Goal: Task Accomplishment & Management: Manage account settings

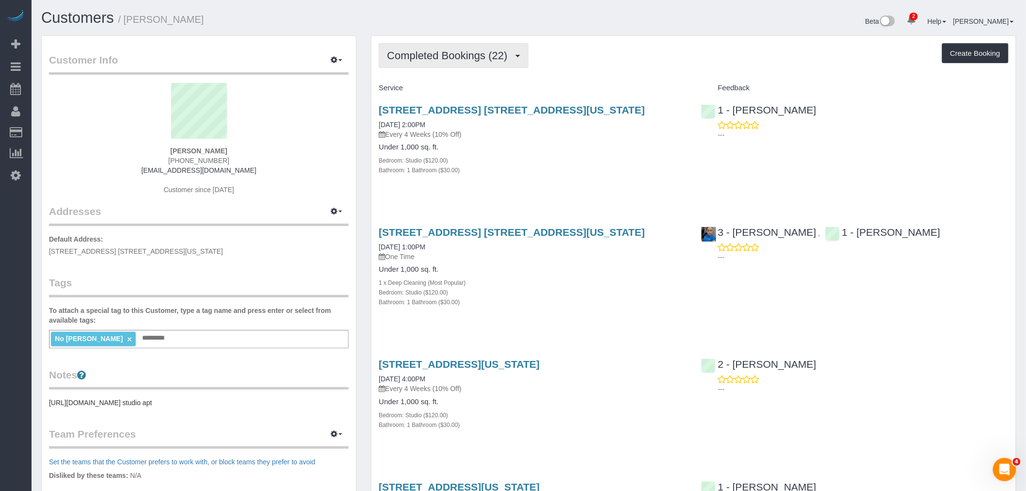
click at [442, 51] on span "Completed Bookings (22)" at bounding box center [449, 55] width 125 height 12
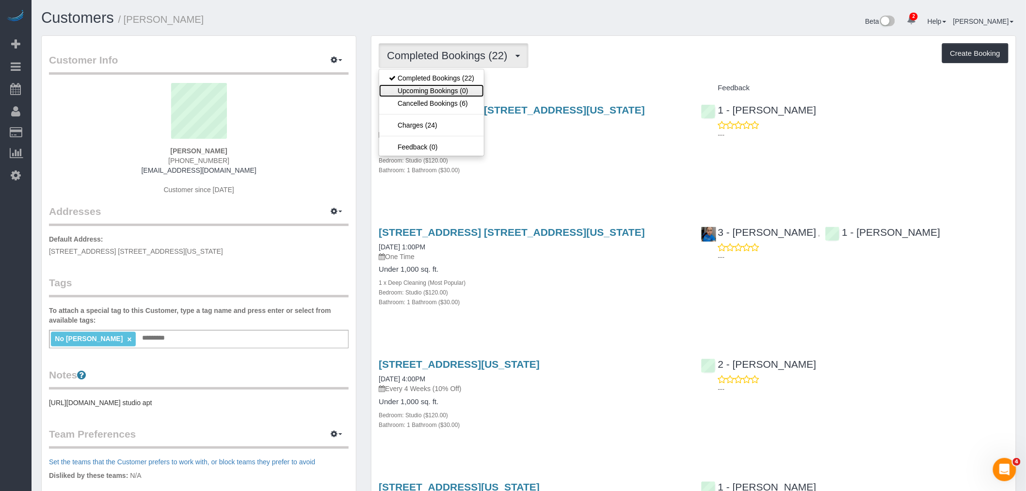
click at [443, 89] on link "Upcoming Bookings (0)" at bounding box center [431, 90] width 105 height 13
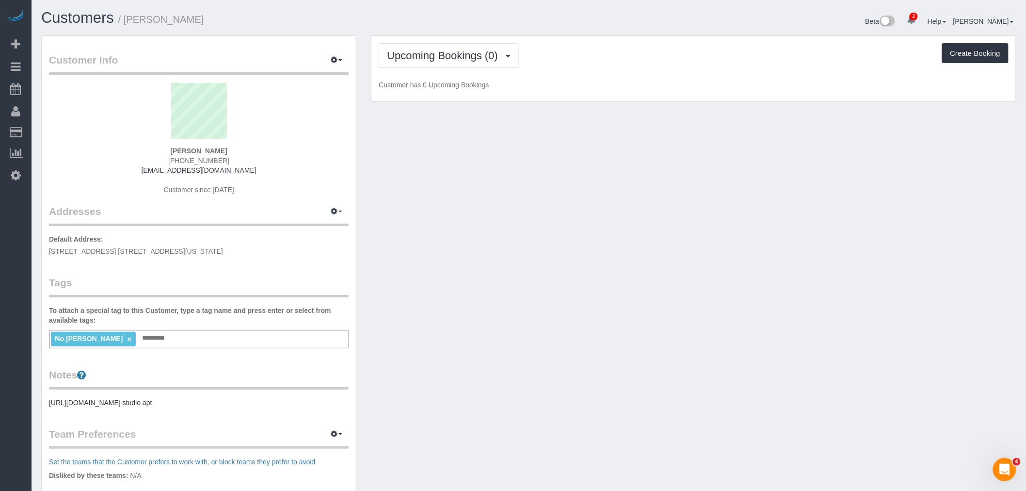
click at [622, 65] on div "Upcoming Bookings (0) Completed Bookings (22) Upcoming Bookings (0) Cancelled B…" at bounding box center [694, 55] width 630 height 25
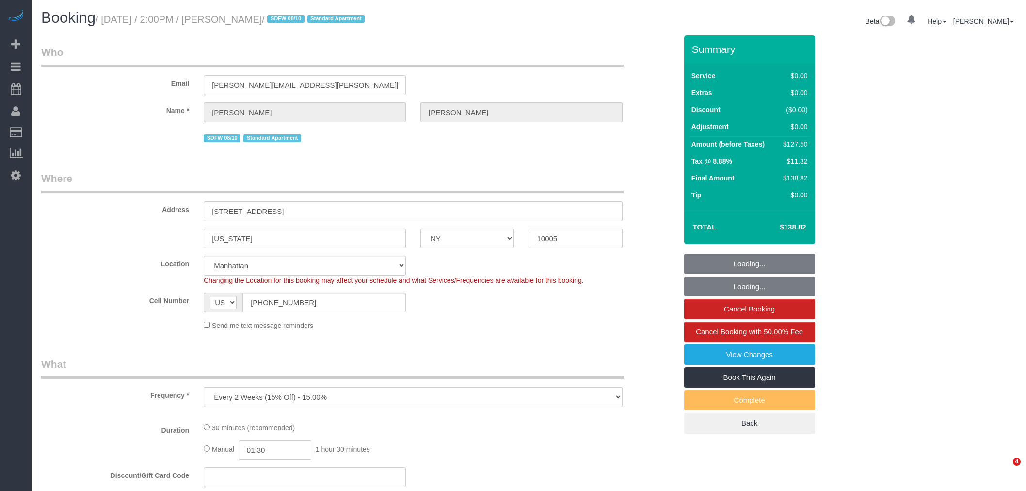
select select "NY"
select select "string:stripe-pm_1RL4oE4VGloSiKo7gNGsc9Ch"
select select "number:89"
select select "number:76"
select select "number:15"
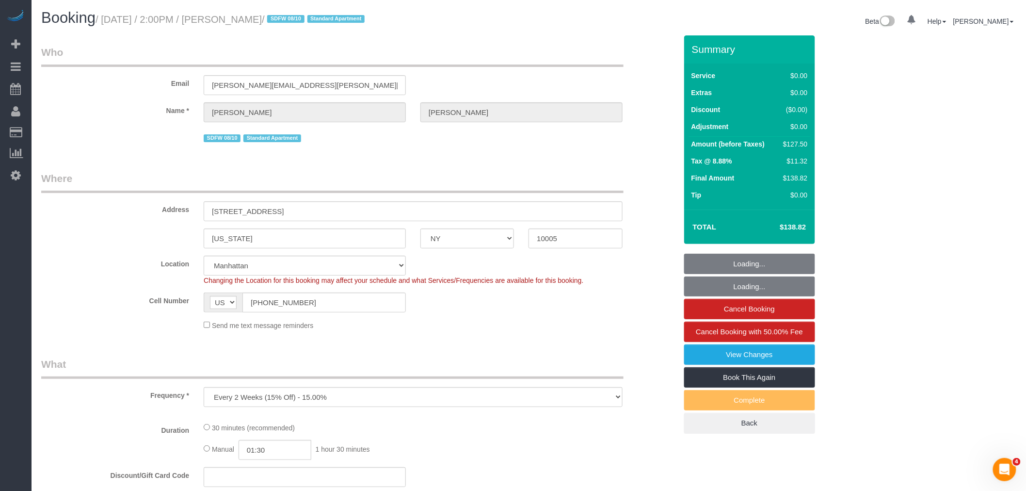
select select "number:5"
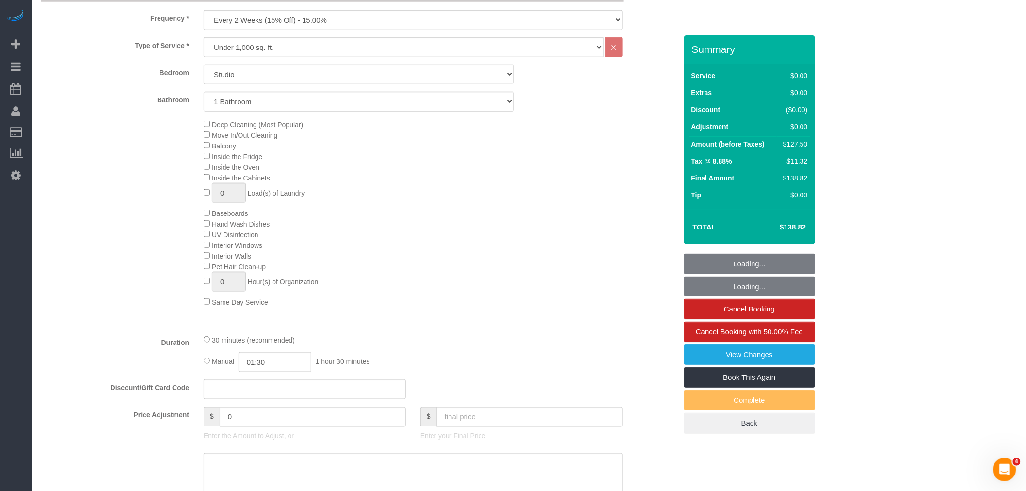
select select "spot1"
select select "object:1357"
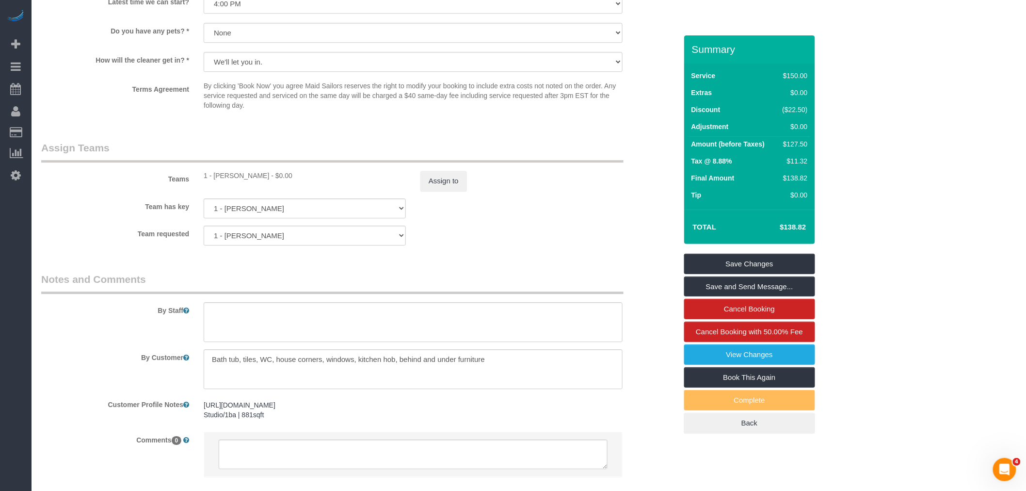
scroll to position [1220, 0]
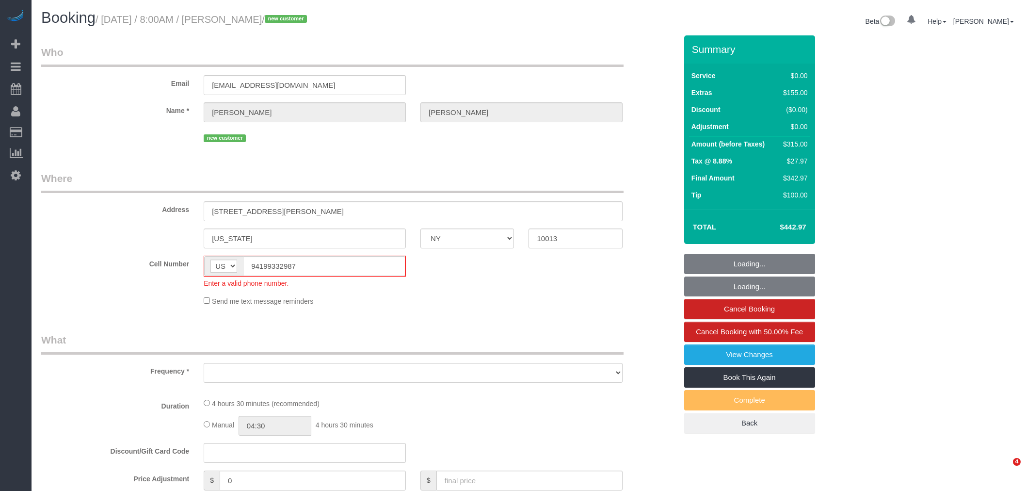
select select "NY"
select select "string:stripe-pm_1RzNKs4VGloSiKo7tZGvrrSA"
select select "1"
select select "spot1"
select select "number:89"
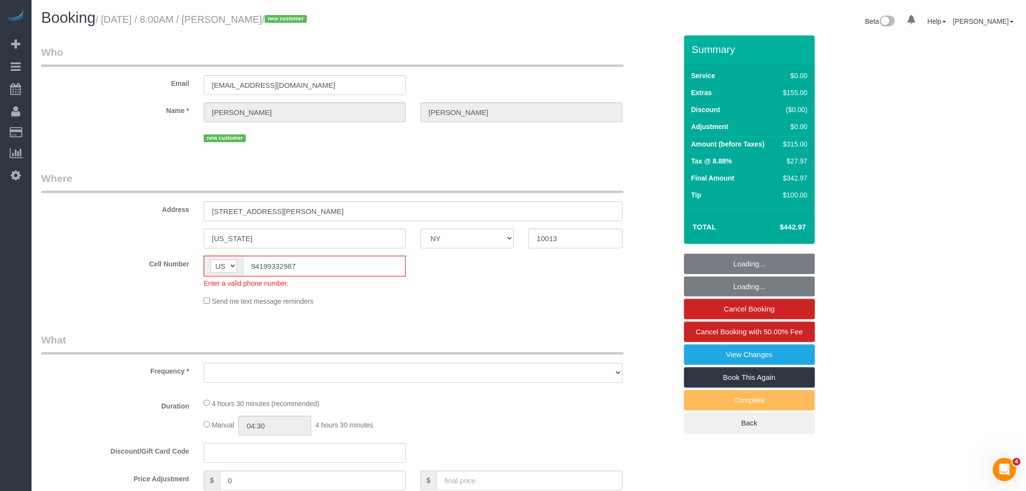
select select "number:70"
select select "number:15"
select select "number:5"
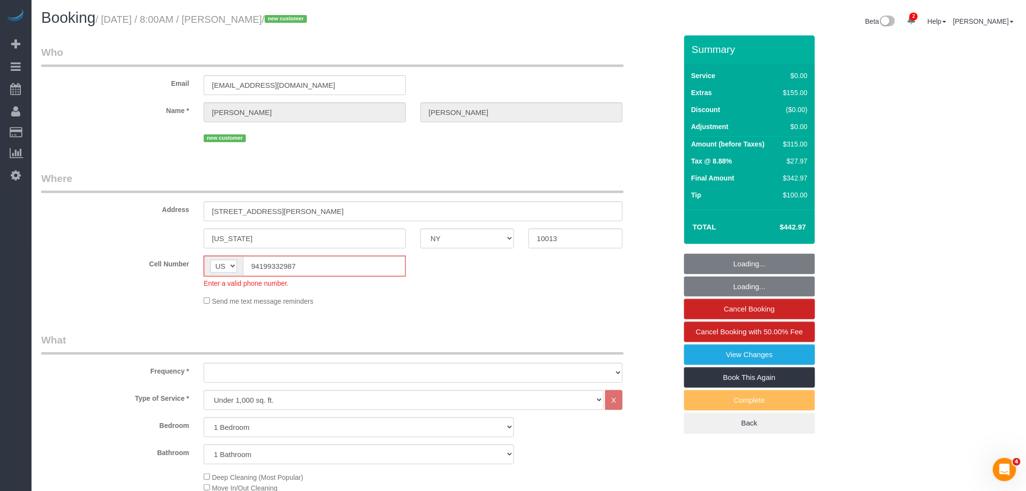
select select "object:891"
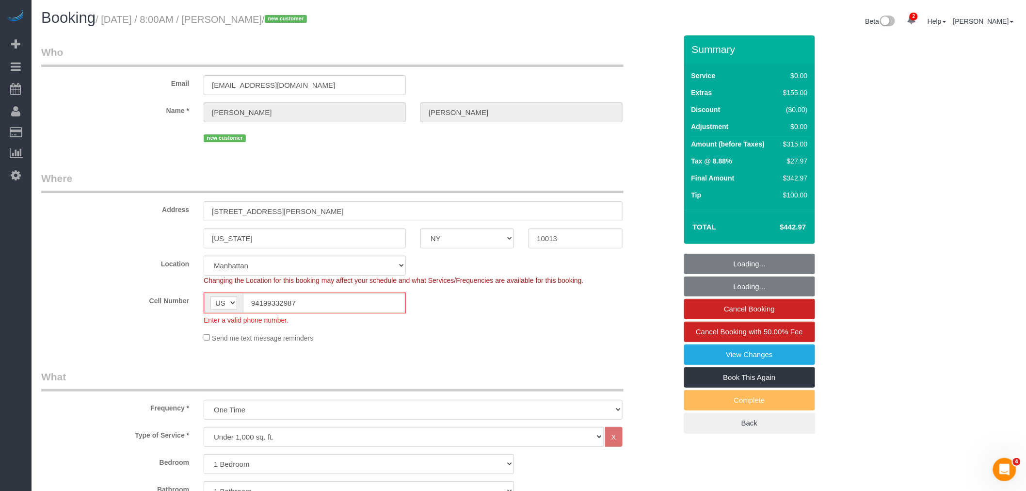
select select "spot50"
select select "1"
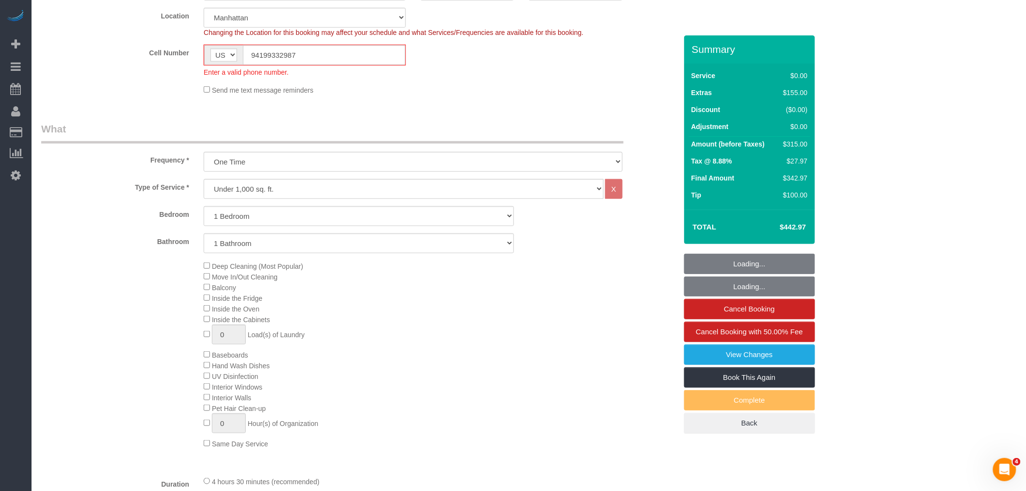
select select "object:1342"
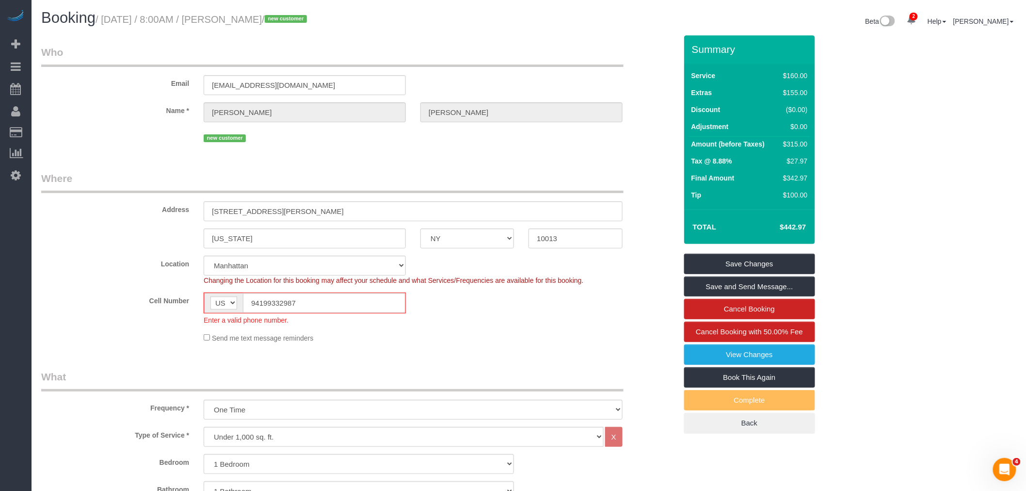
click at [464, 46] on legend "Who" at bounding box center [332, 56] width 582 height 22
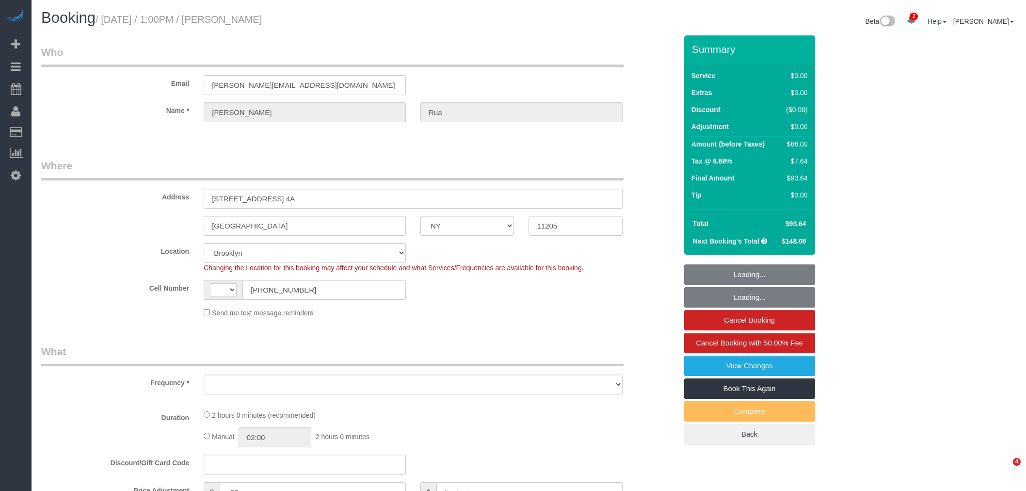
select select "NY"
select select "string:[GEOGRAPHIC_DATA]"
select select "string:stripe-pm_1Qzgda4VGloSiKo7anuwcUJC"
select select "object:642"
select select "1"
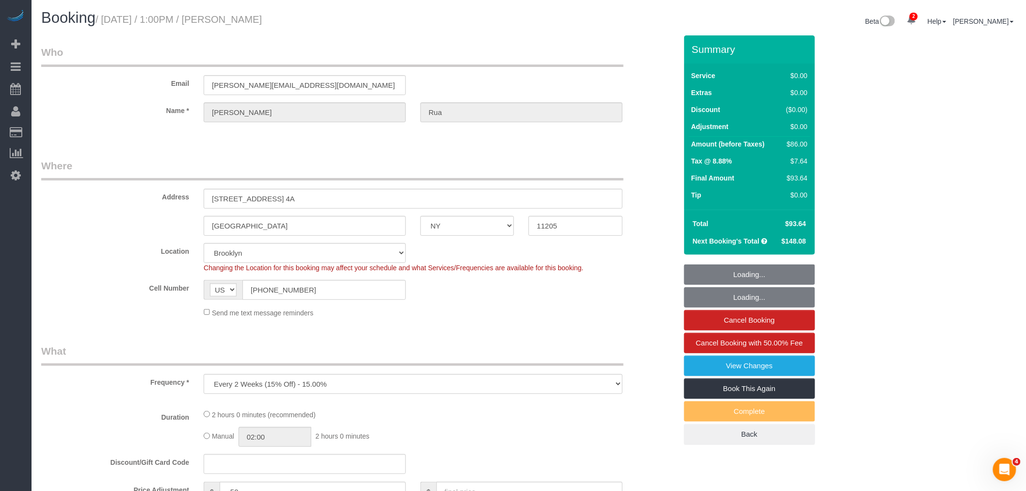
select select "spot1"
select select "number:61"
select select "number:74"
select select "number:15"
select select "number:5"
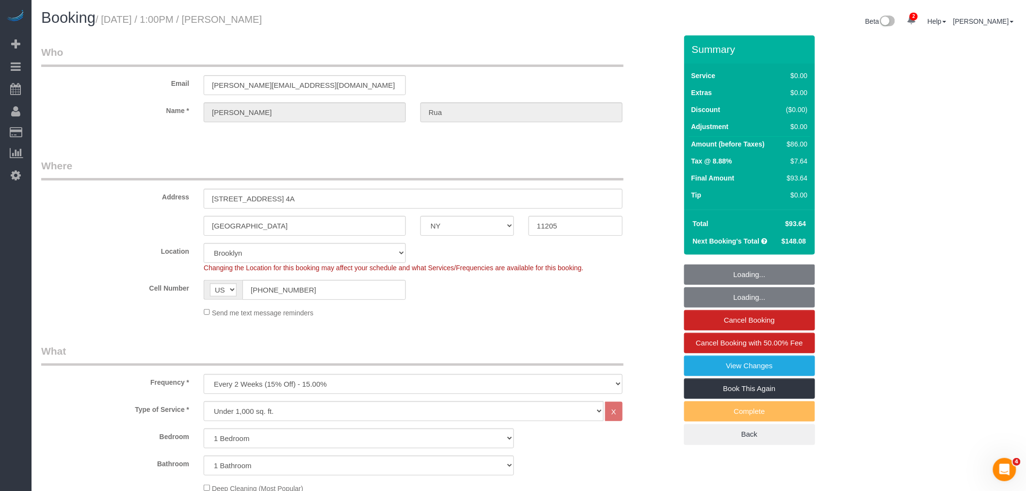
select select "object:1291"
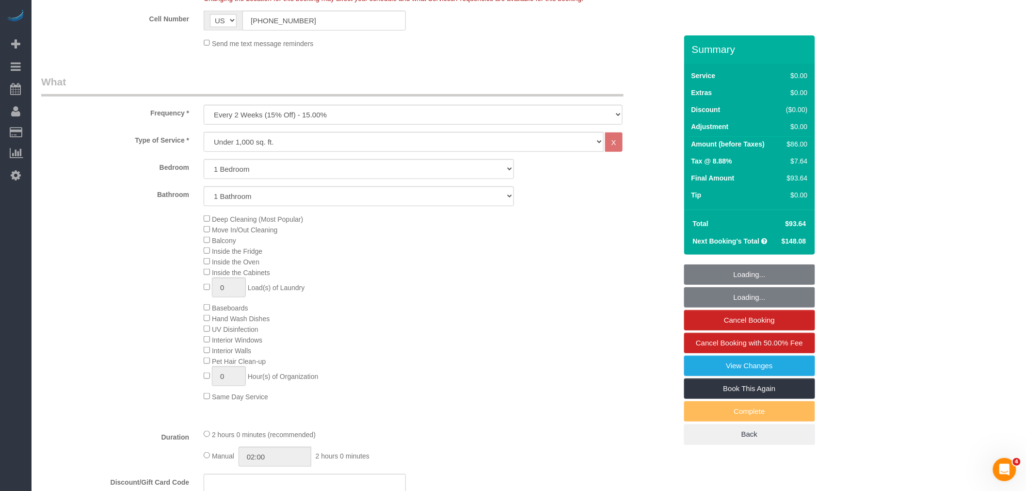
select select "1"
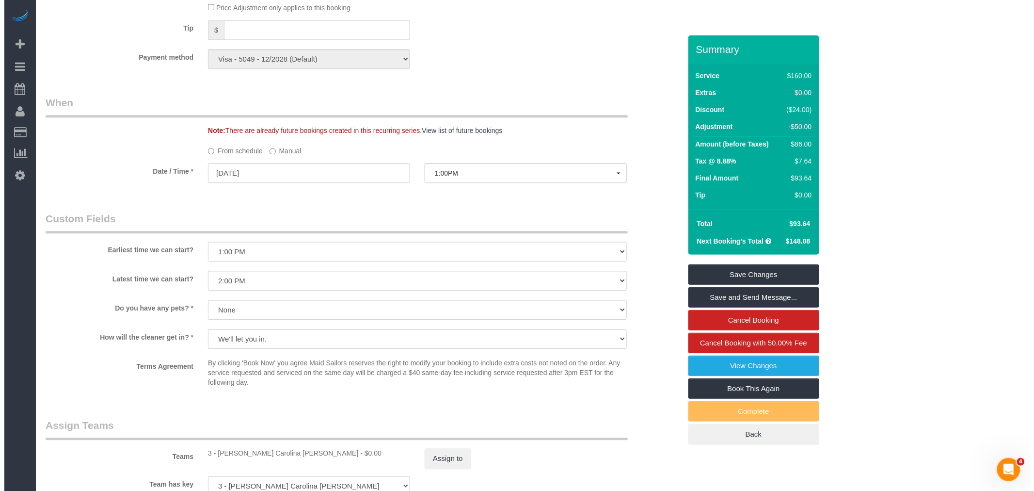
scroll to position [1185, 0]
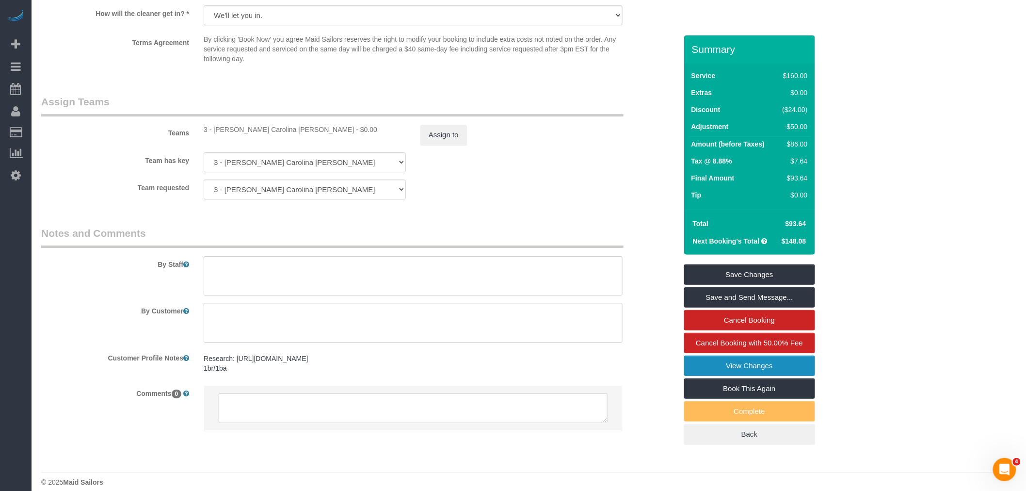
click at [776, 366] on link "View Changes" at bounding box center [749, 365] width 131 height 20
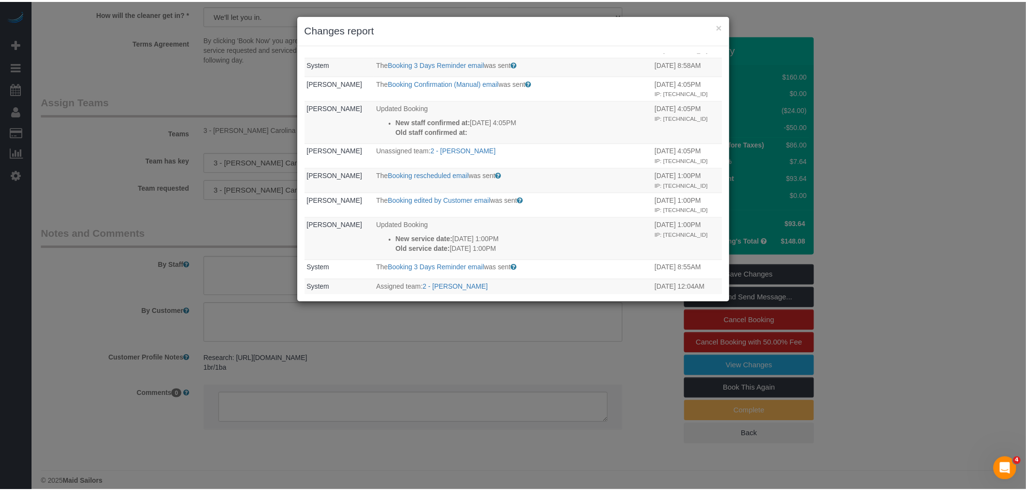
scroll to position [485, 0]
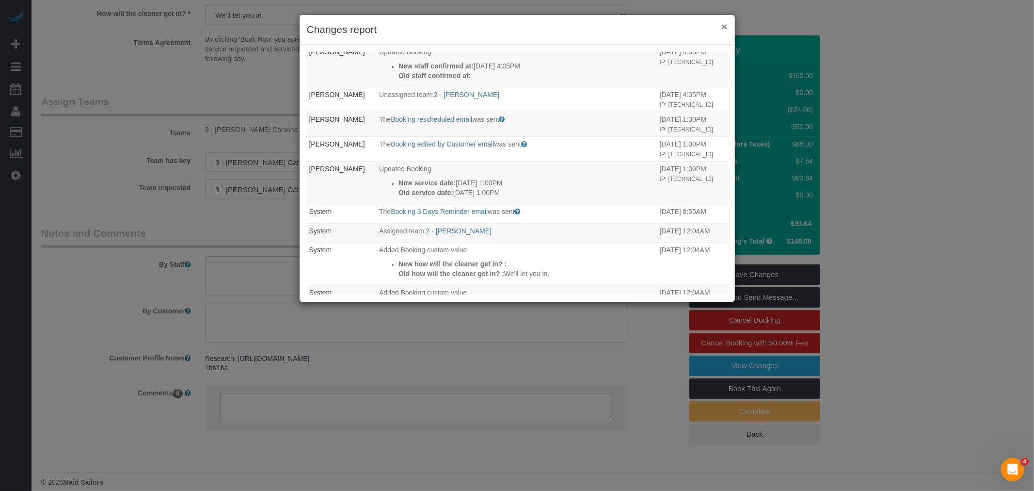
click at [726, 25] on button "×" at bounding box center [724, 26] width 6 height 10
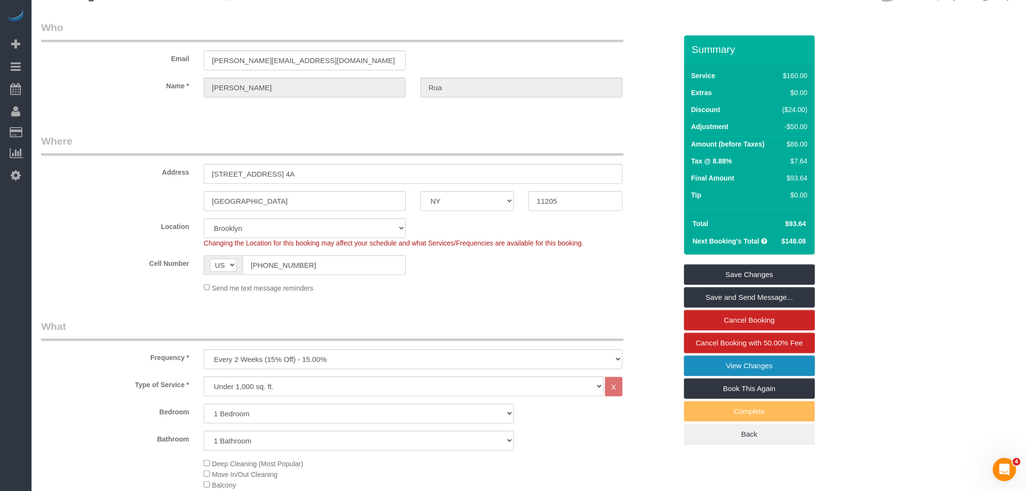
scroll to position [0, 0]
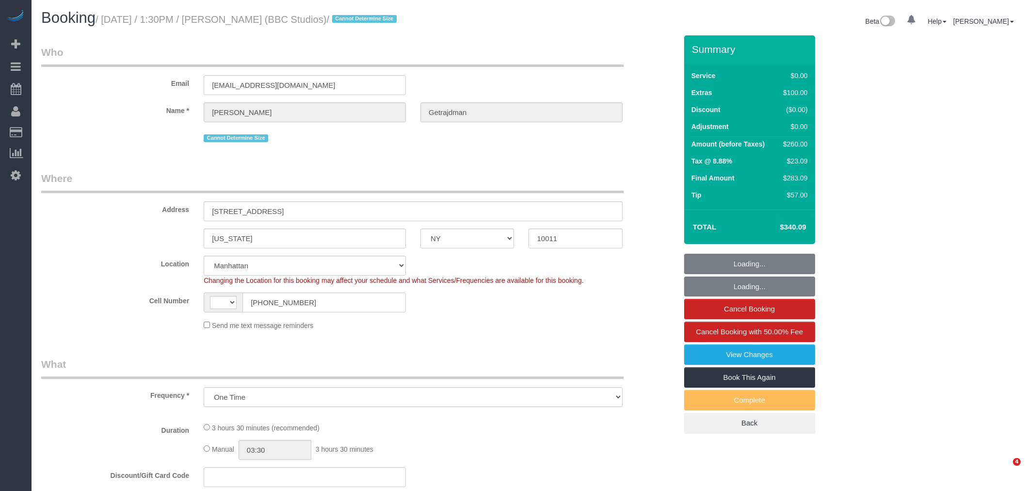
select select "NY"
select select "object:512"
select select "string:US"
select select "1"
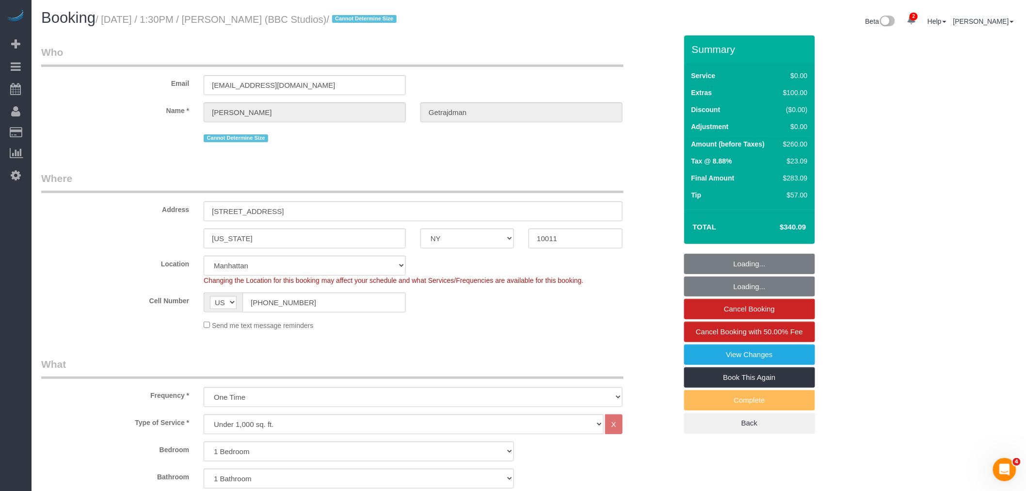
click at [109, 12] on h1 "Booking / August 24, 2025 / 1:30PM / Sabrina Getrajdman (BBC Studios) / Cannot …" at bounding box center [281, 18] width 481 height 16
select select "number:59"
select select "number:74"
select select "number:15"
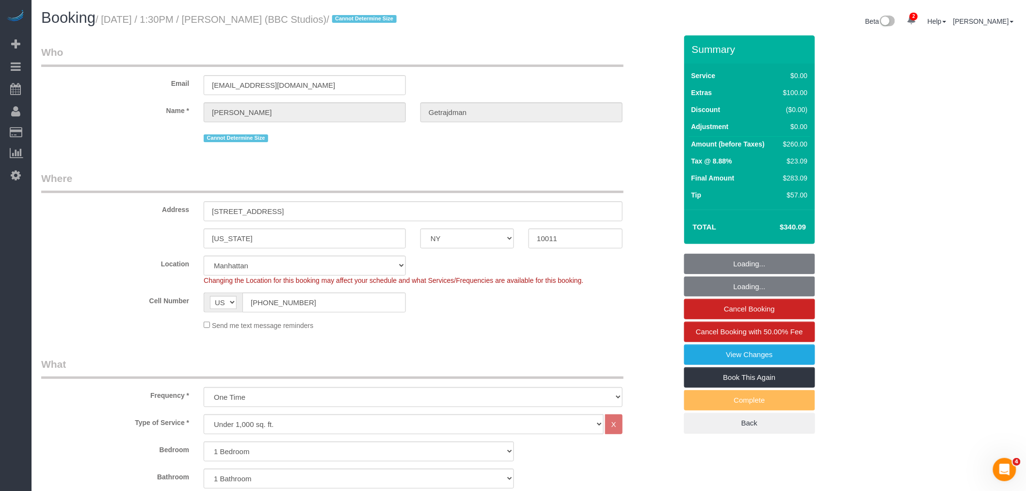
select select "number:5"
select select "string:stripe-pm_1RyxEe4VGloSiKo7e7blkJCj"
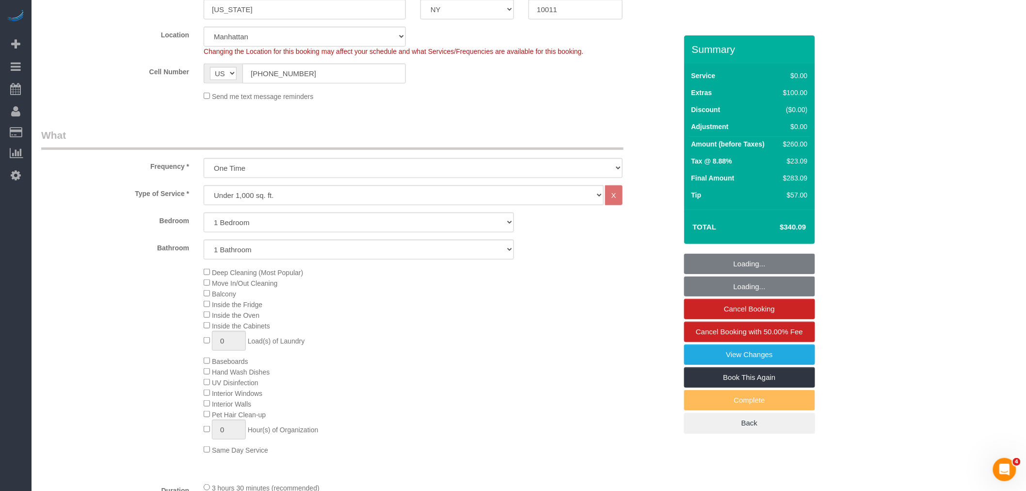
select select "1"
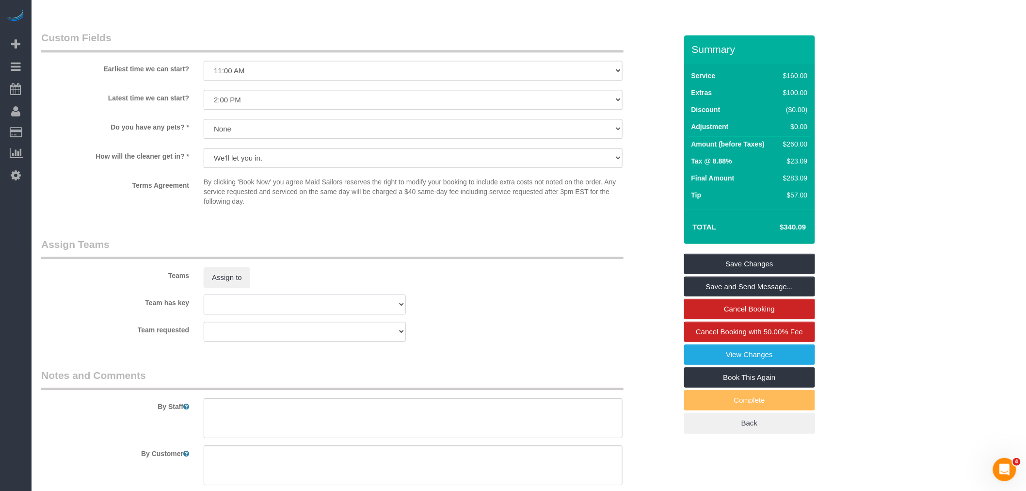
click at [236, 294] on select "000- Donna Mercado 000 - Partnerships 000 - TEAM JOB 1 - Abdoulaye Sow 1 - Adiz…" at bounding box center [305, 304] width 202 height 20
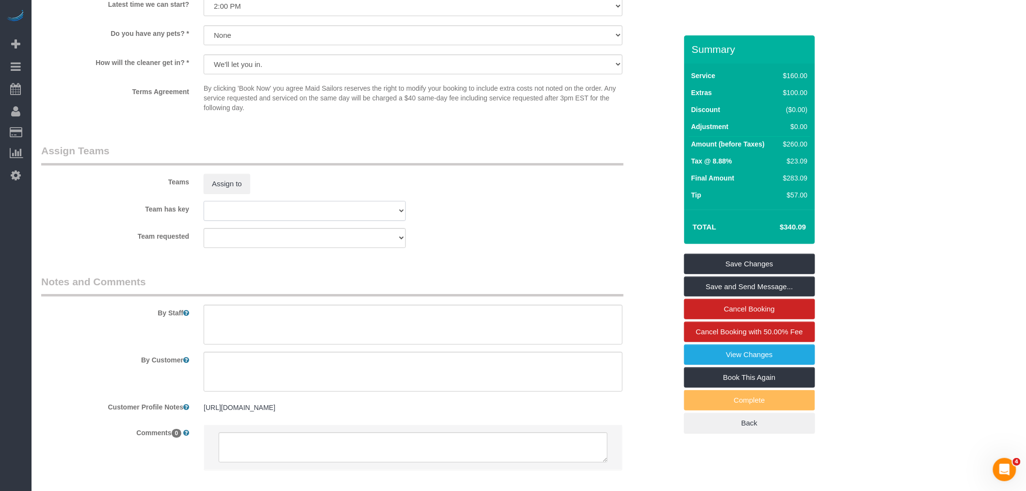
select select "54972"
click at [204, 213] on select "000- Donna Mercado 000 - Partnerships 000 - TEAM JOB 1 - Abdoulaye Sow 1 - Adiz…" at bounding box center [305, 211] width 202 height 20
click at [519, 194] on div "Teams Assign to" at bounding box center [359, 169] width 650 height 50
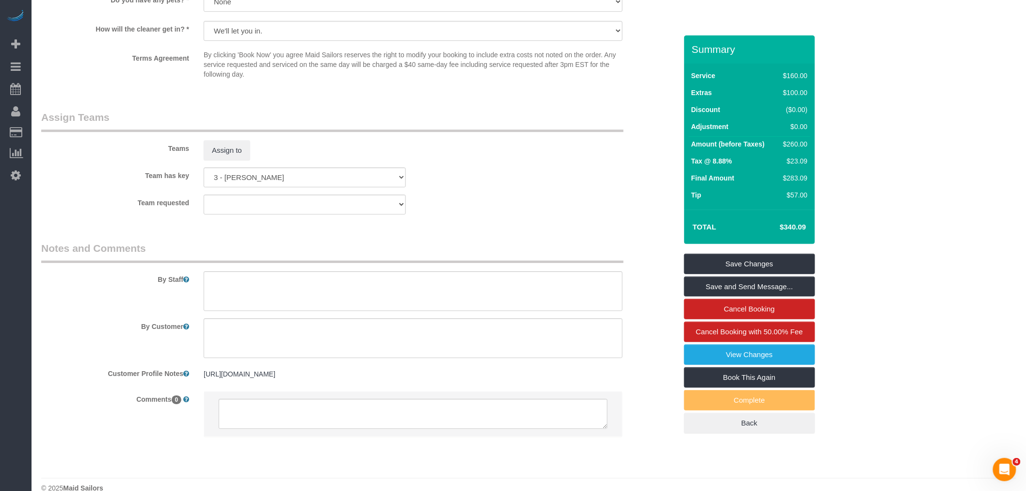
scroll to position [1247, 0]
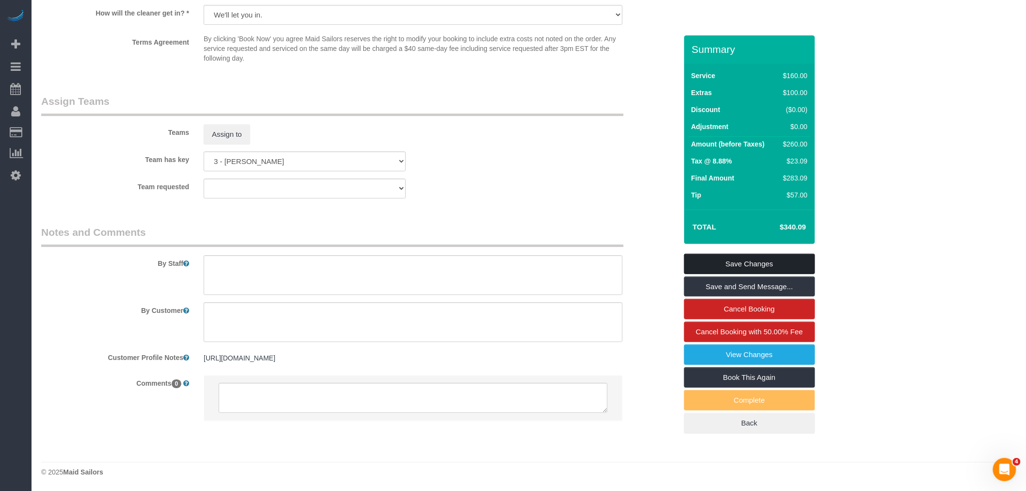
drag, startPoint x: 745, startPoint y: 261, endPoint x: 547, endPoint y: 260, distance: 197.8
click at [745, 261] on link "Save Changes" at bounding box center [749, 264] width 131 height 20
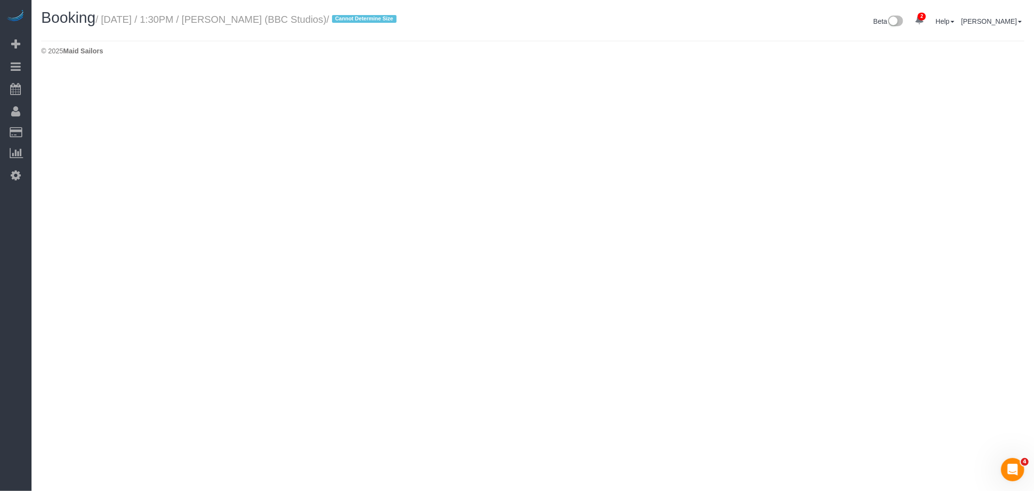
select select "NY"
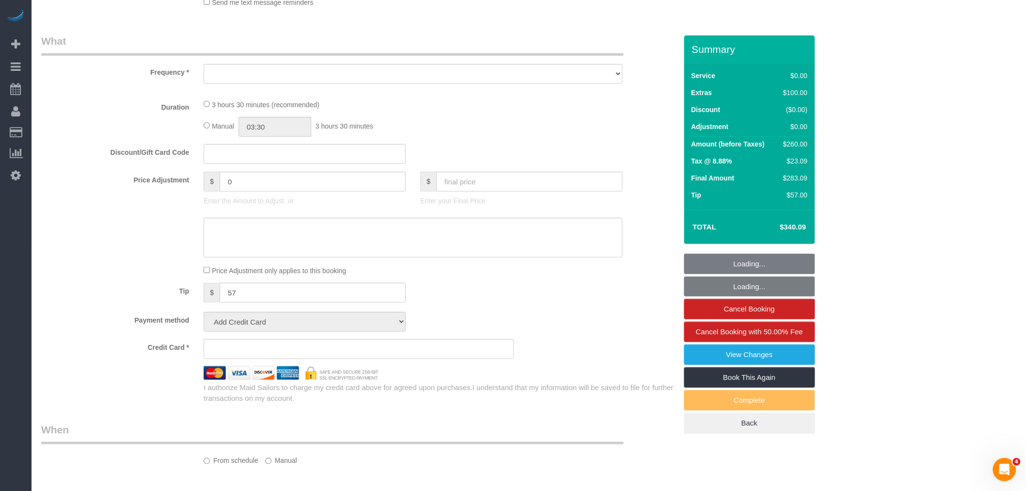
select select "string:stripe-pm_1RyxEe4VGloSiKo7e7blkJCj"
select select "1"
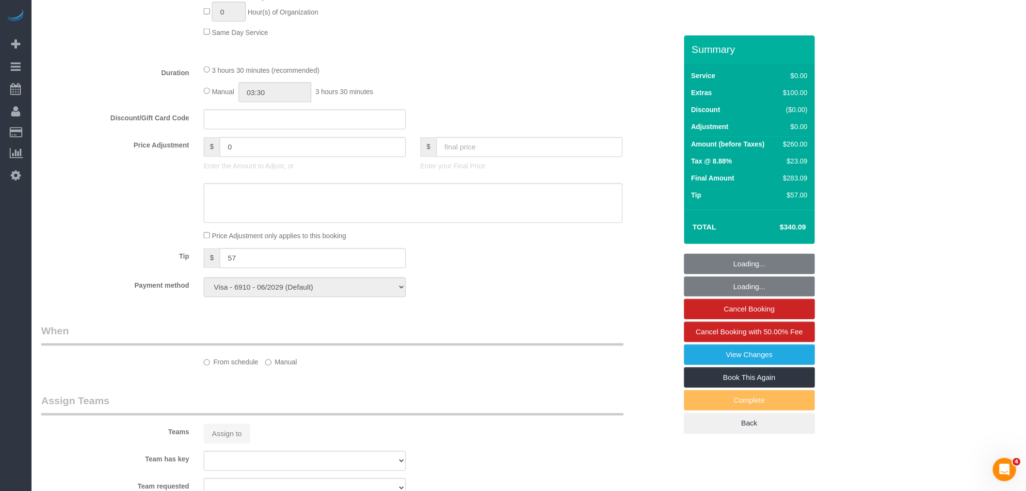
select select "object:3202"
select select "number:59"
select select "number:74"
select select "number:15"
select select "number:5"
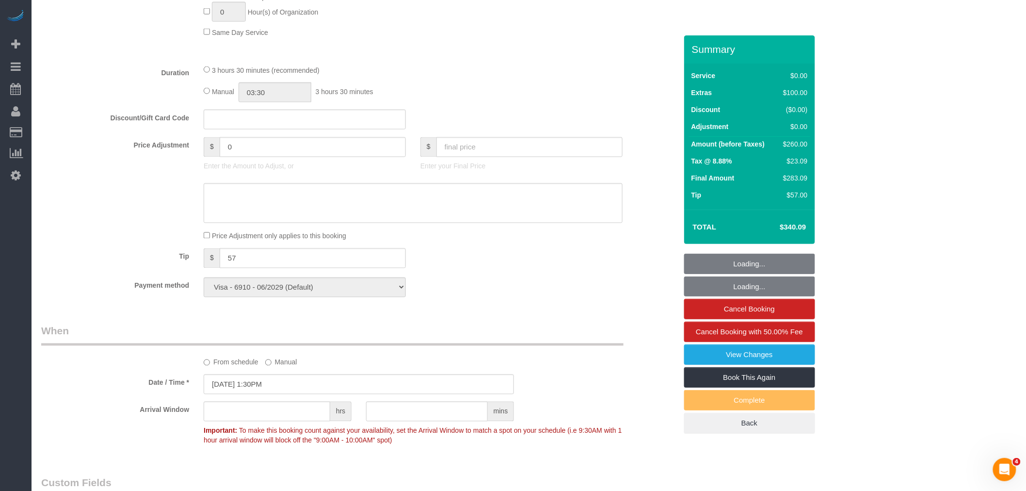
select select "object:3776"
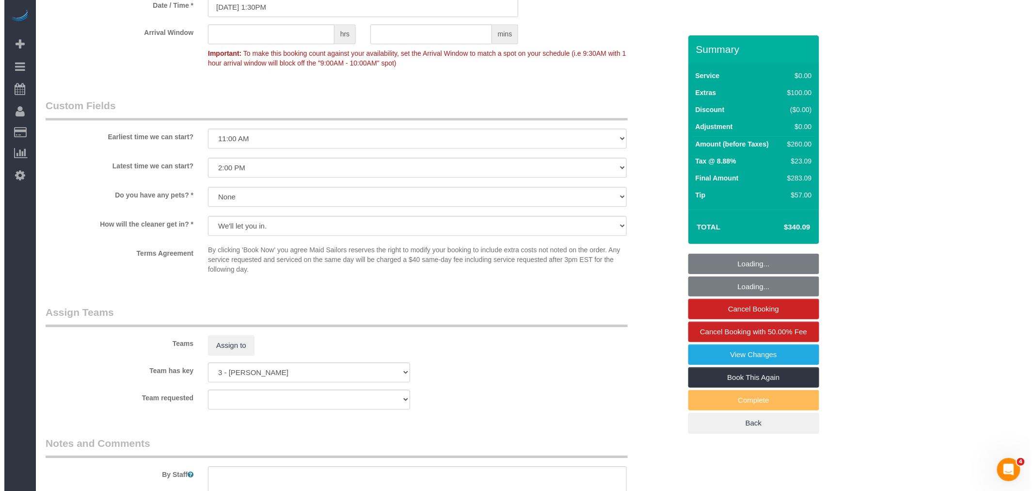
scroll to position [1131, 0]
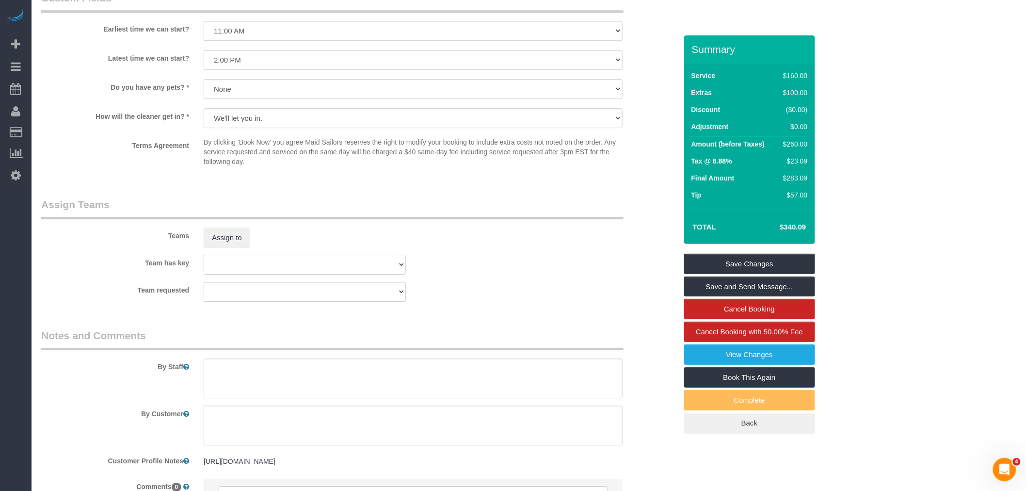
click at [322, 274] on select "000- Donna Mercado 000 - Partnerships 000 - TEAM JOB 1 - Abdoulaye Sow 1 - Adiz…" at bounding box center [305, 265] width 202 height 20
click at [204, 267] on select "000- Donna Mercado 000 - Partnerships 000 - TEAM JOB 1 - Abdoulaye Sow 1 - Adiz…" at bounding box center [305, 265] width 202 height 20
select select "? string:null ?"
drag, startPoint x: 395, startPoint y: 225, endPoint x: 306, endPoint y: 232, distance: 88.5
click at [394, 219] on legend "Assign Teams" at bounding box center [332, 208] width 582 height 22
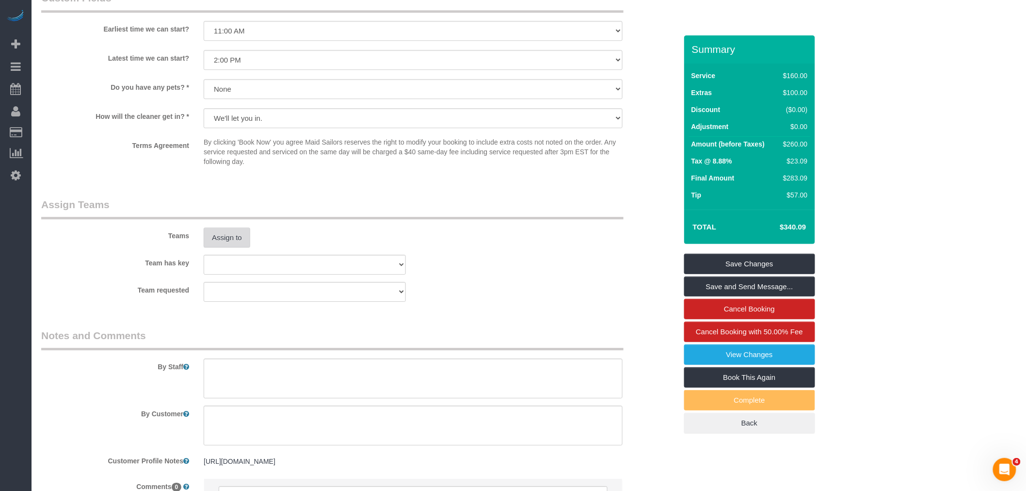
click at [244, 242] on button "Assign to" at bounding box center [227, 237] width 47 height 20
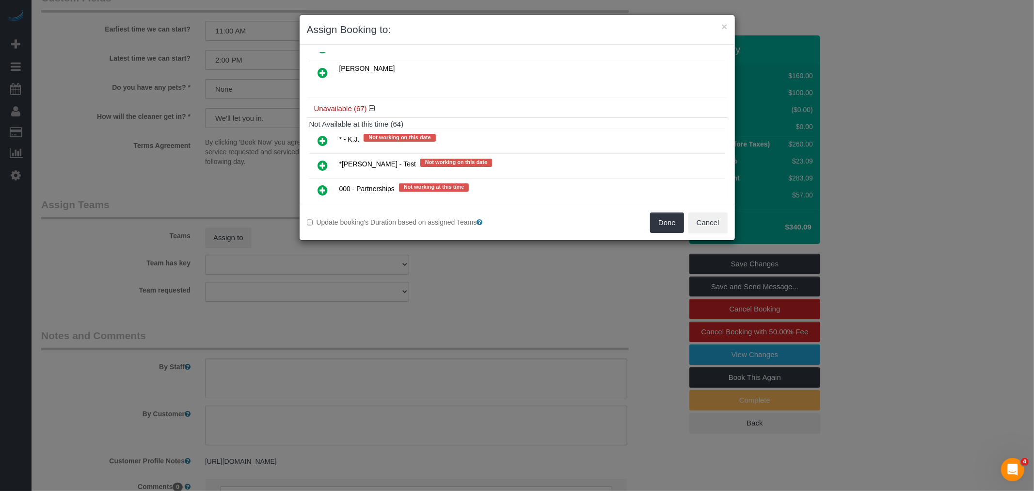
scroll to position [269, 0]
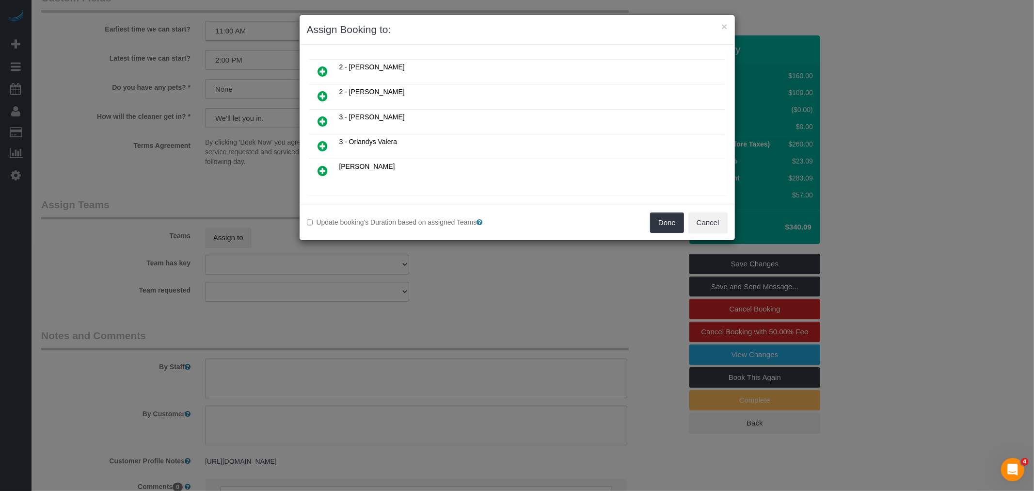
click at [319, 115] on icon at bounding box center [323, 121] width 10 height 12
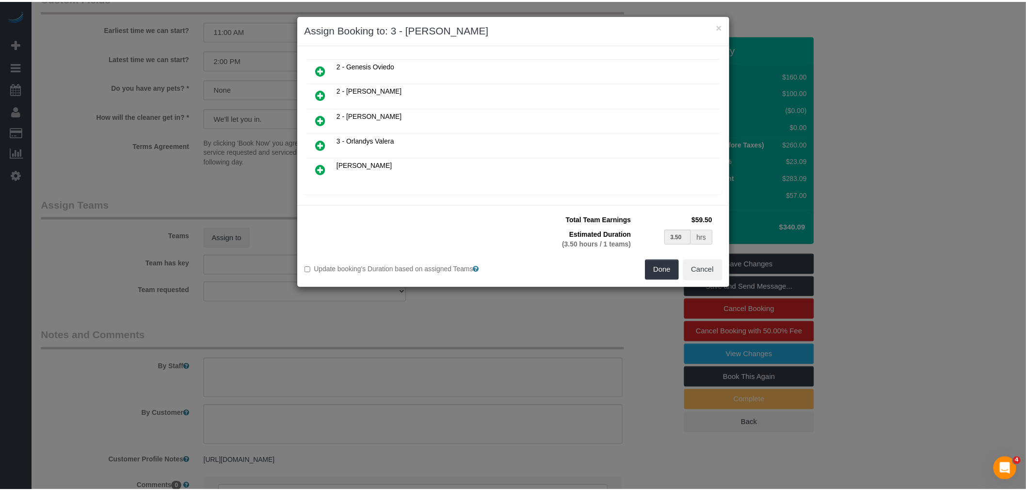
scroll to position [292, 0]
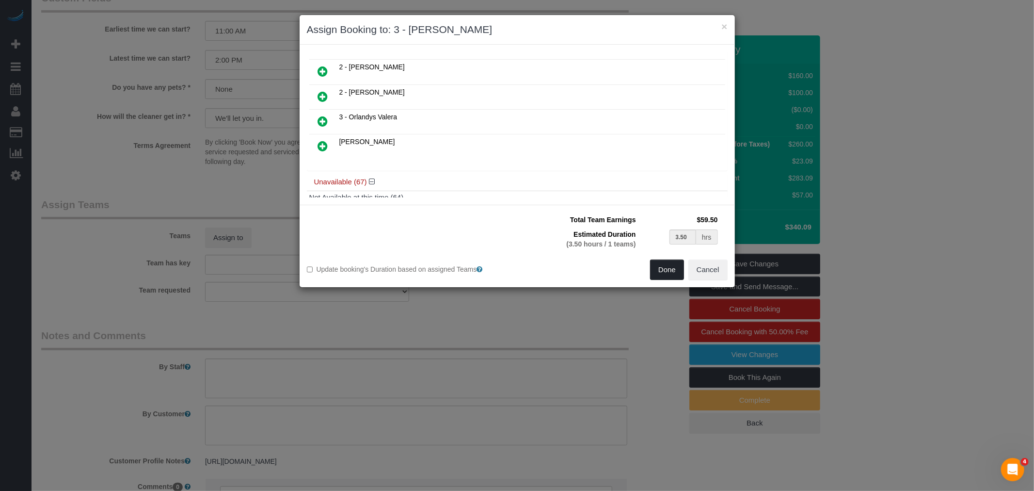
click at [671, 272] on button "Done" at bounding box center [667, 269] width 34 height 20
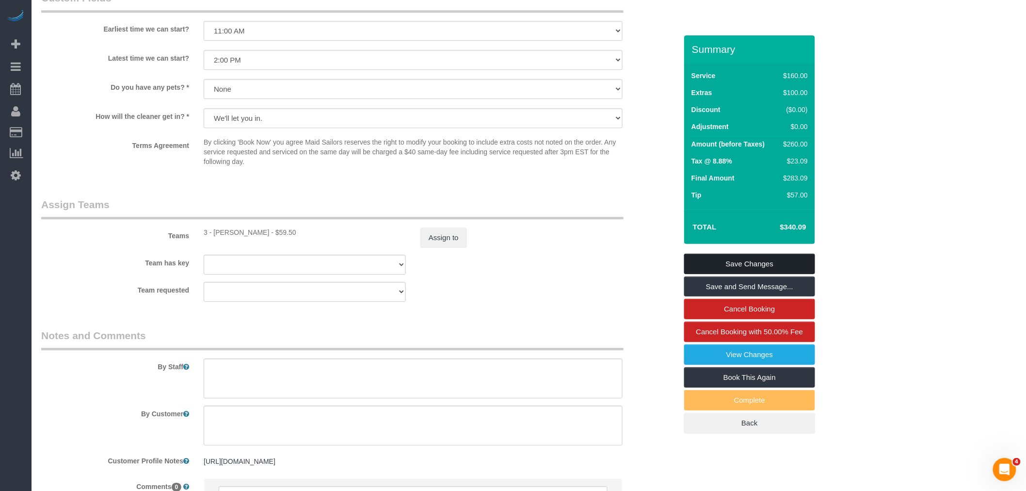
click at [760, 258] on link "Save Changes" at bounding box center [749, 264] width 131 height 20
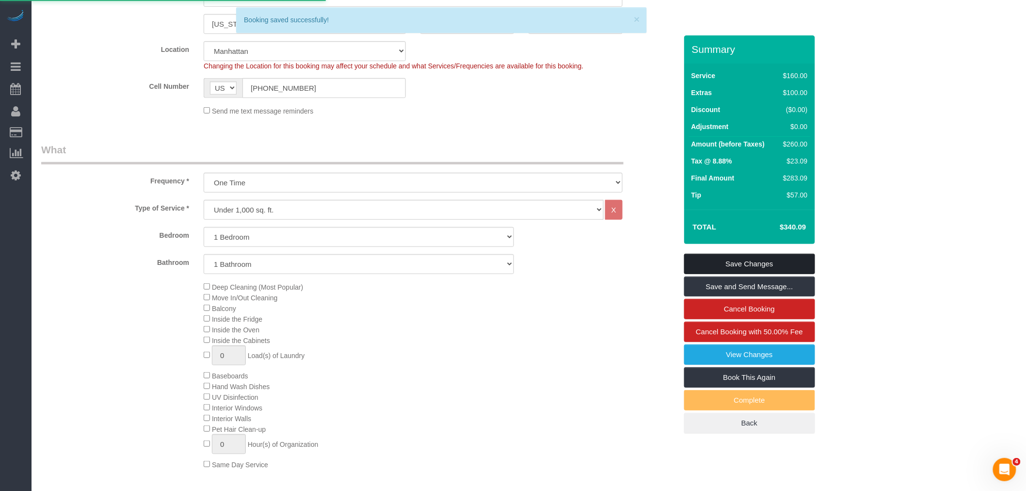
scroll to position [161, 0]
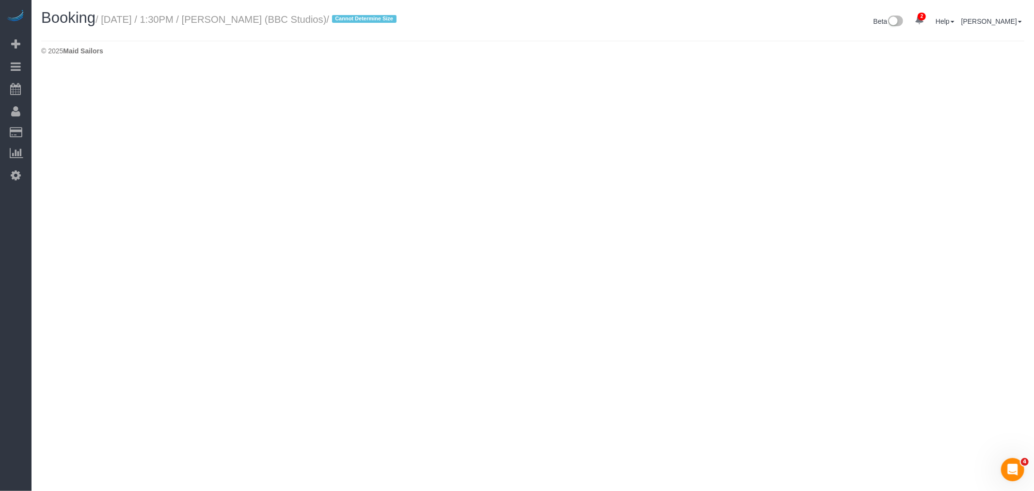
select select "NY"
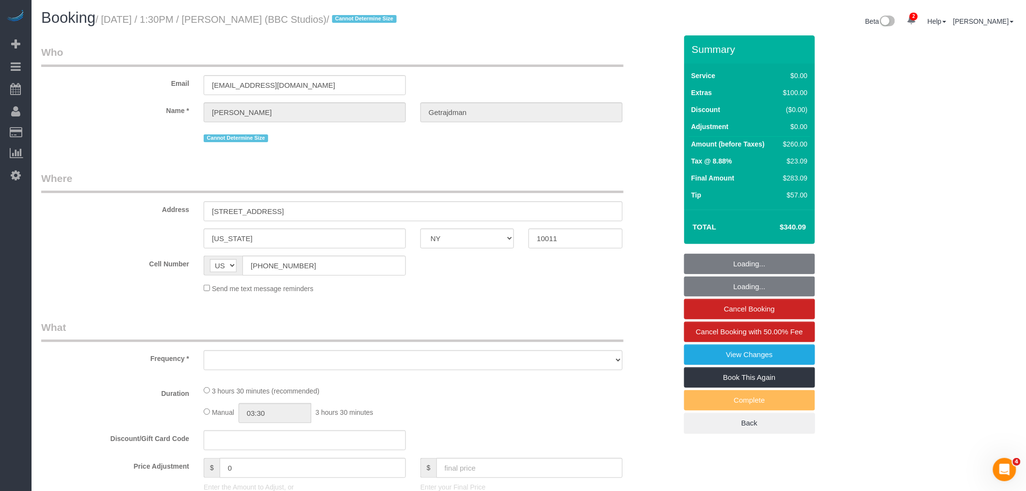
select select "object:6960"
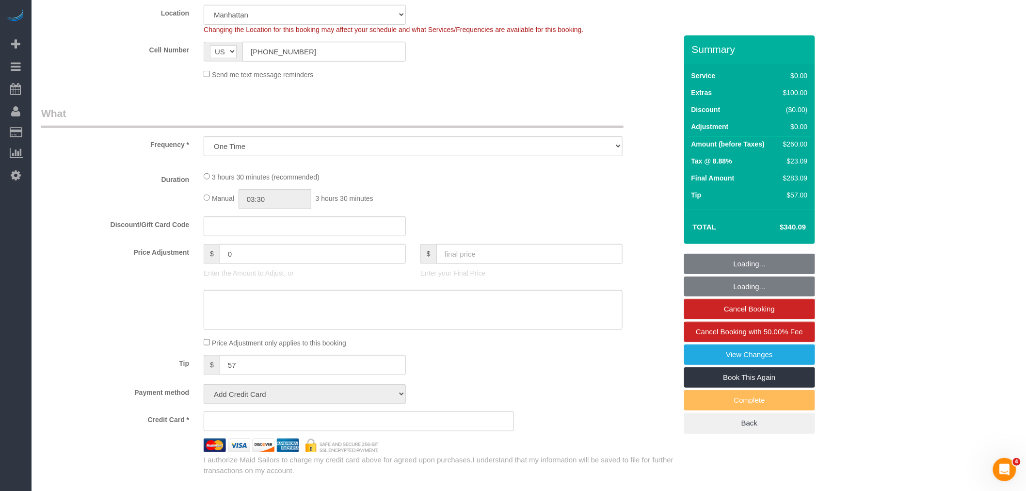
select select "string:stripe-pm_1RyxEe4VGloSiKo7e7blkJCj"
select select "object:6964"
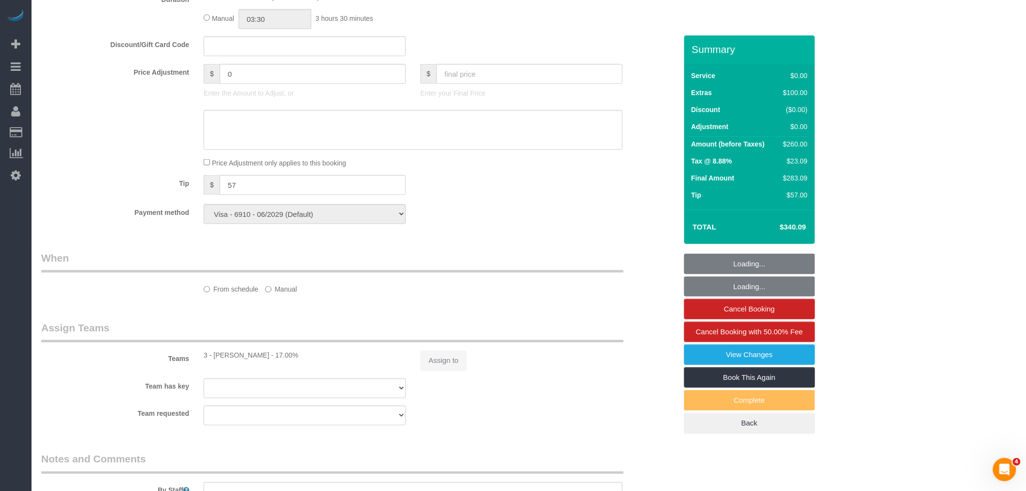
select select "number:59"
select select "number:74"
select select "number:15"
select select "number:5"
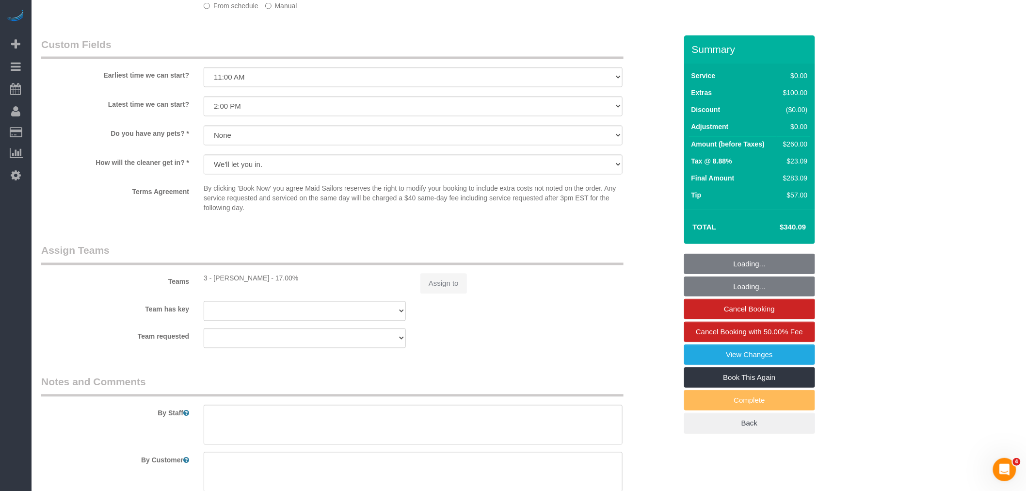
select select "1"
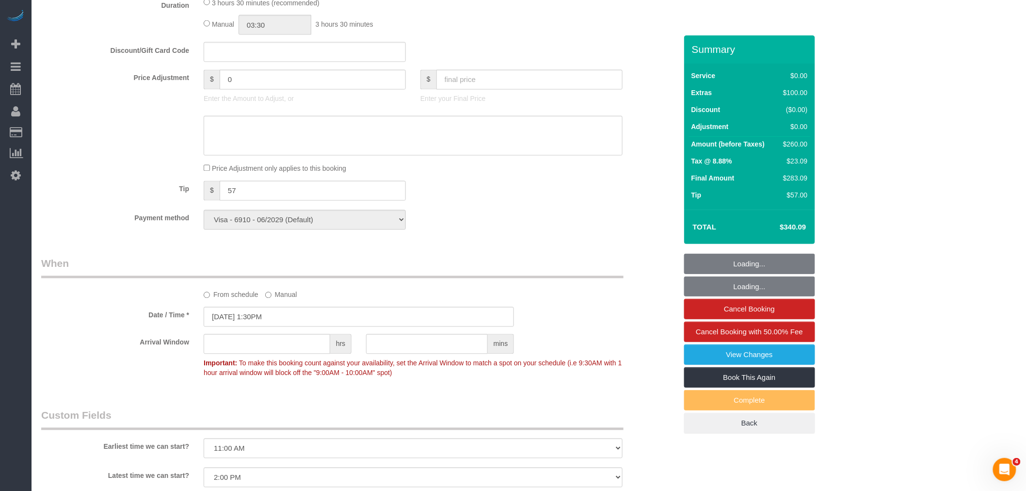
scroll to position [1012, 0]
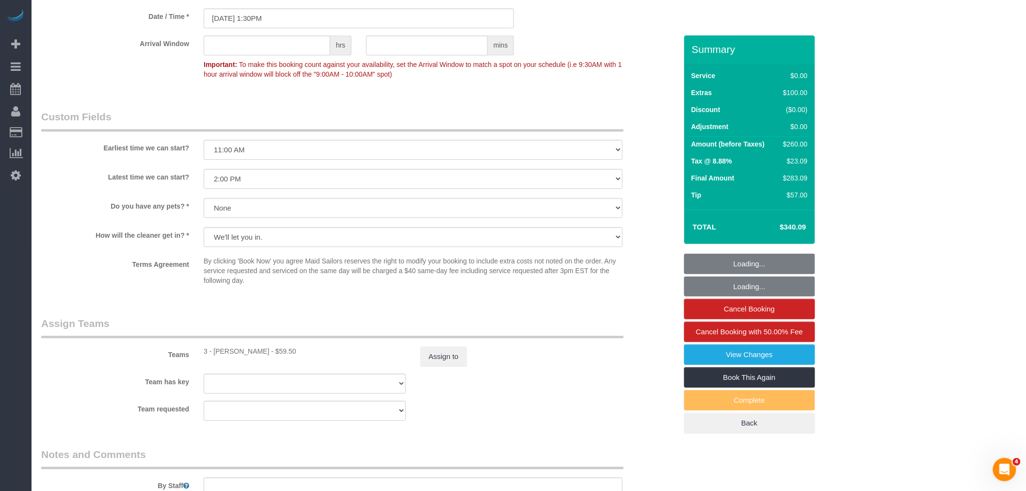
select select "1"
click at [304, 156] on select "I am not flexible, keep my selected time 8:00 AM 9:00 AM 10:00 AM 11:00 AM 12:0…" at bounding box center [413, 150] width 419 height 20
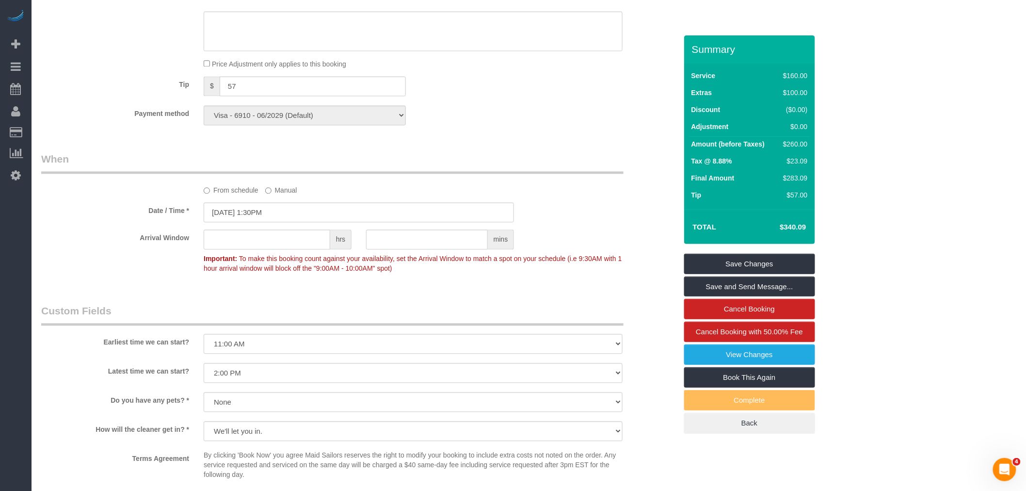
scroll to position [743, 0]
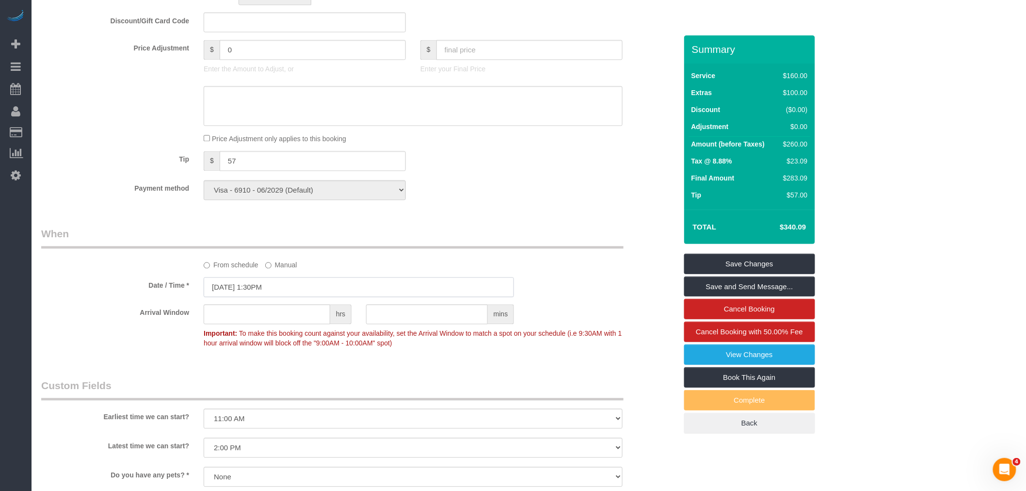
click at [289, 297] on input "08/24/2025 1:30PM" at bounding box center [359, 287] width 310 height 20
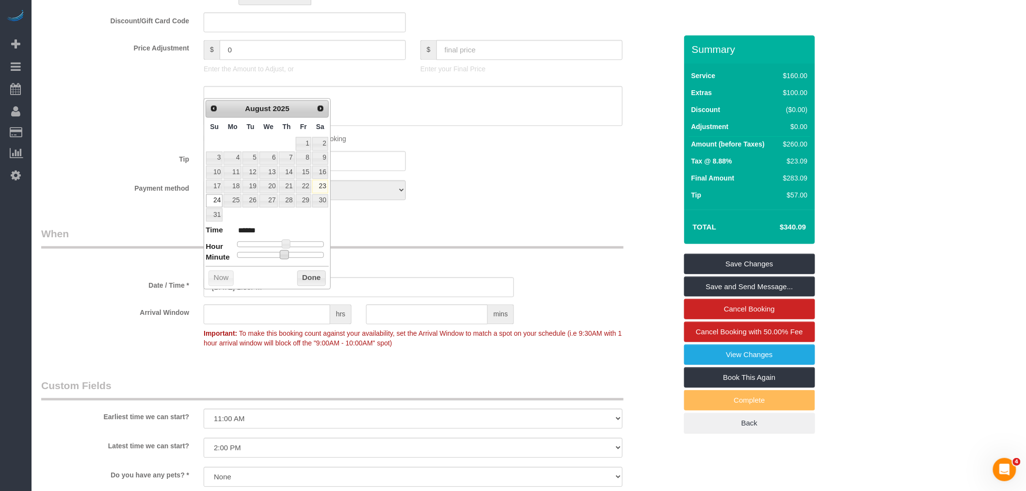
type input "08/24/2025 1:25PM"
type input "******"
type input "08/24/2025 1:10PM"
type input "******"
type input "08/24/2025 1:00PM"
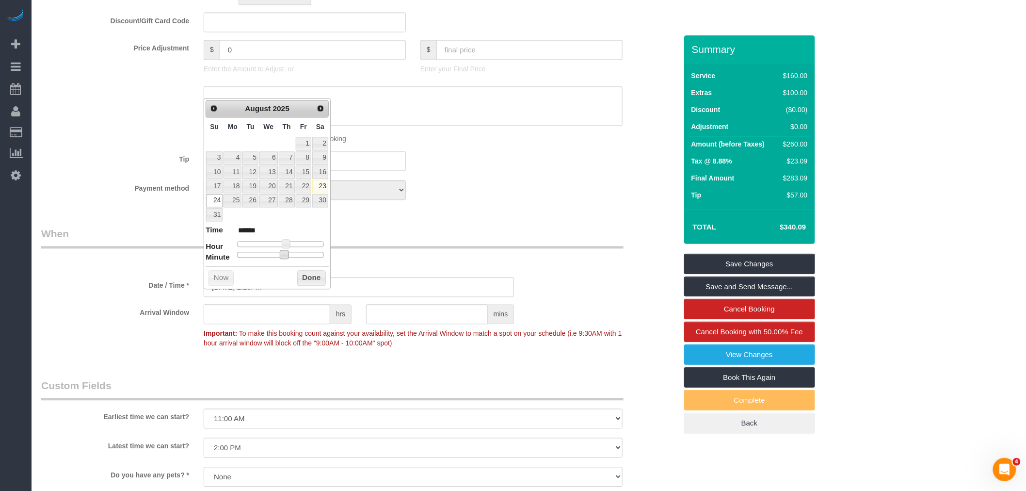
type input "******"
drag, startPoint x: 284, startPoint y: 255, endPoint x: 199, endPoint y: 254, distance: 84.9
click at [306, 273] on button "Done" at bounding box center [311, 279] width 29 height 16
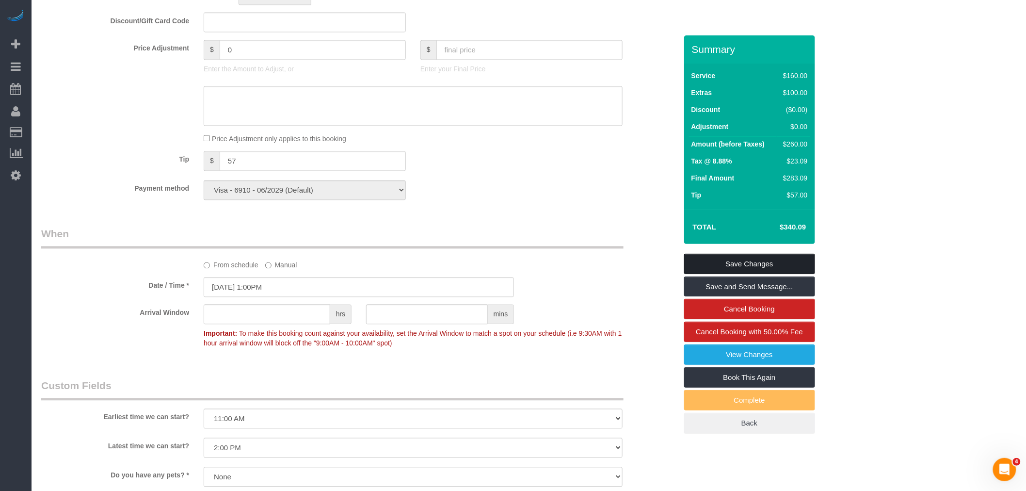
click at [726, 260] on link "Save Changes" at bounding box center [749, 264] width 131 height 20
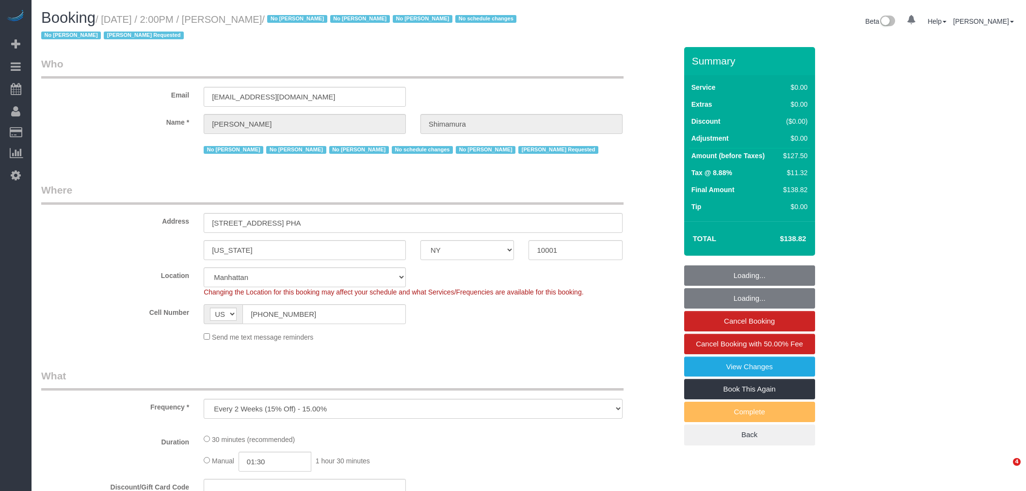
select select "NY"
select select "object:673"
select select "spot1"
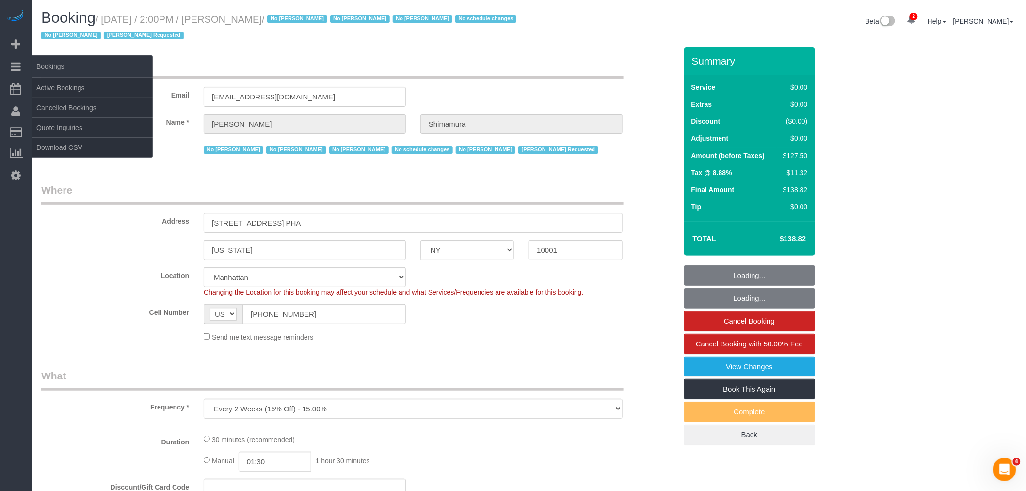
select select "string:stripe-pm_1ReEIv4VGloSiKo7cgmGyiSI"
select select "number:89"
select select "number:90"
select select "number:15"
select select "number:5"
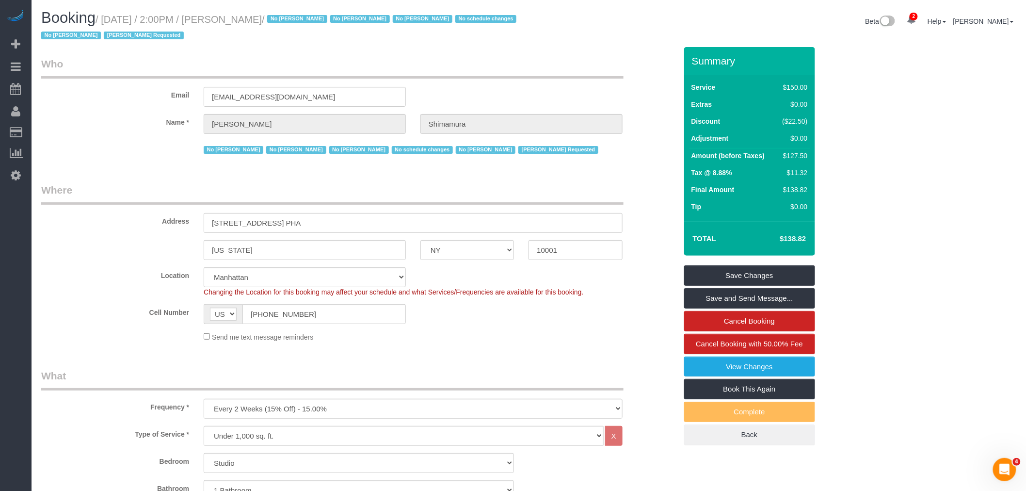
click at [388, 75] on legend "Who" at bounding box center [332, 68] width 582 height 22
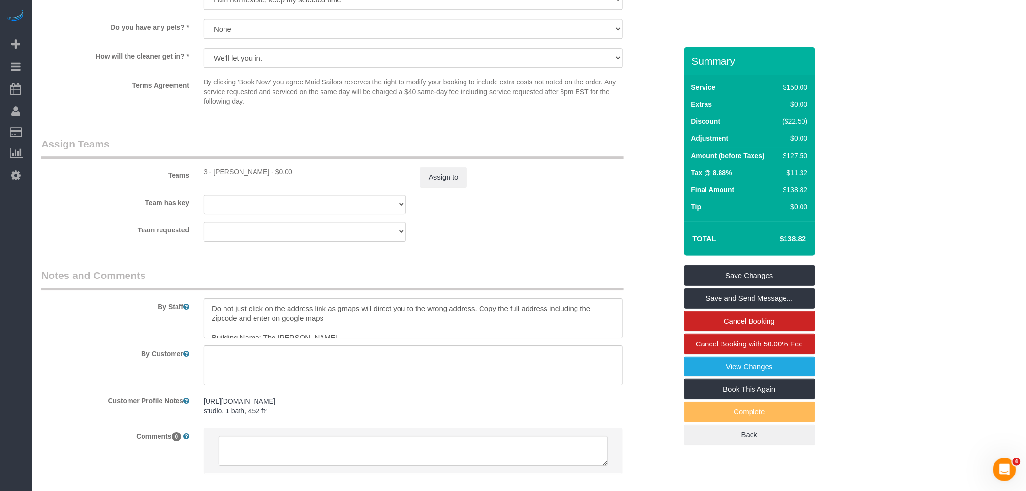
scroll to position [1232, 0]
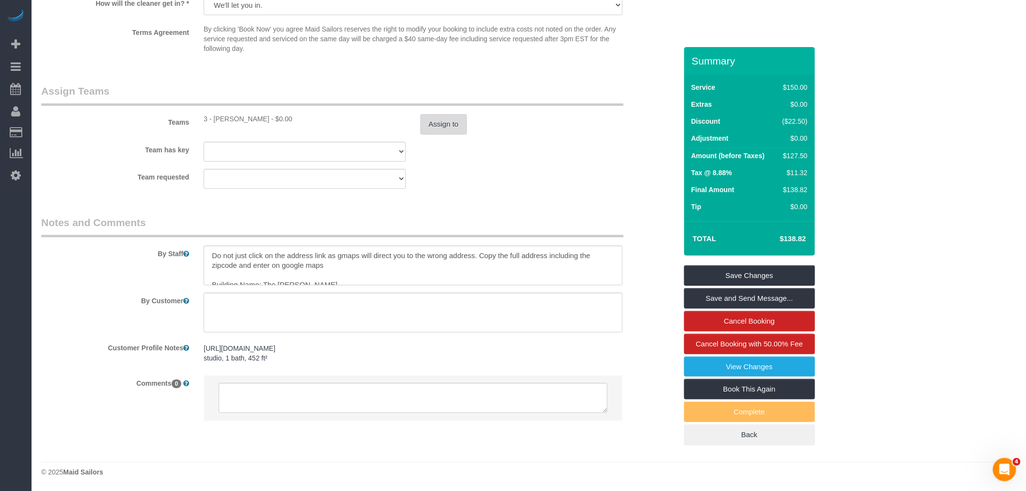
click at [439, 129] on button "Assign to" at bounding box center [443, 124] width 47 height 20
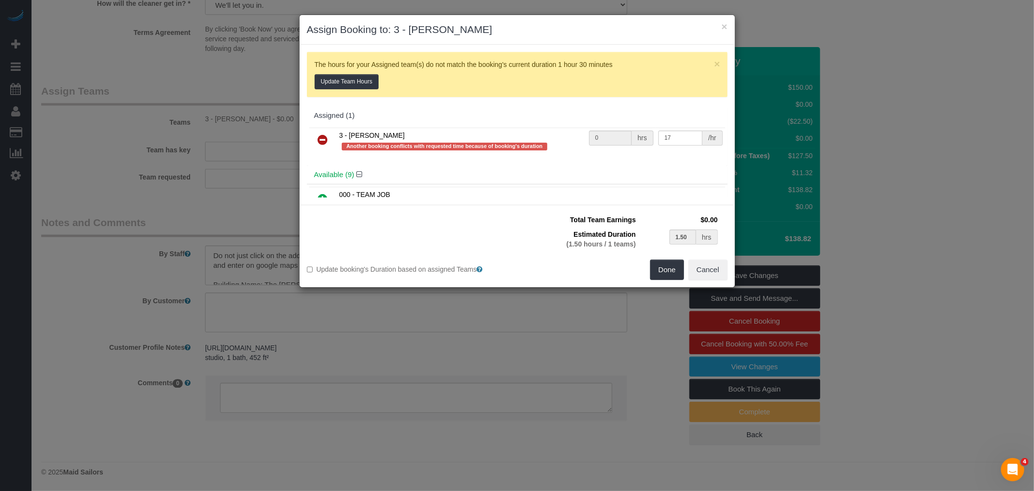
click at [319, 141] on icon at bounding box center [323, 140] width 10 height 12
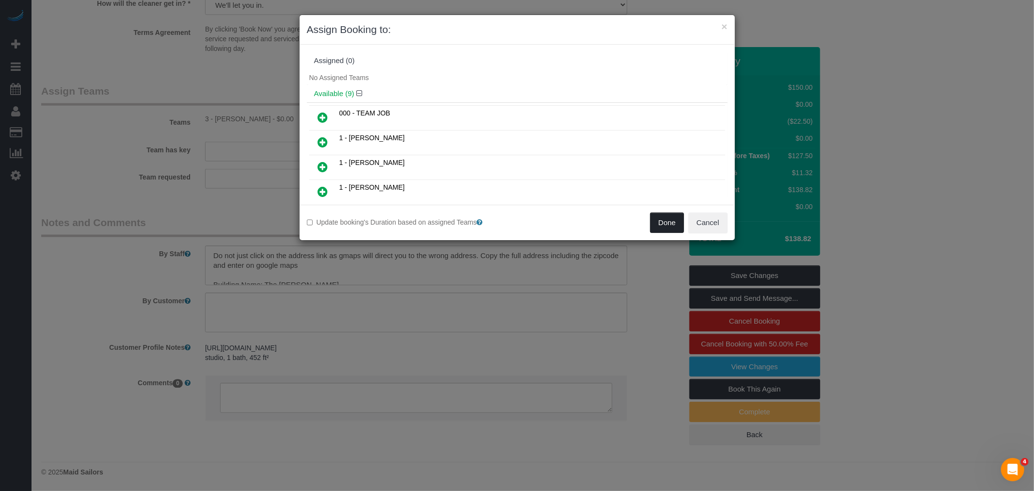
click at [659, 224] on button "Done" at bounding box center [667, 222] width 34 height 20
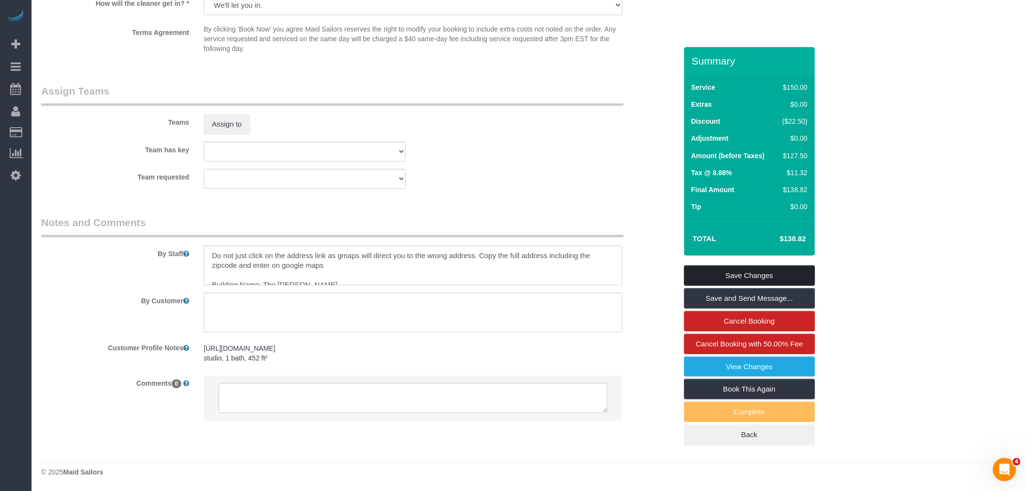
click at [780, 272] on link "Save Changes" at bounding box center [749, 275] width 131 height 20
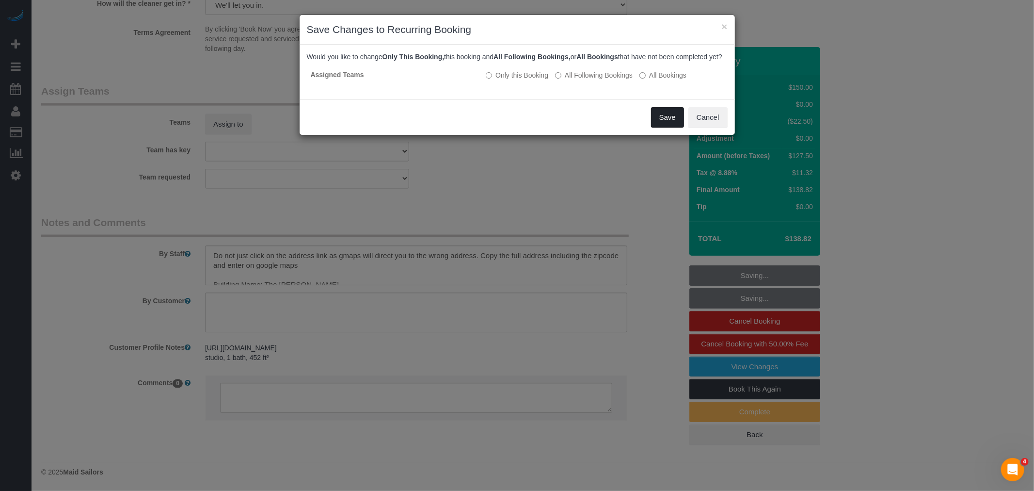
click at [673, 126] on button "Save" at bounding box center [667, 117] width 33 height 20
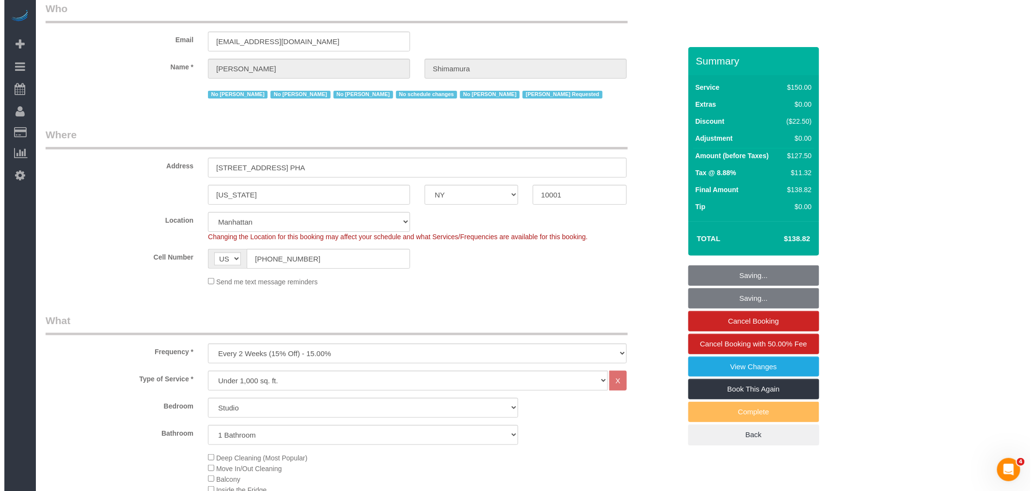
scroll to position [0, 0]
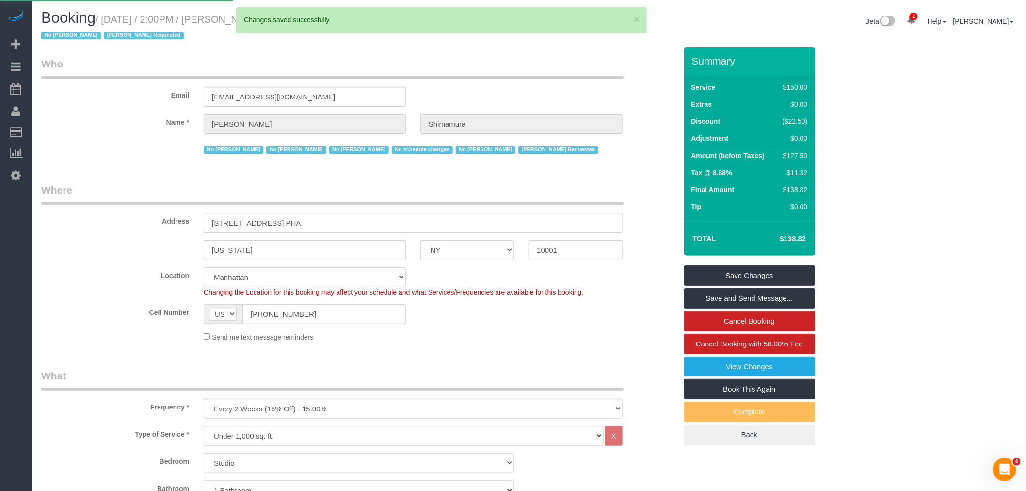
click at [554, 57] on legend "Who" at bounding box center [332, 68] width 582 height 22
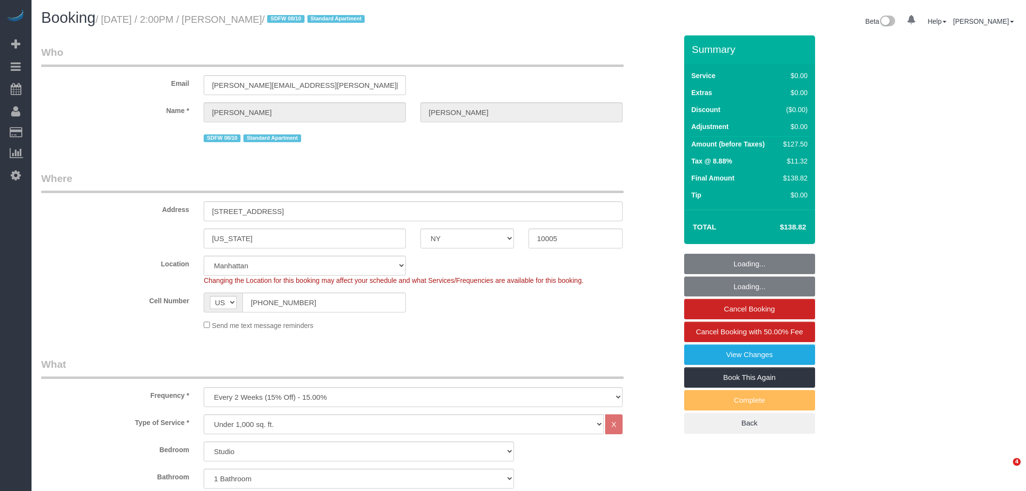
select select "NY"
select select "spot1"
select select "number:89"
select select "number:76"
select select "number:15"
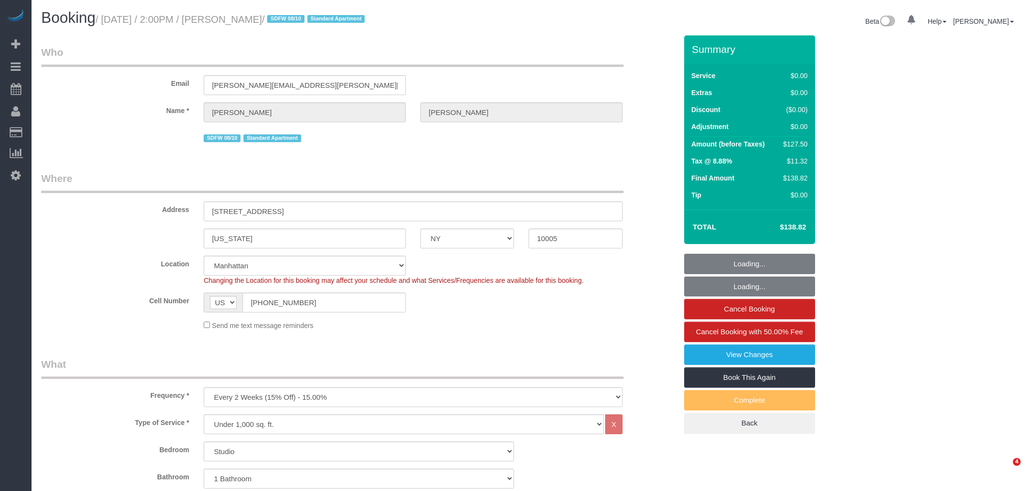
select select "number:5"
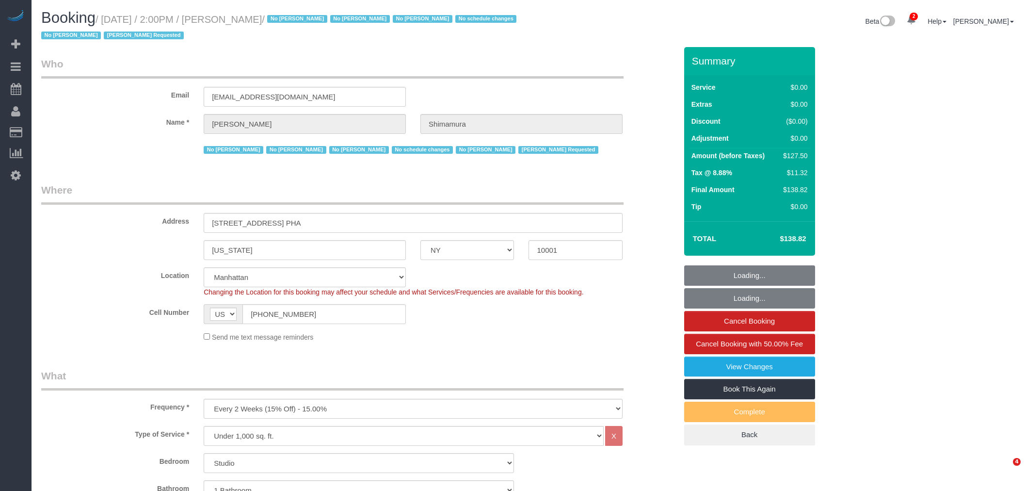
select select "NY"
select select "string:stripe-pm_1ReEIv4VGloSiKo7cgmGyiSI"
select select "spot1"
select select "number:89"
select select "number:90"
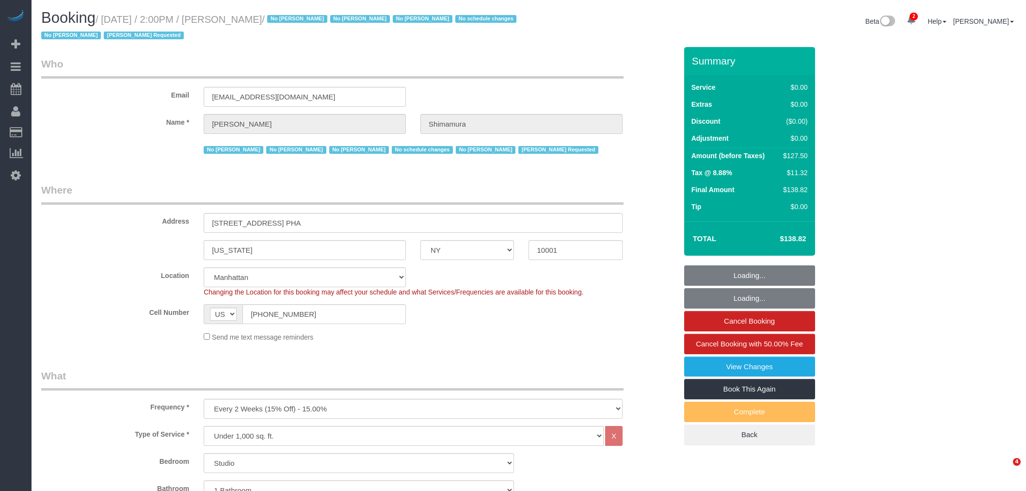
select select "number:15"
select select "number:5"
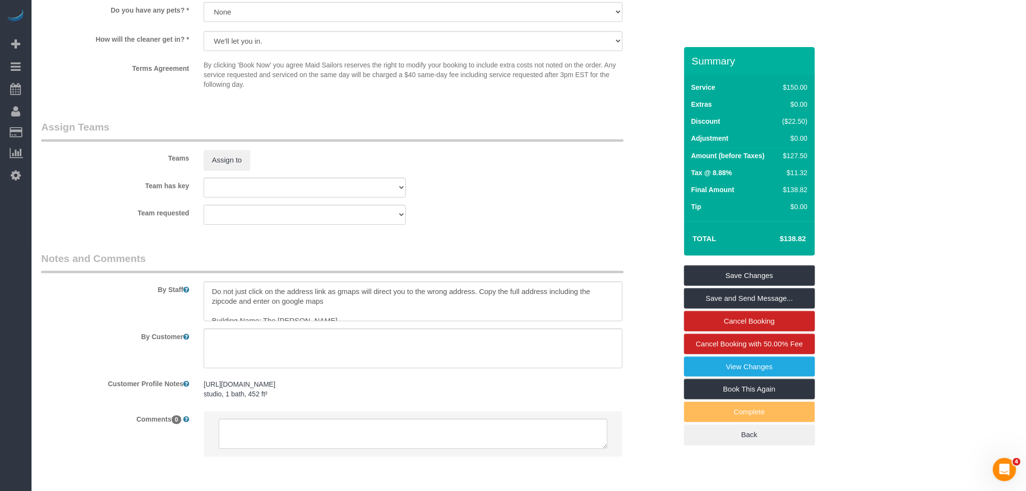
scroll to position [1185, 0]
drag, startPoint x: 357, startPoint y: 303, endPoint x: 378, endPoint y: 311, distance: 22.9
click at [378, 311] on textarea at bounding box center [413, 300] width 419 height 40
click at [523, 196] on div "Team has key 000- Donna Mercado 000 - Partnerships 000 - TEAM JOB 1 - Abdoulaye…" at bounding box center [359, 186] width 650 height 20
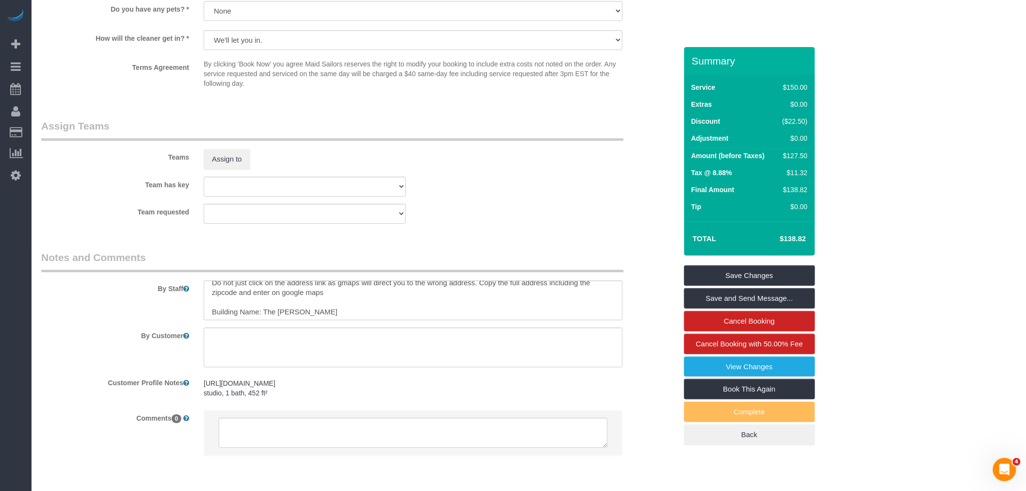
scroll to position [10, 0]
click at [546, 185] on sui-booking-teams "Teams Assign to Team has key 000- Donna Mercado 000 - Partnerships 000 - TEAM J…" at bounding box center [359, 171] width 636 height 105
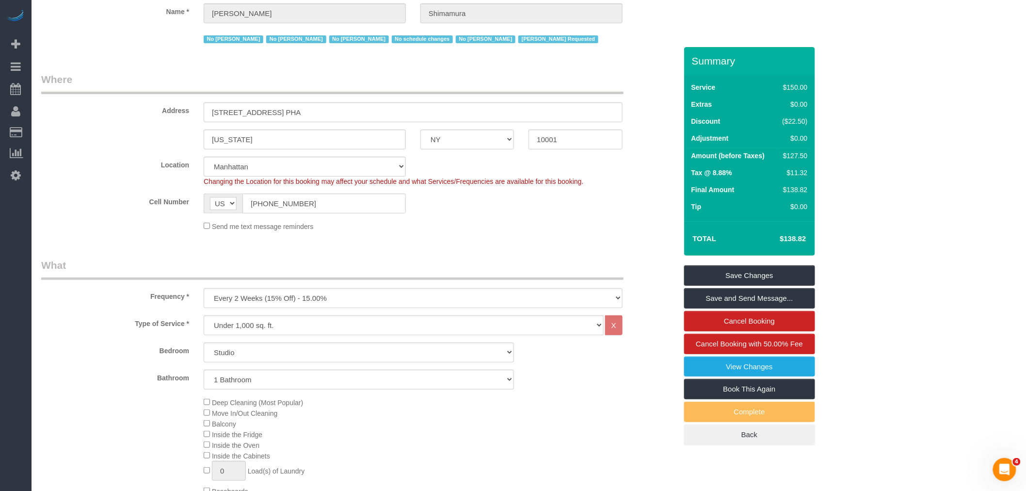
scroll to position [0, 0]
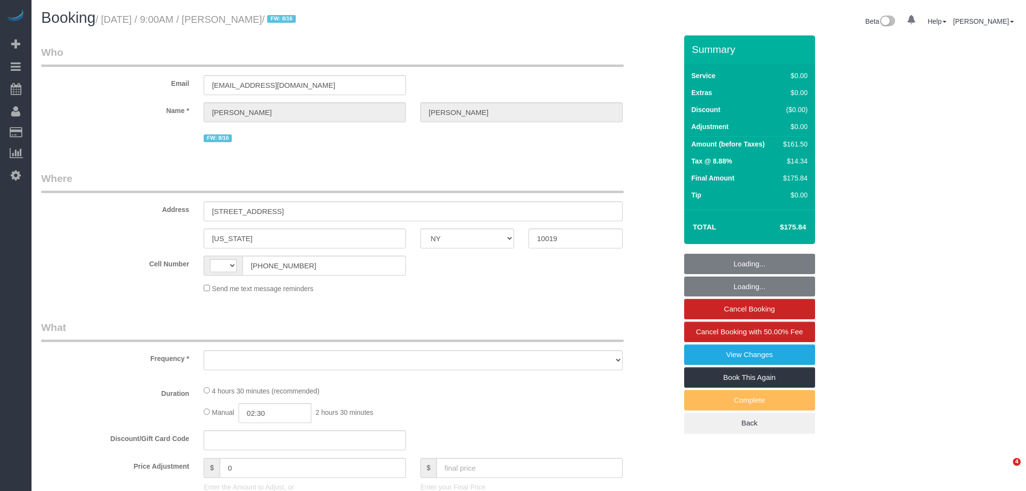
select select "NY"
select select "string:[GEOGRAPHIC_DATA]"
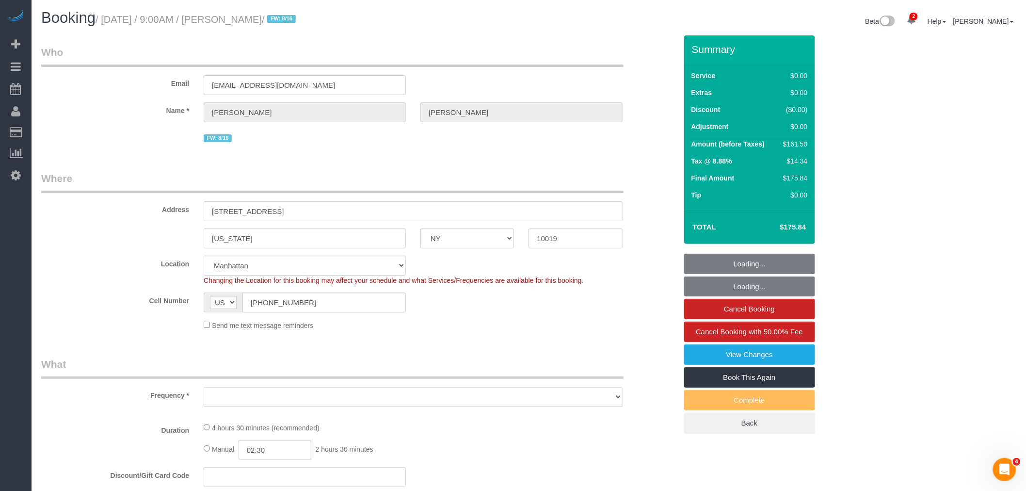
select select "object:644"
select select "string:stripe-pm_1RK0mp4VGloSiKo7cFIrzZQh"
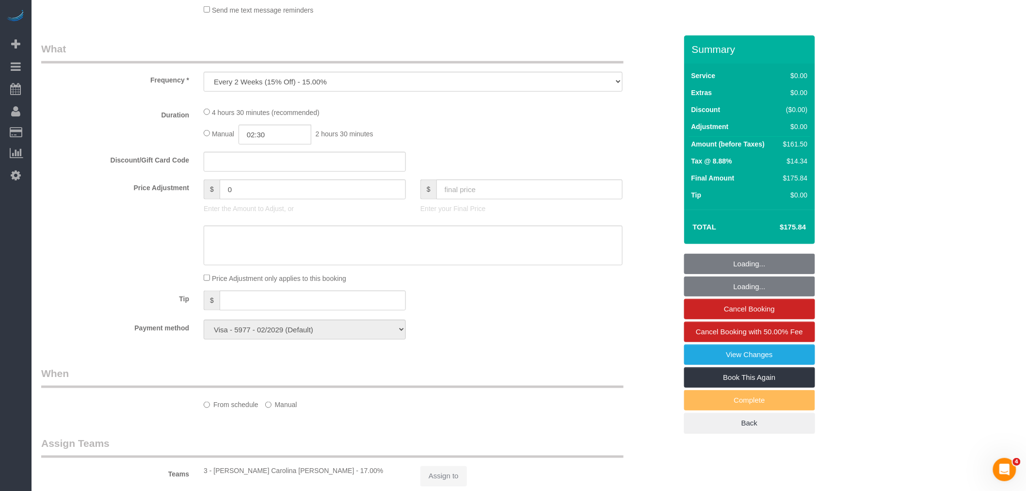
select select "2"
select select "spot1"
select select "number:59"
select select "number:76"
select select "number:15"
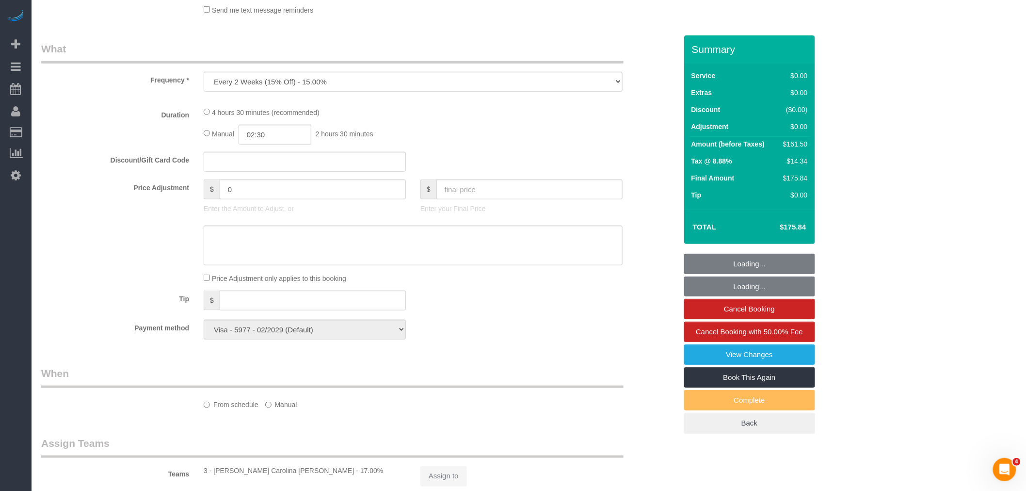
select select "number:6"
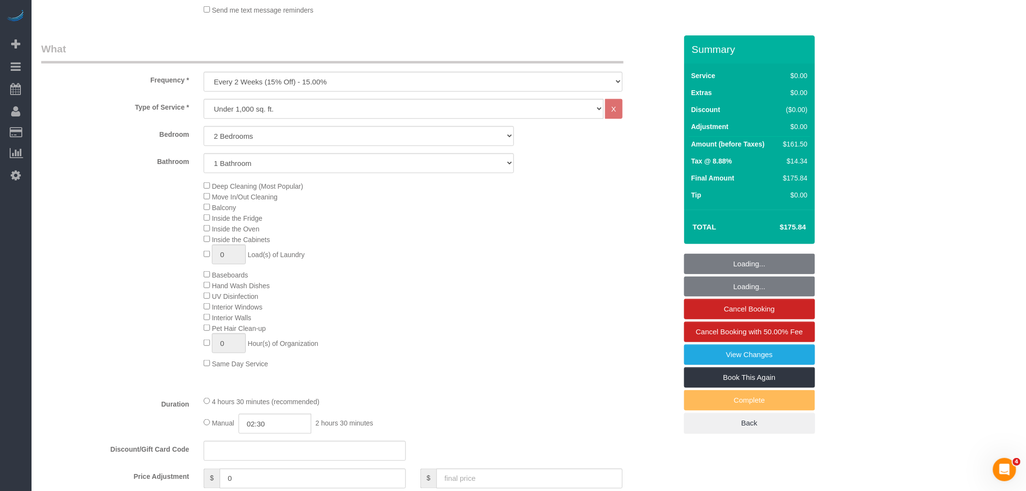
select select "object:1317"
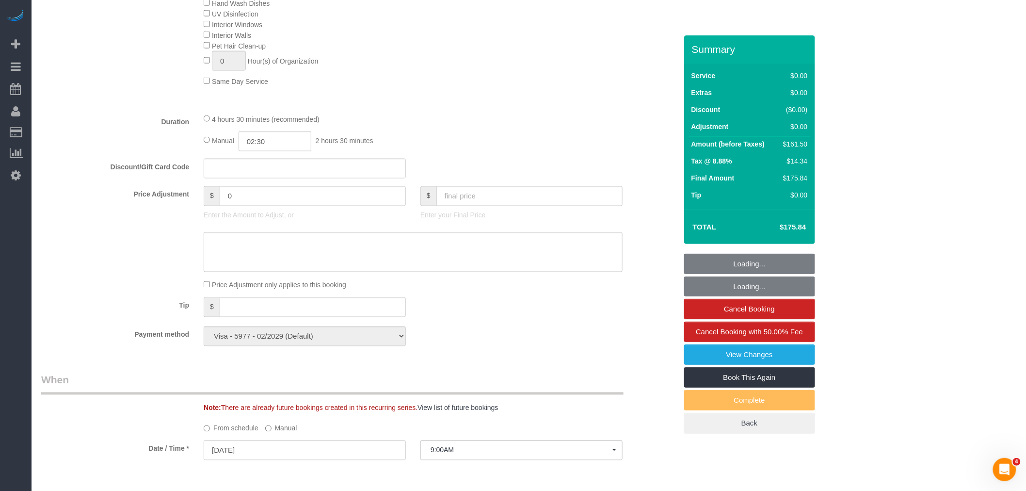
select select "2"
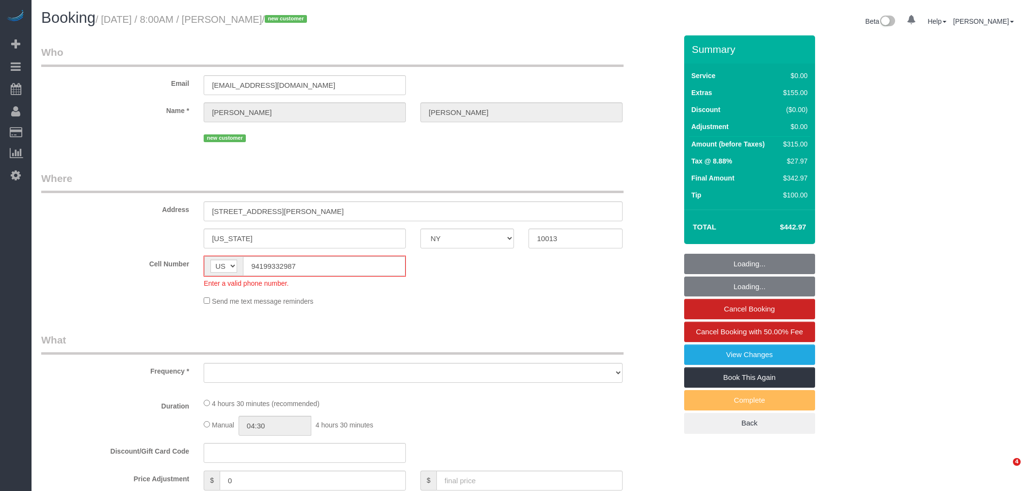
select select "NY"
select select "string:stripe-pm_1RzNKs4VGloSiKo7tZGvrrSA"
select select "1"
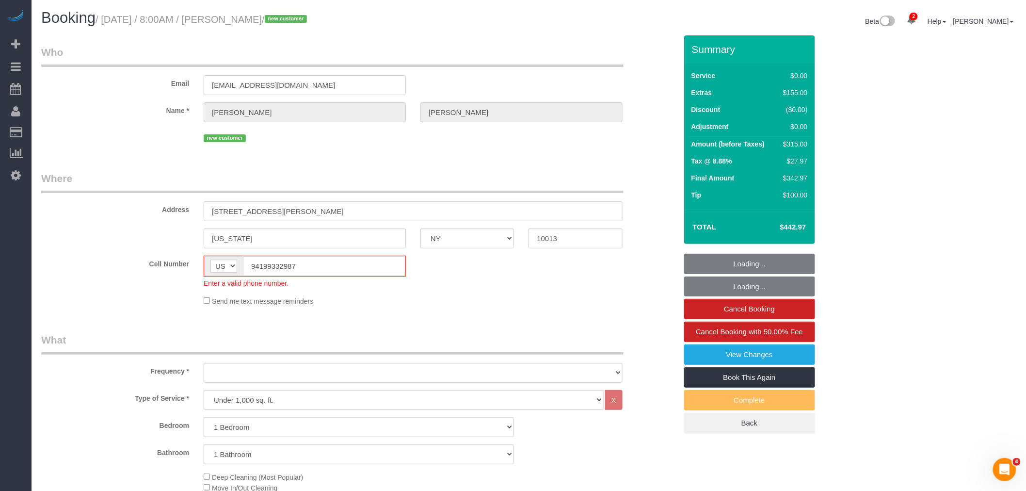
select select "object:739"
select select "number:89"
select select "number:70"
select select "number:15"
select select "number:5"
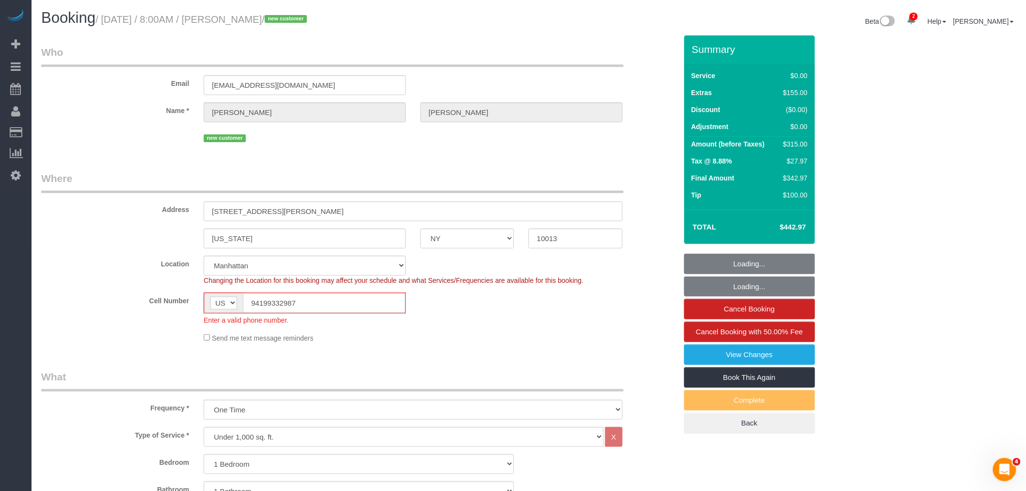
select select "spot1"
select select "object:1306"
select select "1"
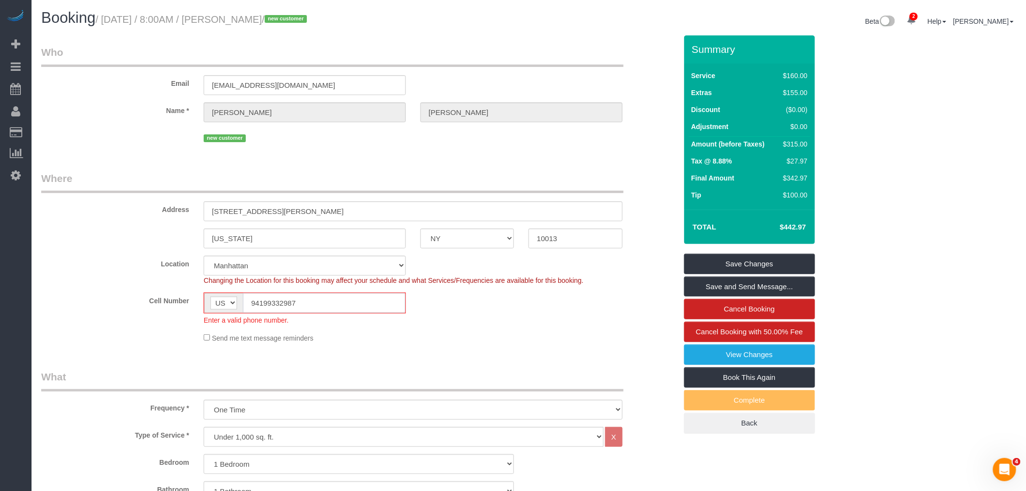
click at [278, 299] on input "94199332987" at bounding box center [324, 303] width 162 height 20
click at [254, 303] on input "94199332987" at bounding box center [324, 303] width 162 height 20
click at [267, 306] on input "94199332987" at bounding box center [324, 303] width 162 height 20
drag, startPoint x: 268, startPoint y: 304, endPoint x: 375, endPoint y: 291, distance: 107.4
click at [275, 305] on input "94199332987" at bounding box center [324, 303] width 162 height 20
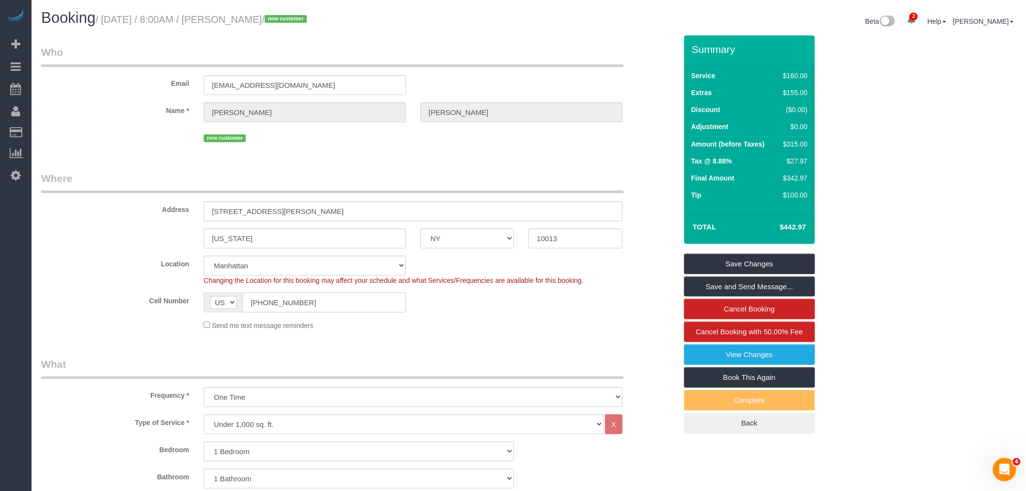
type input "(941) 993-2987"
click at [491, 152] on fieldset "Who Email lesfeinberg@gmail.com Name * Leslie Feinberg new customer" at bounding box center [359, 98] width 636 height 107
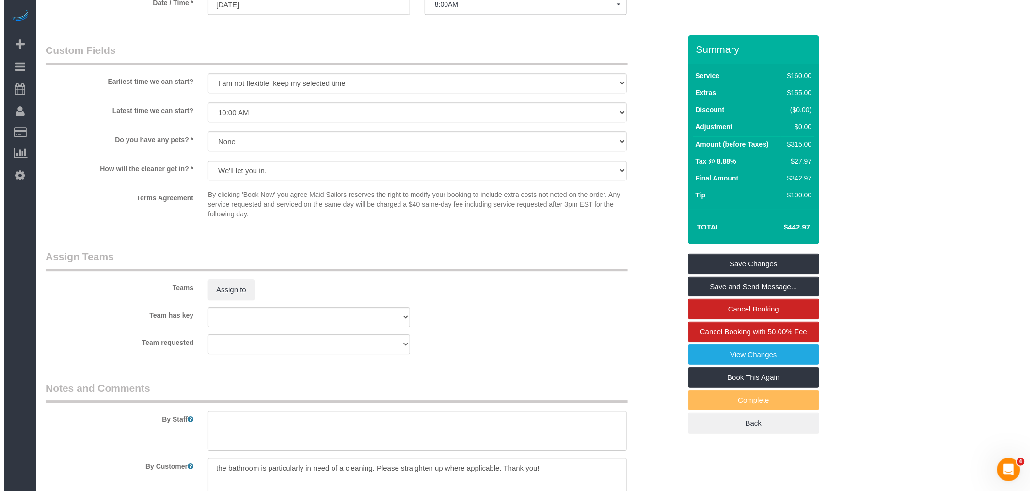
scroll to position [1185, 0]
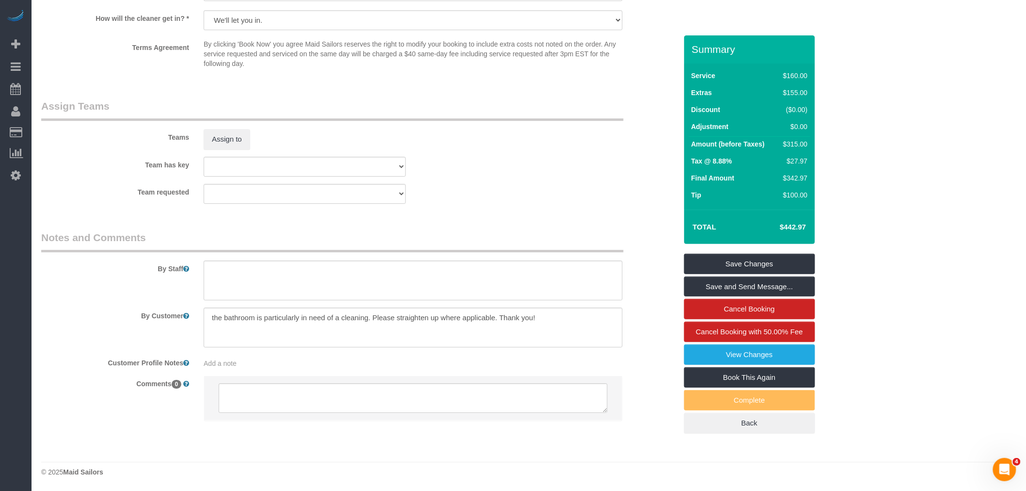
click at [453, 166] on div "Team has key 000- Donna Mercado 000 - Partnerships 000 - TEAM JOB 1 - Abdoulaye…" at bounding box center [359, 167] width 650 height 20
click at [224, 146] on button "Assign to" at bounding box center [227, 139] width 47 height 20
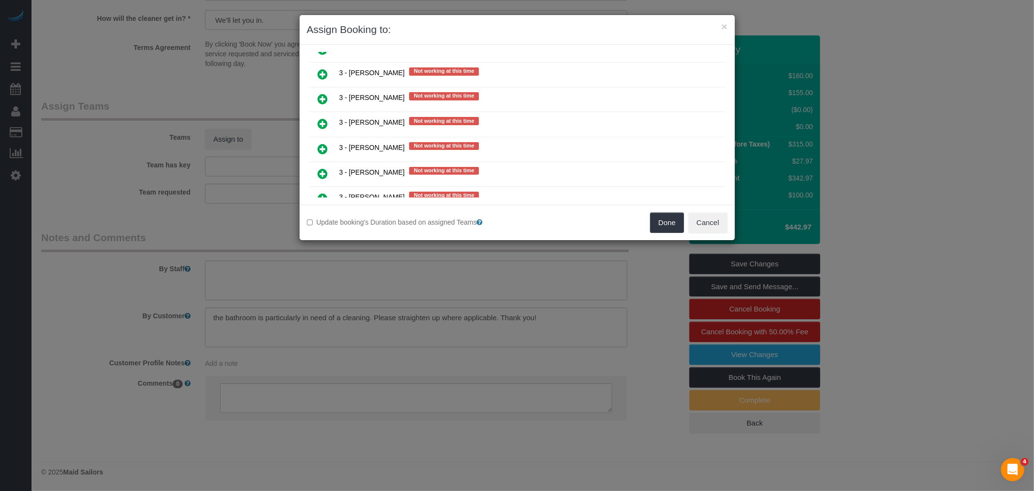
scroll to position [1724, 0]
click at [322, 92] on icon at bounding box center [323, 98] width 10 height 12
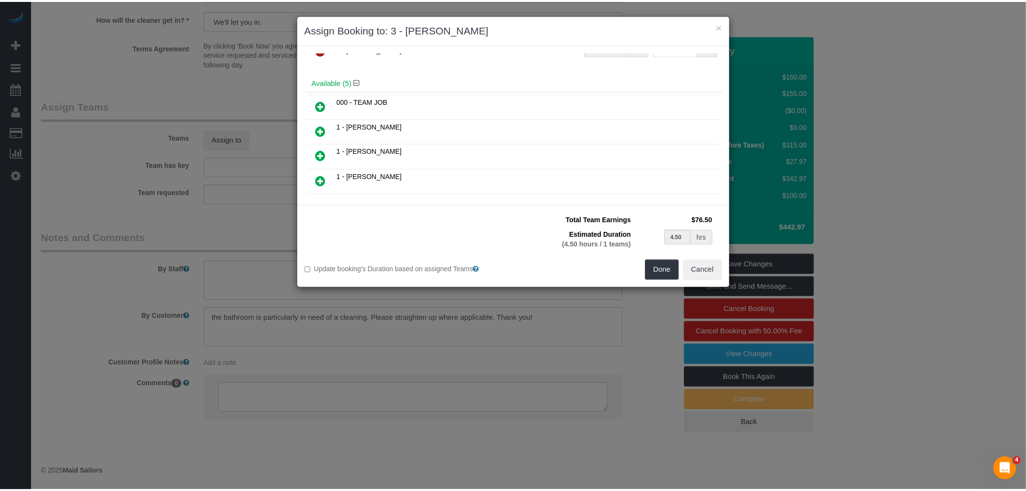
scroll to position [54, 0]
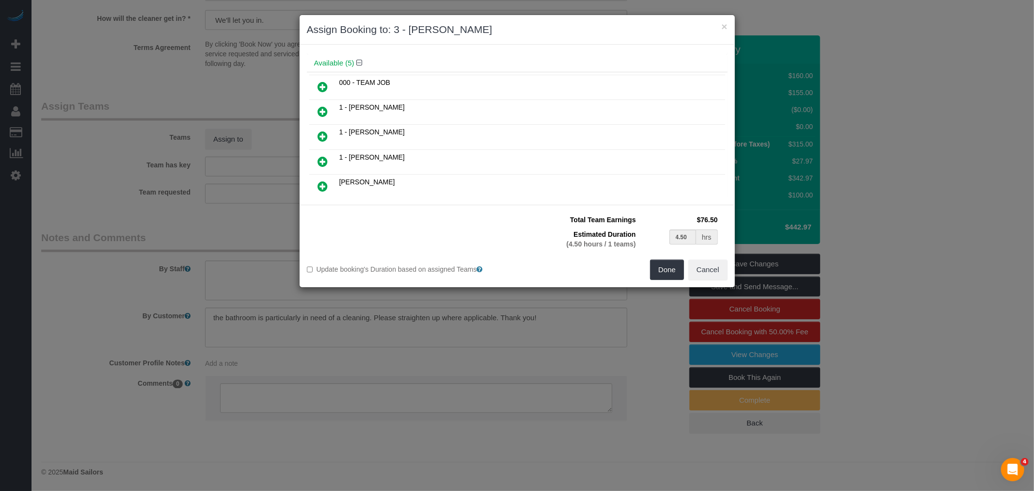
click at [313, 131] on link at bounding box center [323, 136] width 23 height 19
type input "2.25"
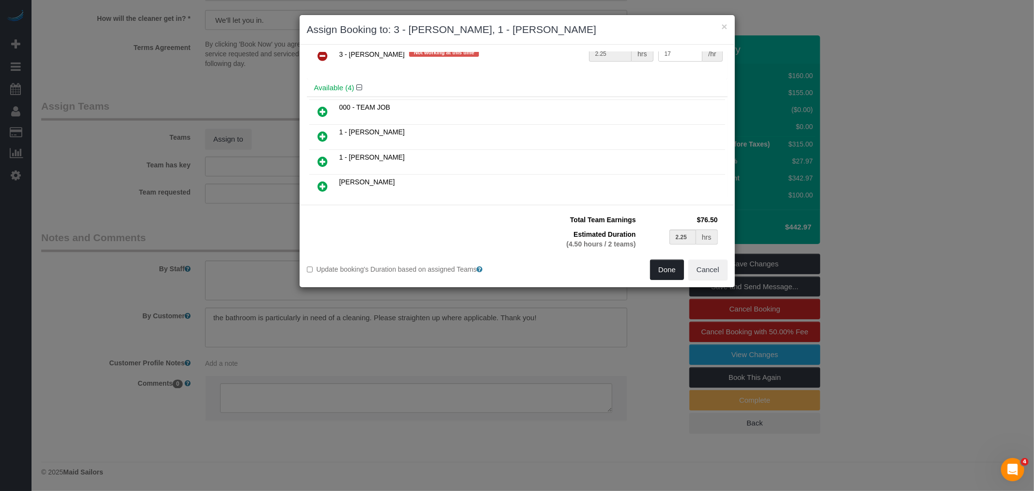
click at [674, 266] on button "Done" at bounding box center [667, 269] width 34 height 20
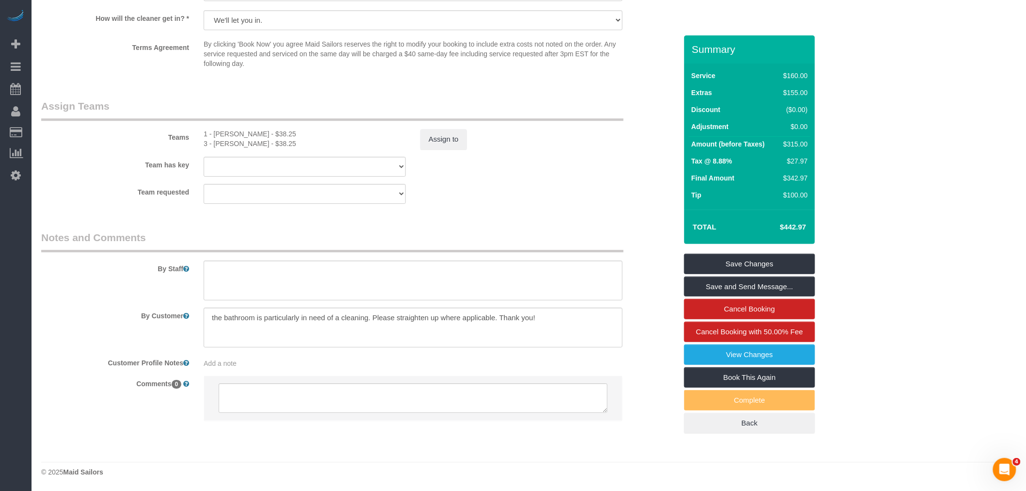
click at [359, 112] on legend "Assign Teams" at bounding box center [332, 110] width 582 height 22
select select "spot49"
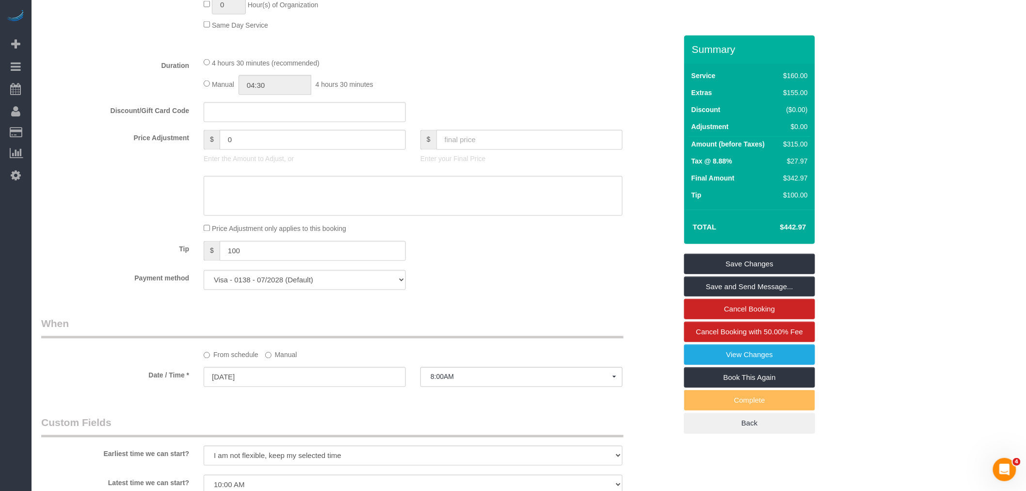
scroll to position [646, 0]
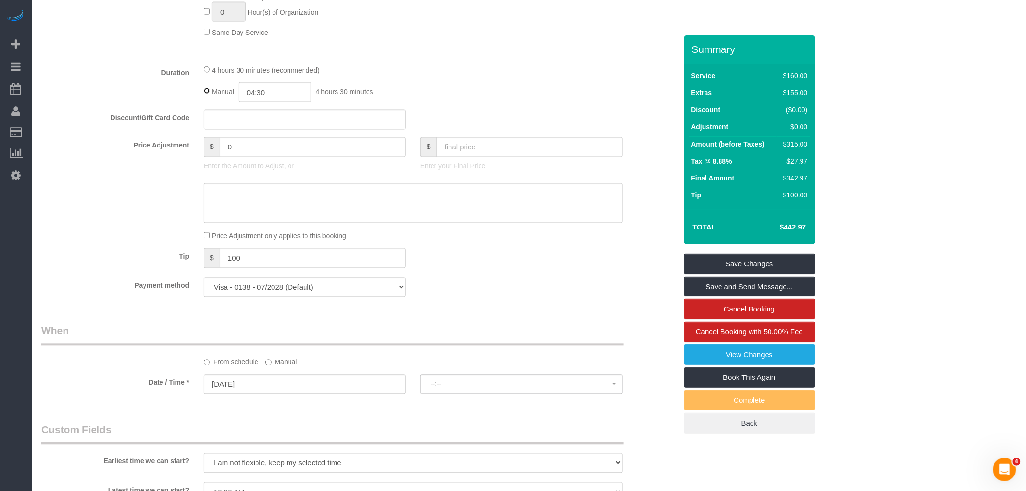
select select "spot97"
click at [278, 102] on input "04:30" at bounding box center [275, 92] width 73 height 20
type input "02:00"
click at [262, 168] on li "02:00" at bounding box center [264, 172] width 43 height 13
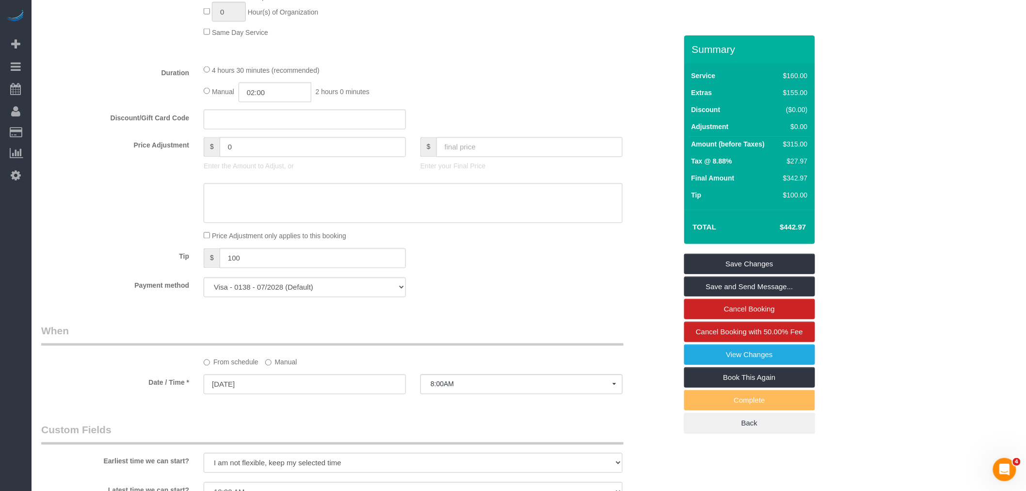
click at [446, 75] on div "4 hours 30 minutes (recommended)" at bounding box center [413, 69] width 419 height 11
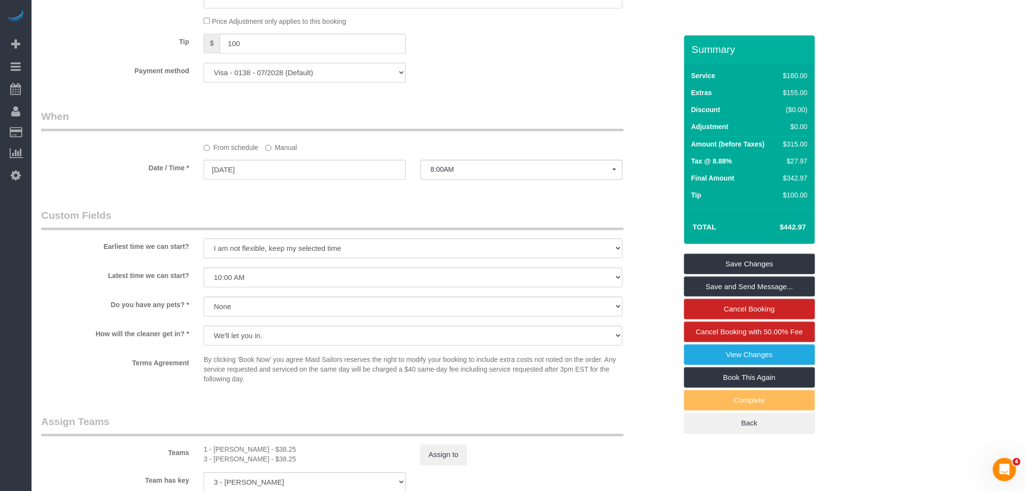
select select "spot145"
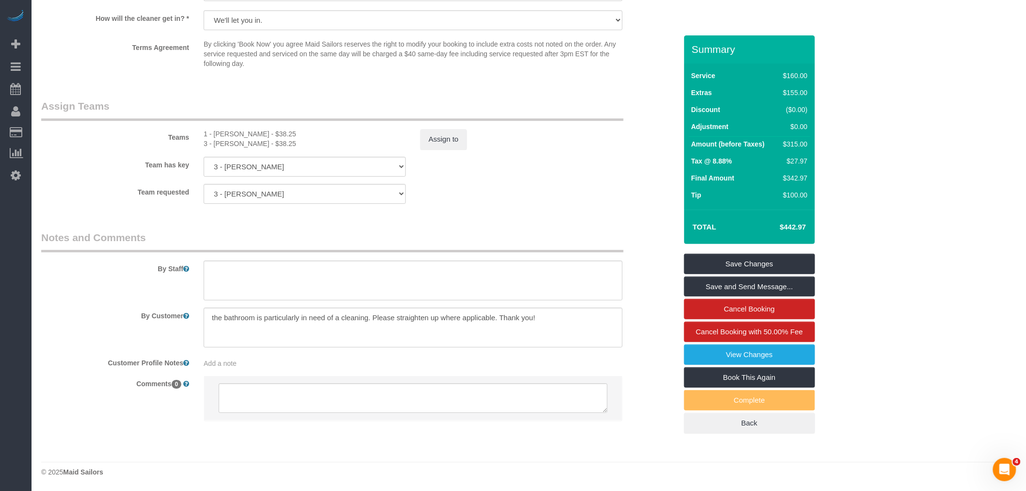
scroll to position [1185, 0]
drag, startPoint x: 770, startPoint y: 263, endPoint x: 705, endPoint y: 255, distance: 65.5
click at [770, 263] on link "Save Changes" at bounding box center [749, 264] width 131 height 20
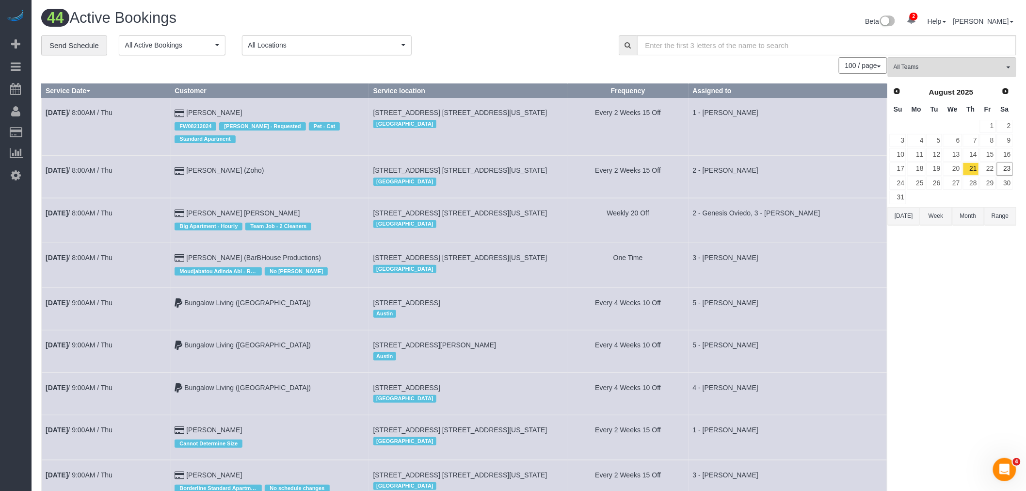
click at [506, 61] on div "100 / page 10 / page 20 / page 30 / page 40 / page 50 / page 100 / page" at bounding box center [464, 65] width 846 height 16
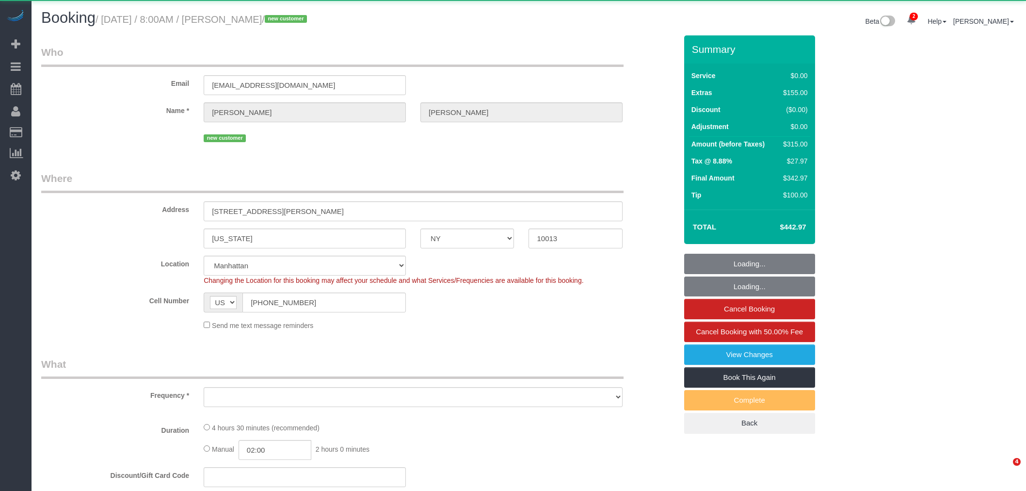
select select "NY"
select select "spot1"
select select "number:89"
select select "number:70"
select select "number:15"
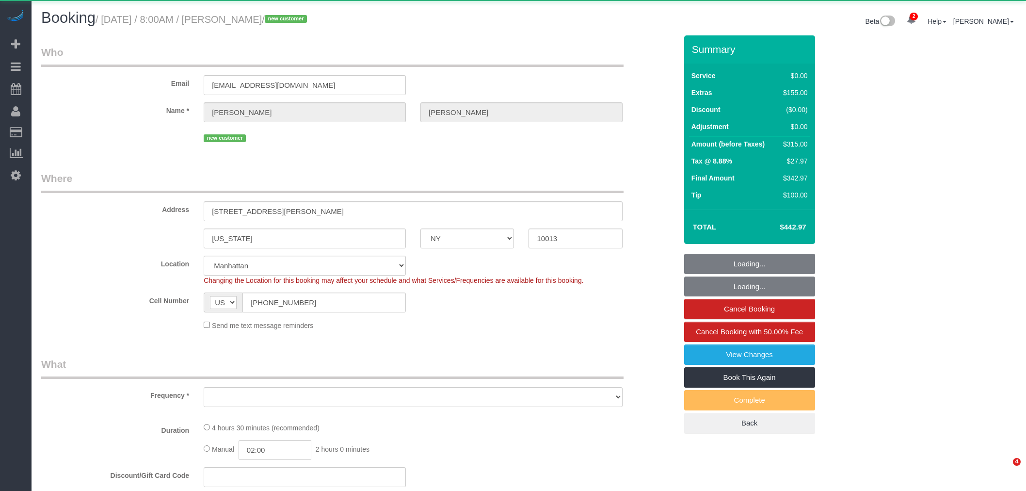
select select "number:5"
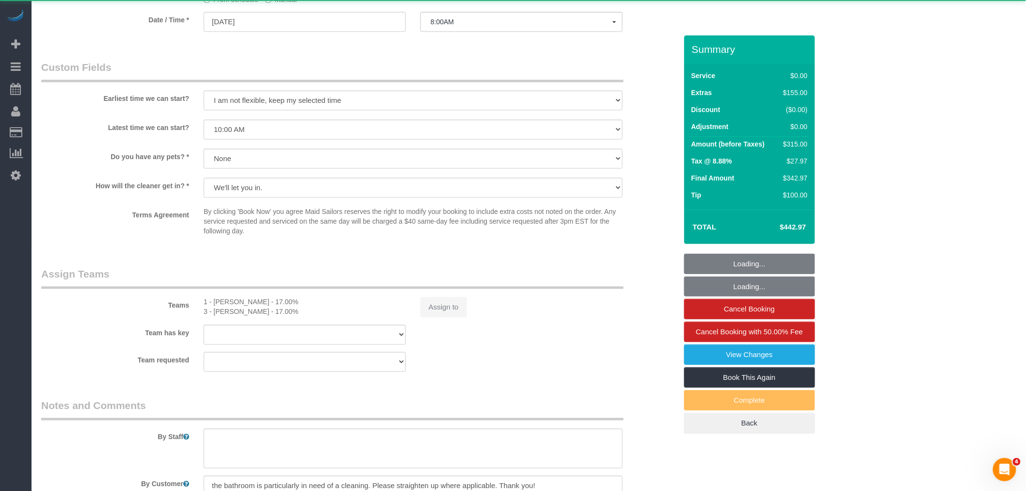
select select "object:901"
select select "string:stripe-pm_1RzNKs4VGloSiKo7tZGvrrSA"
select select "1"
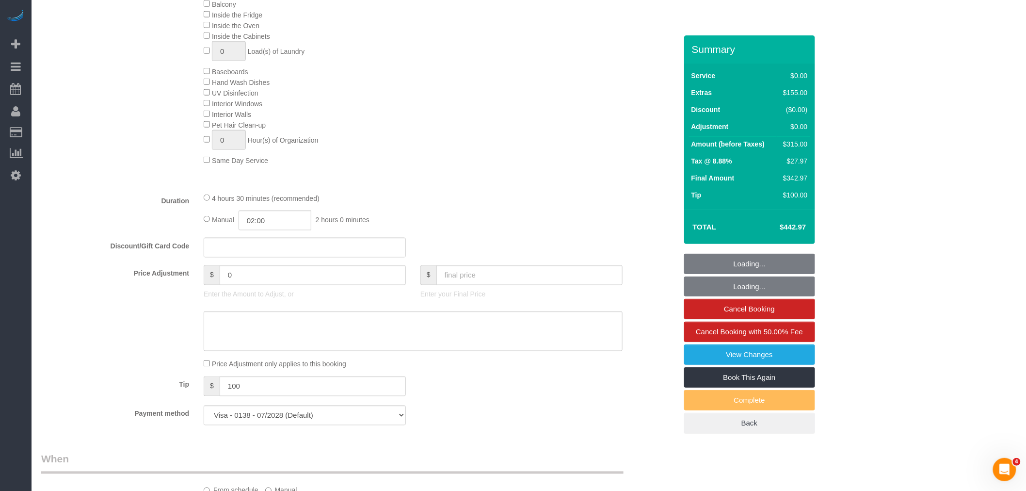
select select "object:1356"
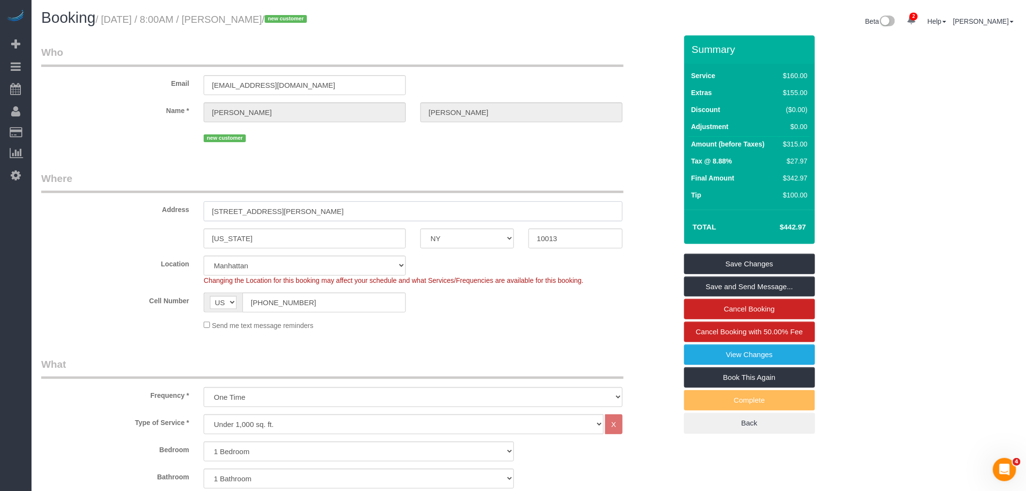
drag, startPoint x: 271, startPoint y: 208, endPoint x: 151, endPoint y: 208, distance: 119.8
click at [37, 218] on div "Address 167 Hester Street" at bounding box center [359, 196] width 650 height 50
drag, startPoint x: 236, startPoint y: 20, endPoint x: 254, endPoint y: 45, distance: 31.2
click at [236, 20] on small "/ August 24, 2025 / 8:00AM / Leslie Feinberg / new customer" at bounding box center [203, 19] width 214 height 11
click at [244, 17] on small "/ August 24, 2025 / 8:00AM / Leslie Feinberg / new customer" at bounding box center [203, 19] width 214 height 11
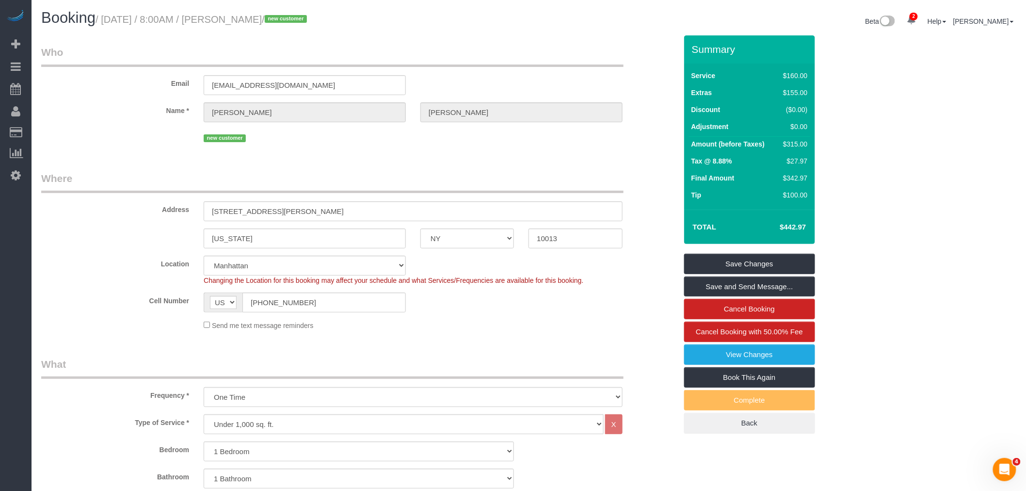
click at [244, 17] on small "/ August 24, 2025 / 8:00AM / Leslie Feinberg / new customer" at bounding box center [203, 19] width 214 height 11
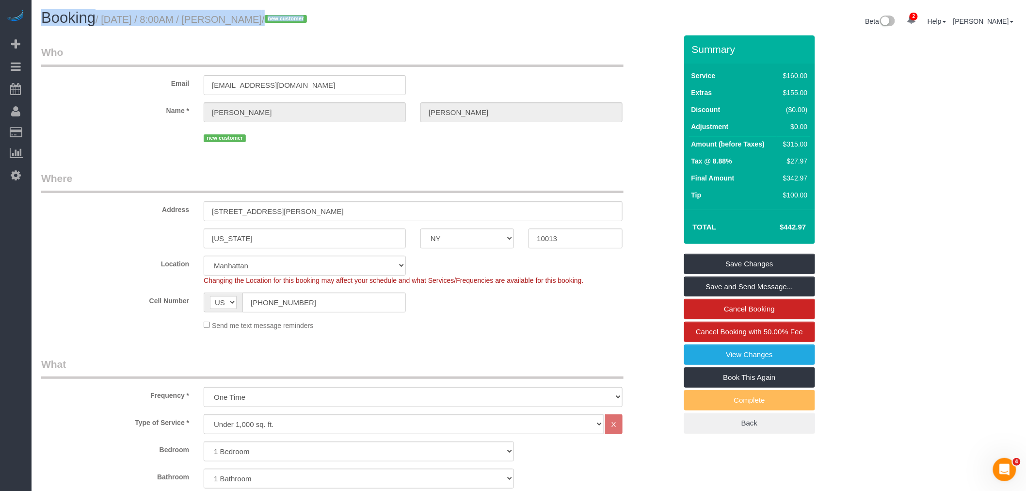
click at [244, 17] on small "/ August 24, 2025 / 8:00AM / Leslie Feinberg / new customer" at bounding box center [203, 19] width 214 height 11
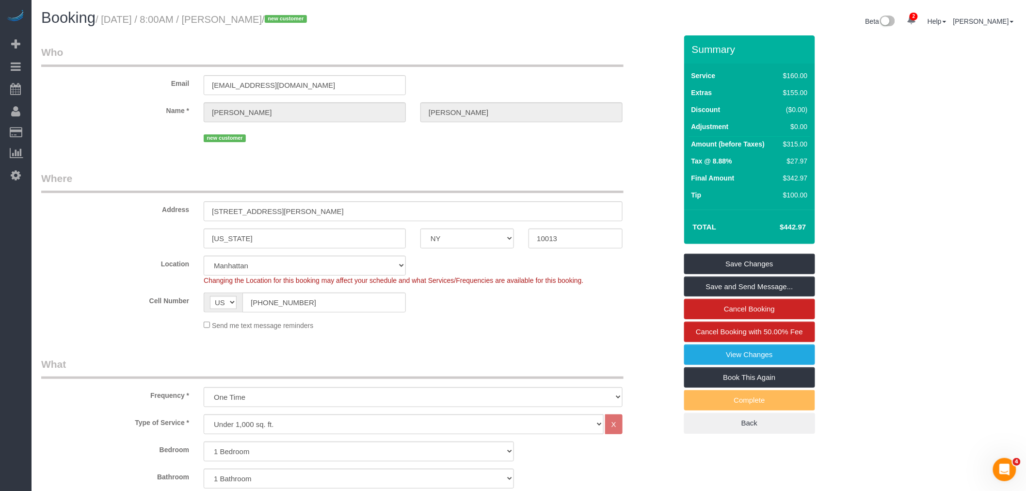
drag, startPoint x: 156, startPoint y: 79, endPoint x: 151, endPoint y: 79, distance: 5.3
click at [151, 79] on div "Email lesfeinberg@gmail.com" at bounding box center [359, 70] width 650 height 50
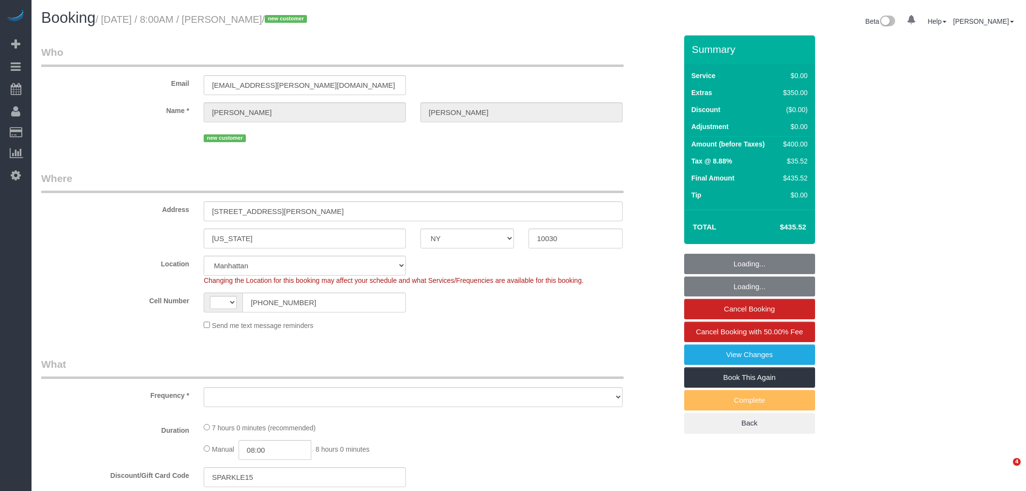
select select "NY"
select select "number:89"
select select "number:90"
select select "number:15"
select select "number:6"
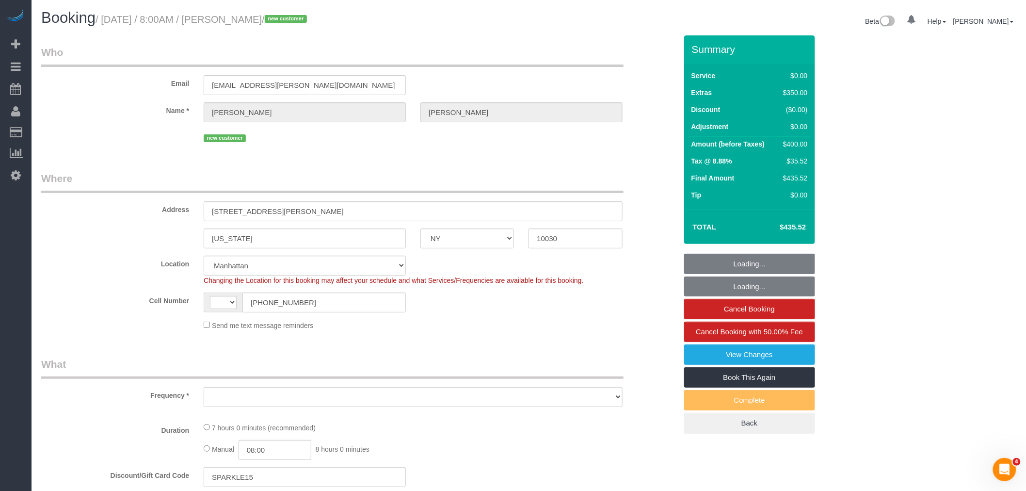
select select "string:[GEOGRAPHIC_DATA]"
select select "object:783"
select select "string:stripe-pm_1RzMjD4VGloSiKo7AQhaJz1S"
select select "spot1"
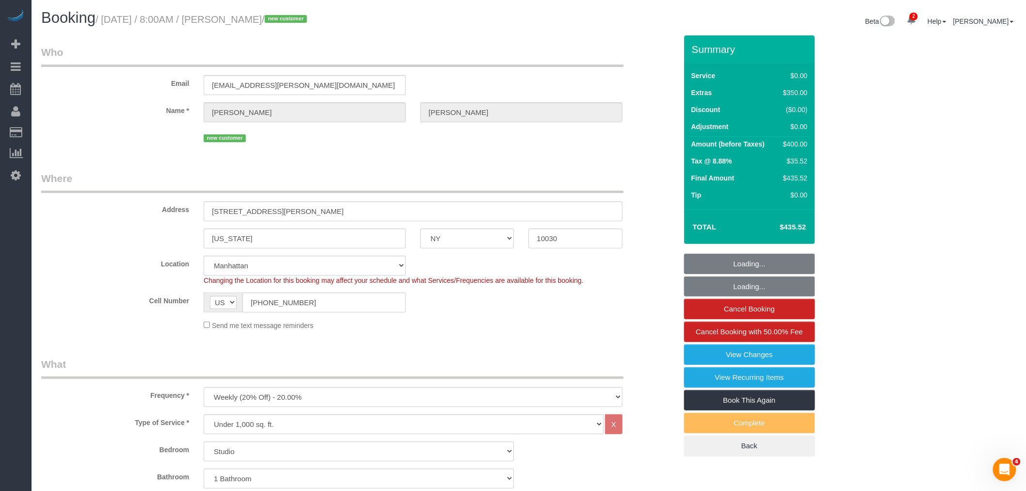
select select "object:1308"
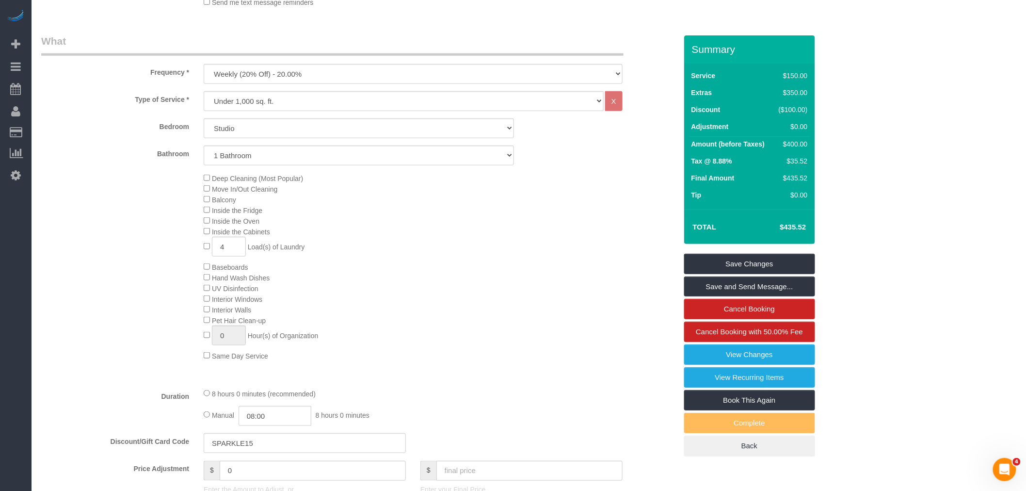
scroll to position [646, 0]
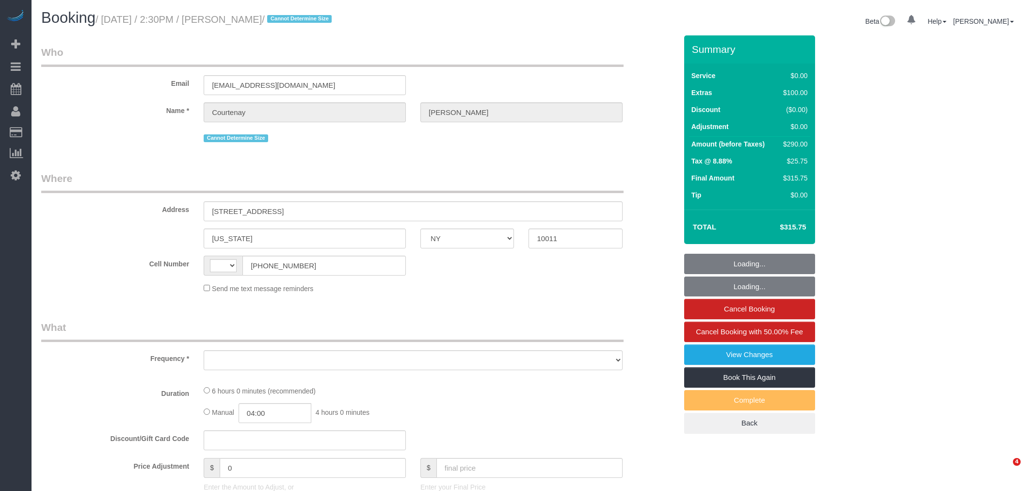
select select "NY"
select select "string:[GEOGRAPHIC_DATA]"
select select "object:644"
select select "number:60"
select select "number:76"
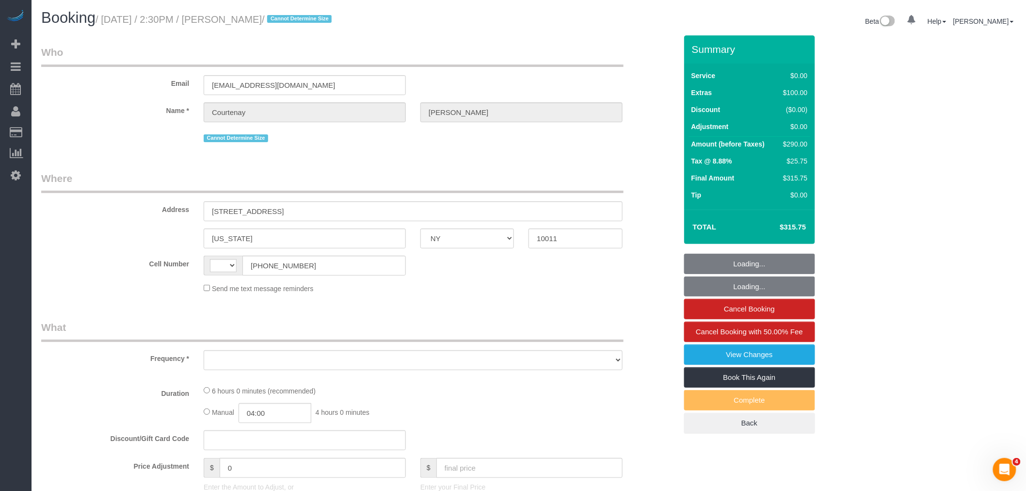
select select "number:15"
select select "number:5"
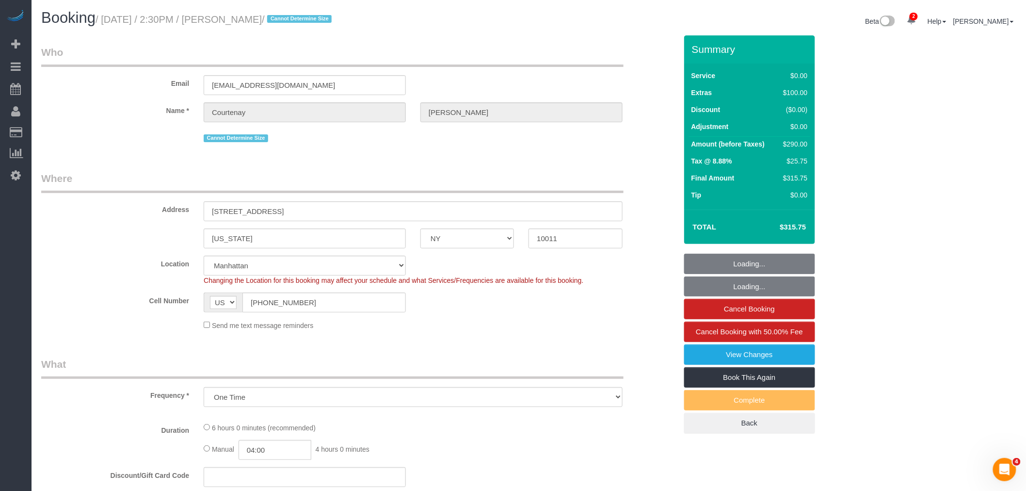
select select "string:stripe-pm_1RwpLJ4VGloSiKo7v6odXzfJ"
click at [418, 186] on legend "Where" at bounding box center [332, 182] width 582 height 22
select select "2"
select select "object:1208"
select select "2"
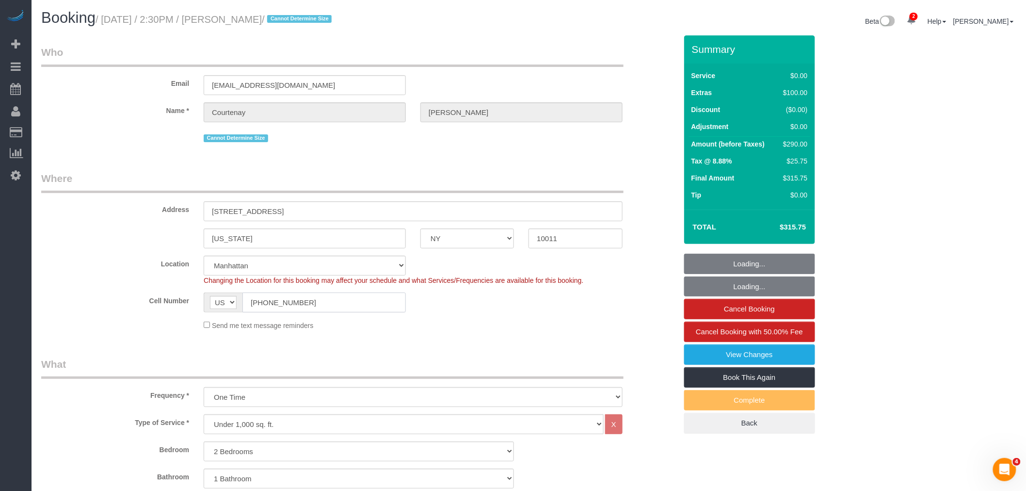
drag, startPoint x: 245, startPoint y: 300, endPoint x: 309, endPoint y: 305, distance: 63.8
click at [197, 304] on div "AF AL DZ AD AO AI AQ AG AR AM AW AU AT AZ BS BH BD BB BY BE BZ BJ BM BT BO BA B…" at bounding box center [304, 302] width 217 height 20
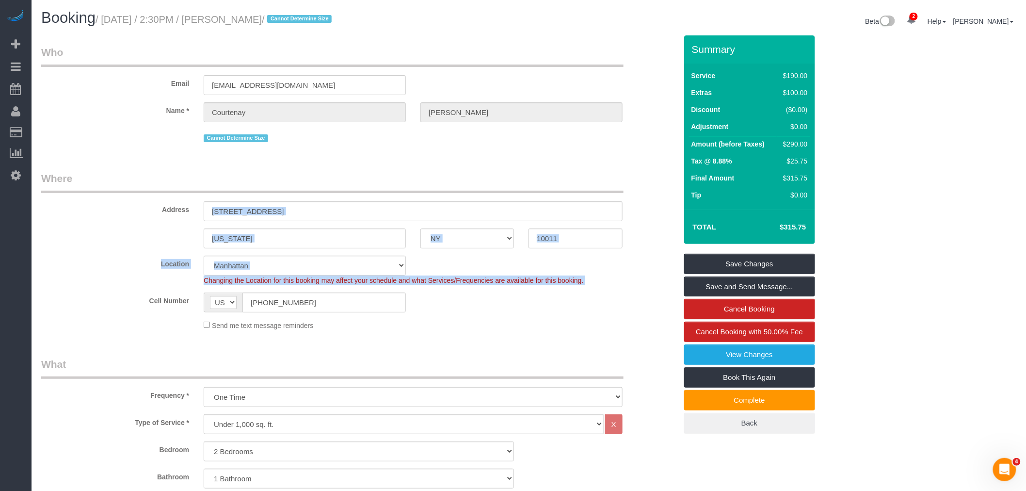
drag, startPoint x: 285, startPoint y: 293, endPoint x: 132, endPoint y: 313, distance: 153.5
click at [133, 313] on sui-booking-location "Location Manhattan Austin Boston Bronx Brooklyn Charlotte Denver New Jersey Por…" at bounding box center [359, 293] width 636 height 75
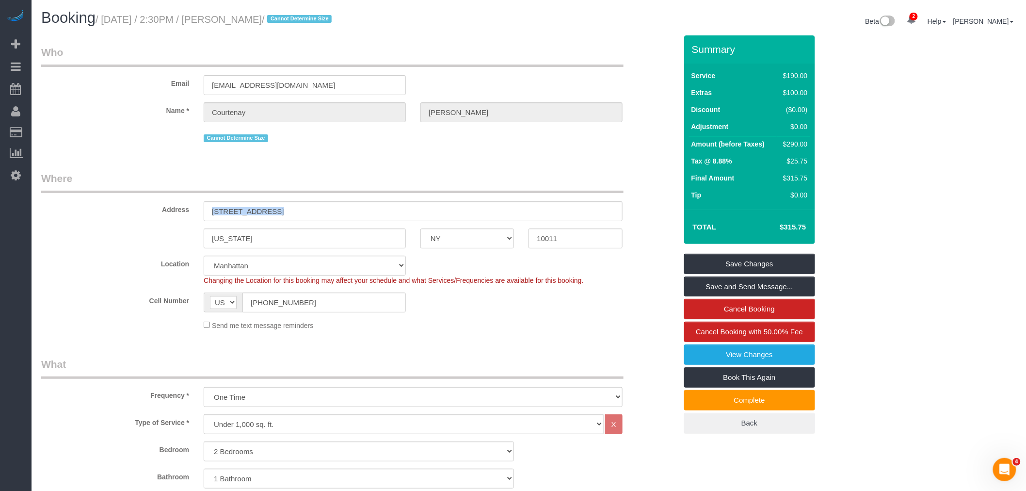
copy sui-booking-address
drag, startPoint x: 295, startPoint y: 304, endPoint x: 231, endPoint y: 313, distance: 64.7
click at [245, 312] on input "[PHONE_NUMBER]" at bounding box center [323, 302] width 163 height 20
click at [508, 329] on div "Send me text message reminders" at bounding box center [412, 325] width 433 height 11
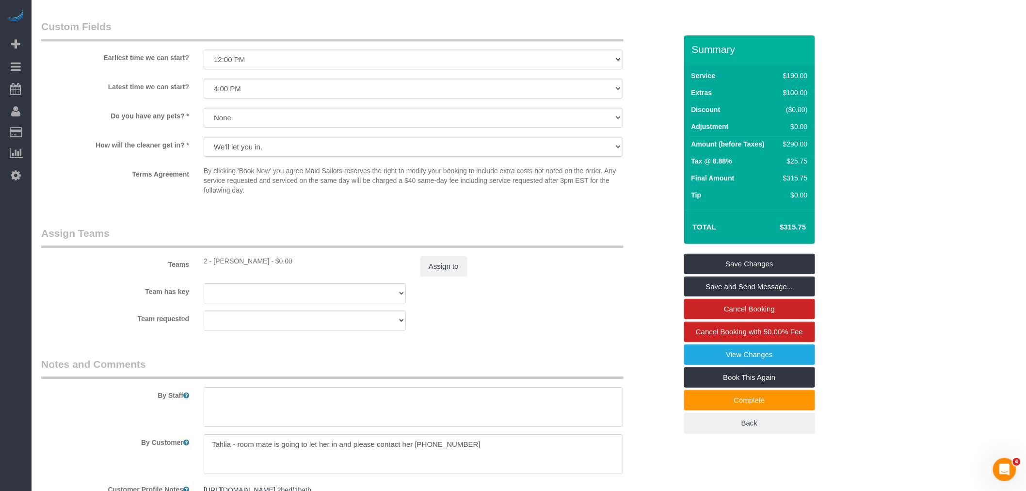
scroll to position [1266, 0]
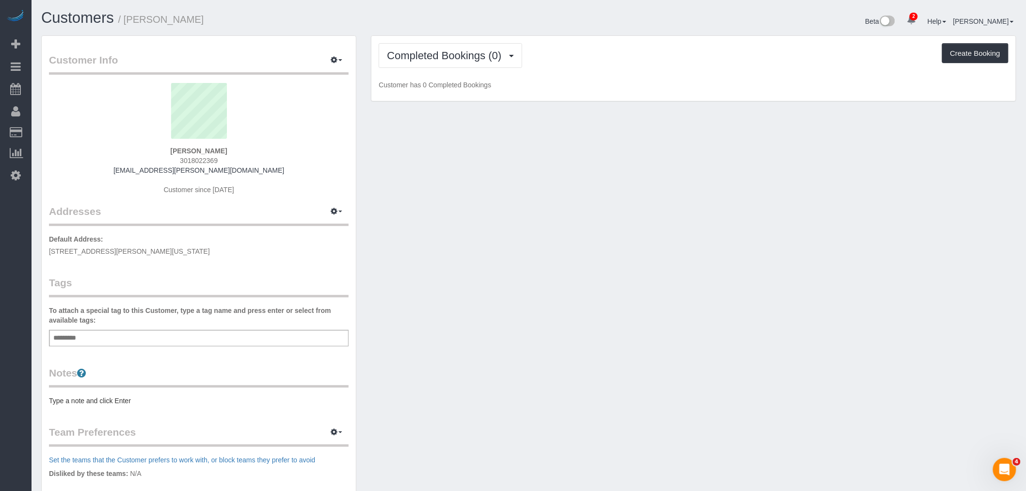
click at [141, 247] on span "[STREET_ADDRESS][PERSON_NAME][US_STATE]" at bounding box center [129, 251] width 161 height 8
copy div "[STREET_ADDRESS][PERSON_NAME][US_STATE]"
click at [129, 331] on div "Add a tag" at bounding box center [199, 338] width 300 height 16
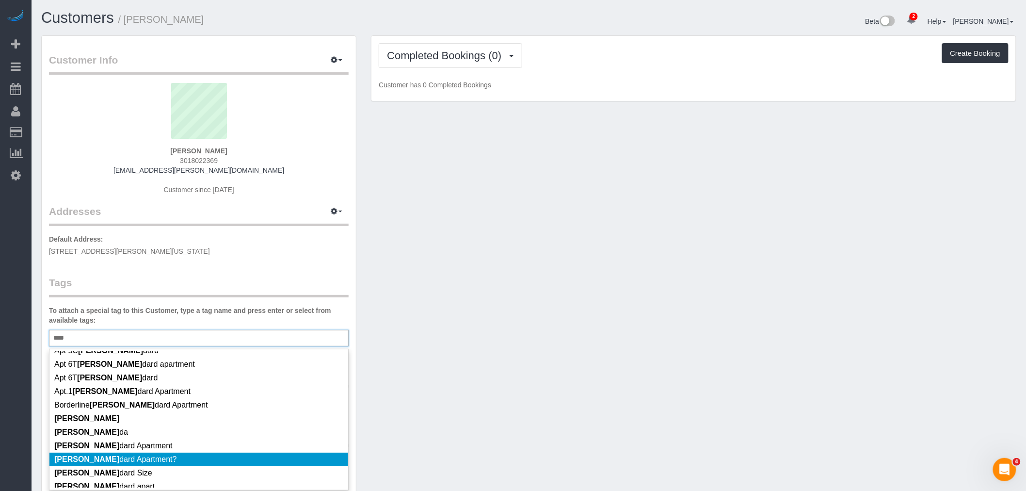
scroll to position [54, 0]
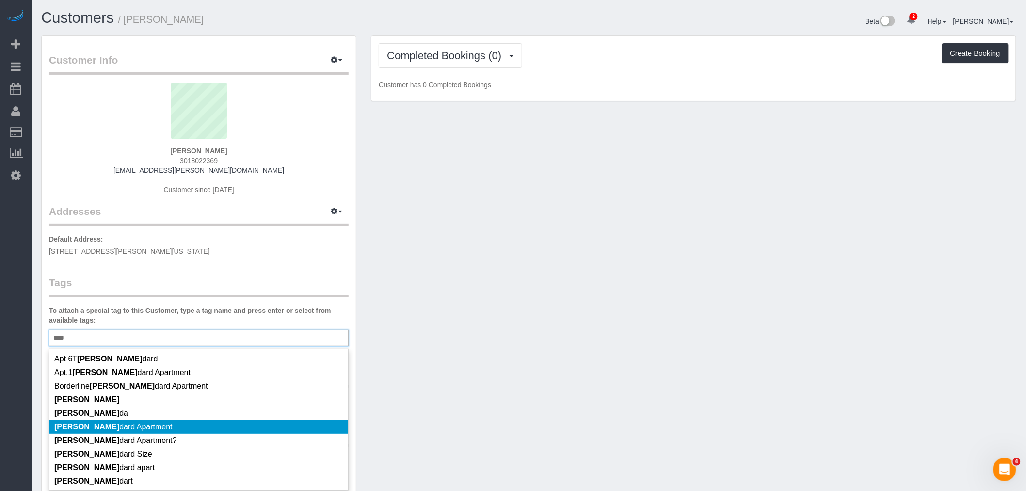
type input "****"
click at [166, 425] on li "[PERSON_NAME] dard Apartment" at bounding box center [198, 427] width 299 height 14
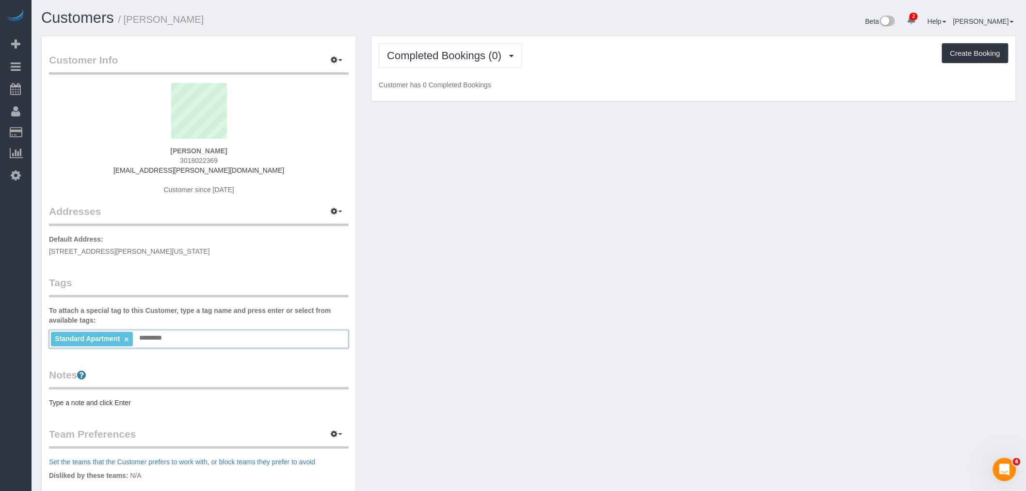
click at [105, 401] on pre "Type a note and click Enter" at bounding box center [199, 403] width 300 height 10
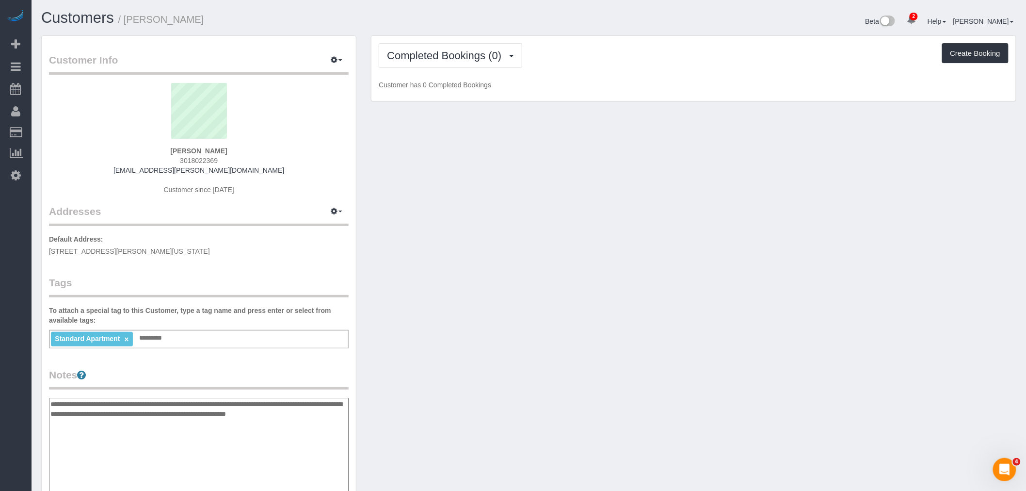
type textarea "**********"
drag, startPoint x: 450, startPoint y: 349, endPoint x: 454, endPoint y: 345, distance: 5.8
click at [450, 348] on div "Customer Info Edit Contact Info Send Message Email Preferences Special Sales Ta…" at bounding box center [529, 397] width 990 height 725
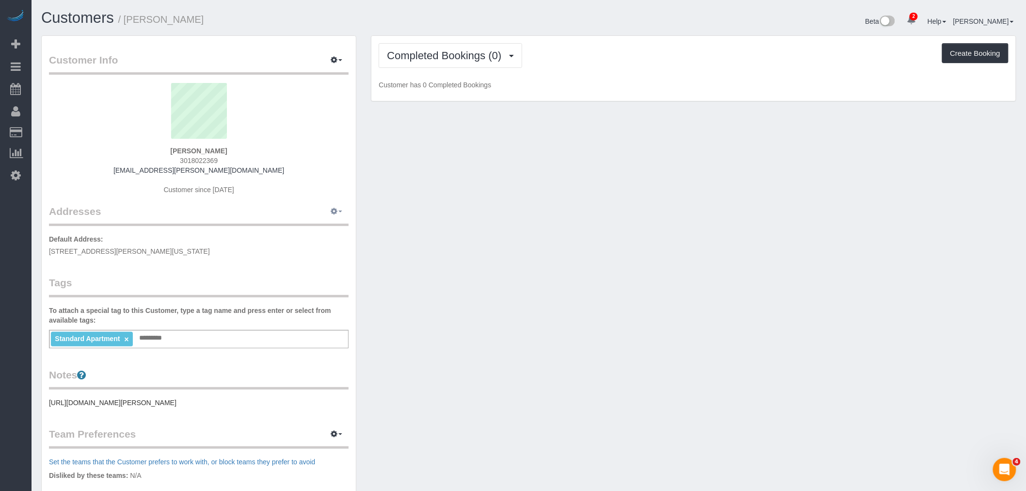
click at [332, 210] on icon "button" at bounding box center [334, 211] width 7 height 6
click at [309, 230] on button "Manage Addresses" at bounding box center [309, 230] width 79 height 14
select select "NY"
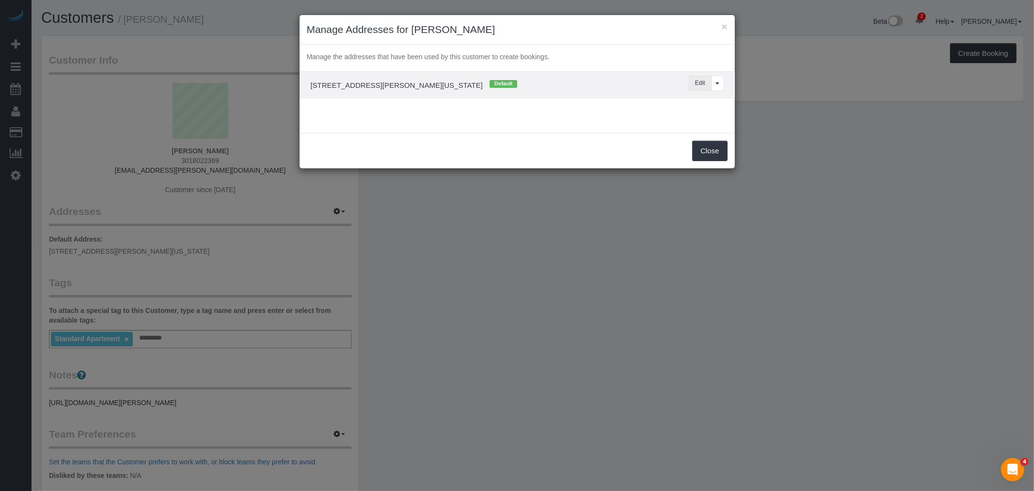
click at [703, 84] on button "Edit" at bounding box center [700, 83] width 23 height 15
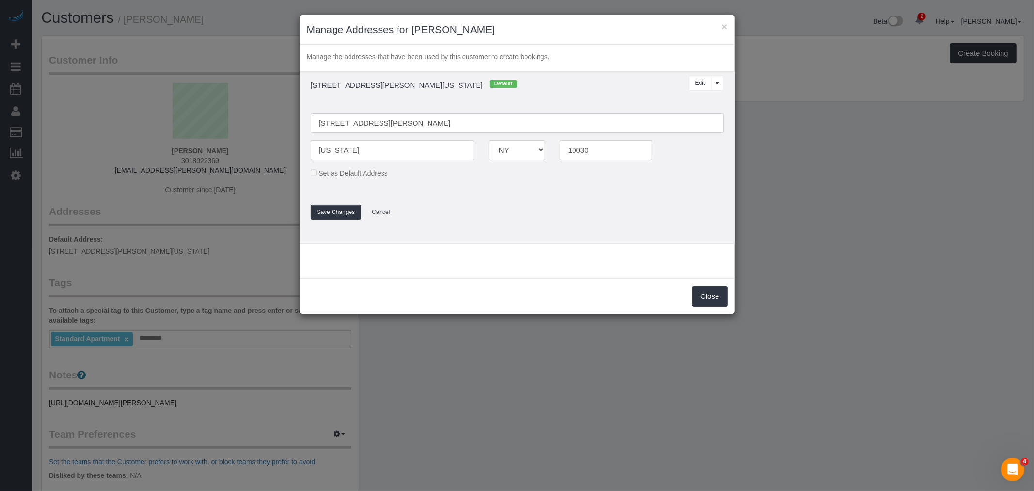
drag, startPoint x: 429, startPoint y: 119, endPoint x: 500, endPoint y: 122, distance: 71.3
click at [430, 119] on input "2351 Adam Clayton Powell Jr Blvd, 317" at bounding box center [517, 123] width 413 height 20
type input "2351 Adam Clayton Powell Jr Blvd, Apt. 317"
click at [328, 209] on button "Save Changes" at bounding box center [336, 212] width 51 height 15
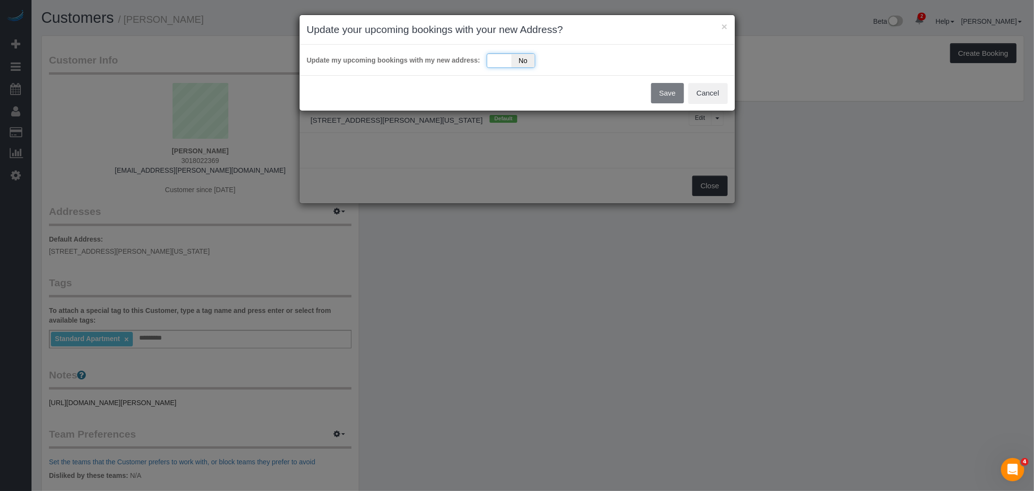
click at [501, 62] on div "Yes No" at bounding box center [511, 60] width 48 height 15
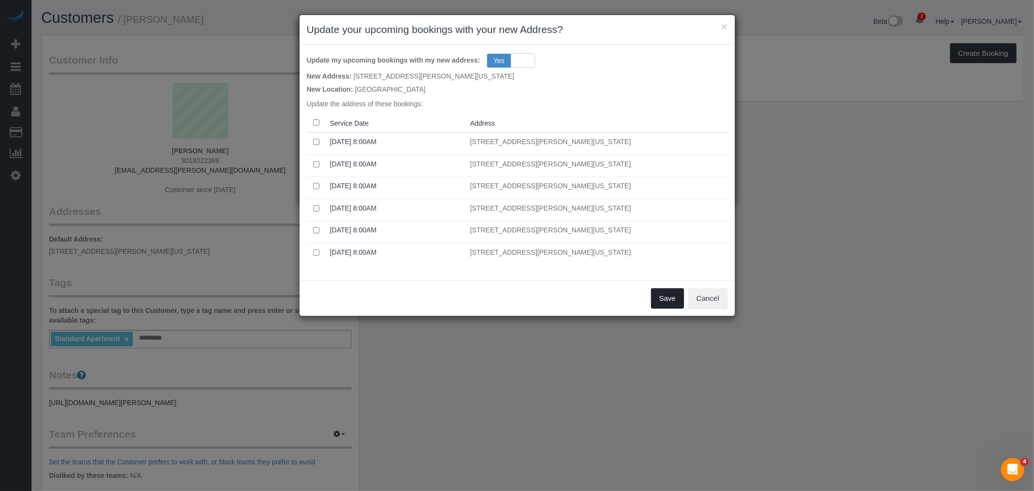
click at [675, 298] on button "Save" at bounding box center [667, 298] width 33 height 20
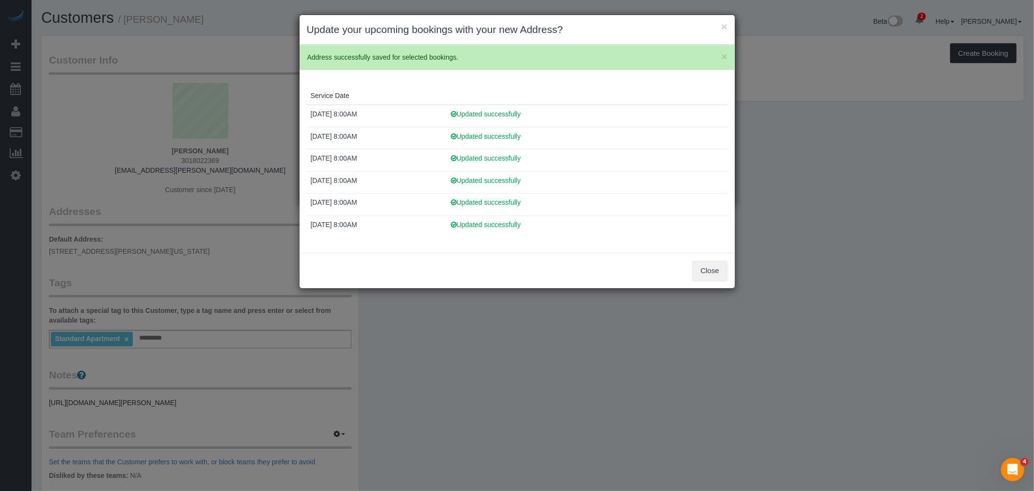
click at [740, 271] on div "× Update your upcoming bookings with your new Address? × Address successfully s…" at bounding box center [517, 245] width 1034 height 491
click at [715, 270] on button "Close" at bounding box center [709, 270] width 35 height 20
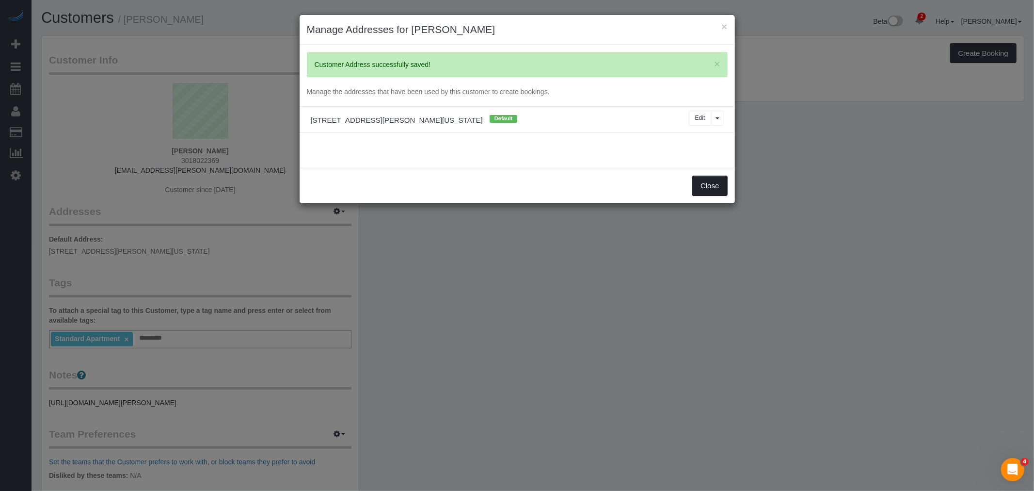
click at [697, 195] on button "Close" at bounding box center [709, 186] width 35 height 20
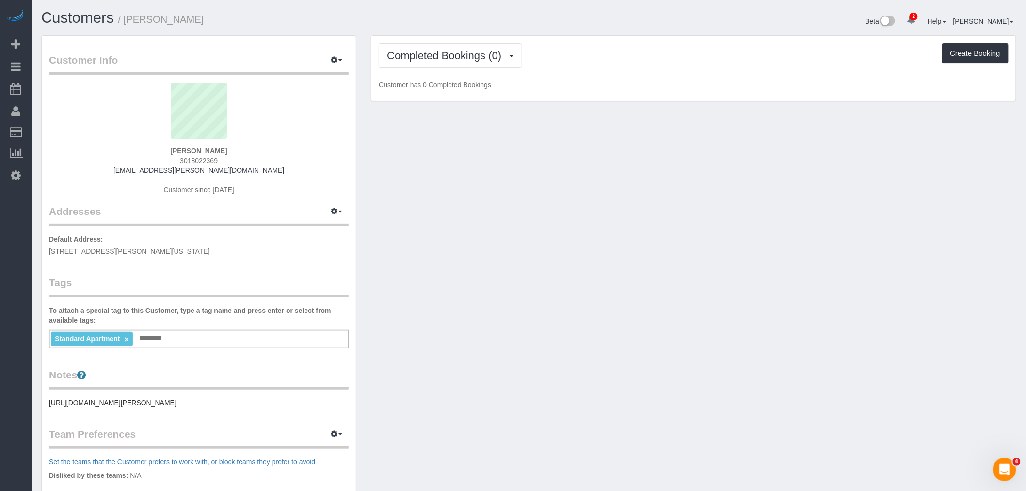
click at [703, 180] on div "× Manage Addresses for Francesca Witcher × Customer Address successfully saved!…" at bounding box center [513, 245] width 1026 height 491
click at [679, 253] on div "Customer Info Edit Contact Info Send Message Email Preferences Special Sales Ta…" at bounding box center [529, 351] width 990 height 632
click at [479, 249] on div "Customer Info Edit Contact Info Send Message Email Preferences Special Sales Ta…" at bounding box center [529, 351] width 990 height 632
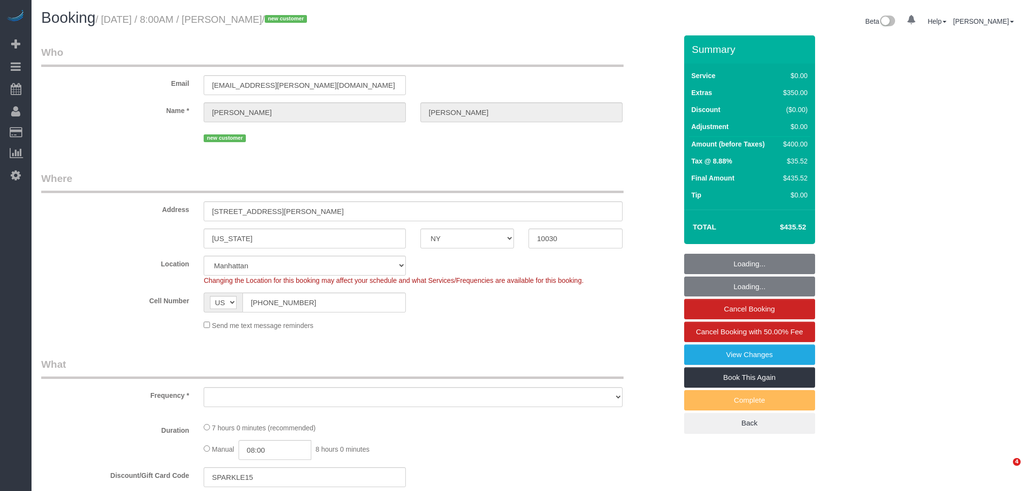
select select "NY"
select select "number:89"
select select "number:90"
select select "number:15"
select select "number:6"
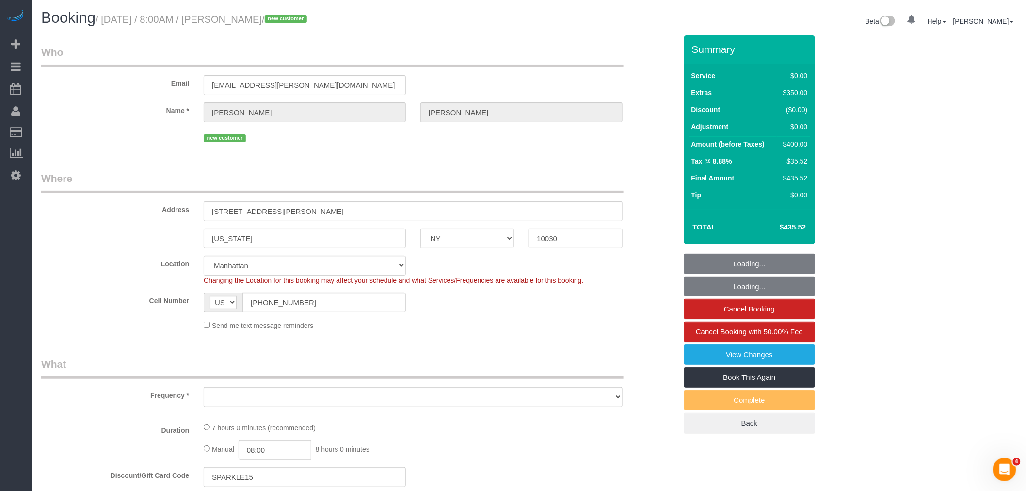
select select "object:777"
select select "string:stripe-pm_1RzMjD4VGloSiKo7AQhaJz1S"
select select "spot1"
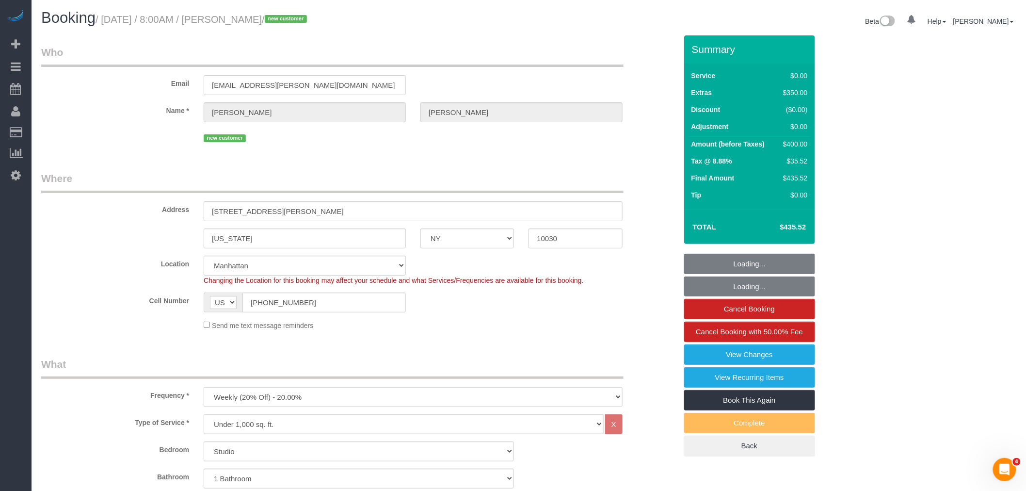
select select "object:1308"
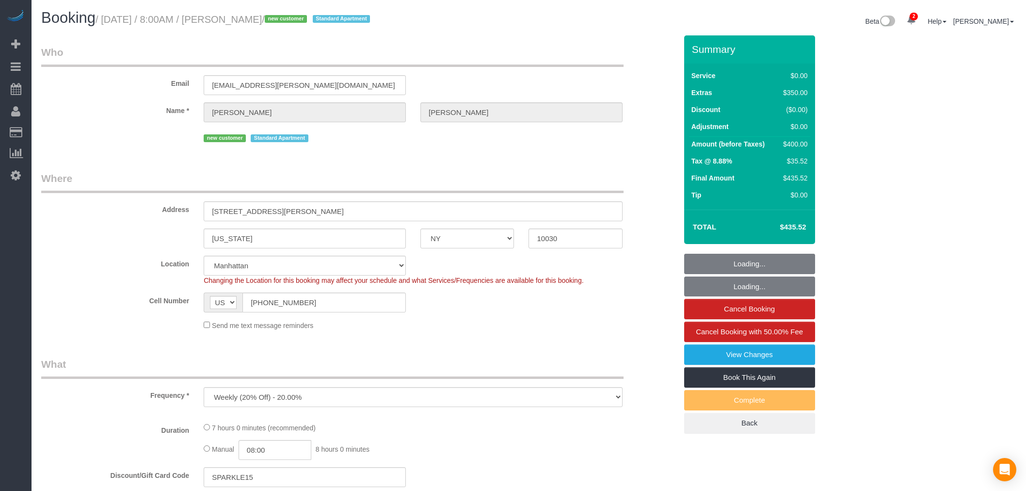
select select "NY"
select select "number:89"
select select "number:90"
select select "number:15"
select select "number:6"
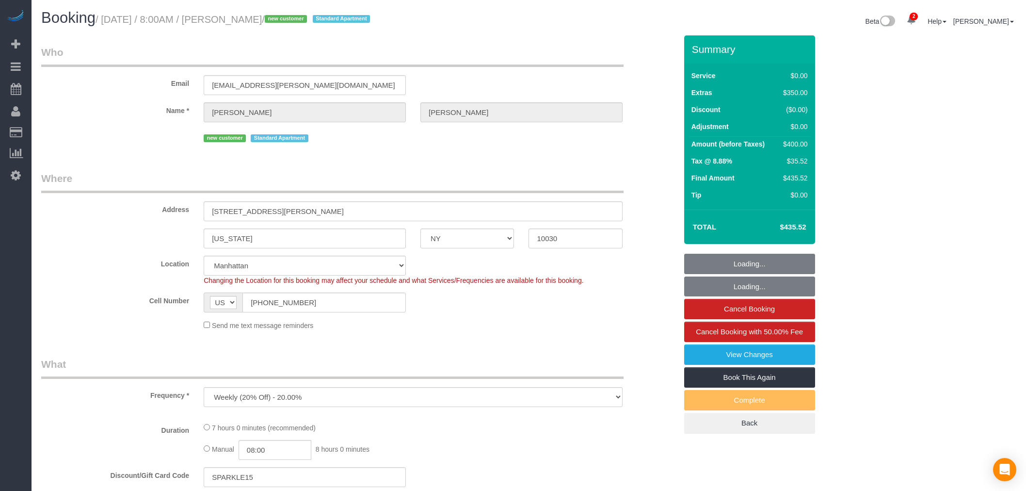
select select "object:1312"
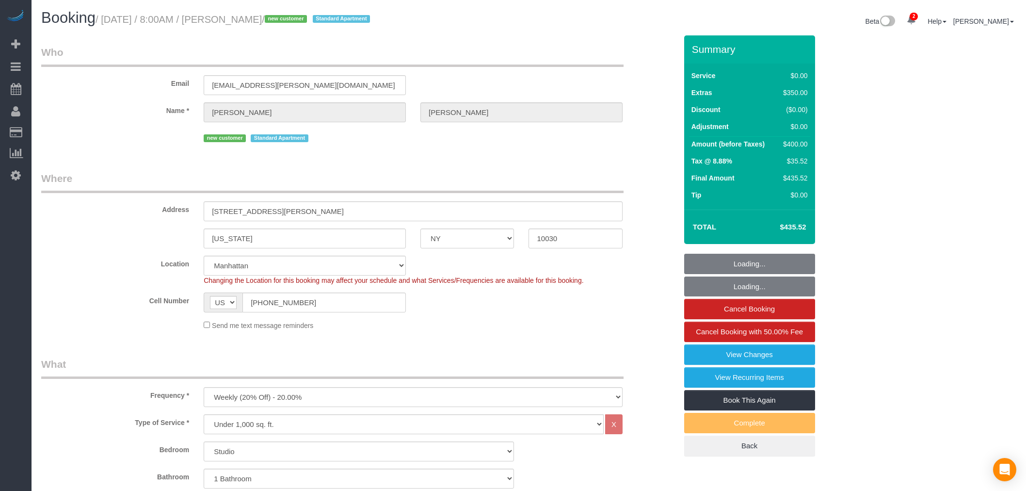
select select "spot1"
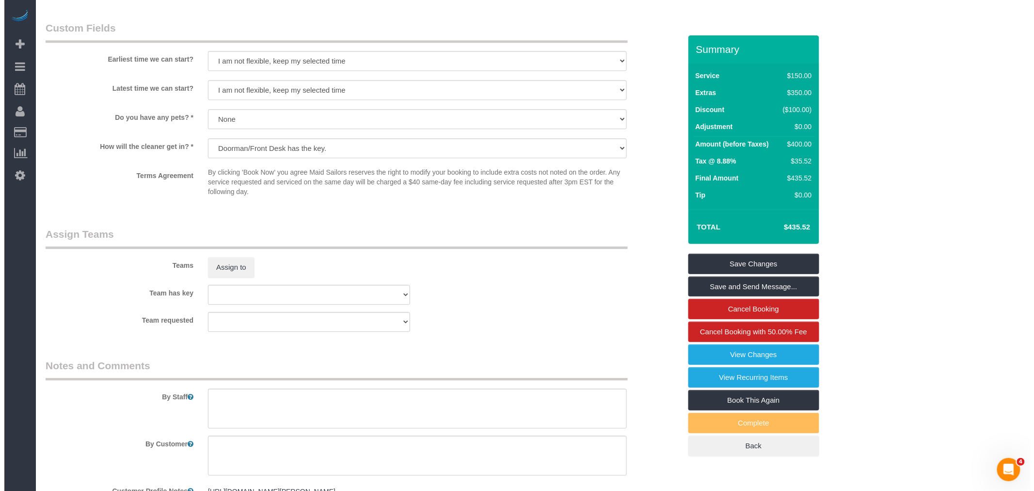
scroll to position [1042, 0]
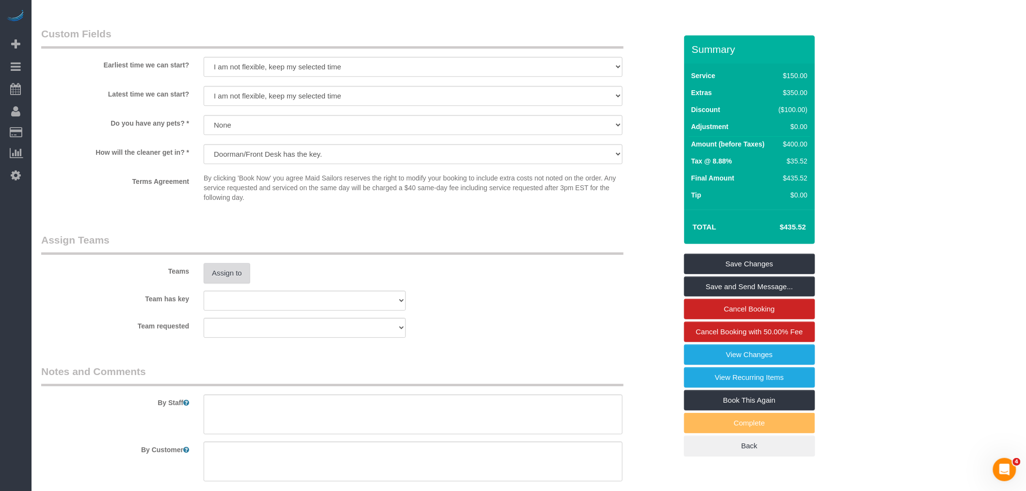
click at [222, 277] on button "Assign to" at bounding box center [227, 273] width 47 height 20
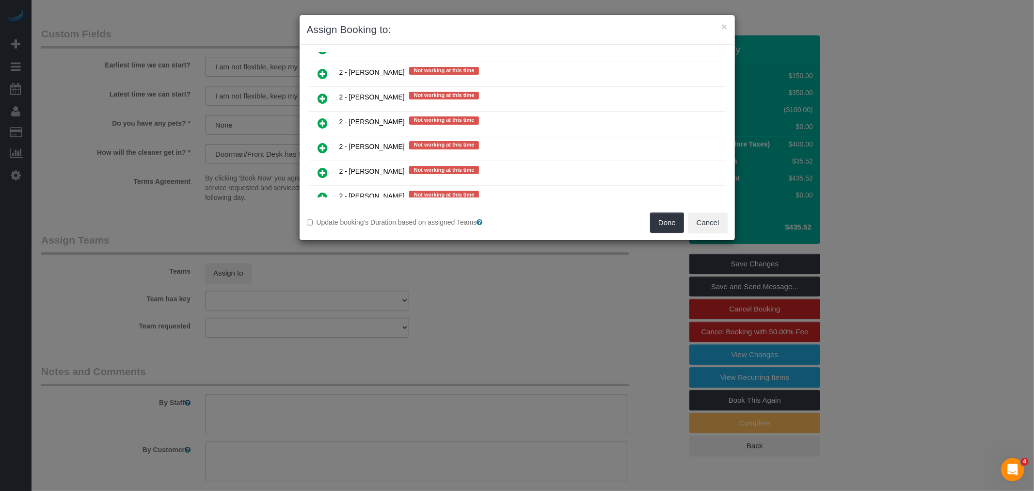
scroll to position [1293, 0]
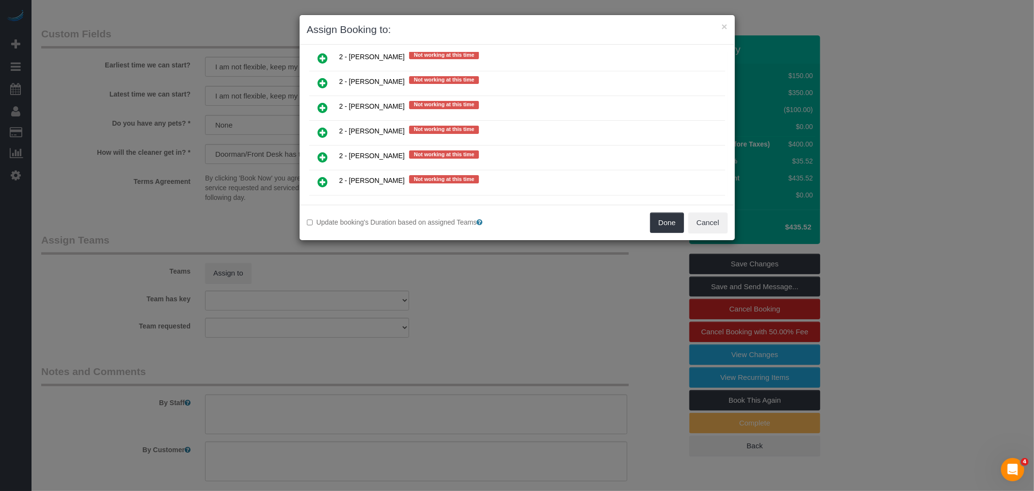
click at [322, 102] on icon at bounding box center [323, 108] width 10 height 12
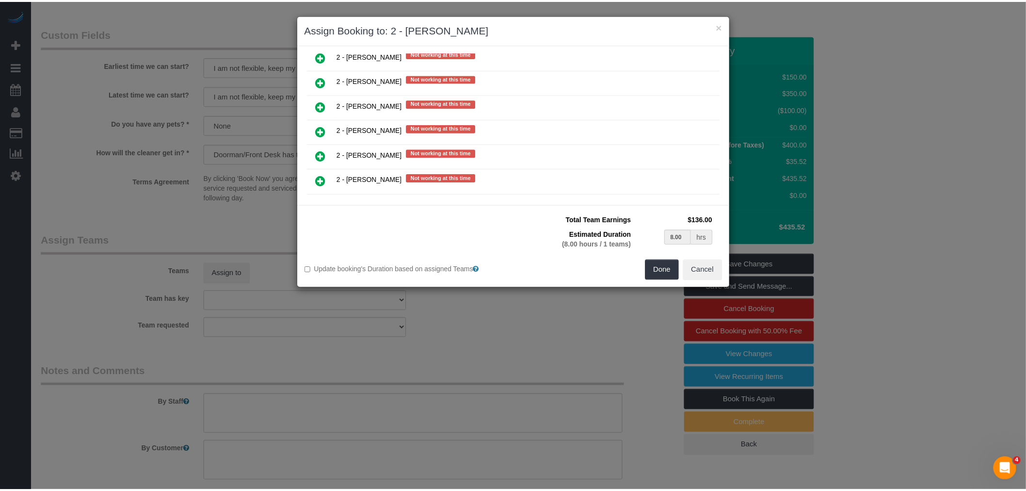
scroll to position [1316, 0]
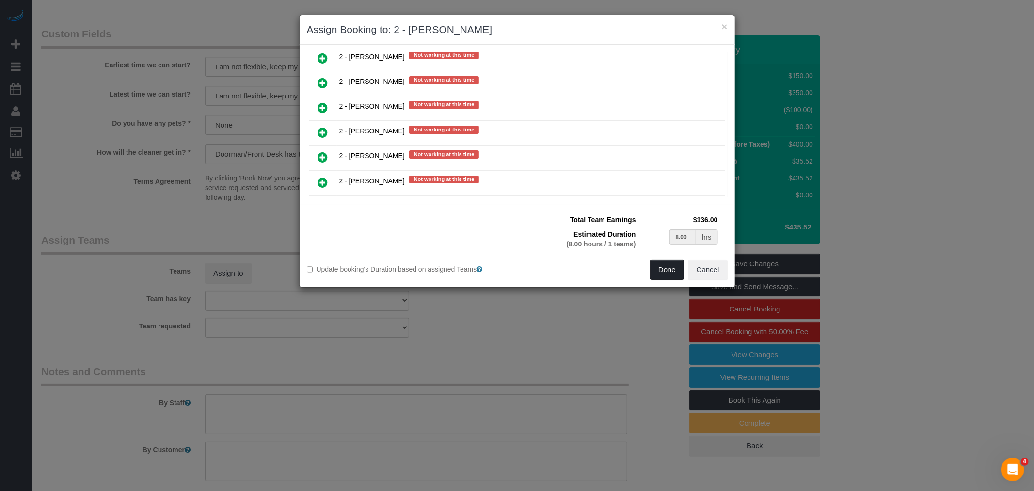
click at [662, 269] on button "Done" at bounding box center [667, 269] width 34 height 20
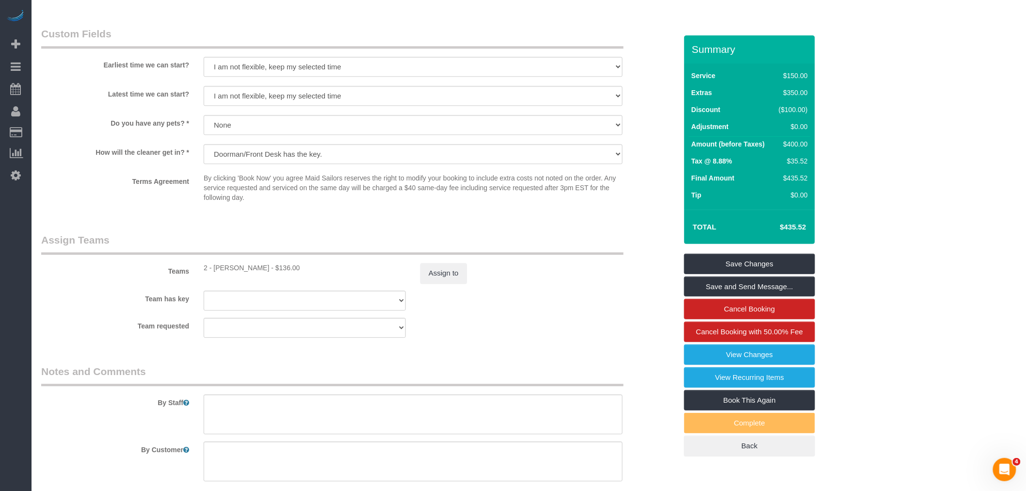
click at [545, 255] on legend "Assign Teams" at bounding box center [332, 244] width 582 height 22
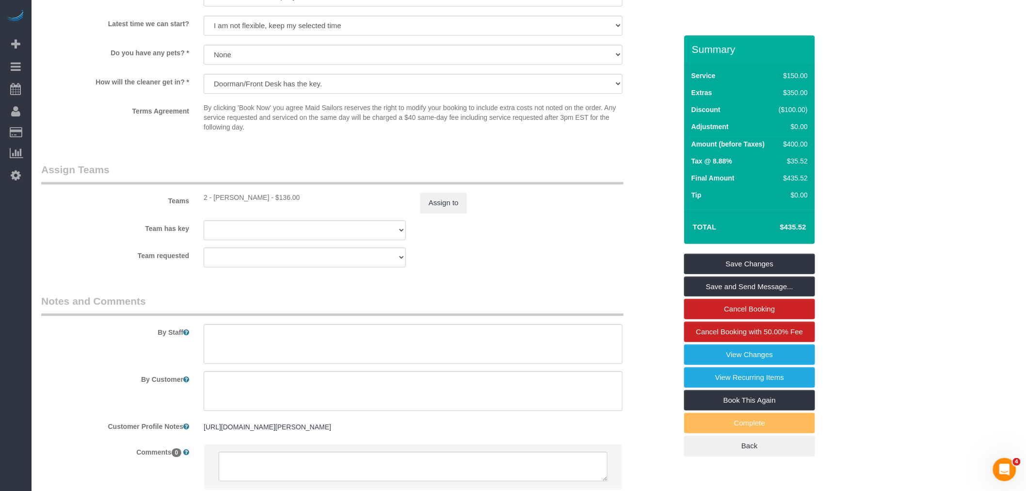
scroll to position [1204, 0]
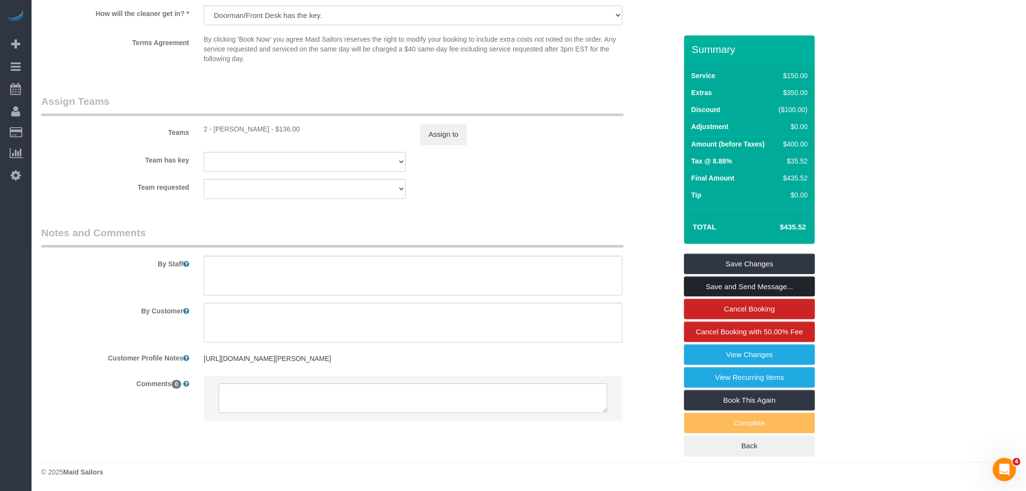
click at [757, 291] on link "Save and Send Message..." at bounding box center [749, 286] width 131 height 20
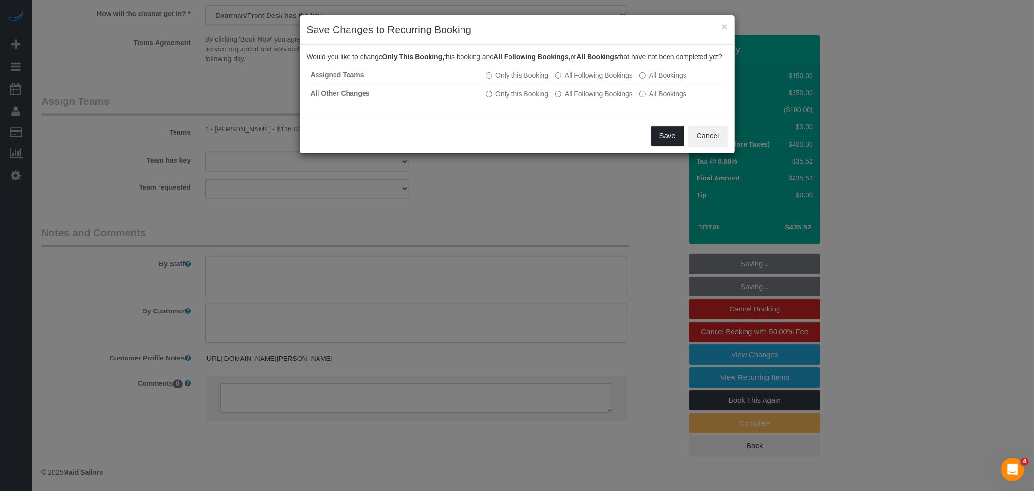
click at [663, 146] on button "Save" at bounding box center [667, 136] width 33 height 20
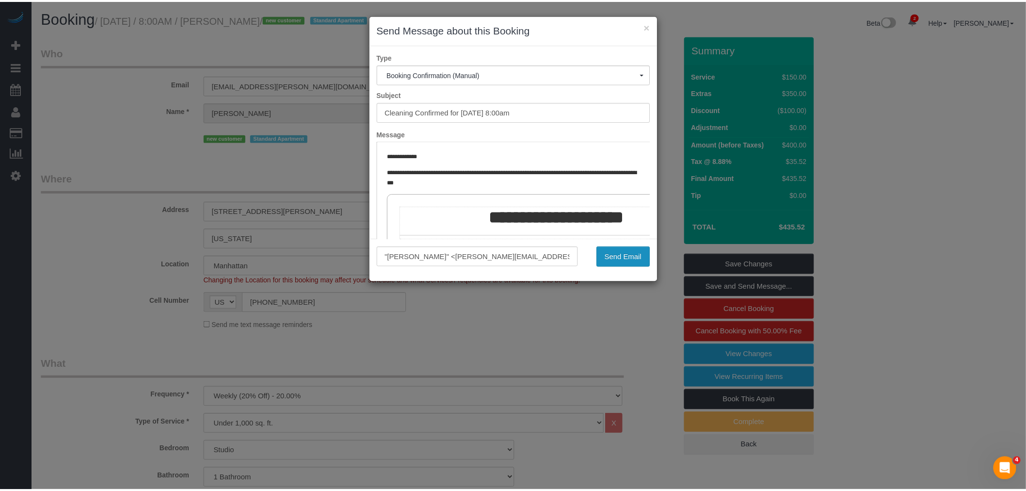
scroll to position [0, 0]
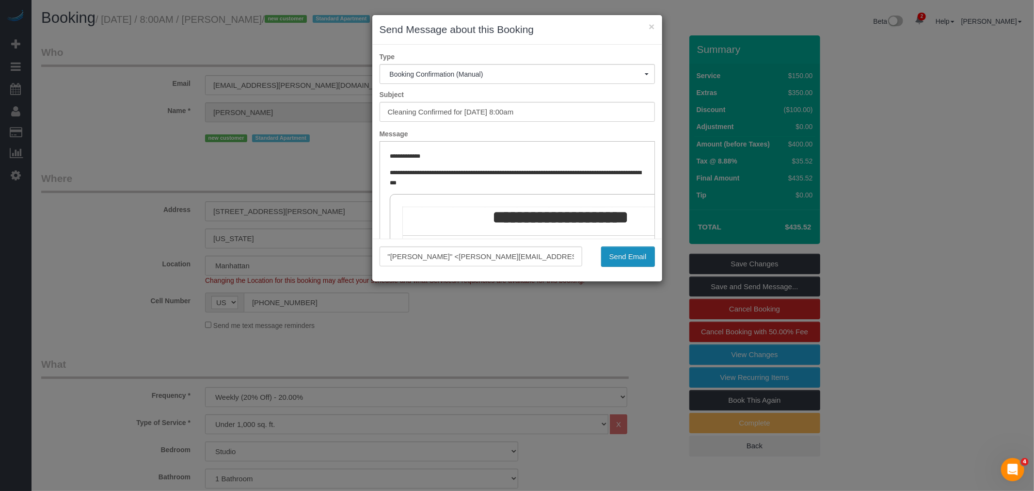
click at [620, 259] on button "Send Email" at bounding box center [628, 256] width 54 height 20
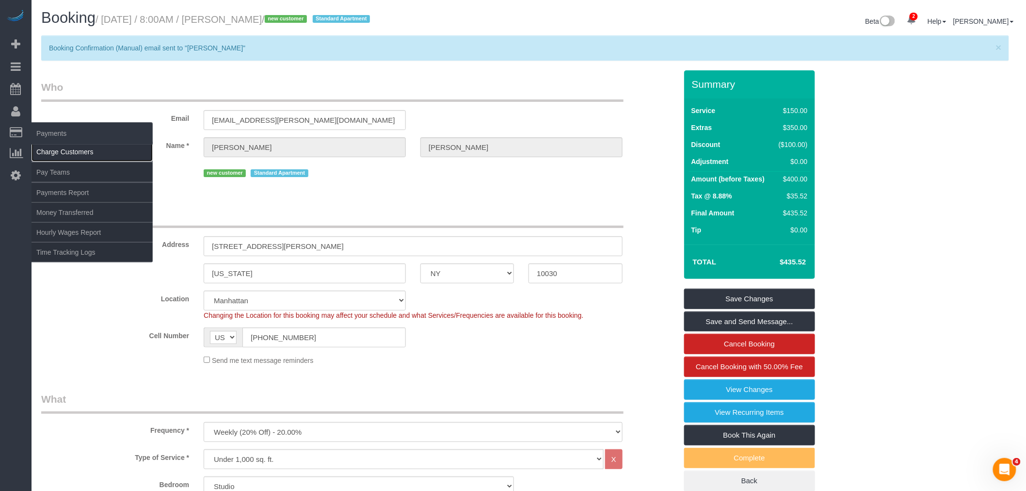
click at [62, 149] on link "Charge Customers" at bounding box center [92, 151] width 121 height 19
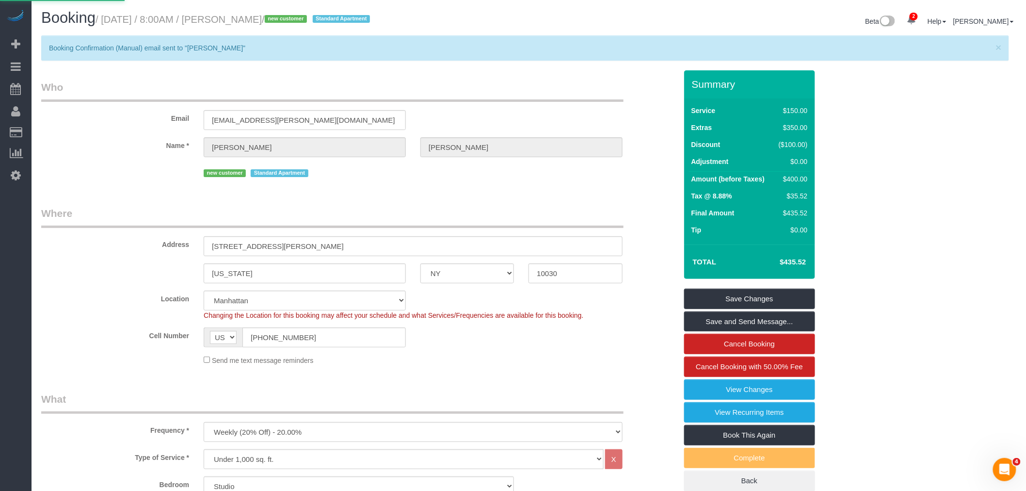
select select
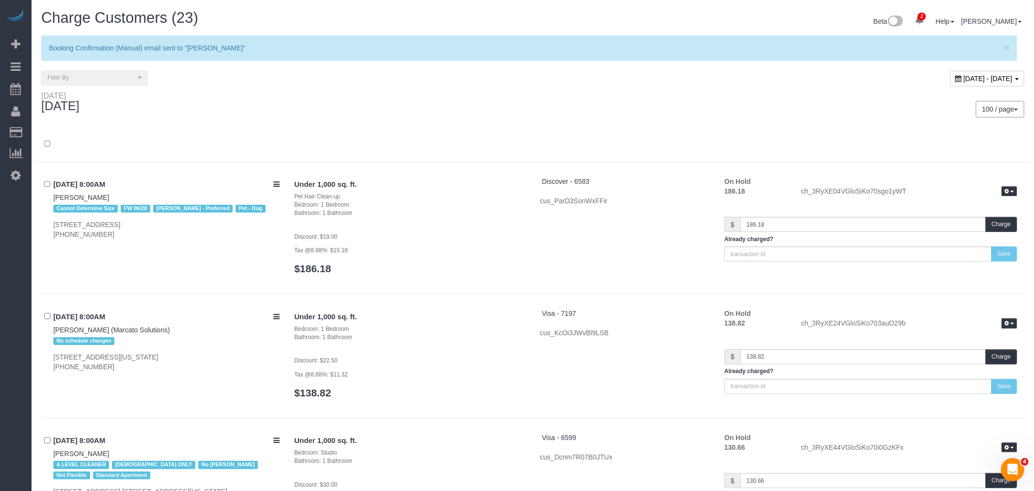
drag, startPoint x: 920, startPoint y: 76, endPoint x: 913, endPoint y: 83, distance: 9.6
click at [964, 76] on span "[DATE] - [DATE]" at bounding box center [988, 79] width 49 height 8
type input "**********"
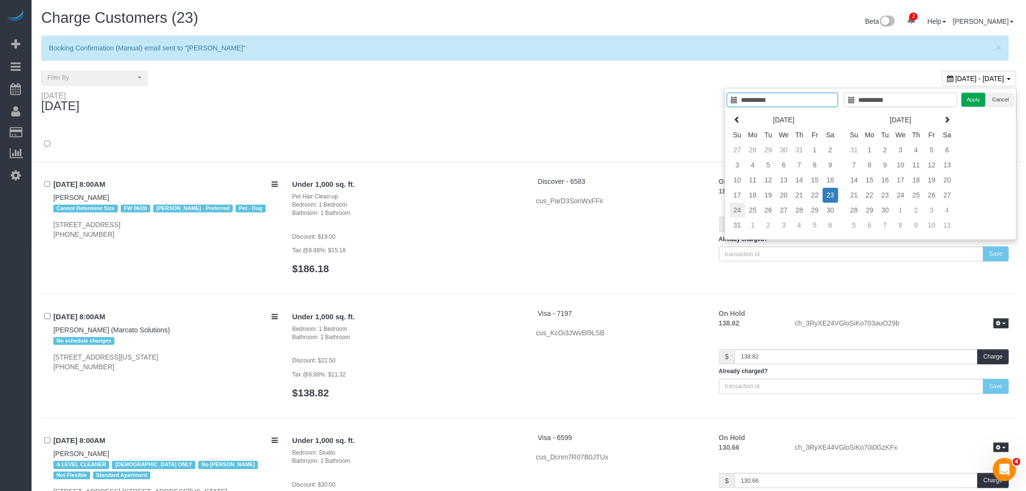
type input "**********"
click at [737, 208] on td "24" at bounding box center [738, 210] width 16 height 15
type input "**********"
click at [737, 208] on td "24" at bounding box center [738, 210] width 16 height 15
type input "**********"
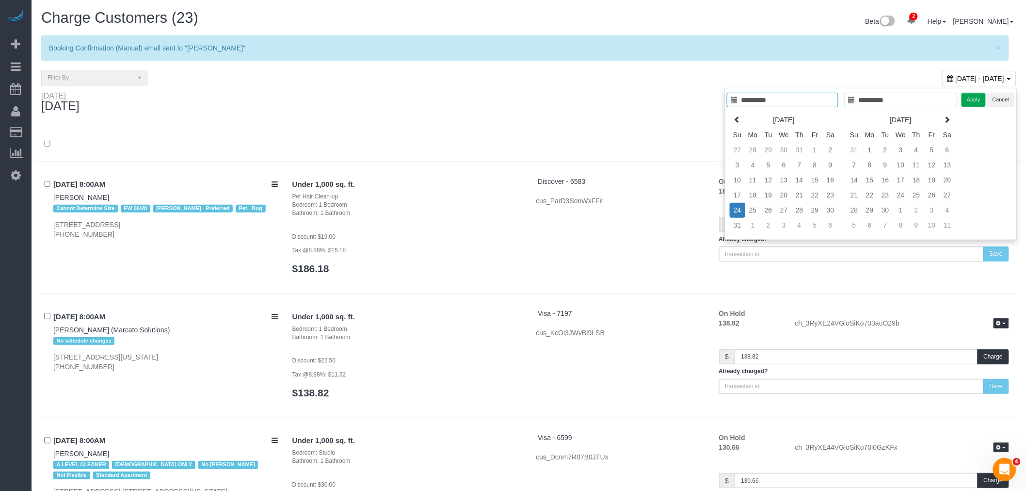
click at [961, 102] on div "**********" at bounding box center [870, 164] width 292 height 152
click at [975, 95] on button "Apply" at bounding box center [973, 100] width 24 height 14
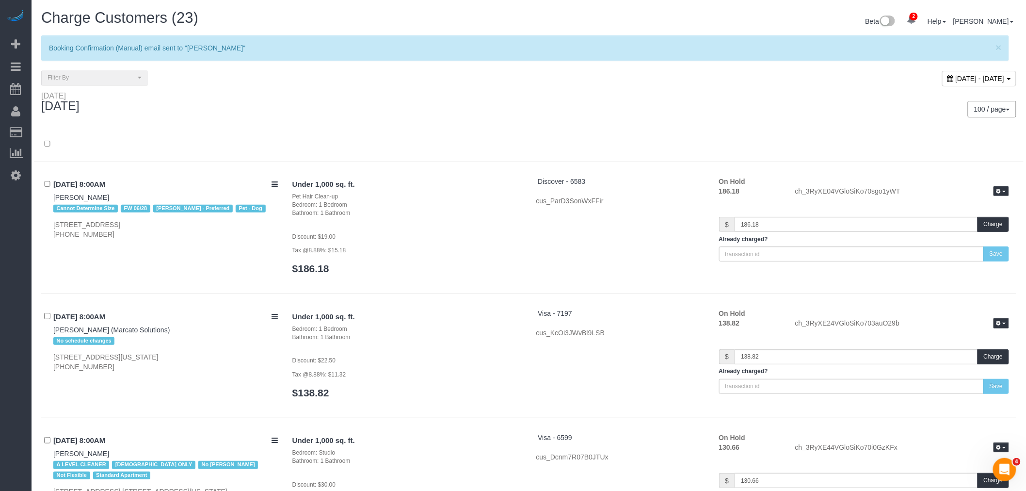
drag, startPoint x: 525, startPoint y: 109, endPoint x: 541, endPoint y: 167, distance: 60.8
click at [525, 109] on div "Sunday August 24, 2025" at bounding box center [281, 104] width 495 height 26
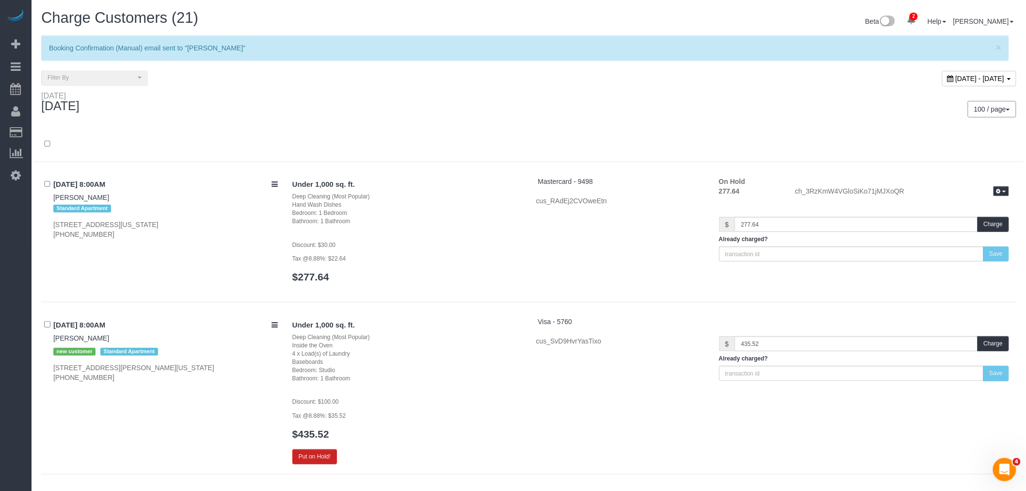
scroll to position [269, 0]
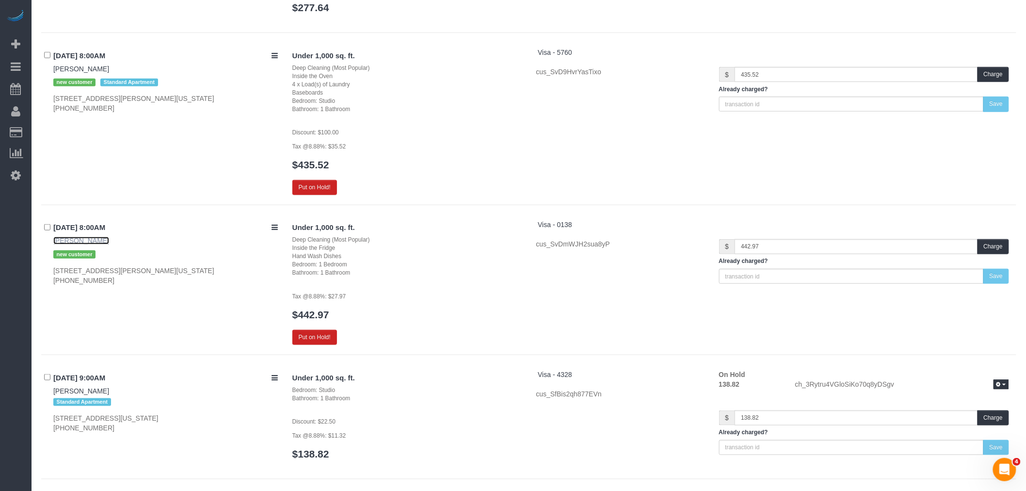
click at [88, 239] on link "Leslie Feinberg" at bounding box center [81, 241] width 56 height 8
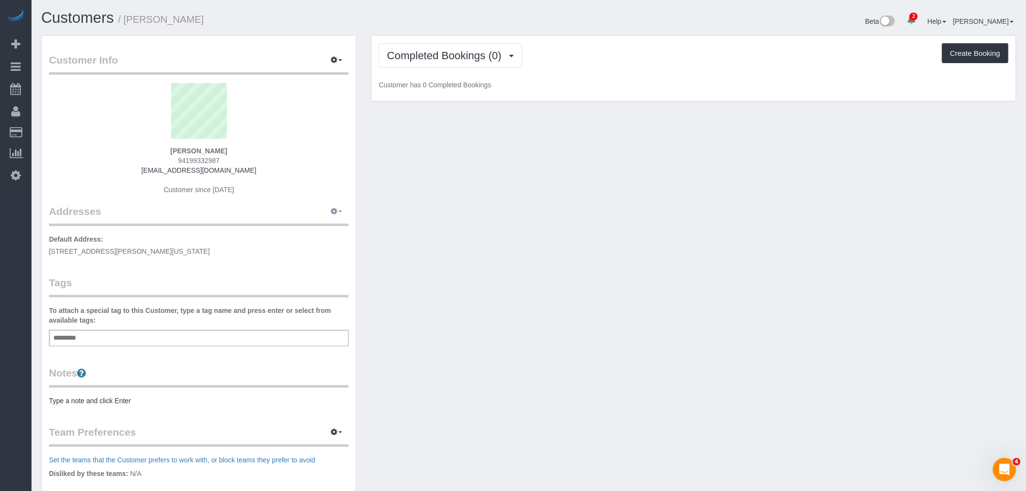
click at [330, 214] on button "button" at bounding box center [336, 211] width 24 height 15
click at [304, 230] on button "Manage Addresses" at bounding box center [309, 230] width 79 height 14
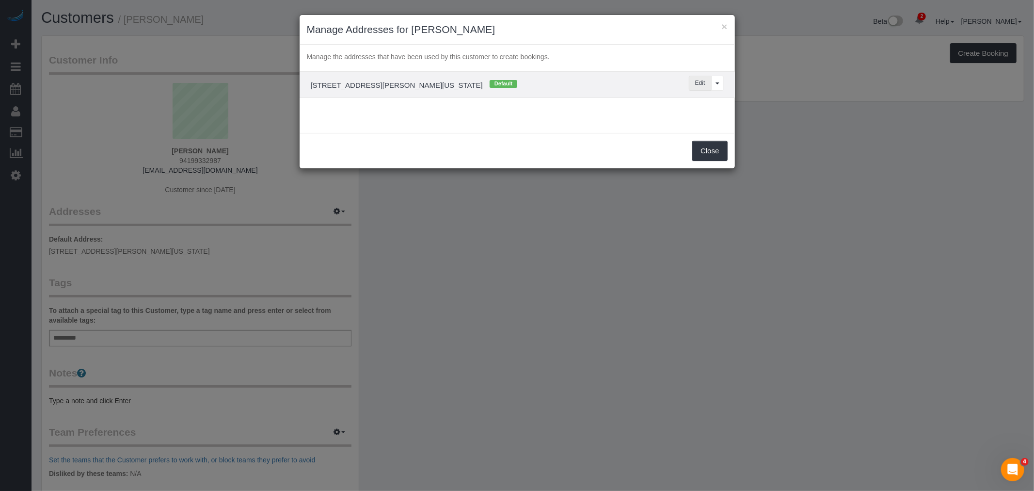
click at [700, 86] on button "Edit" at bounding box center [700, 83] width 23 height 15
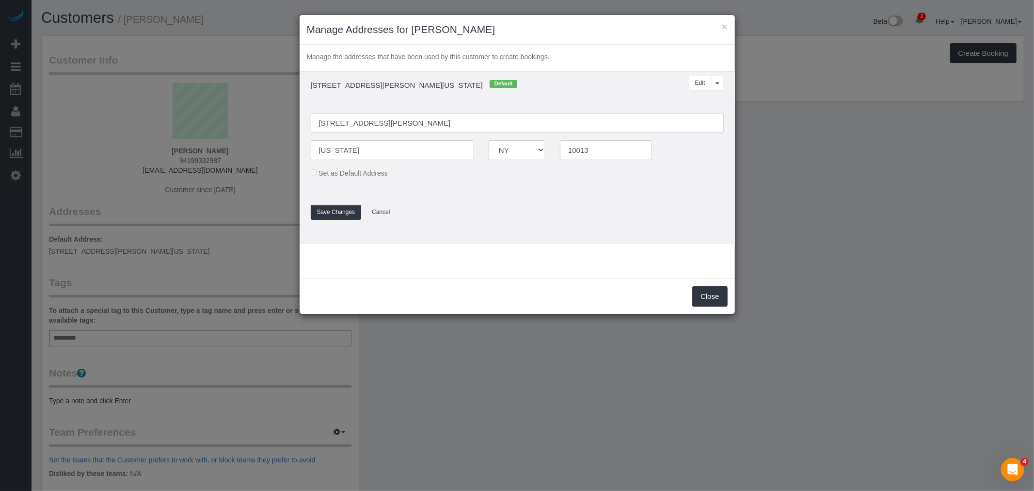
click at [398, 120] on input "[STREET_ADDRESS][PERSON_NAME]" at bounding box center [517, 123] width 413 height 20
type input "[STREET_ADDRESS][PERSON_NAME] 4R"
click at [335, 209] on button "Save Changes" at bounding box center [336, 212] width 51 height 15
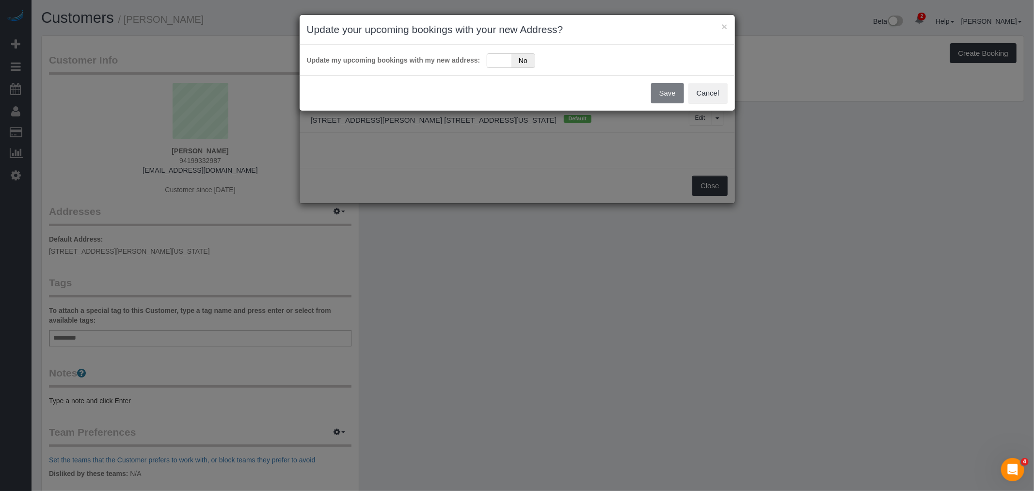
click at [489, 50] on div "Update my upcoming bookings with my new address: Yes No" at bounding box center [517, 60] width 435 height 31
click at [498, 68] on div "Update my upcoming bookings with my new address: Yes No" at bounding box center [517, 60] width 435 height 31
click at [498, 61] on div "Yes No" at bounding box center [511, 60] width 48 height 15
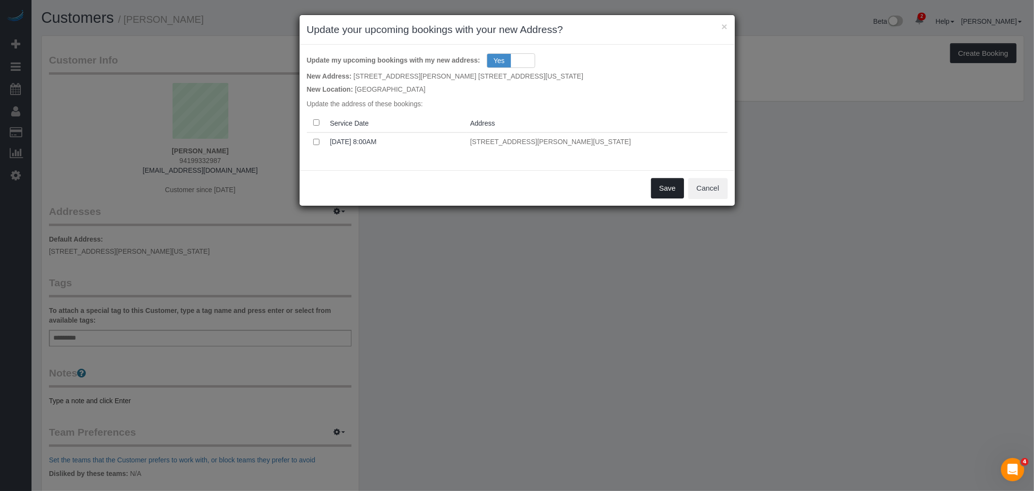
click at [653, 189] on button "Save" at bounding box center [667, 188] width 33 height 20
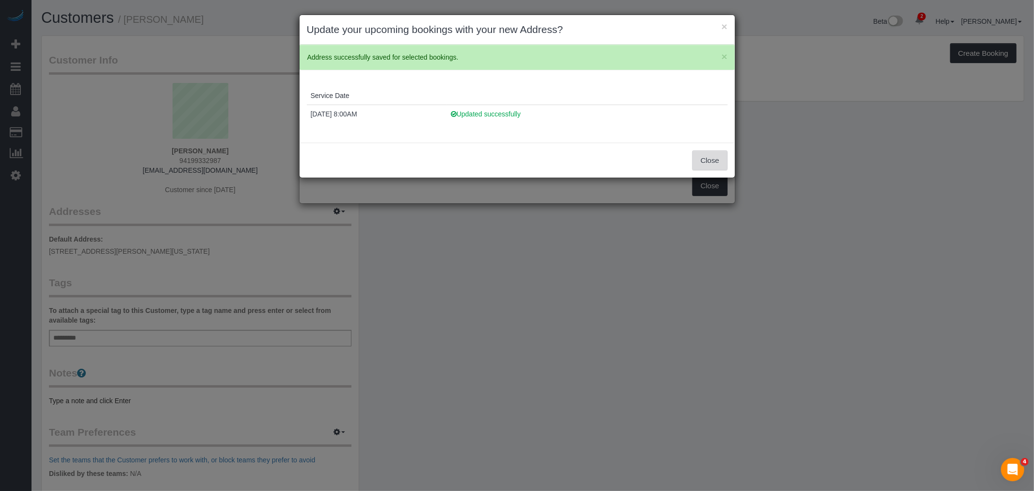
drag, startPoint x: 709, startPoint y: 156, endPoint x: 709, endPoint y: 166, distance: 9.7
click at [709, 156] on button "Close" at bounding box center [709, 160] width 35 height 20
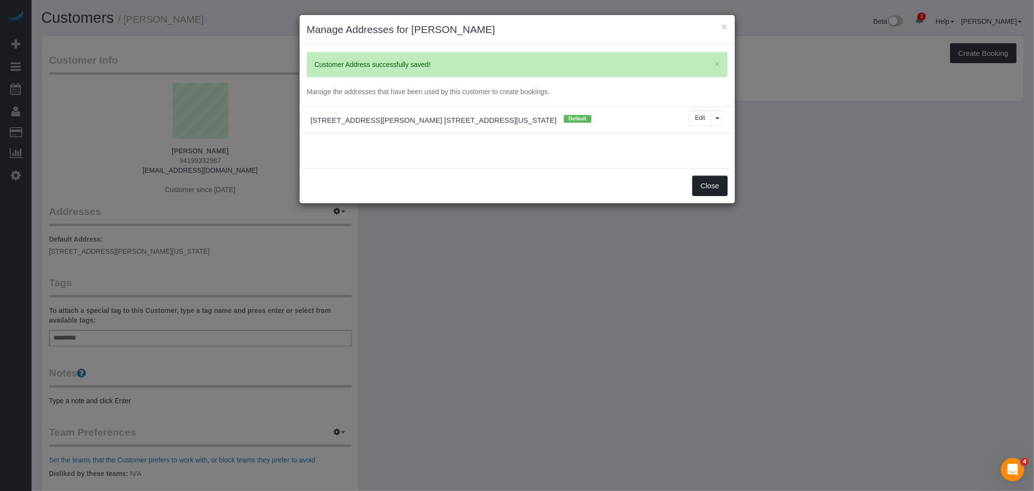
click at [704, 185] on button "Close" at bounding box center [709, 186] width 35 height 20
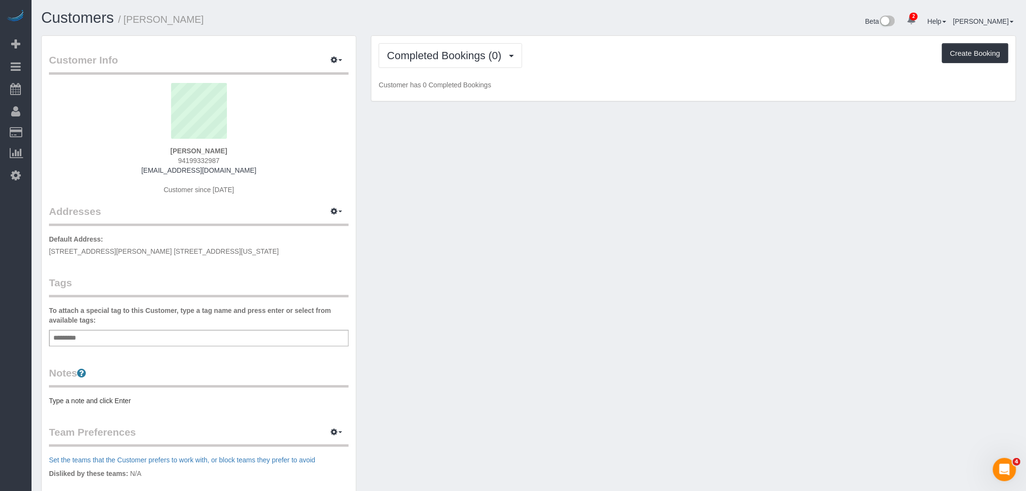
click at [131, 250] on span "167 Hester Street, Apt. 4R, New York, NY 10013" at bounding box center [164, 251] width 230 height 8
copy div "167 Hester Street, Apt. 4R, New York, NY 10013"
drag, startPoint x: 452, startPoint y: 222, endPoint x: 459, endPoint y: 221, distance: 6.8
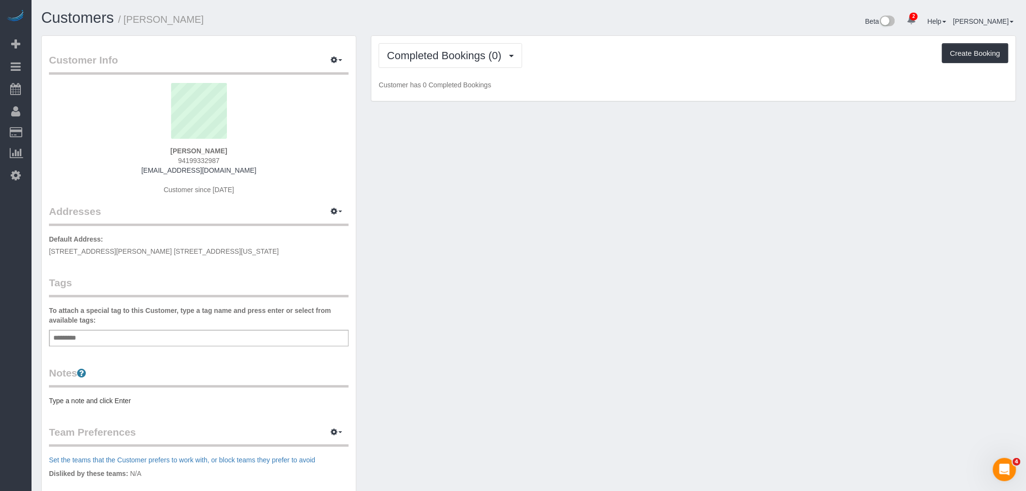
click at [454, 222] on div "Customer Info Edit Contact Info Send Message Email Preferences Special Sales Ta…" at bounding box center [529, 350] width 990 height 630
click at [85, 328] on div "To attach a special tag to this Customer, type a tag name and press enter or se…" at bounding box center [199, 325] width 300 height 41
click at [85, 333] on div "Add a tag" at bounding box center [199, 338] width 300 height 16
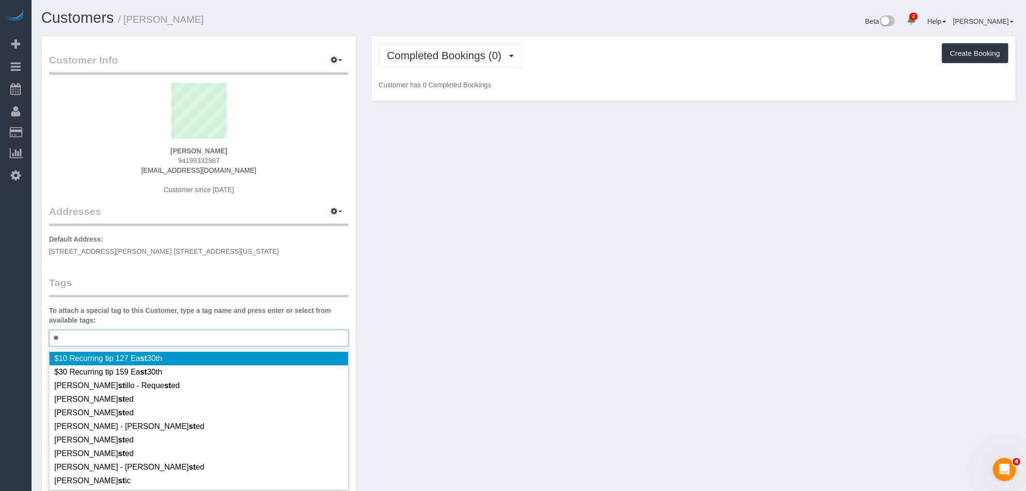
type input "*"
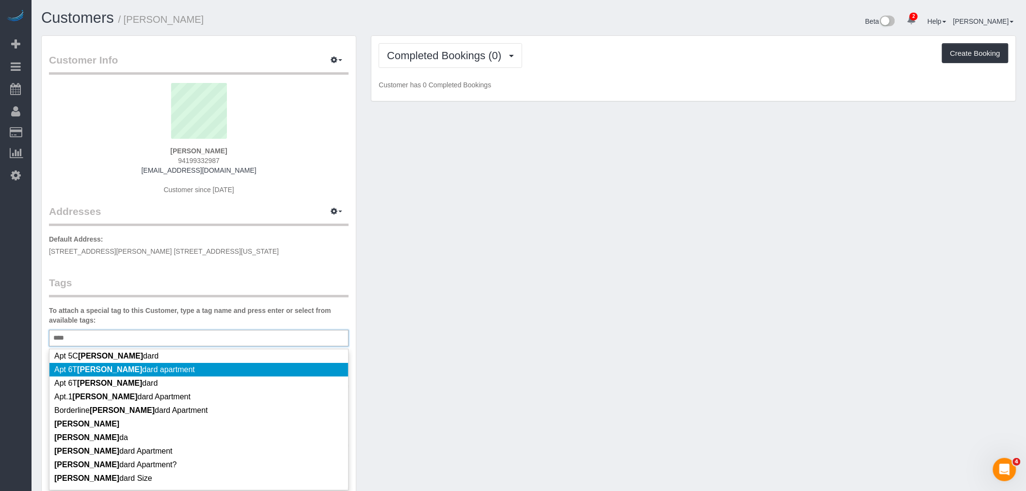
scroll to position [54, 0]
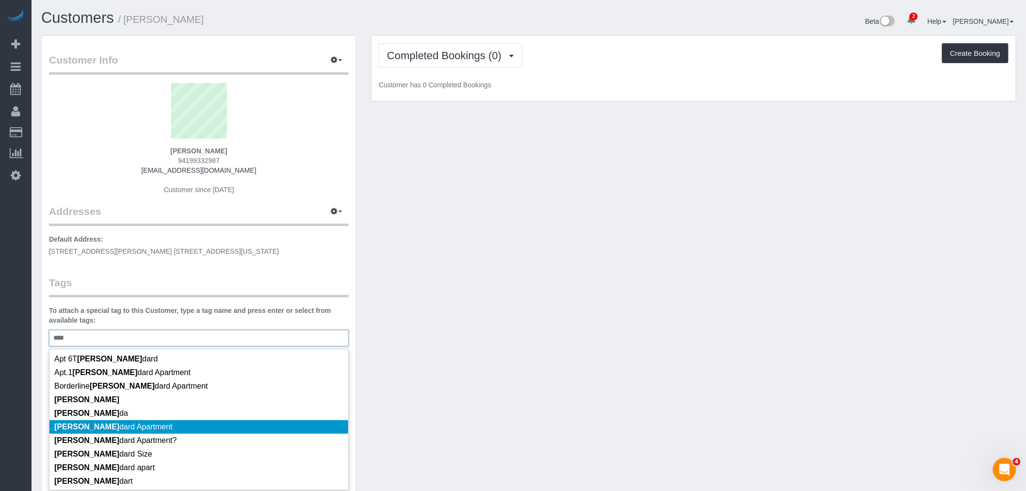
type input "****"
click at [198, 427] on li "Stan dard Apartment" at bounding box center [198, 427] width 299 height 14
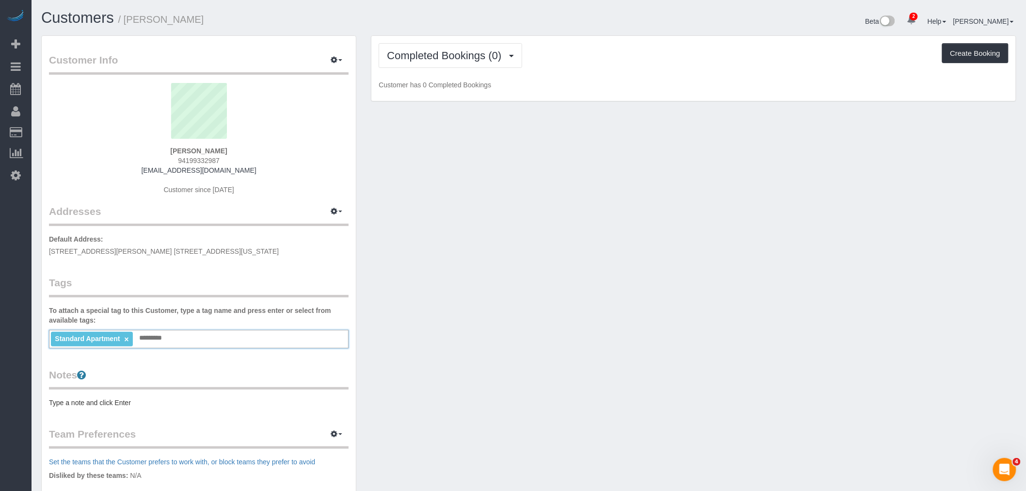
click at [93, 398] on pre "Type a note and click Enter" at bounding box center [199, 403] width 300 height 10
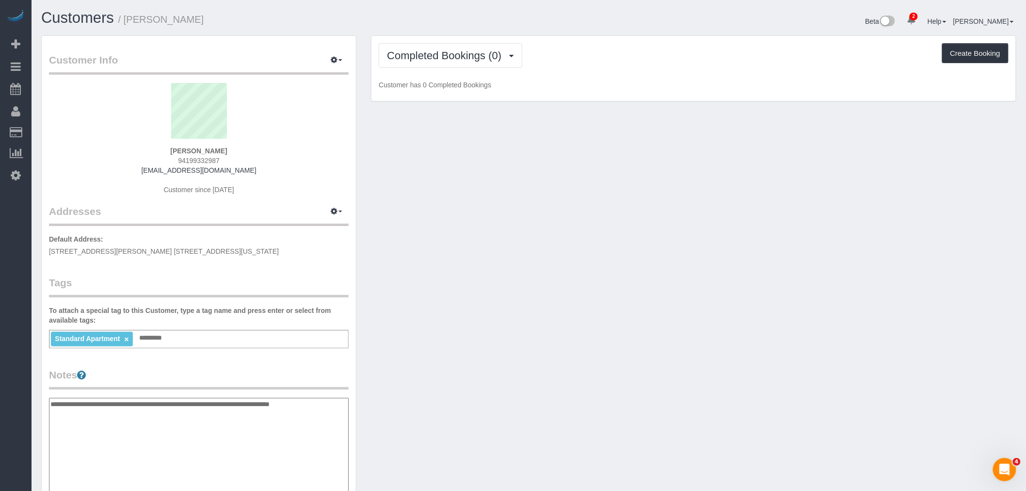
type textarea "**********"
click at [455, 385] on div "Customer Info Edit Contact Info Send Message Email Preferences Special Sales Ta…" at bounding box center [529, 397] width 990 height 725
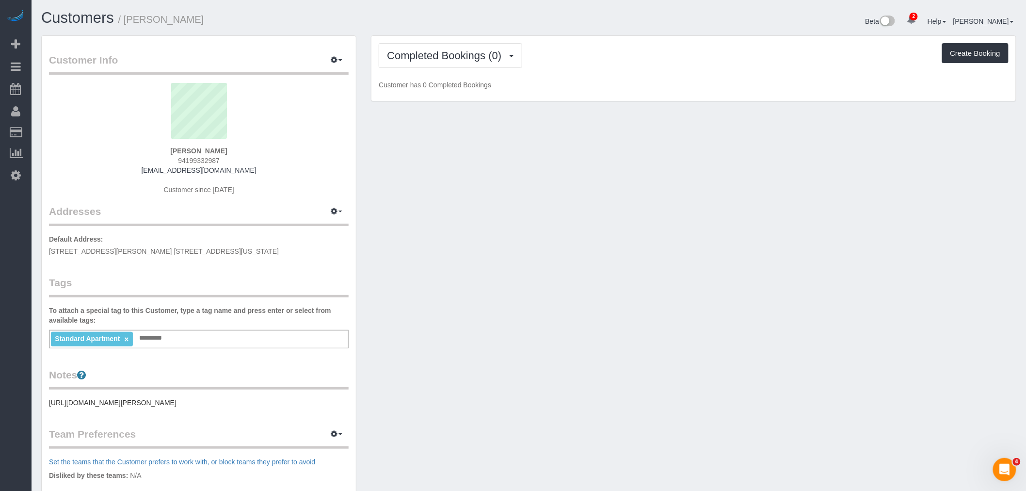
click at [214, 338] on div "Standard Apartment × Add a tag" at bounding box center [199, 339] width 300 height 18
click at [471, 54] on span "Completed Bookings (0)" at bounding box center [446, 55] width 119 height 12
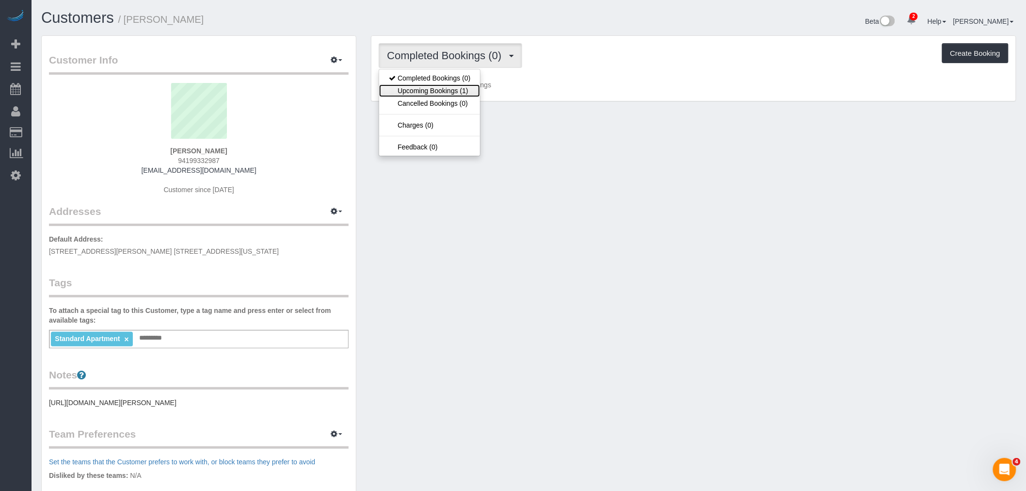
click at [454, 89] on link "Upcoming Bookings (1)" at bounding box center [429, 90] width 101 height 13
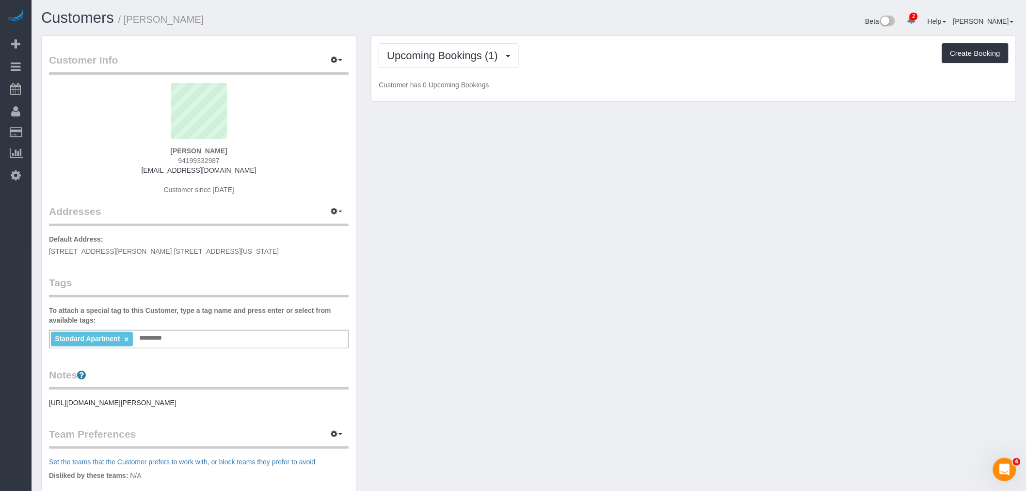
click at [597, 94] on div "Upcoming Bookings (1) Completed Bookings (0) Upcoming Bookings (1) Cancelled Bo…" at bounding box center [693, 68] width 644 height 65
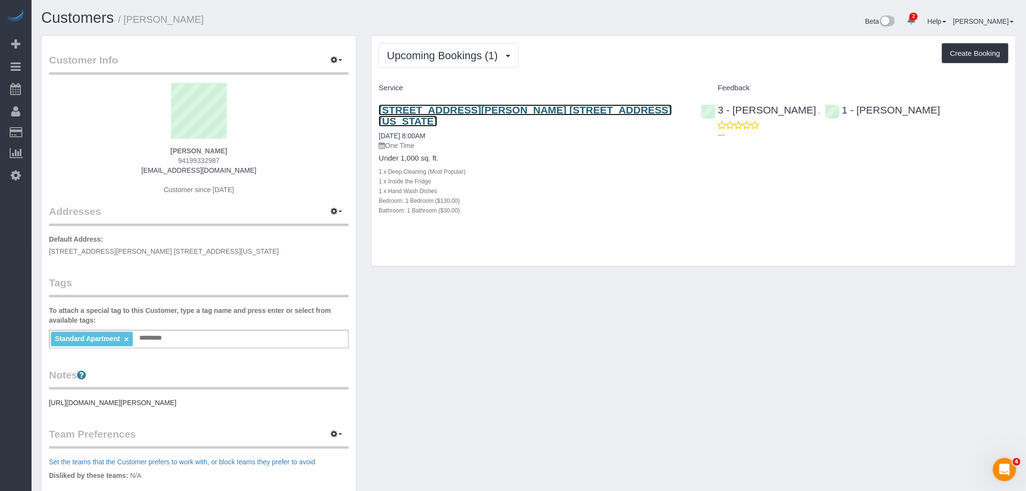
click at [517, 109] on link "[STREET_ADDRESS][PERSON_NAME] [STREET_ADDRESS][US_STATE]" at bounding box center [525, 115] width 293 height 22
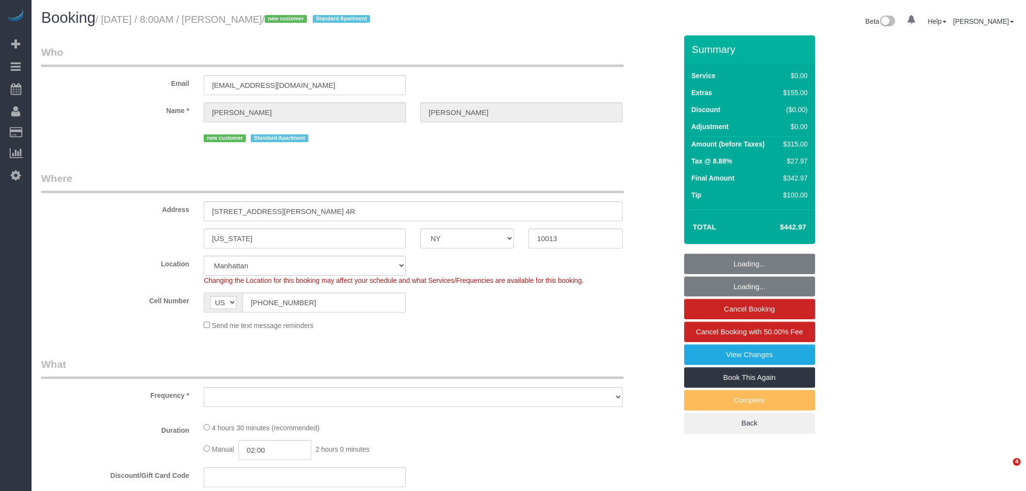
select select "NY"
select select "number:89"
select select "number:70"
select select "number:15"
select select "number:5"
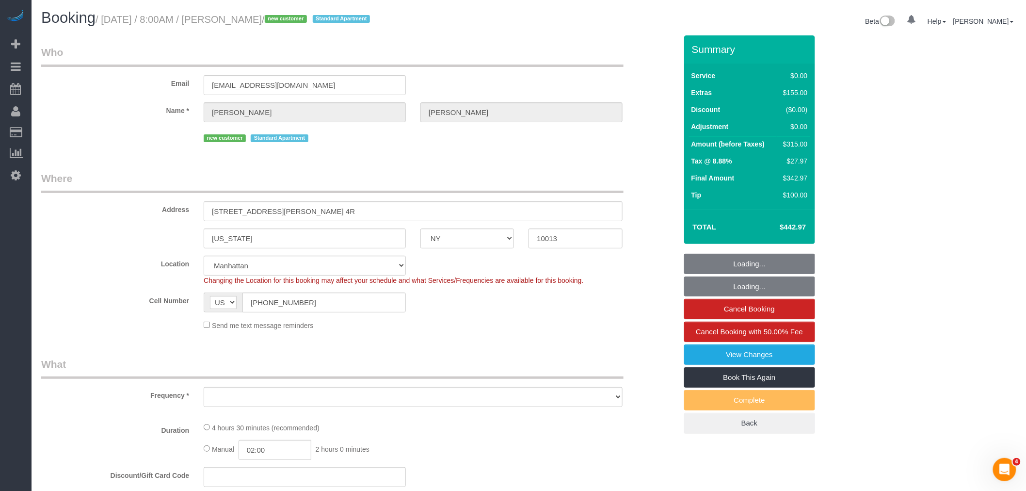
select select "string:stripe-pm_1RzNKs4VGloSiKo7tZGvrrSA"
select select "object:802"
select select "spot1"
select select "1"
select select "object:1324"
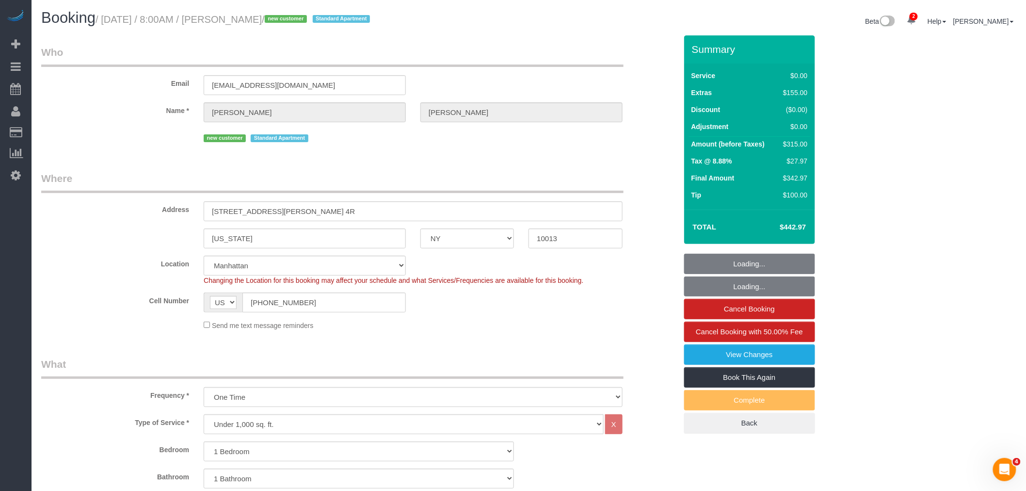
select select "1"
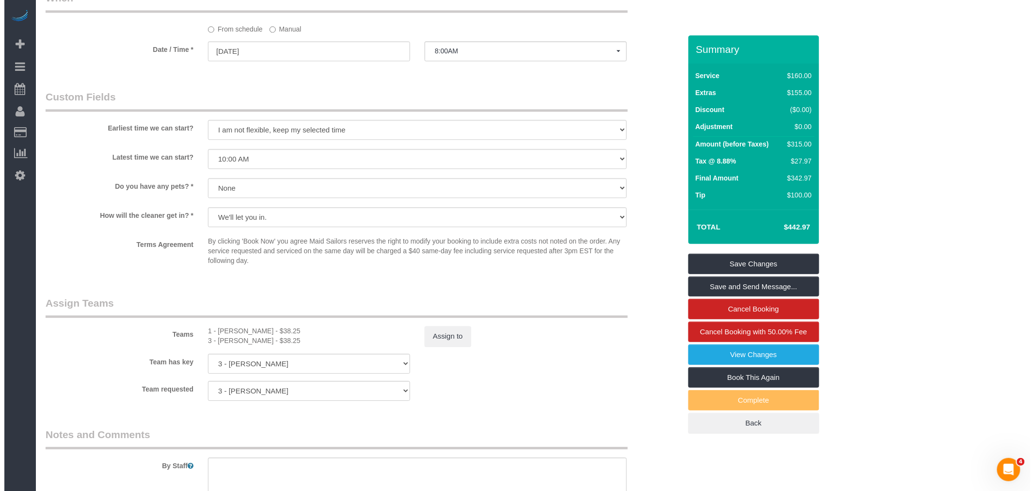
scroll to position [1077, 0]
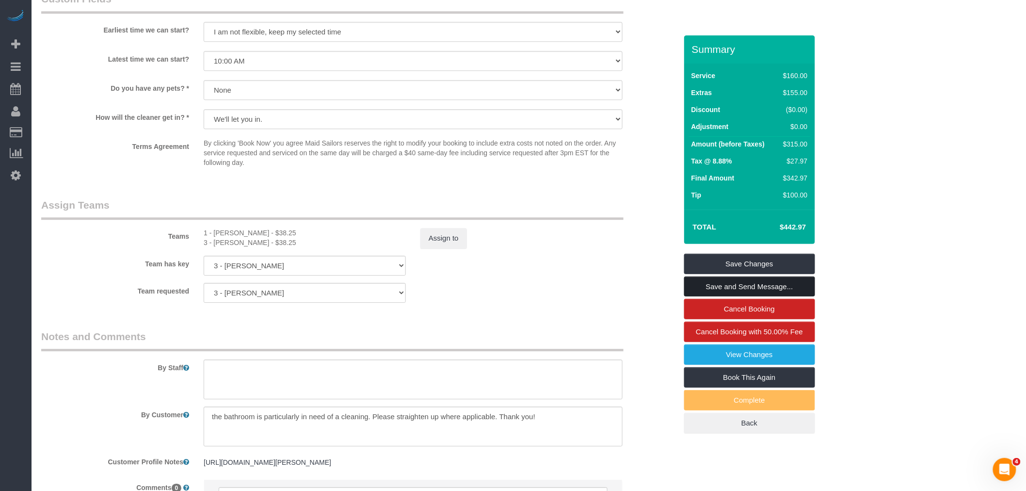
click at [742, 289] on link "Save and Send Message..." at bounding box center [749, 286] width 131 height 20
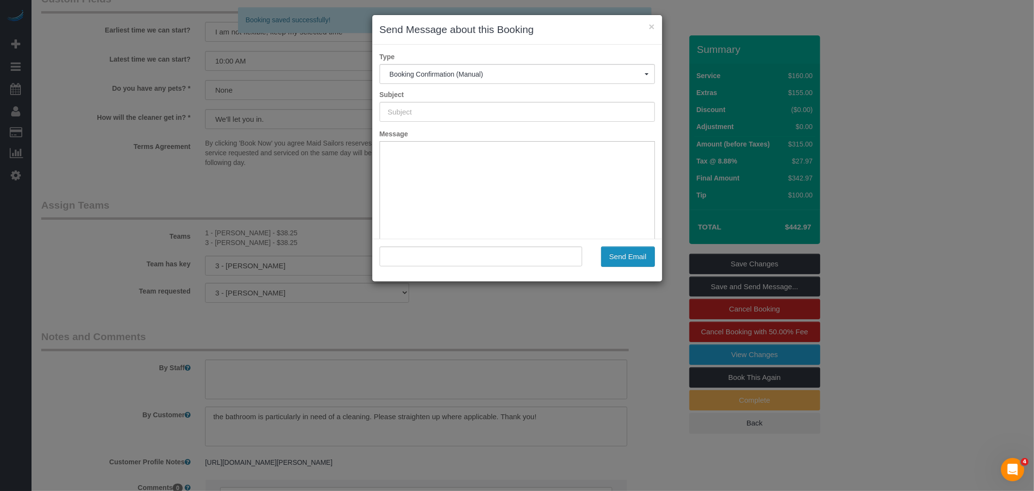
type input "Cleaning Confirmed for 08/24/2025 at 8:00am"
type input ""Leslie Feinberg" <lesfeinberg@gmail.com>"
click at [611, 258] on button "Send Email" at bounding box center [628, 256] width 54 height 20
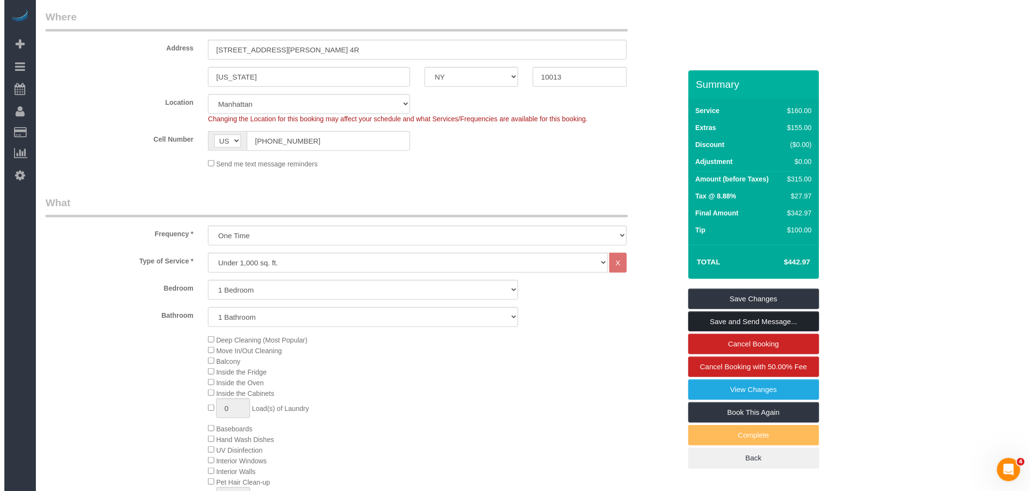
scroll to position [0, 0]
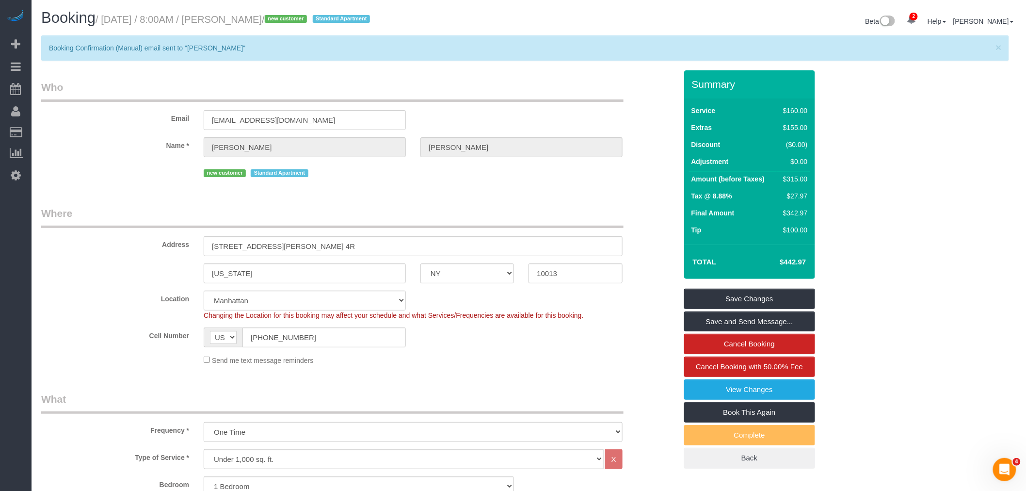
click at [515, 85] on legend "Who" at bounding box center [332, 91] width 582 height 22
click at [528, 95] on legend "Who" at bounding box center [332, 91] width 582 height 22
click at [626, 30] on div "Beta 2 Your Notifications You have 0 alerts × You have 4 to charge for 08/22/20…" at bounding box center [776, 23] width 495 height 26
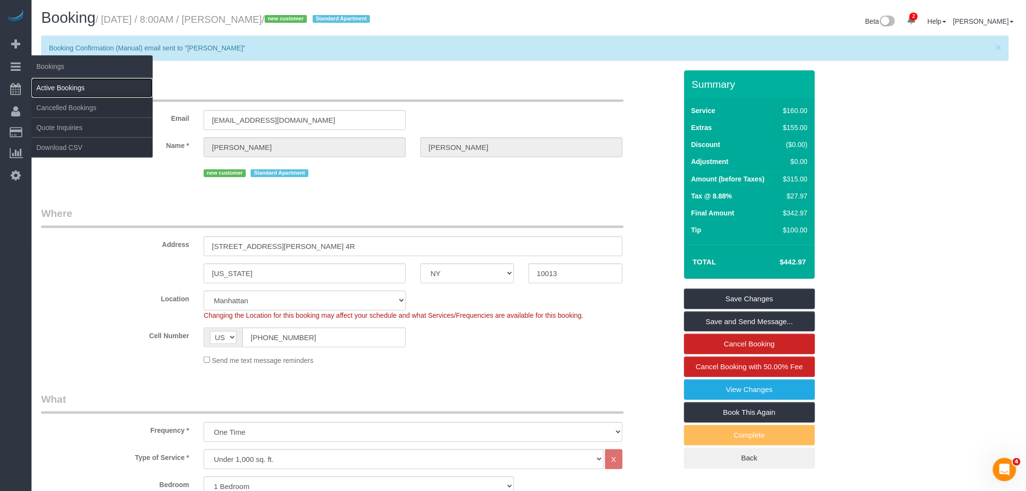
click at [89, 87] on link "Active Bookings" at bounding box center [92, 87] width 121 height 19
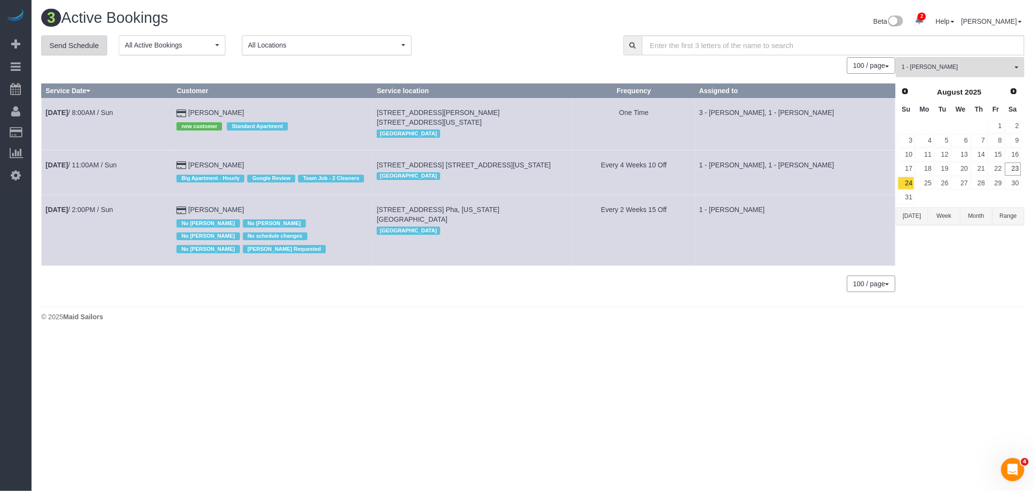
click at [71, 47] on link "Send Schedule" at bounding box center [74, 45] width 66 height 20
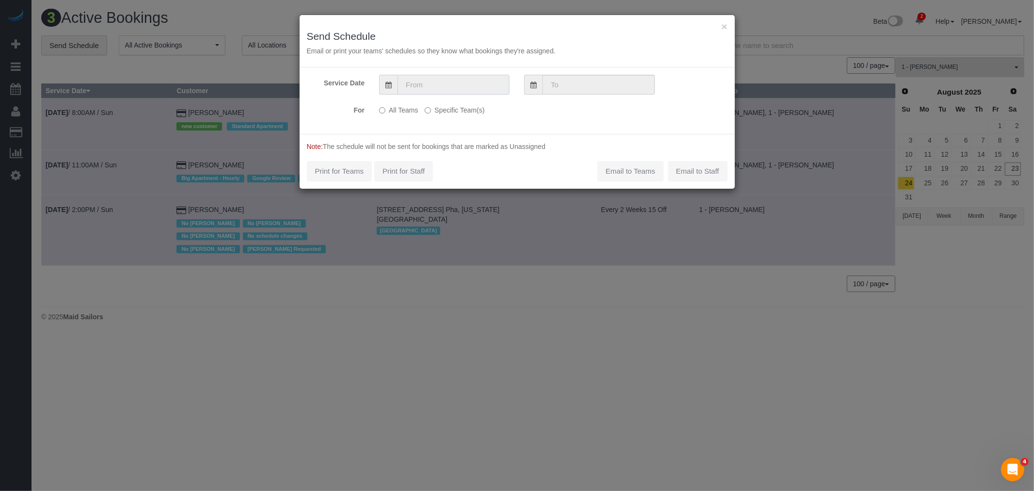
click at [435, 79] on input "text" at bounding box center [454, 85] width 112 height 20
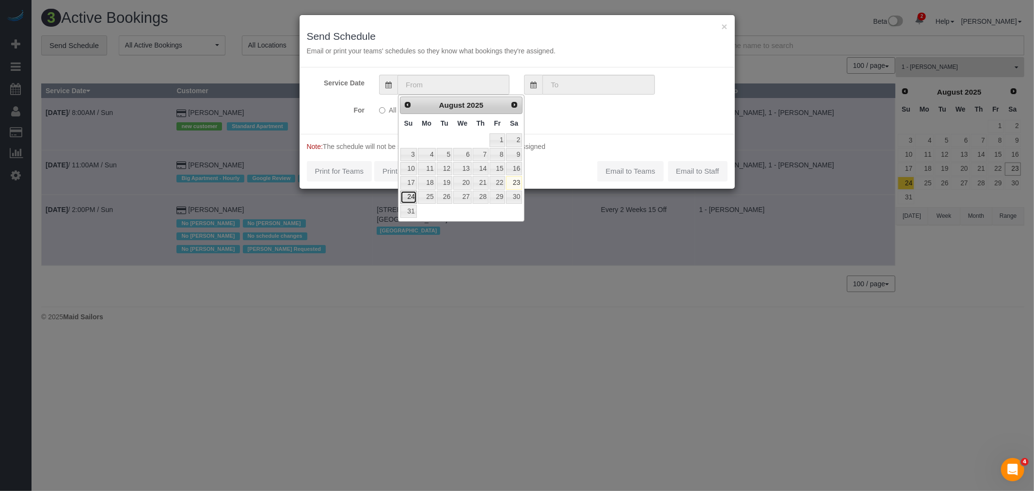
click at [408, 198] on link "24" at bounding box center [409, 197] width 16 height 13
type input "[DATE]"
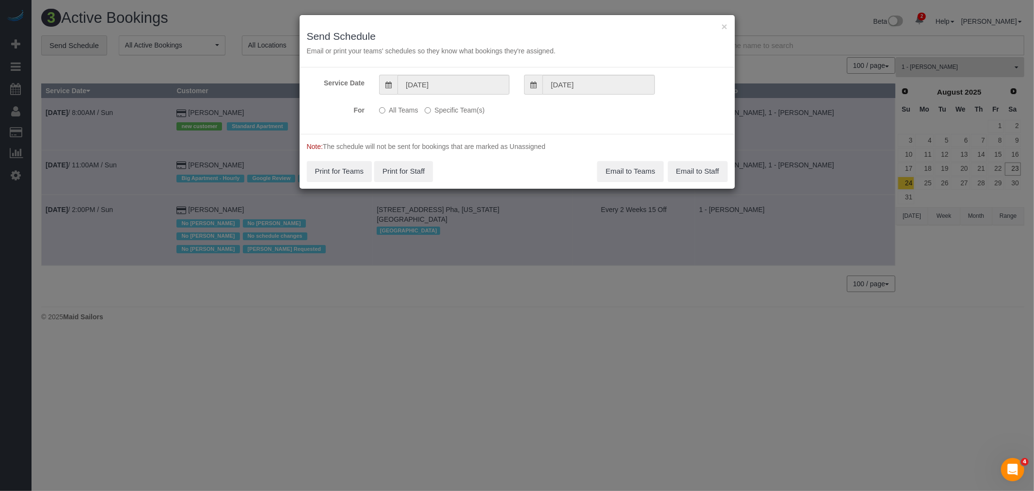
click at [446, 107] on label "Specific Team(s)" at bounding box center [455, 108] width 60 height 13
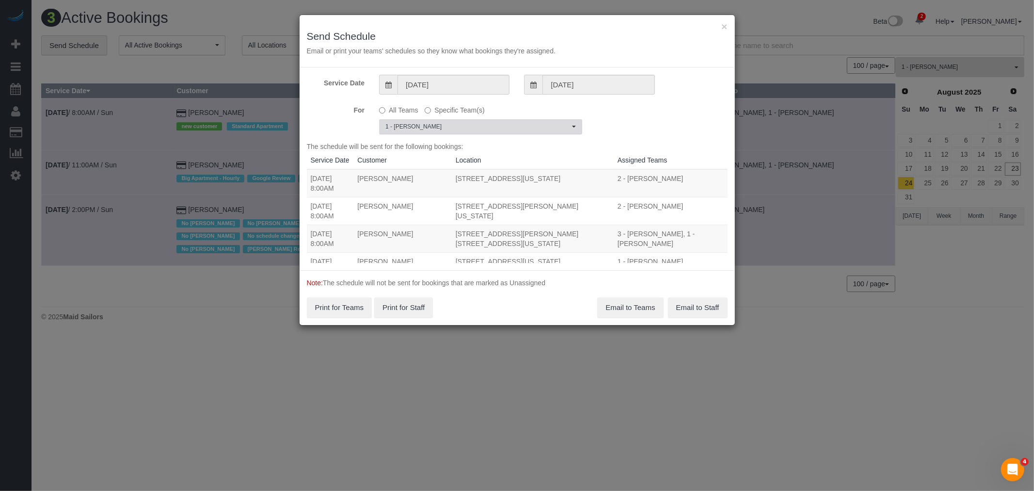
click at [463, 125] on span "1 - [PERSON_NAME]" at bounding box center [477, 127] width 184 height 8
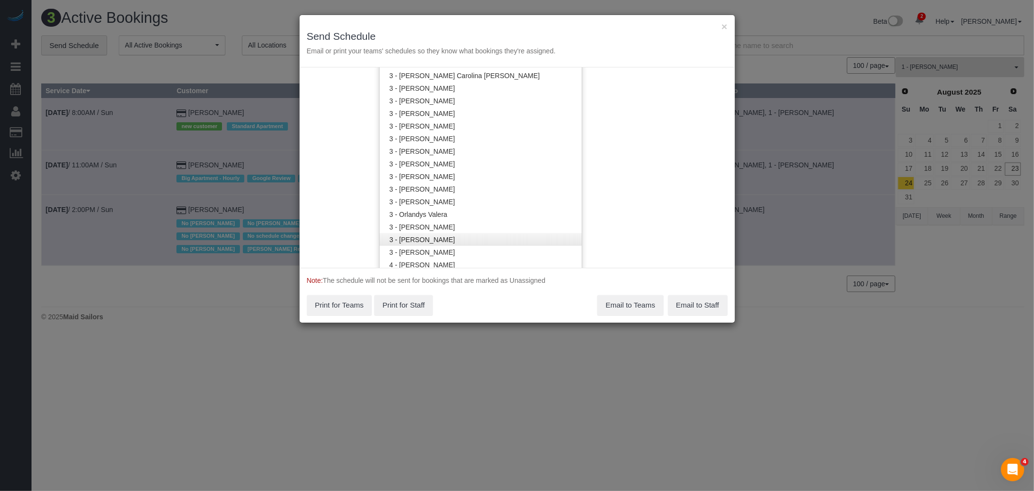
scroll to position [879, 0]
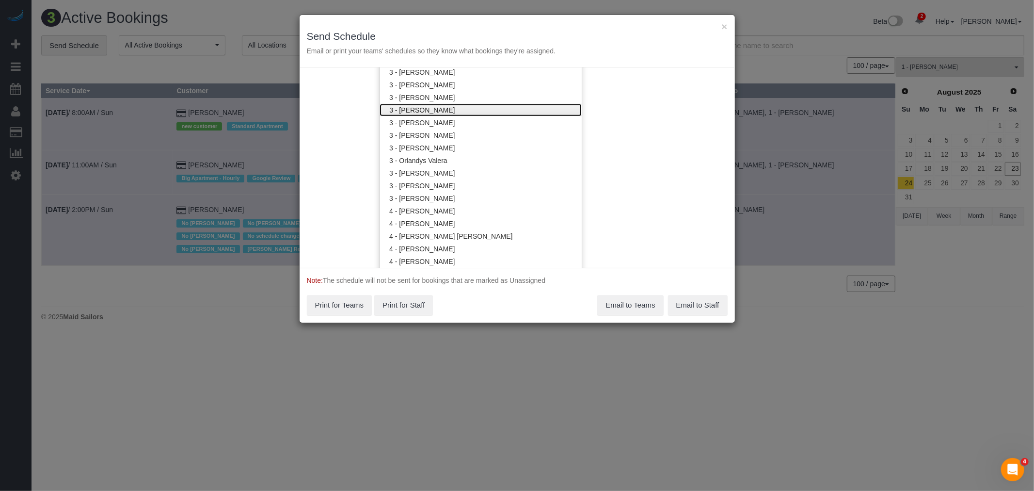
drag, startPoint x: 519, startPoint y: 105, endPoint x: 590, endPoint y: 108, distance: 70.9
click at [521, 105] on link "3 - [PERSON_NAME]" at bounding box center [481, 110] width 202 height 13
click at [632, 113] on div "Service Date 08/24/2025 08/24/2025 For All Teams Specific Team(s) 1 - Julian Ta…" at bounding box center [517, 167] width 435 height 200
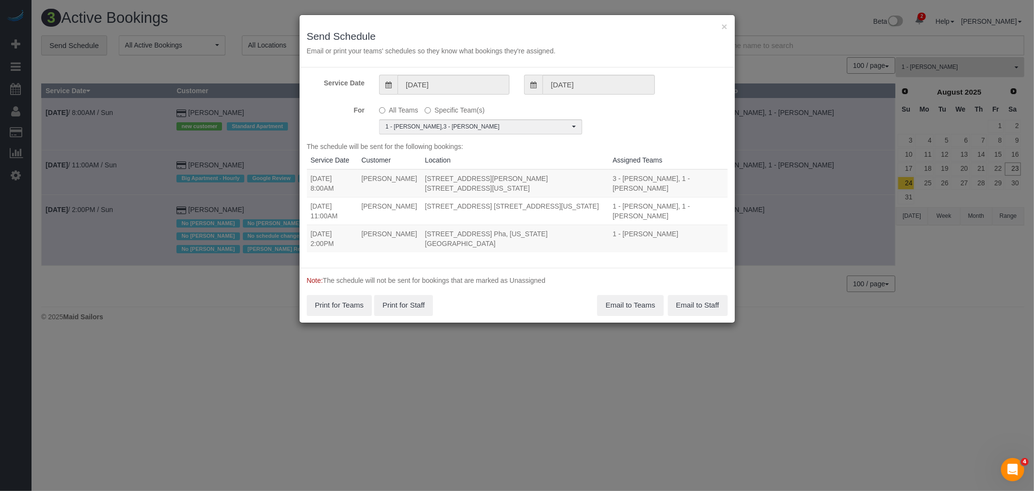
scroll to position [0, 0]
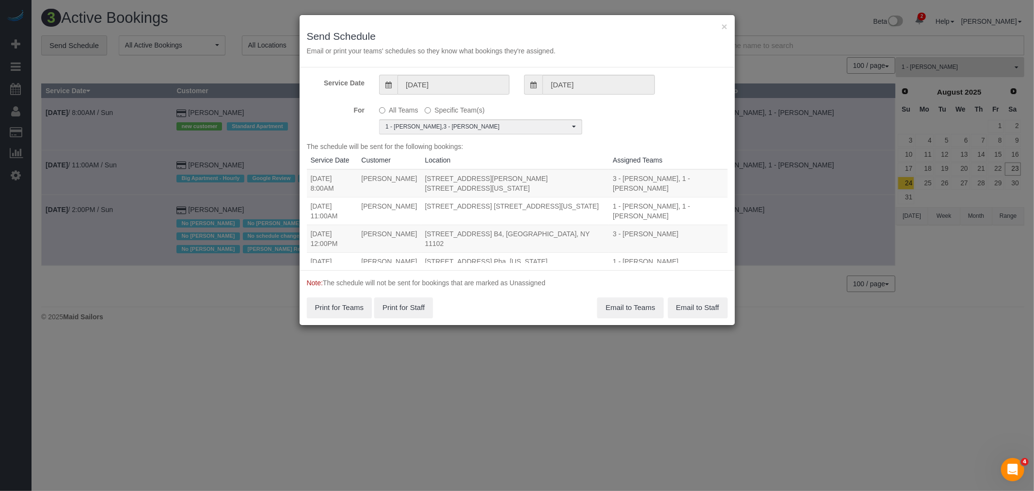
drag, startPoint x: 309, startPoint y: 177, endPoint x: 586, endPoint y: 175, distance: 276.9
click at [586, 175] on tr "08/24/2025 8:00AM Leslie Feinberg 167 Hester Street, Apt. 4r, New York, NY 1001…" at bounding box center [517, 183] width 421 height 28
copy tr "08/24/2025 8:00AM Leslie Feinberg 167 Hester Street, Apt. 4r, New York, NY 10013"
click at [630, 302] on button "Email to Teams" at bounding box center [630, 307] width 66 height 20
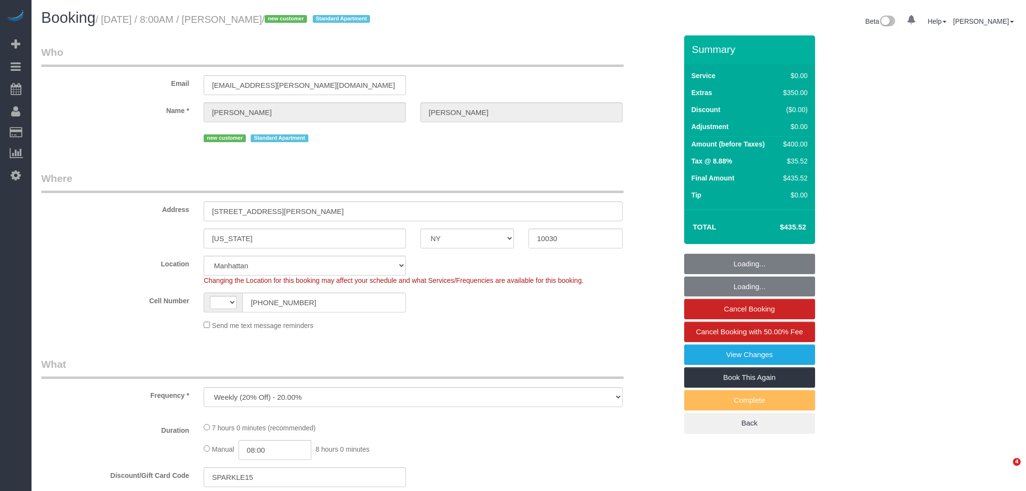
select select "NY"
select select "object:554"
select select "string:stripe-pm_1RzMjD4VGloSiKo7AQhaJz1S"
select select "number:89"
select select "number:90"
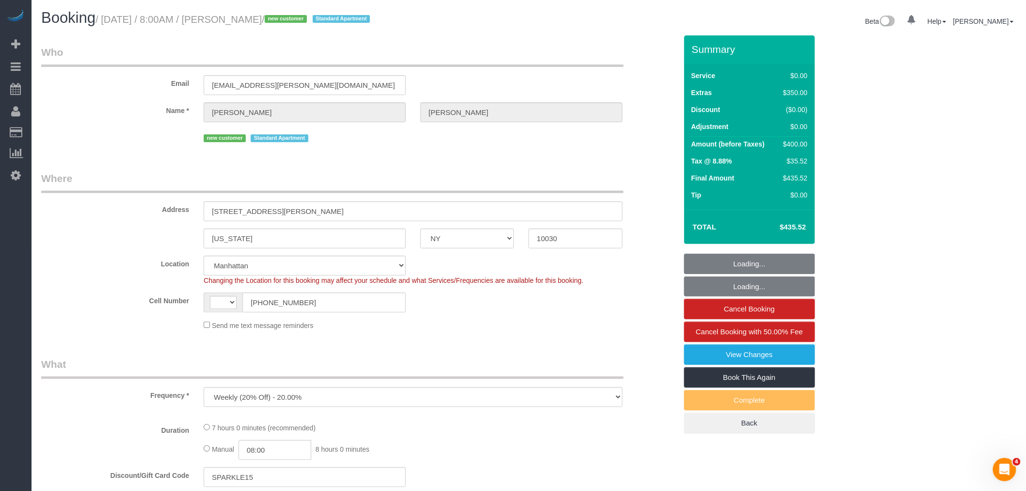
select select "number:15"
select select "number:6"
select select "string:[GEOGRAPHIC_DATA]"
select select "spot1"
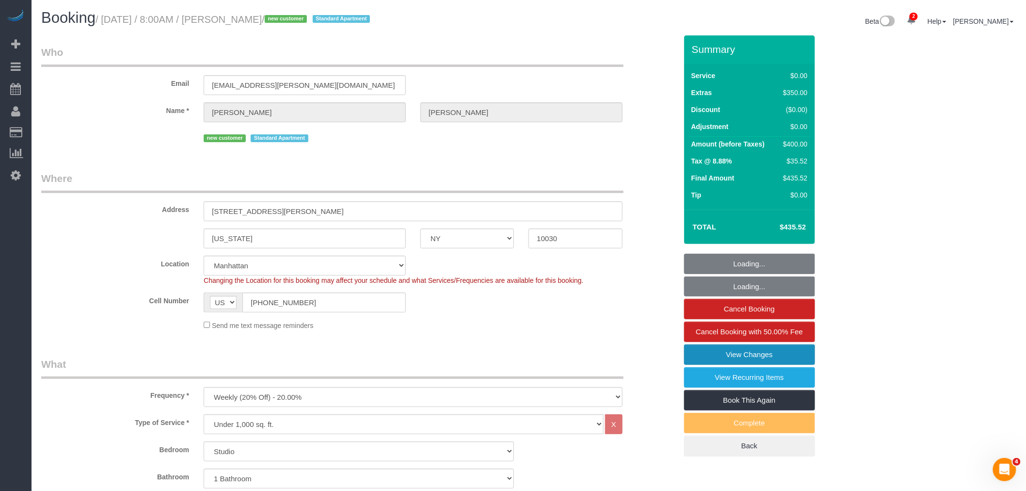
click at [764, 355] on link "View Changes" at bounding box center [749, 354] width 131 height 20
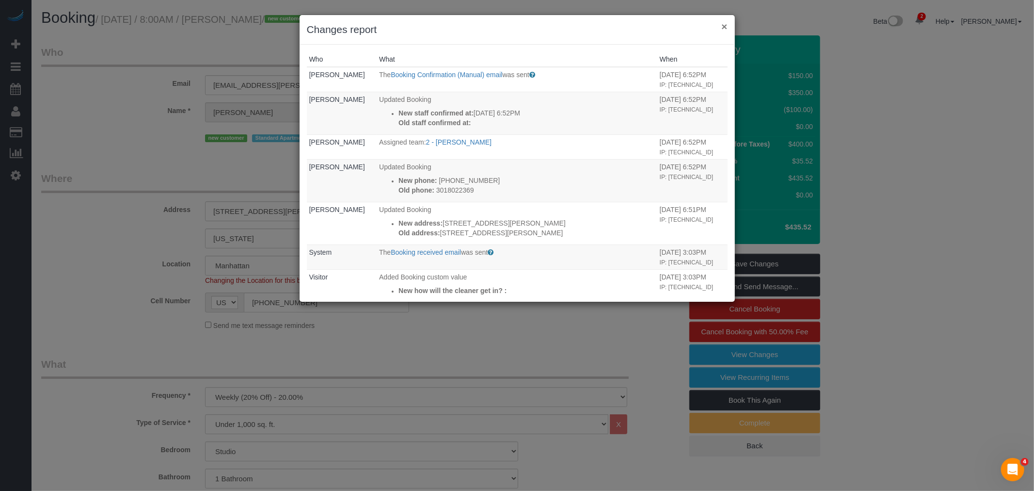
click at [721, 26] on button "×" at bounding box center [724, 26] width 6 height 10
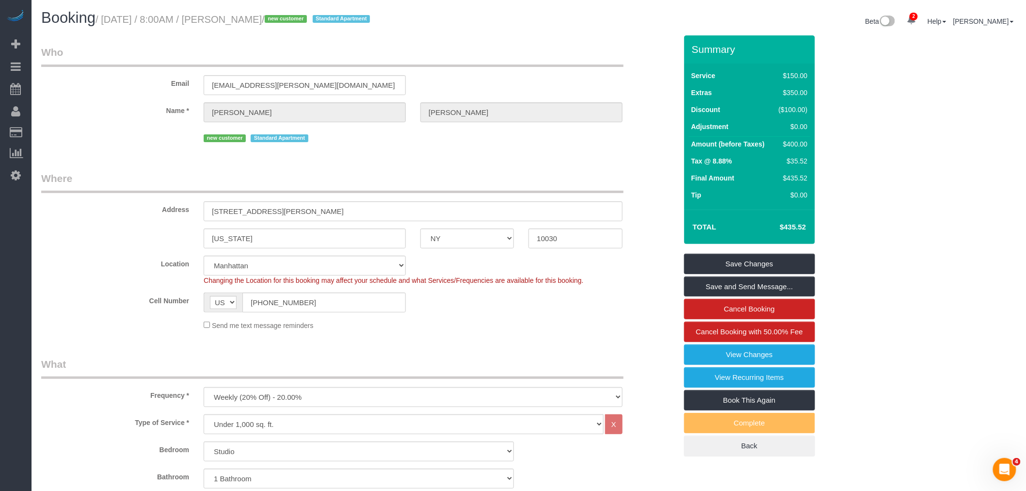
click at [62, 83] on link "Active Bookings" at bounding box center [92, 87] width 121 height 19
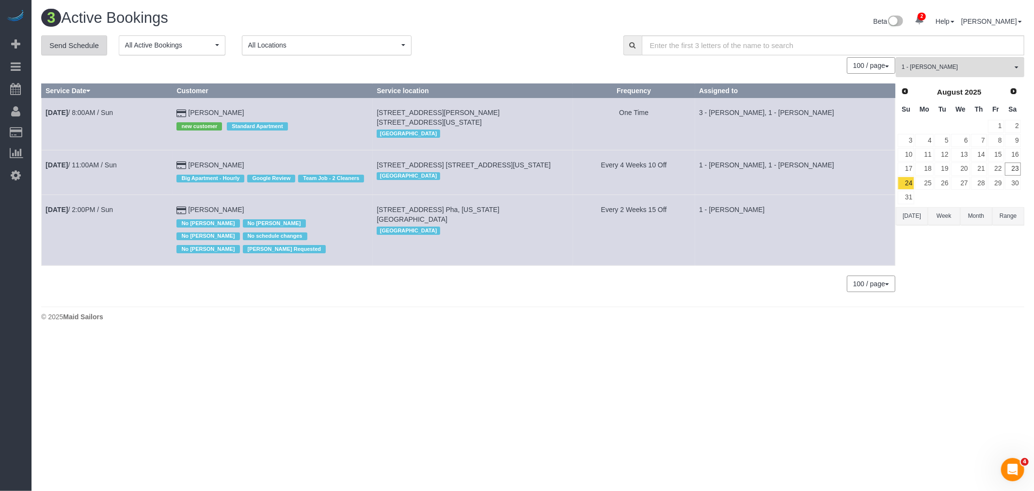
click at [73, 41] on link "Send Schedule" at bounding box center [74, 45] width 66 height 20
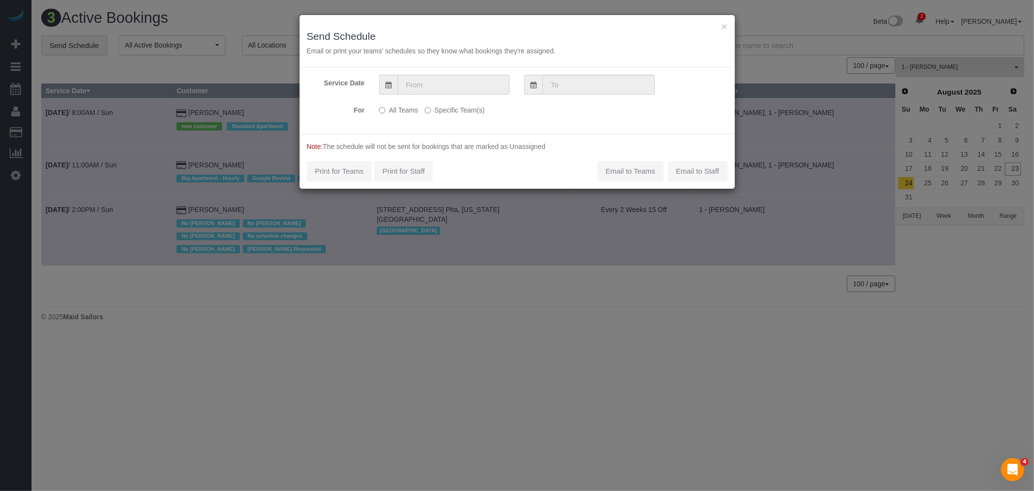
click at [483, 79] on input "text" at bounding box center [454, 85] width 112 height 20
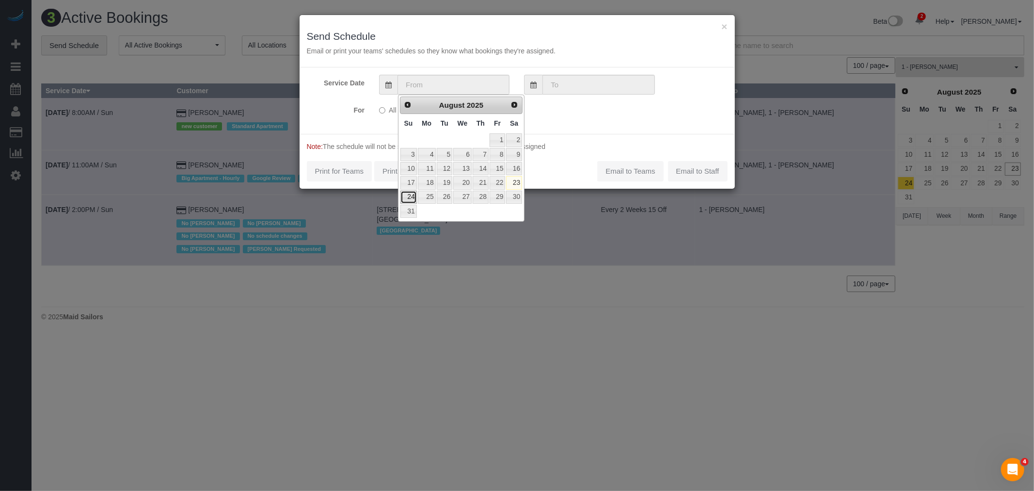
click at [410, 192] on link "24" at bounding box center [409, 197] width 16 height 13
type input "08/24/2025"
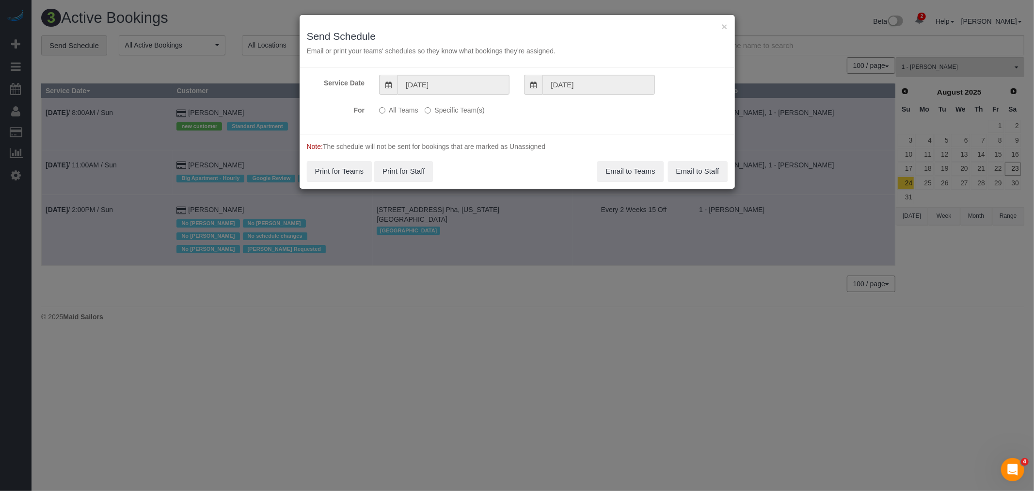
click at [451, 108] on label "Specific Team(s)" at bounding box center [455, 108] width 60 height 13
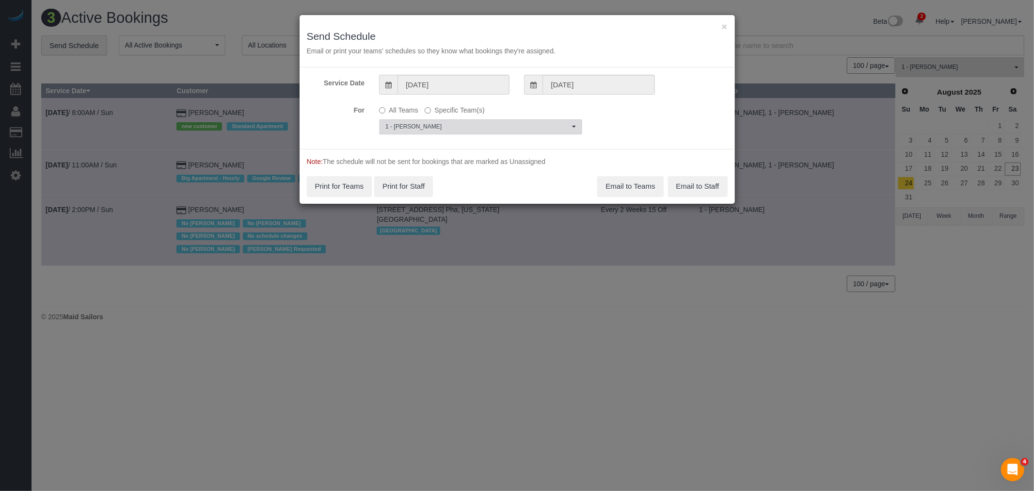
click at [468, 127] on span "1 - [PERSON_NAME]" at bounding box center [477, 127] width 184 height 8
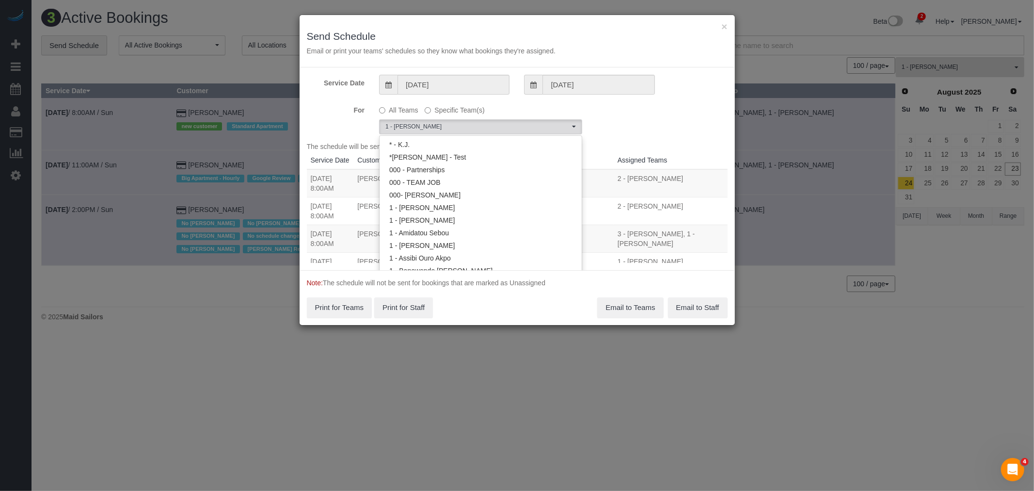
scroll to position [340, 0]
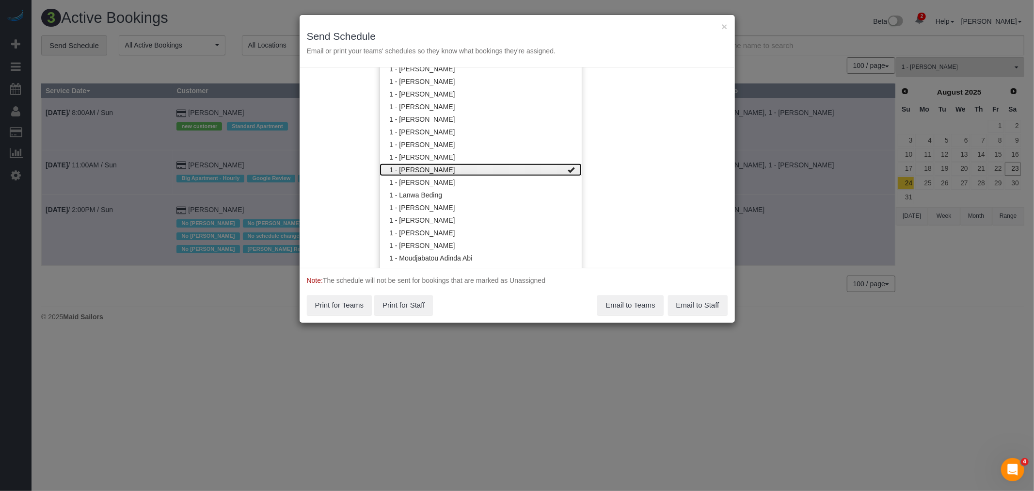
click at [497, 169] on link "1 - [PERSON_NAME]" at bounding box center [481, 169] width 202 height 13
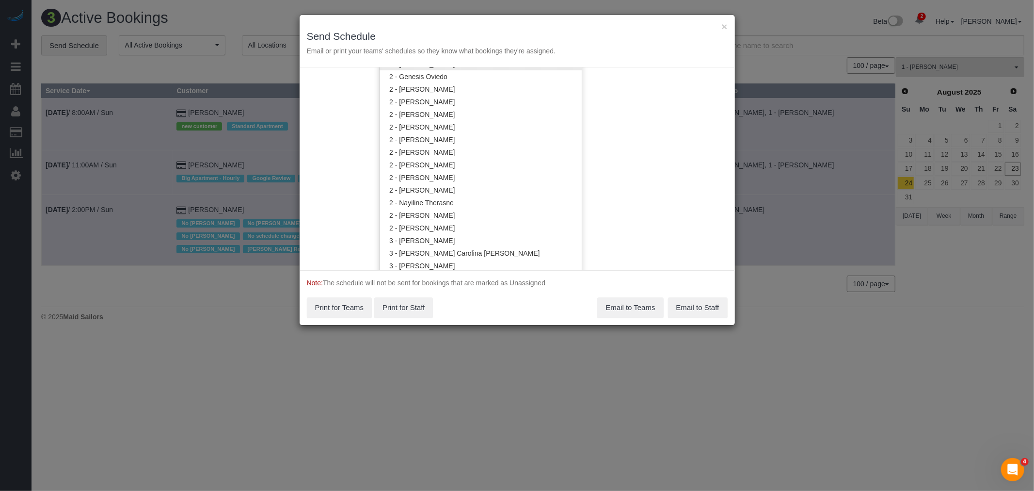
scroll to position [663, 0]
drag, startPoint x: 481, startPoint y: 112, endPoint x: 568, endPoint y: 113, distance: 87.3
click at [481, 112] on link "2 - [PERSON_NAME]" at bounding box center [481, 111] width 202 height 13
click at [617, 117] on div "Service Date 08/24/2025 08/24/2025 For All Teams Specific Team(s) 2 - Katherine…" at bounding box center [517, 168] width 435 height 203
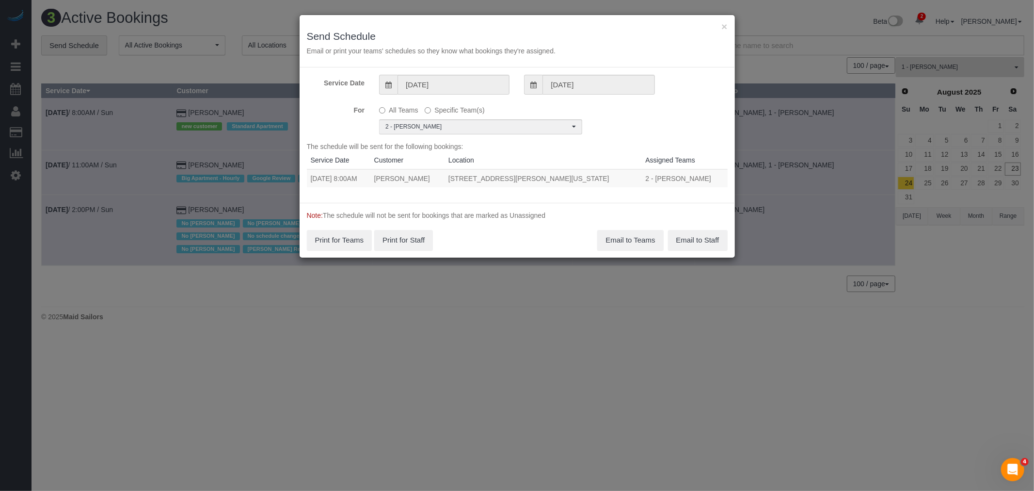
drag, startPoint x: 311, startPoint y: 176, endPoint x: 649, endPoint y: 175, distance: 338.0
click at [649, 175] on tr "08/24/2025 8:00AM Francesca Witcher 2351 Adam Clayton Powell Jr Blvd, Apt. 317,…" at bounding box center [517, 178] width 421 height 18
copy tr "08/24/2025 8:00AM Francesca Witcher 2351 Adam Clayton Powell Jr Blvd, Apt. 317,…"
click at [632, 240] on button "Email to Teams" at bounding box center [630, 240] width 66 height 20
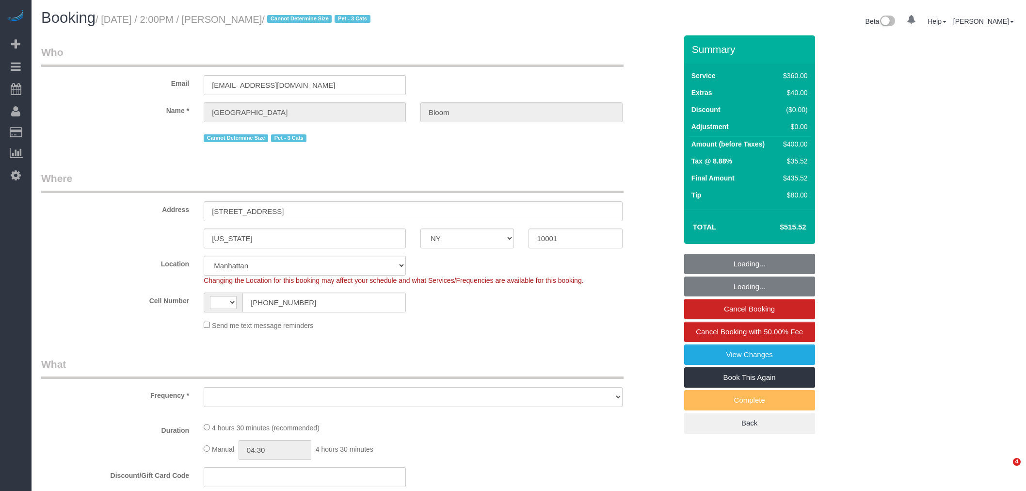
select select "NY"
select select "number:89"
select select "number:90"
select select "number:14"
select select "number:5"
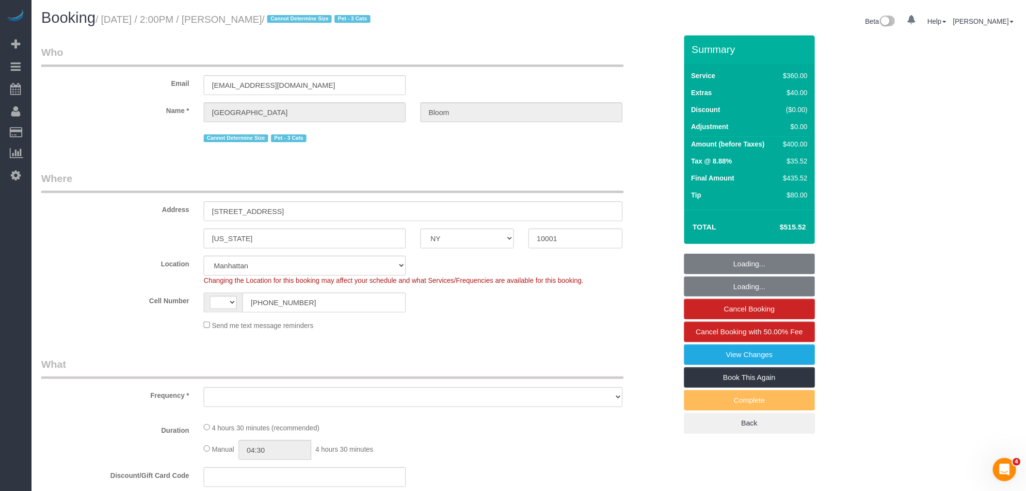
select select "string:[GEOGRAPHIC_DATA]"
select select "object:793"
select select "string:stripe-pm_1RzHyI4VGloSiKo7J9w4EGhH"
select select "spot1"
select select "270"
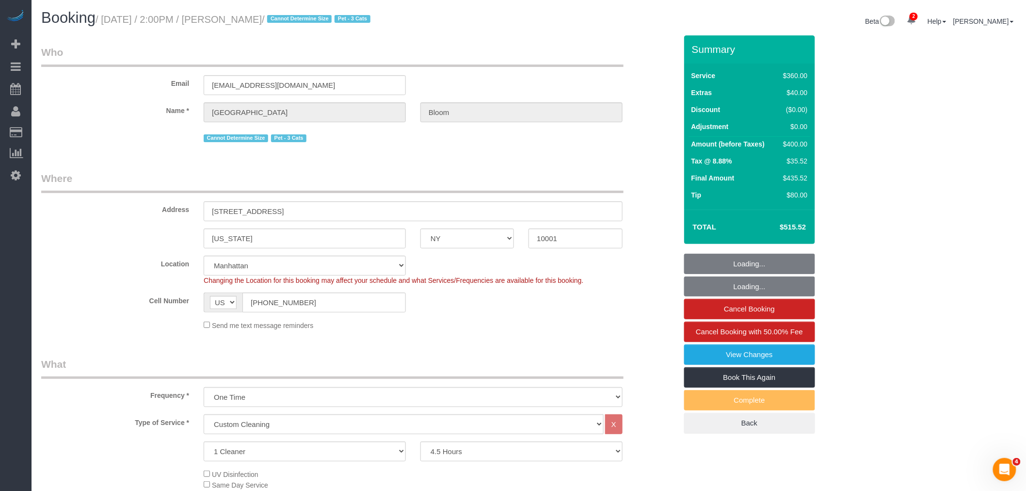
select select "object:1344"
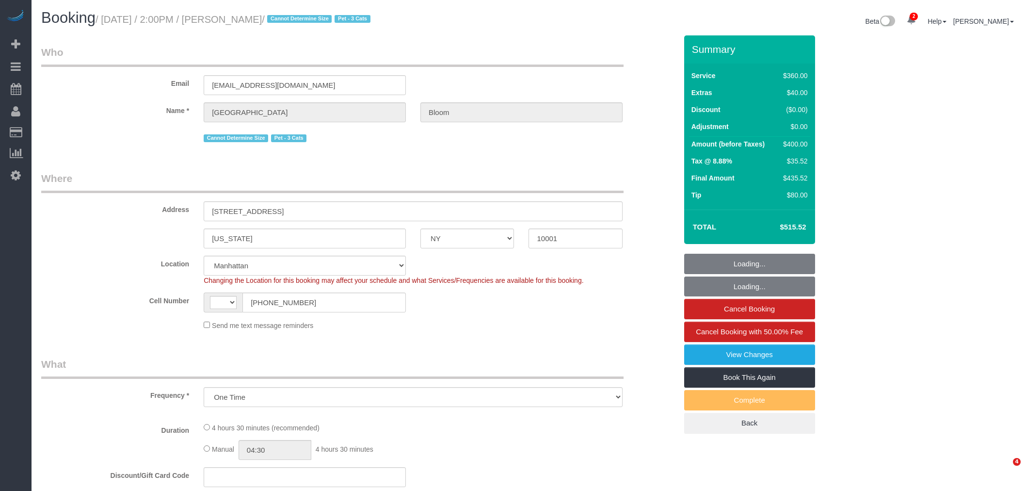
select select "NY"
select select "number:89"
select select "number:90"
select select "number:14"
select select "number:5"
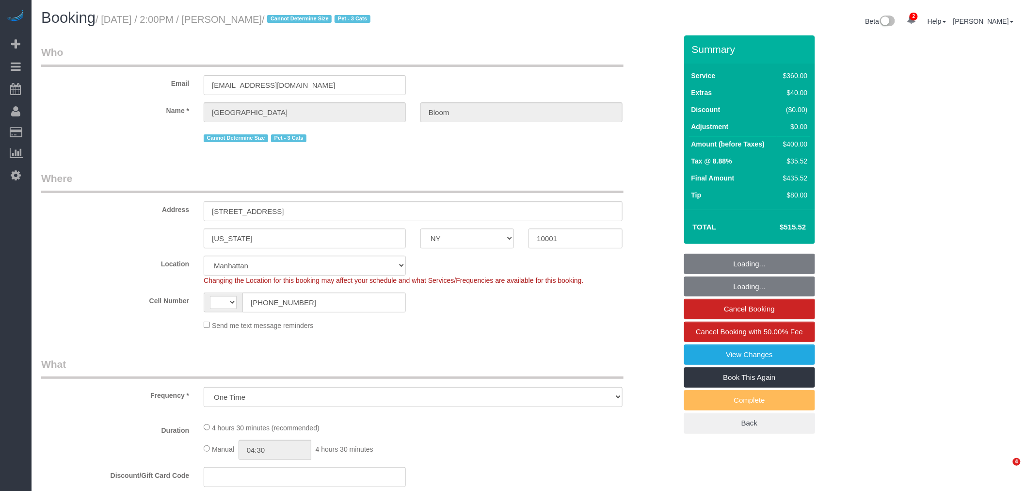
select select "object:679"
select select "string:[GEOGRAPHIC_DATA]"
select select "string:stripe-pm_1RzHyI4VGloSiKo7J9w4EGhH"
select select "270"
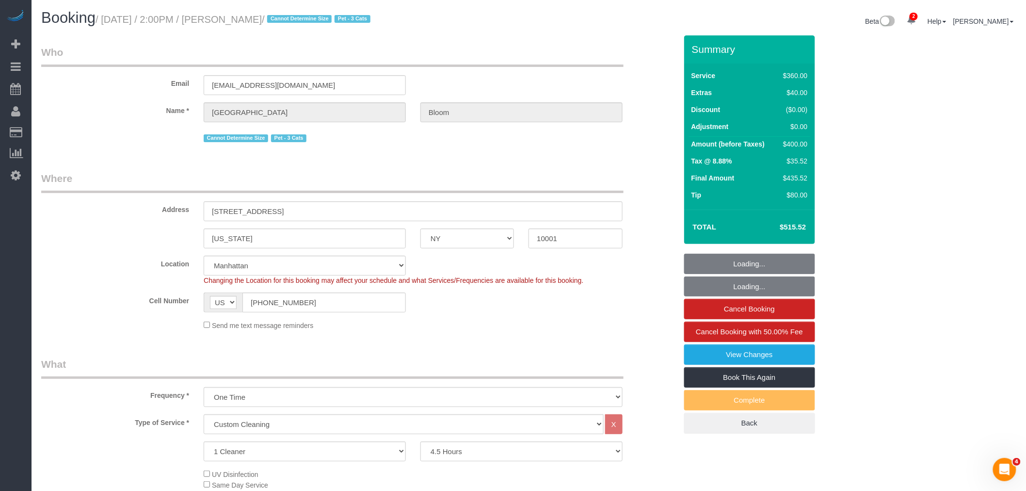
select select "spot1"
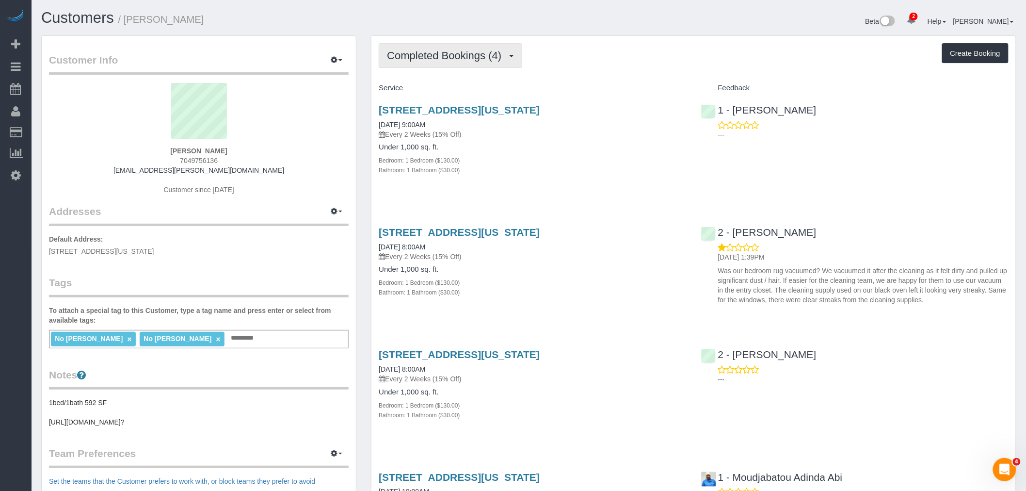
click at [433, 46] on button "Completed Bookings (4)" at bounding box center [451, 55] width 144 height 25
click at [449, 89] on link "Upcoming Bookings (7)" at bounding box center [429, 90] width 101 height 13
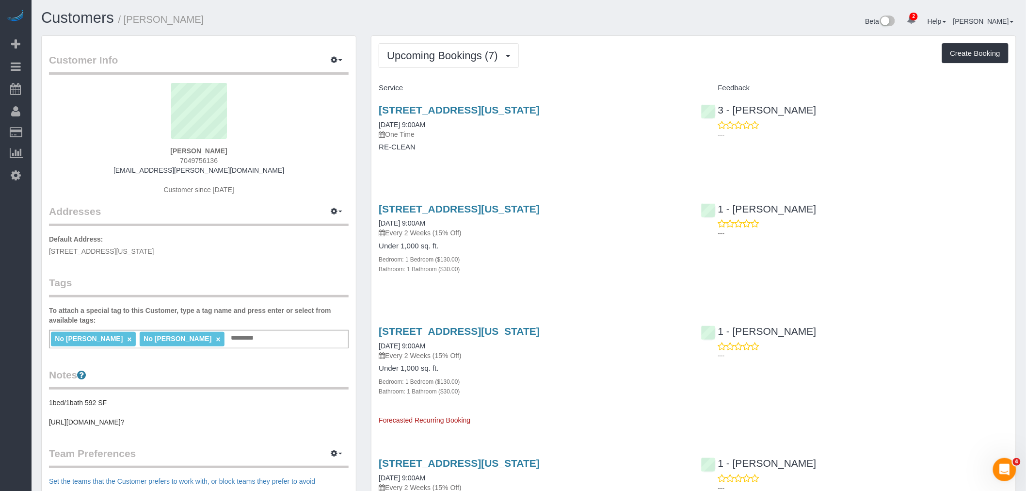
click at [628, 163] on div "189 West 89th Street, Apt 18f, New York, NY 10024 08/25/2025 9:00AM One Time RE…" at bounding box center [532, 133] width 322 height 75
click at [540, 104] on link "189 West 89th Street, Apt 18f, New York, NY 10024" at bounding box center [459, 109] width 161 height 11
drag, startPoint x: 472, startPoint y: 54, endPoint x: 477, endPoint y: 73, distance: 20.1
click at [472, 54] on span "Upcoming Bookings (7)" at bounding box center [445, 55] width 116 height 12
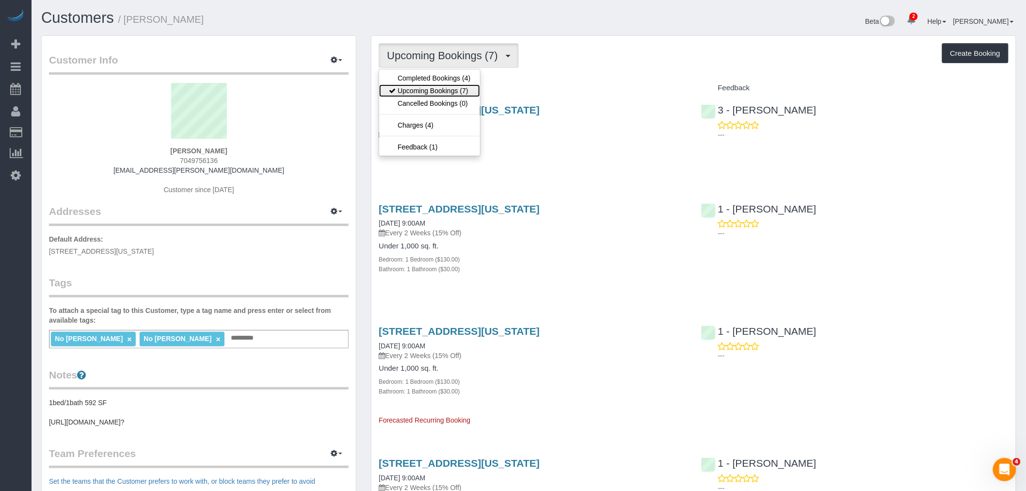
drag, startPoint x: 464, startPoint y: 88, endPoint x: 514, endPoint y: 74, distance: 52.4
click at [464, 88] on link "Upcoming Bookings (7)" at bounding box center [429, 90] width 101 height 13
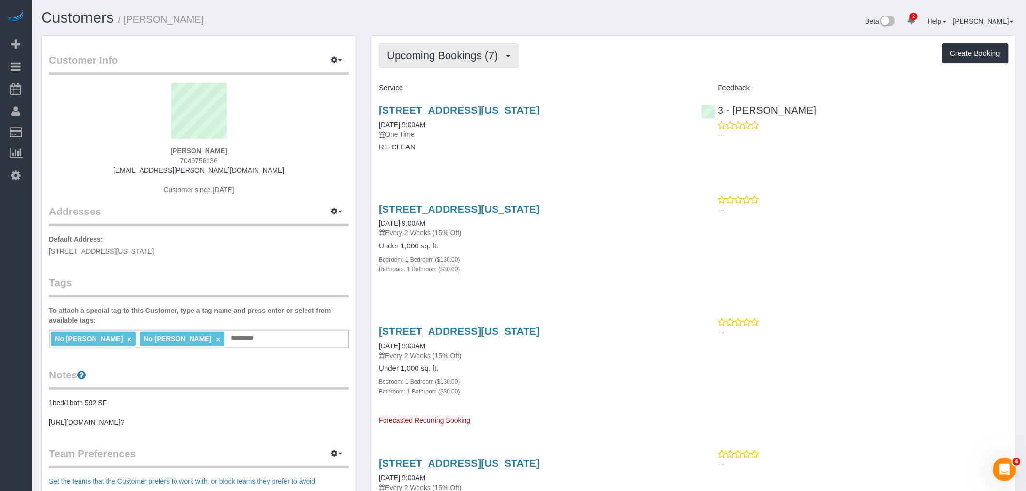
click at [470, 59] on span "Upcoming Bookings (7)" at bounding box center [445, 55] width 116 height 12
drag, startPoint x: 464, startPoint y: 88, endPoint x: 568, endPoint y: 69, distance: 105.9
click at [464, 88] on link "Upcoming Bookings (7)" at bounding box center [429, 90] width 101 height 13
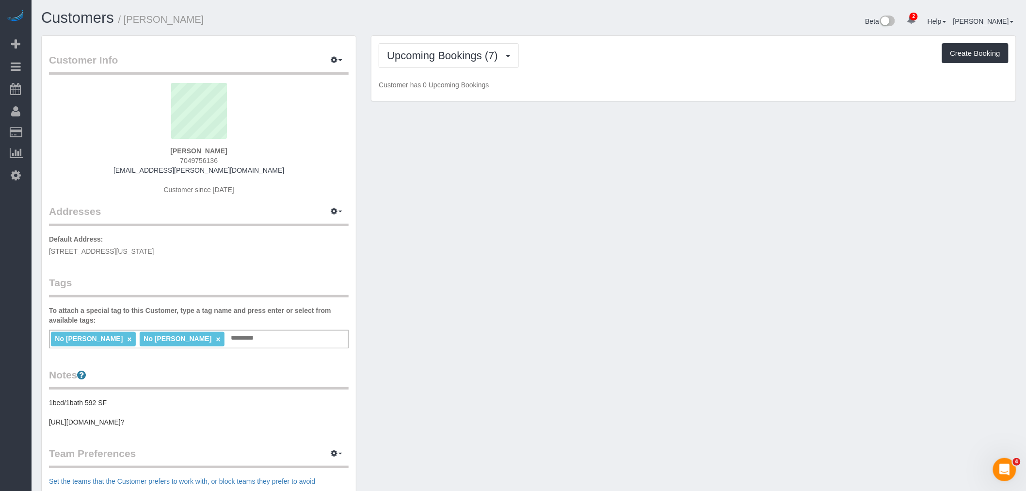
click at [618, 65] on div "Upcoming Bookings (7) Completed Bookings (4) Upcoming Bookings (7) Cancelled Bo…" at bounding box center [694, 55] width 630 height 25
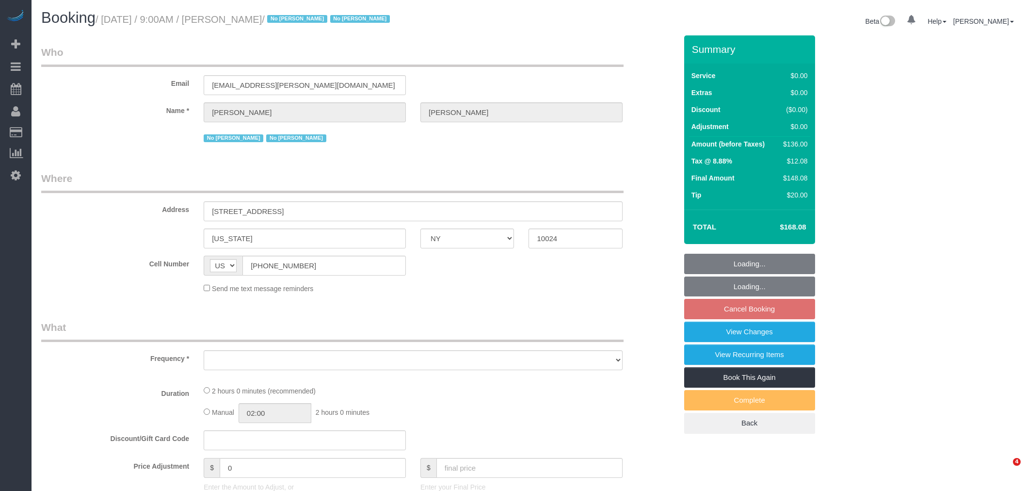
select select "NY"
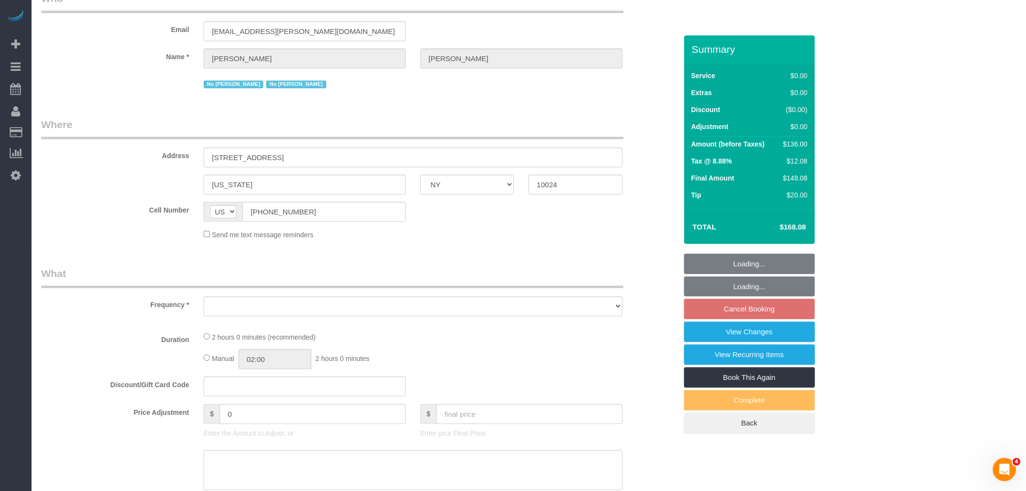
select select "object:646"
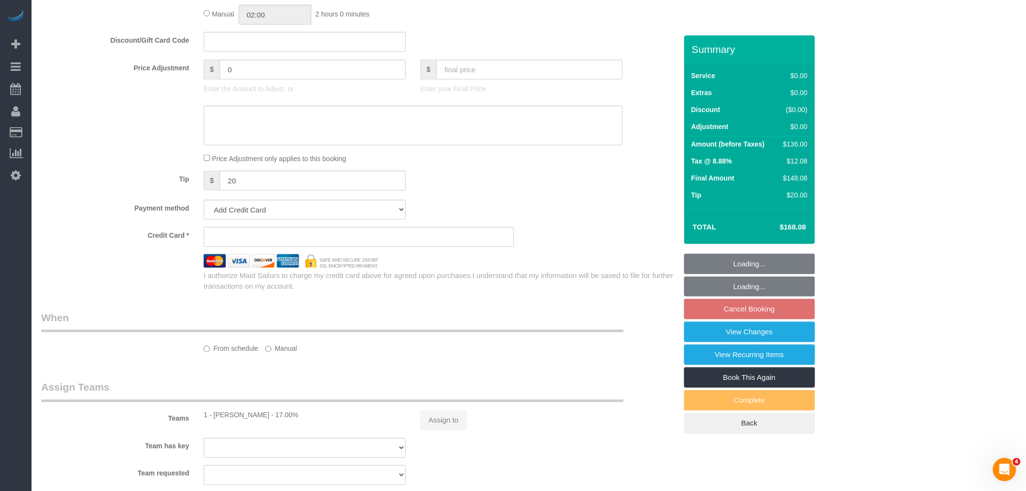
select select "number:57"
select select "number:76"
select select "number:15"
select select "number:6"
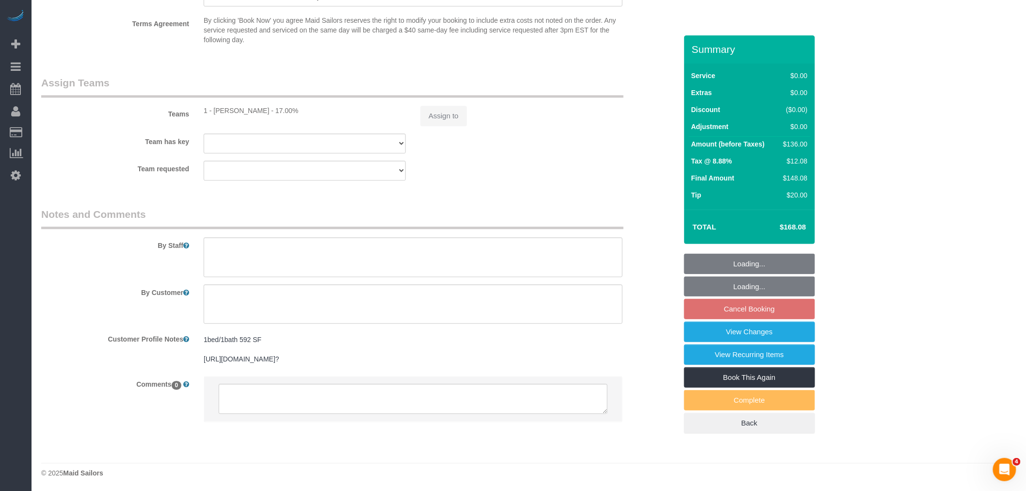
select select "string:stripe-pm_1Rguhq4VGloSiKo7JLqEDpVT"
select select "1"
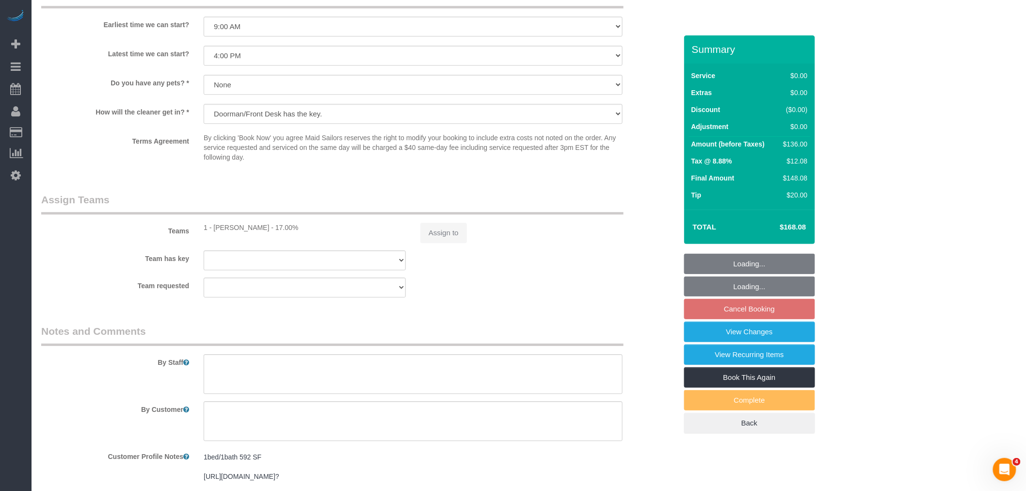
select select "object:898"
select select "spot2"
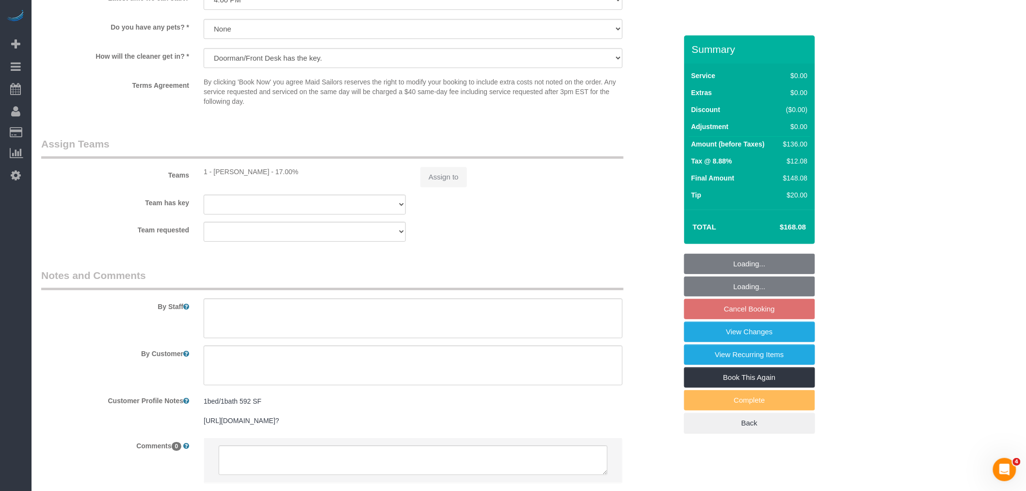
select select "1"
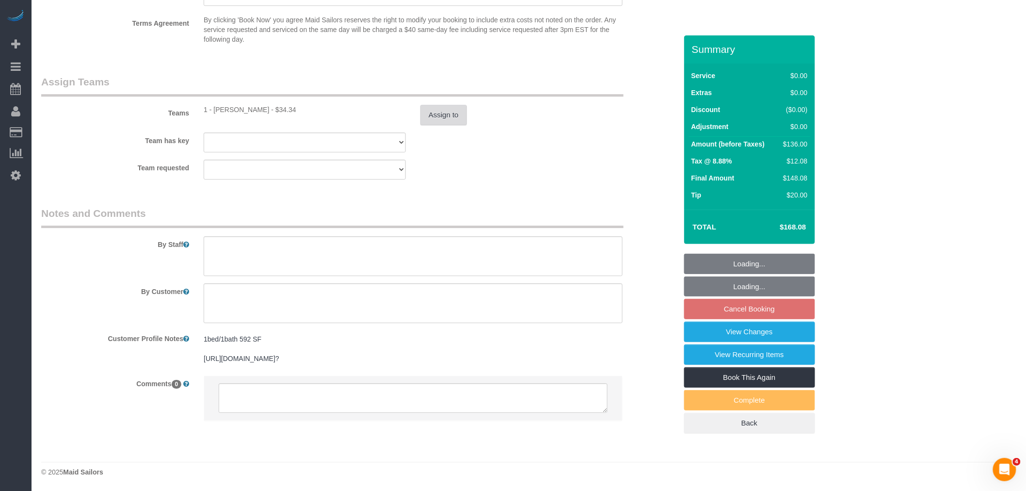
click at [432, 112] on button "Assign to" at bounding box center [443, 115] width 47 height 20
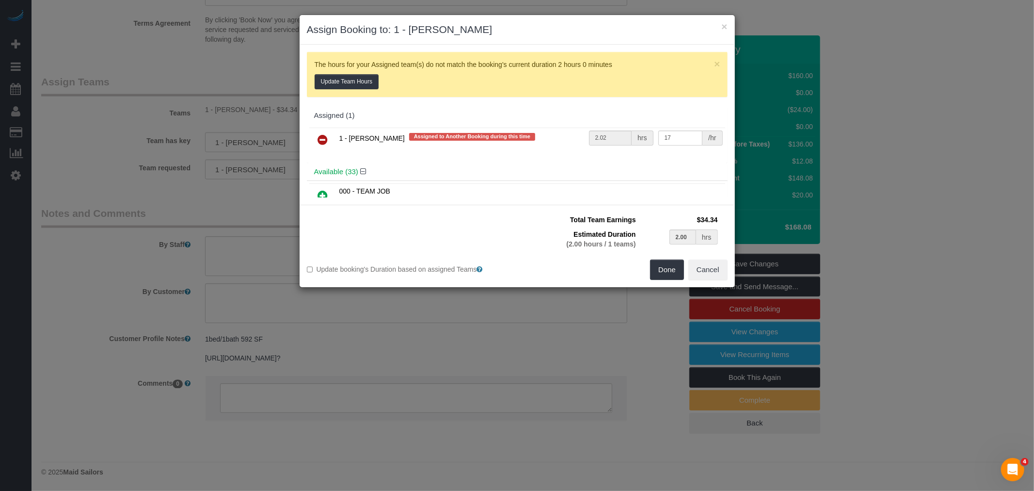
click at [324, 139] on icon at bounding box center [323, 140] width 10 height 12
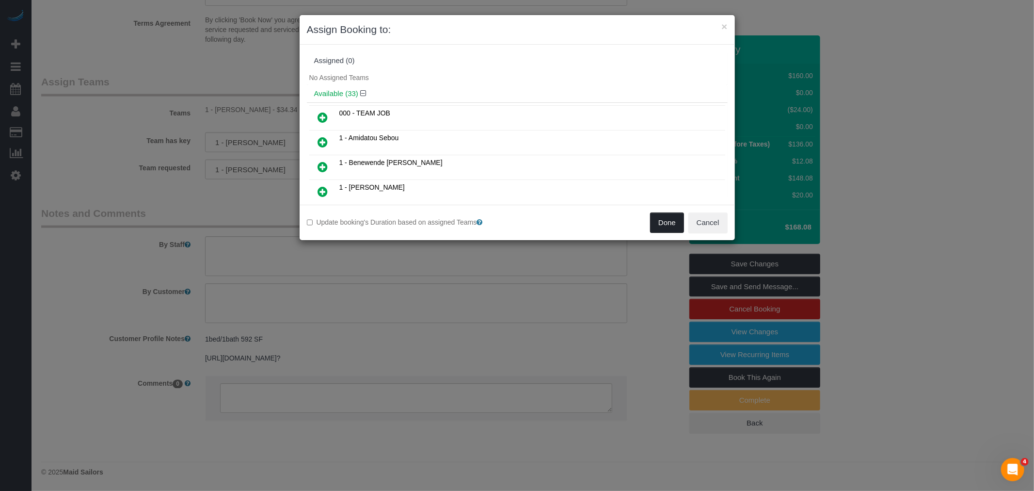
click at [674, 222] on button "Done" at bounding box center [667, 222] width 34 height 20
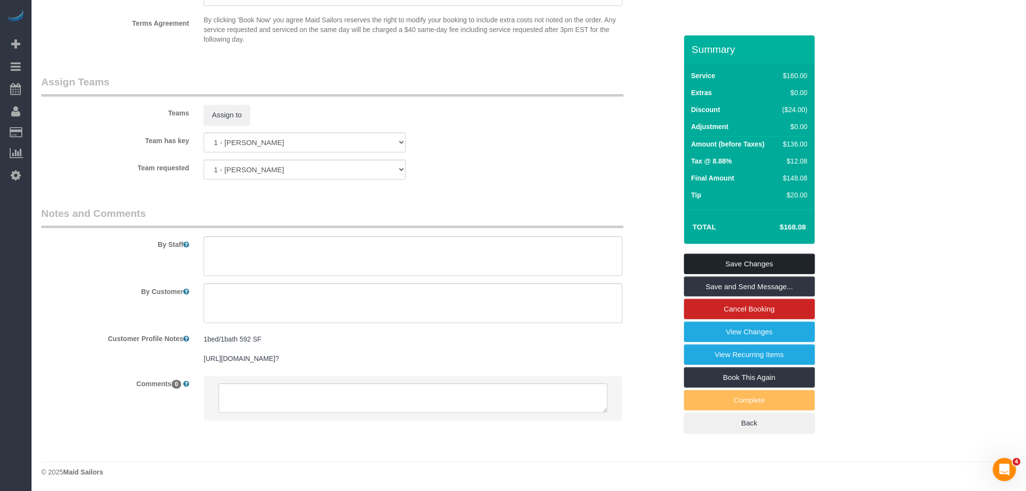
click at [761, 259] on link "Save Changes" at bounding box center [749, 264] width 131 height 20
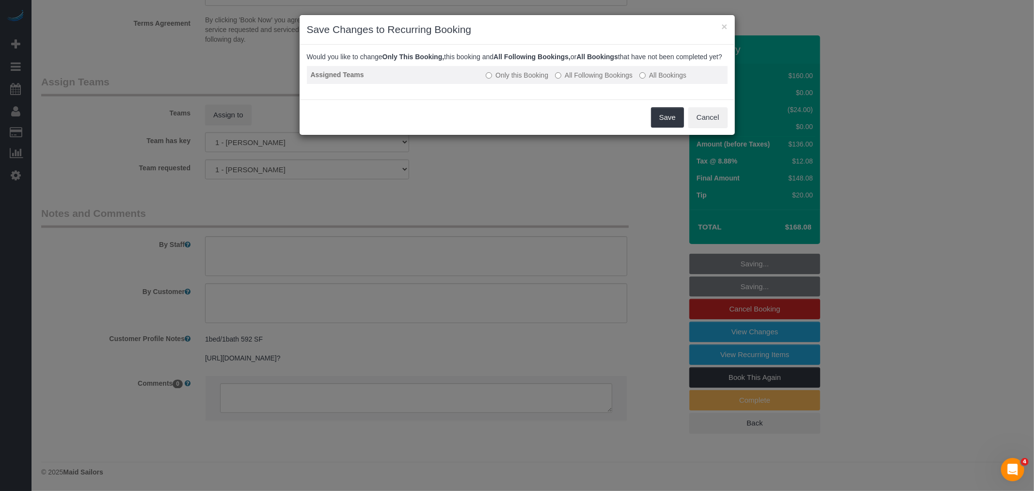
click at [653, 80] on label "All Bookings" at bounding box center [663, 75] width 47 height 10
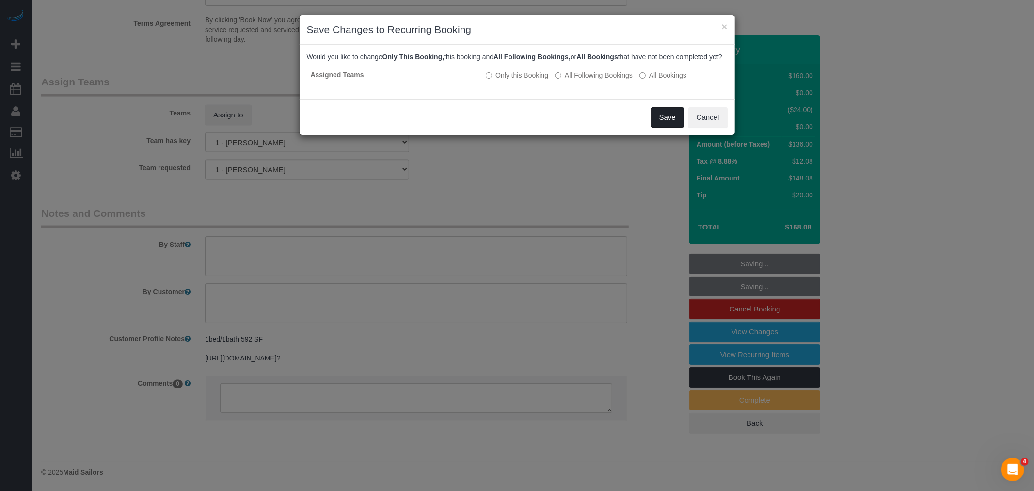
click at [663, 124] on button "Save" at bounding box center [667, 117] width 33 height 20
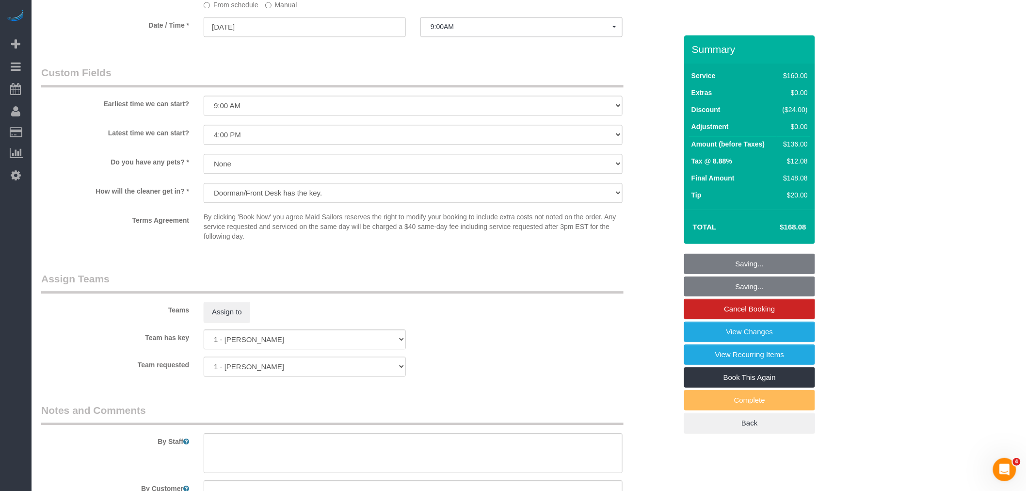
scroll to position [944, 0]
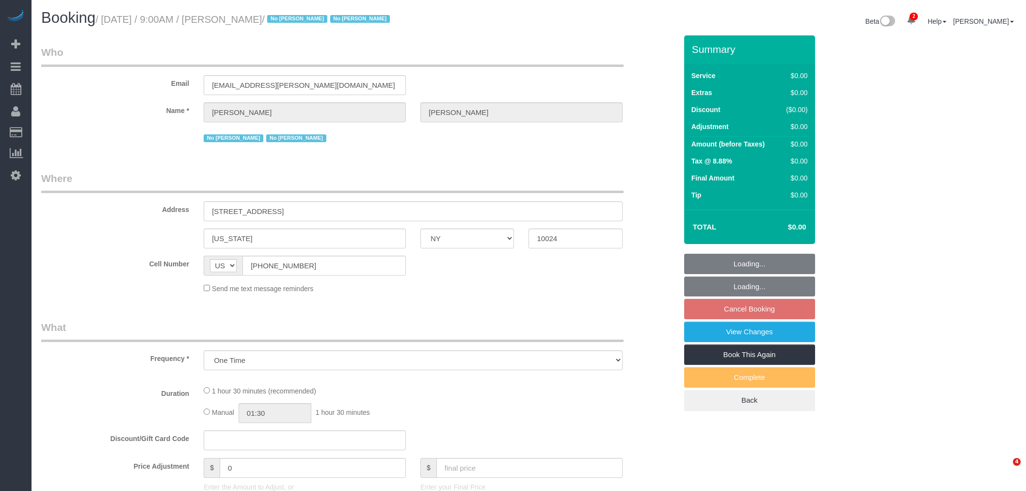
select select "NY"
select select "string:stripe-pm_1Rguhq4VGloSiKo7JLqEDpVT"
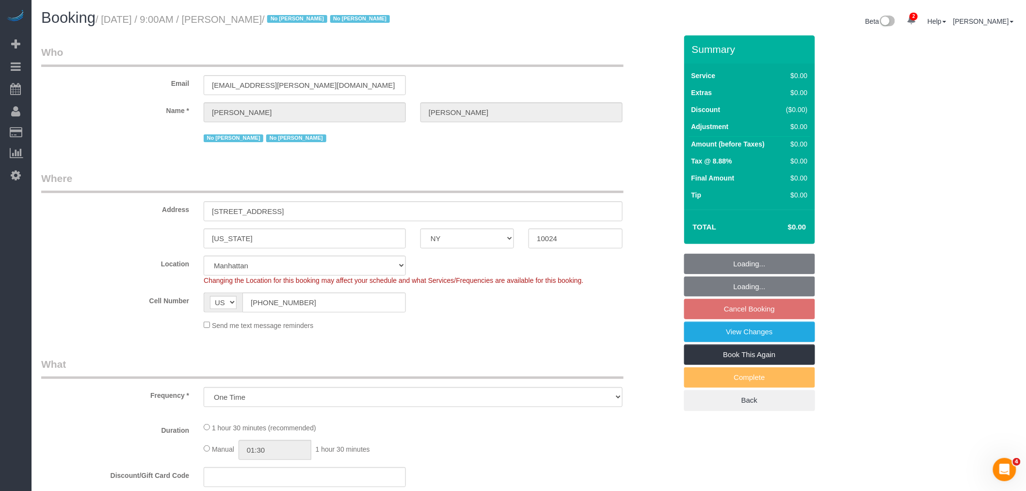
select select "spot2"
select select "number:57"
select select "number:77"
select select "number:15"
select select "number:6"
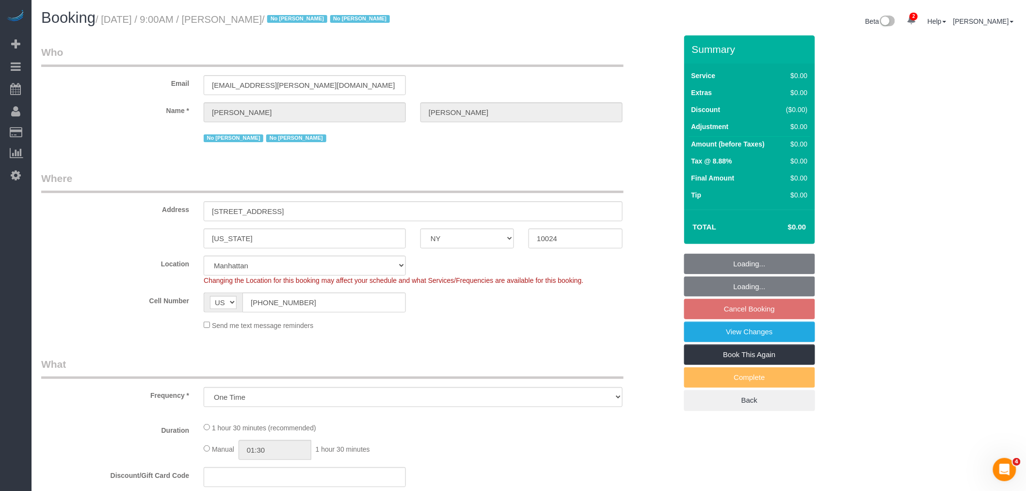
select select "object:798"
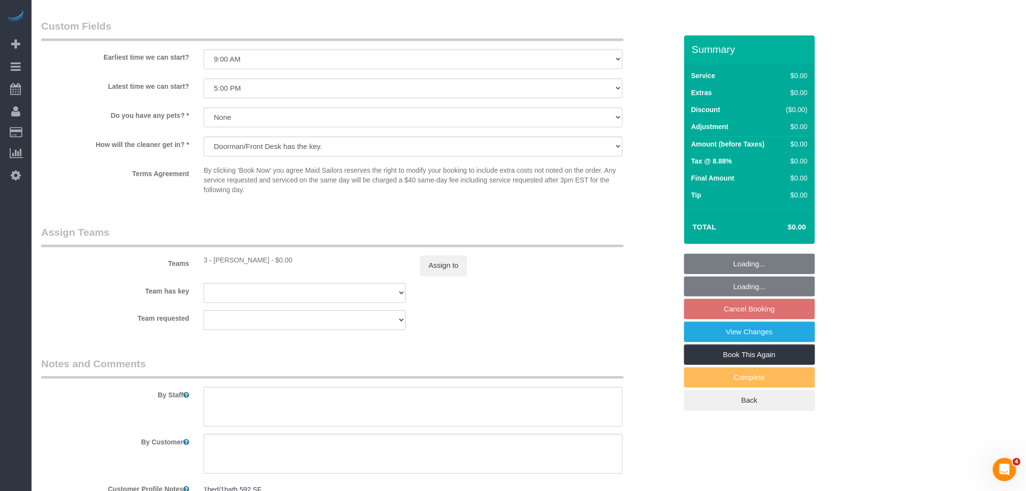
scroll to position [961, 0]
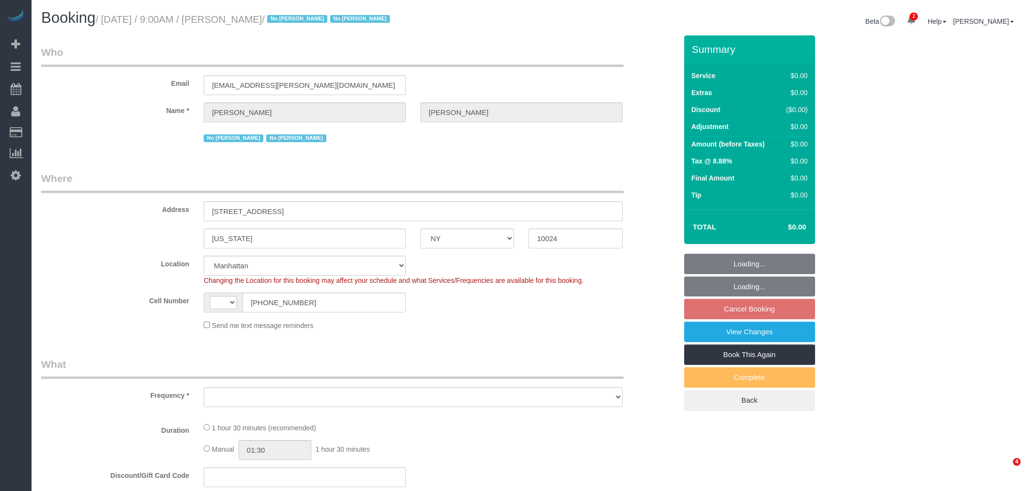
select select "NY"
select select "string:[GEOGRAPHIC_DATA]"
select select "object:2418"
select select "spot2"
select select "number:57"
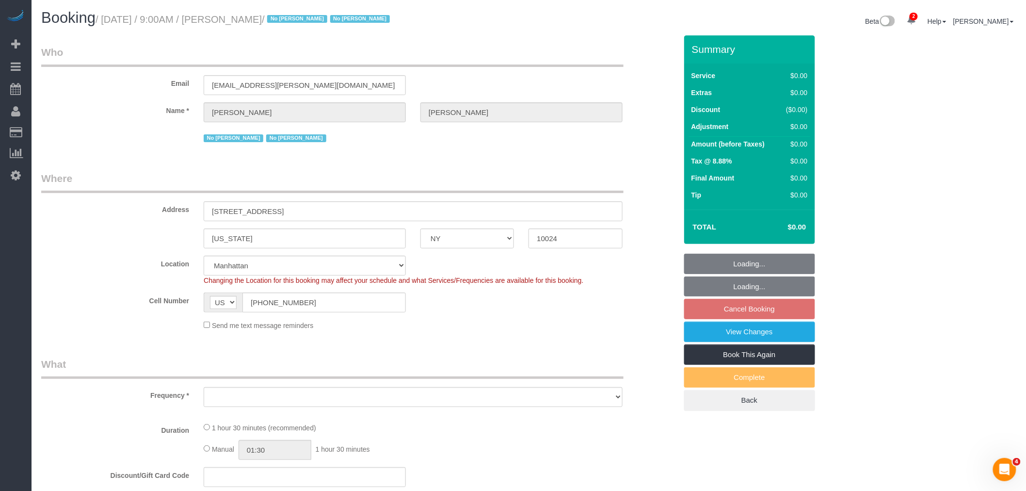
select select "number:77"
select select "number:15"
select select "number:6"
select select "string:stripe-pm_1Rguhq4VGloSiKo7JLqEDpVT"
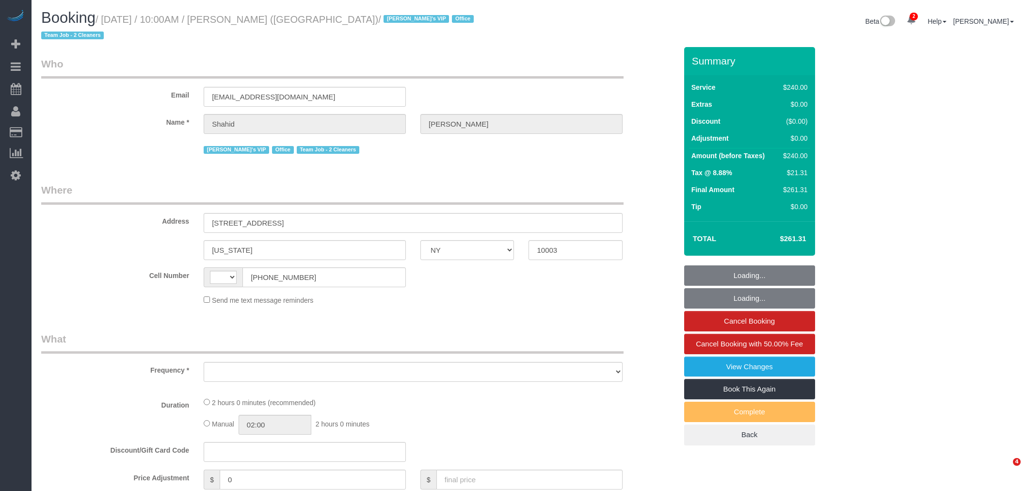
select select "NY"
select select "string:[GEOGRAPHIC_DATA]"
select select "string:stripe-pm_1RTpF94VGloSiKo7Fvnx2UA9"
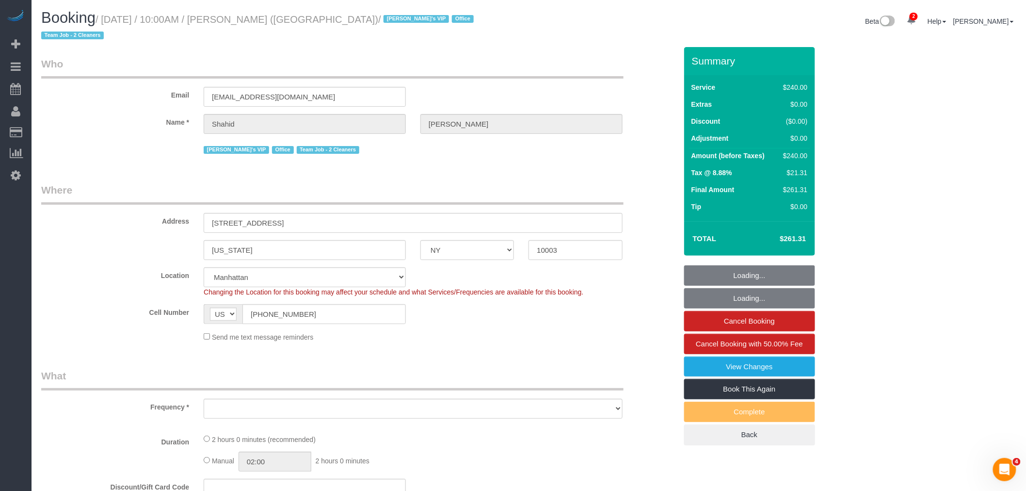
select select "object:2102"
select select "2"
select select "120"
select select "spot1"
select select "number:57"
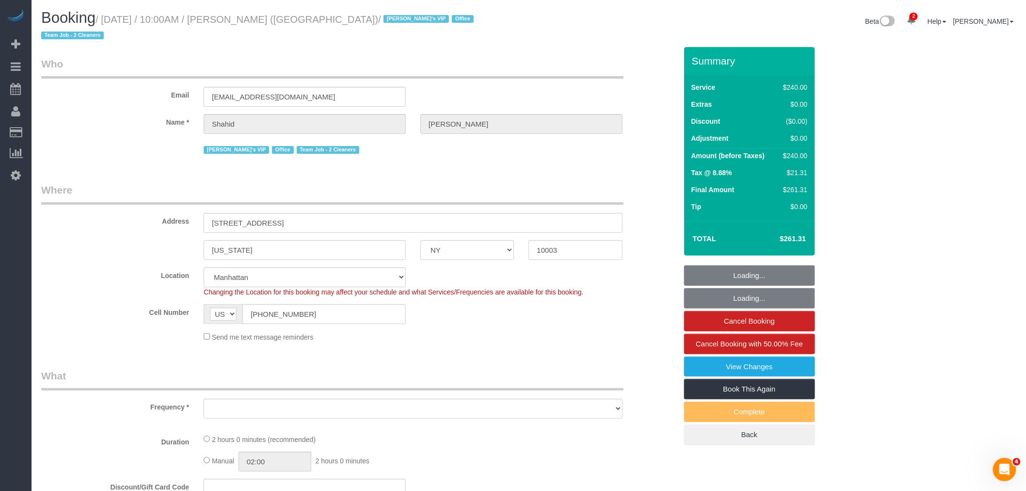
select select "number:90"
select select "number:15"
select select "number:7"
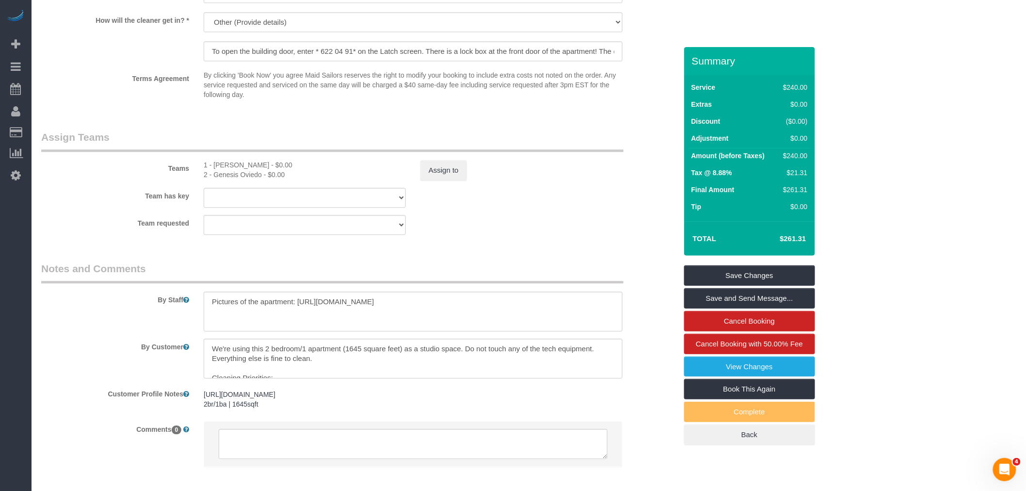
scroll to position [970, 0]
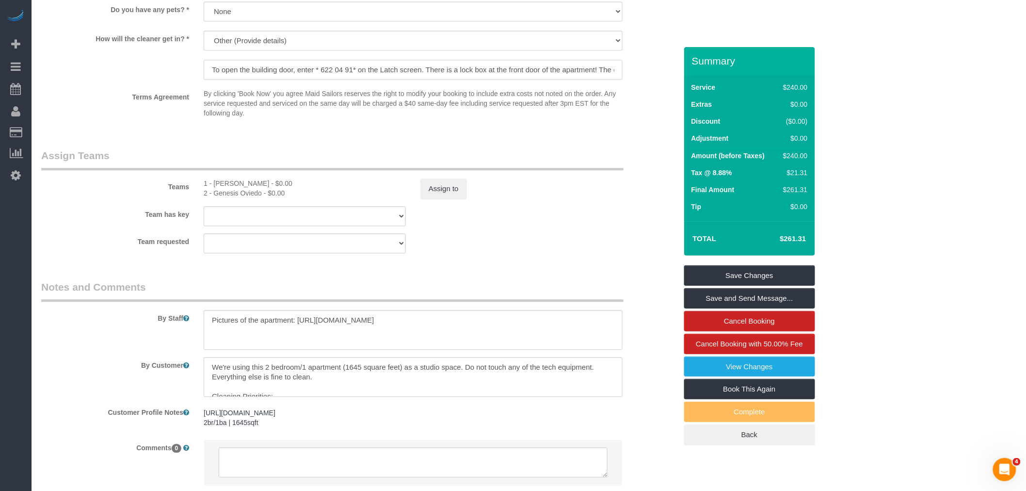
click at [503, 60] on input "To open the building door, enter * 622 04 91* on the Latch screen. There is a l…" at bounding box center [413, 70] width 419 height 20
click at [539, 60] on input "To open the building door, enter * 622 04 91* on the Latch screen. There is a l…" at bounding box center [413, 70] width 419 height 20
drag, startPoint x: 547, startPoint y: 56, endPoint x: 672, endPoint y: 56, distance: 124.6
click at [672, 56] on div "How will the cleaner get in? * We'll let you in. Doorman/Front Desk has the key…" at bounding box center [359, 56] width 650 height 51
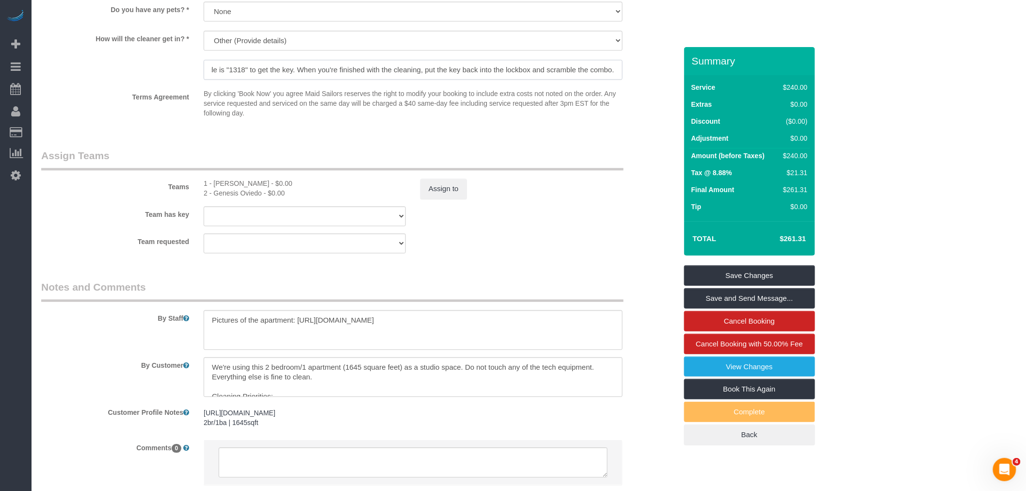
click at [542, 61] on input "To open the building door, enter * 622 04 91* on the Latch screen. There is a l…" at bounding box center [413, 70] width 419 height 20
drag, startPoint x: 517, startPoint y: 62, endPoint x: 128, endPoint y: 62, distance: 389.8
click at [128, 62] on div "How will the cleaner get in? * We'll let you in. Doorman/Front Desk has the key…" at bounding box center [359, 56] width 650 height 51
click at [322, 62] on input "To open the building door, enter * 622 04 91* on the Latch screen. There is a l…" at bounding box center [413, 70] width 419 height 20
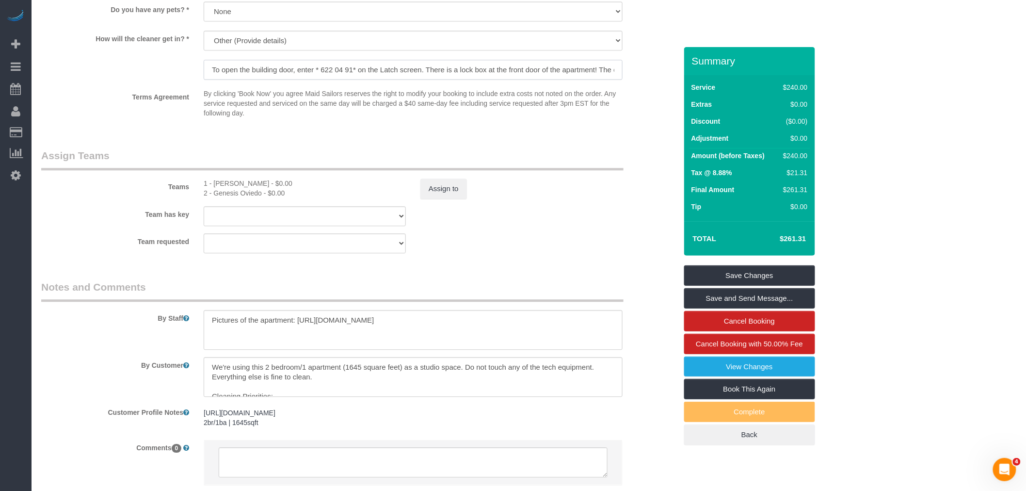
click at [323, 60] on input "To open the building door, enter * 622 04 91* on the Latch screen. There is a l…" at bounding box center [413, 70] width 419 height 20
click at [351, 60] on input "To open the building door, enter * 622 04 91* on the Latch screen. There is a l…" at bounding box center [413, 70] width 419 height 20
paste input "867 91 72"
type input "To open the building door, enter * 867 91 72* on the Latch screen. There is a l…"
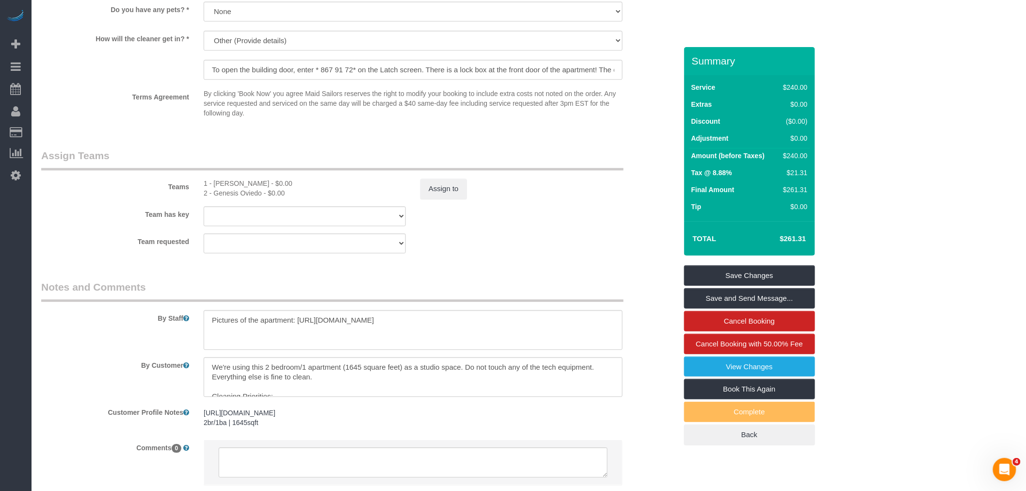
click at [760, 265] on link "Save Changes" at bounding box center [749, 275] width 131 height 20
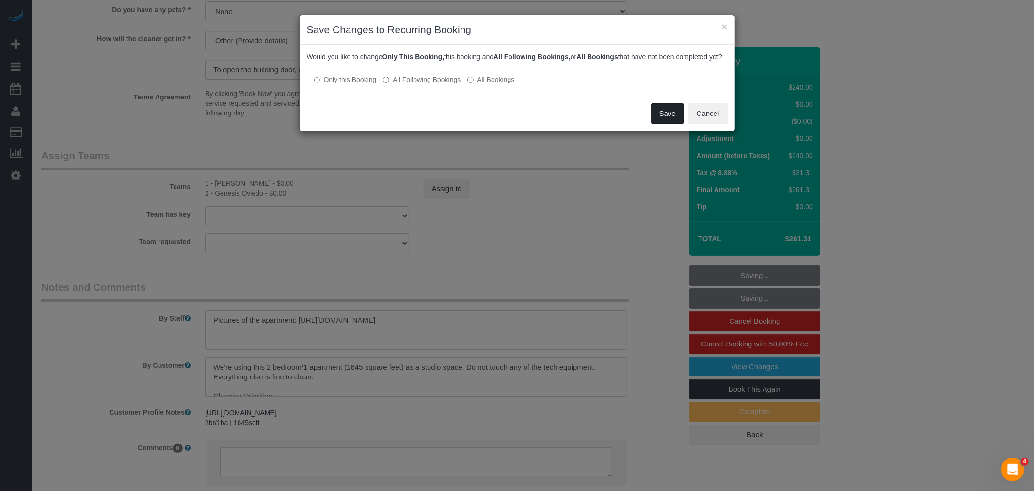
click at [661, 117] on button "Save" at bounding box center [667, 113] width 33 height 20
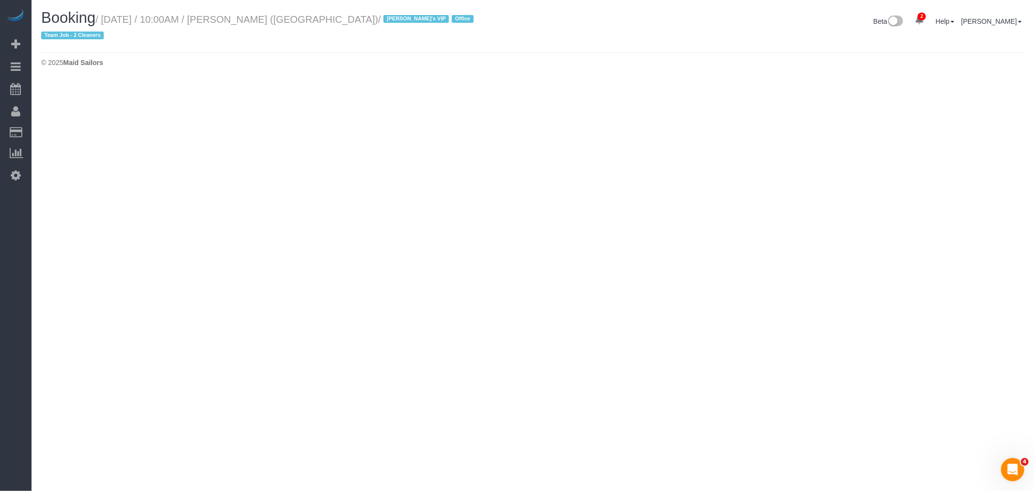
select select "NY"
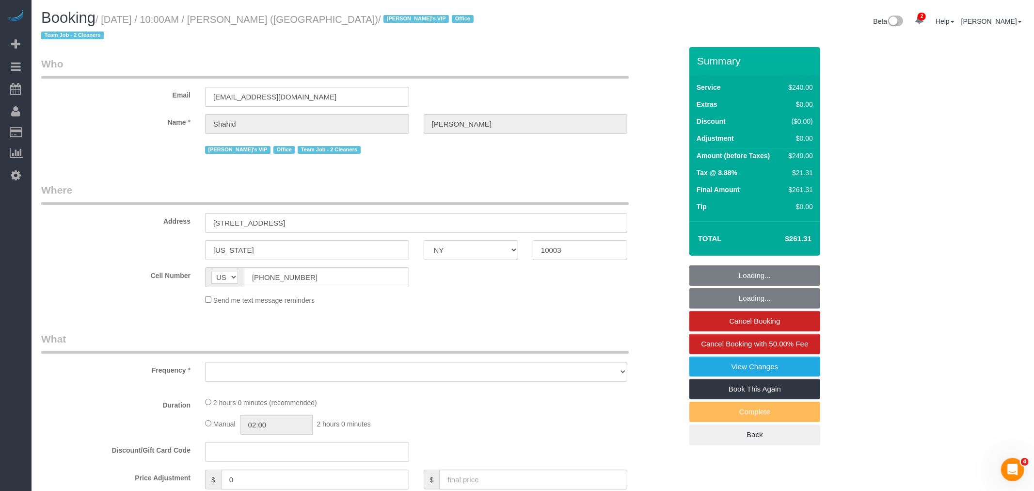
click at [112, 16] on small "/ August 24, 2025 / 10:00AM / Shahid Samuels (Unwell) / Jacky's VIP Office Team…" at bounding box center [258, 27] width 435 height 27
click at [119, 17] on small "/ August 24, 2025 / 10:00AM / Shahid Samuels (Unwell) / Jacky's VIP Office Team…" at bounding box center [258, 27] width 435 height 27
select select "spot48"
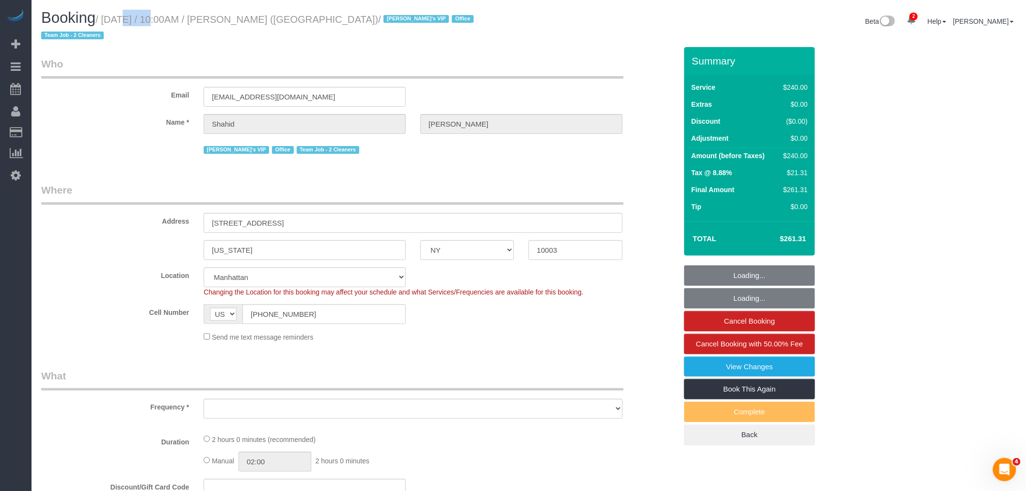
click at [119, 17] on small "/ August 24, 2025 / 10:00AM / Shahid Samuels (Unwell) / Jacky's VIP Office Team…" at bounding box center [258, 27] width 435 height 27
select select "2"
select select "120"
select select "object:3819"
select select "number:57"
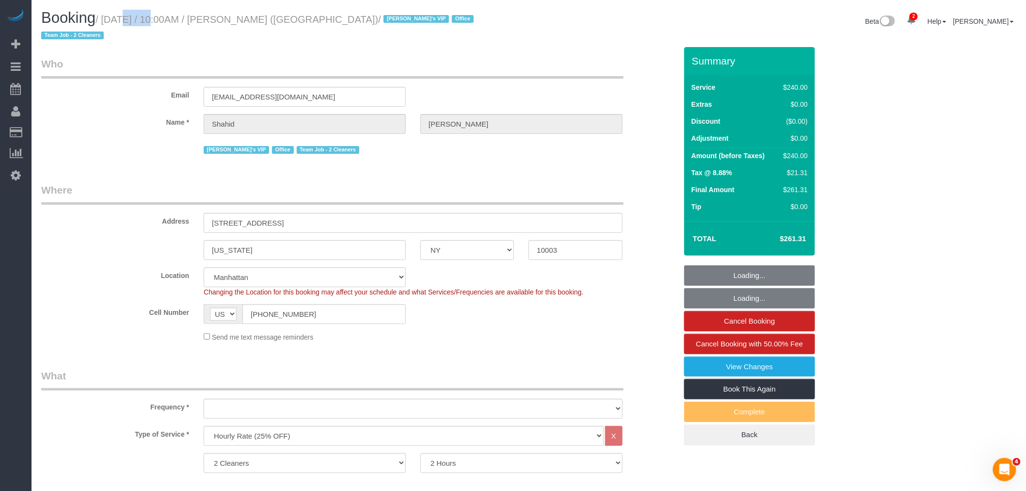
select select "number:90"
select select "number:15"
select select "number:7"
select select "string:stripe-pm_1RTpF94VGloSiKo7Fvnx2UA9"
click at [338, 22] on small "/ August 24, 2025 / 10:00AM / Shahid Samuels (Unwell) / Jacky's VIP Office Team…" at bounding box center [258, 27] width 435 height 27
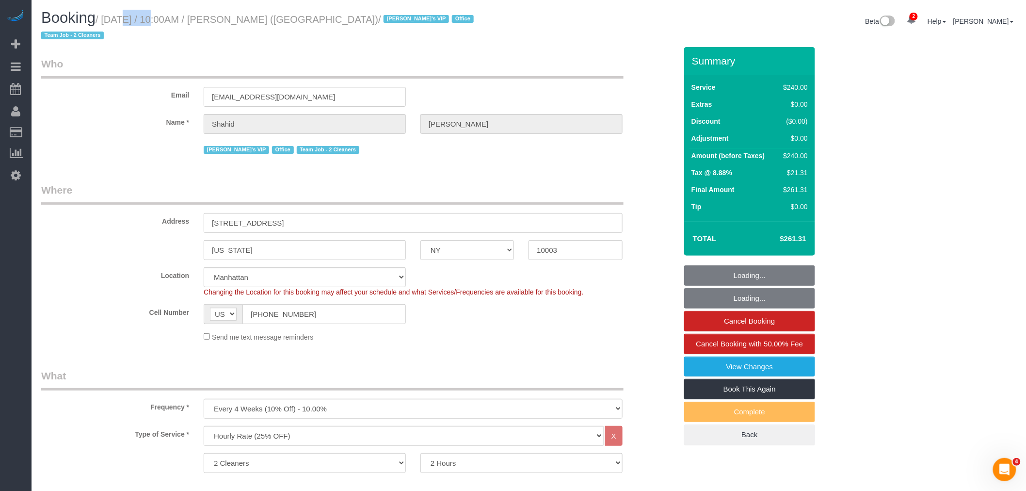
copy small "August 24, 2025 / 10:00AM / Shahid Samuels (Unwell)"
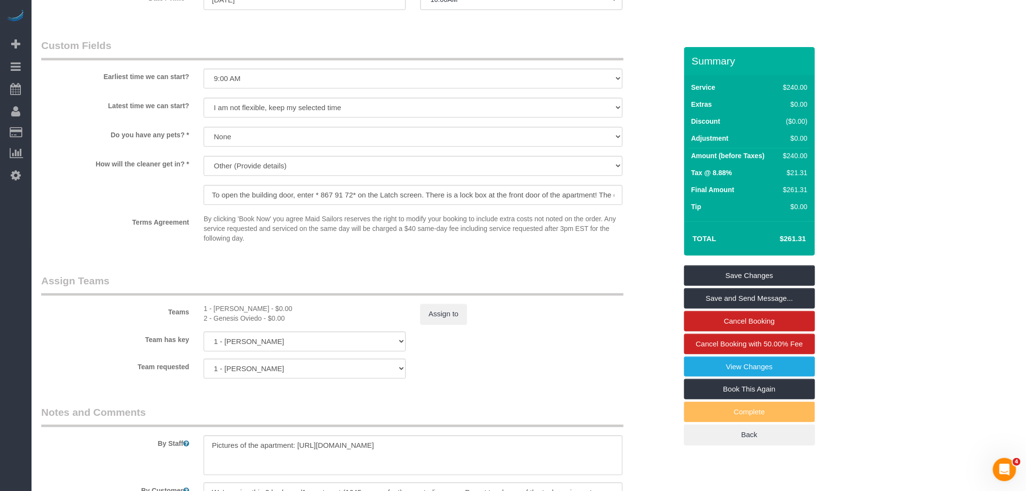
scroll to position [808, 0]
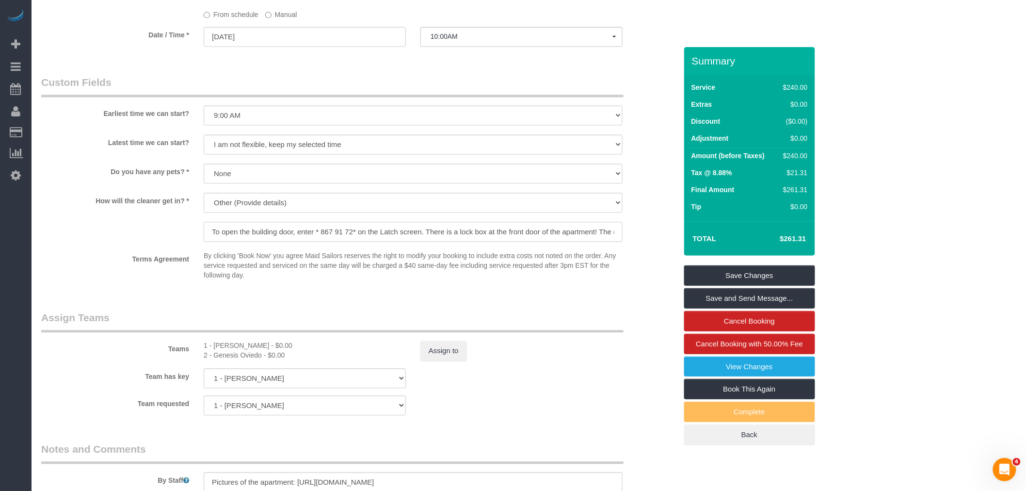
click at [370, 224] on input "To open the building door, enter * 867 91 72* on the Latch screen. There is a l…" at bounding box center [413, 232] width 419 height 20
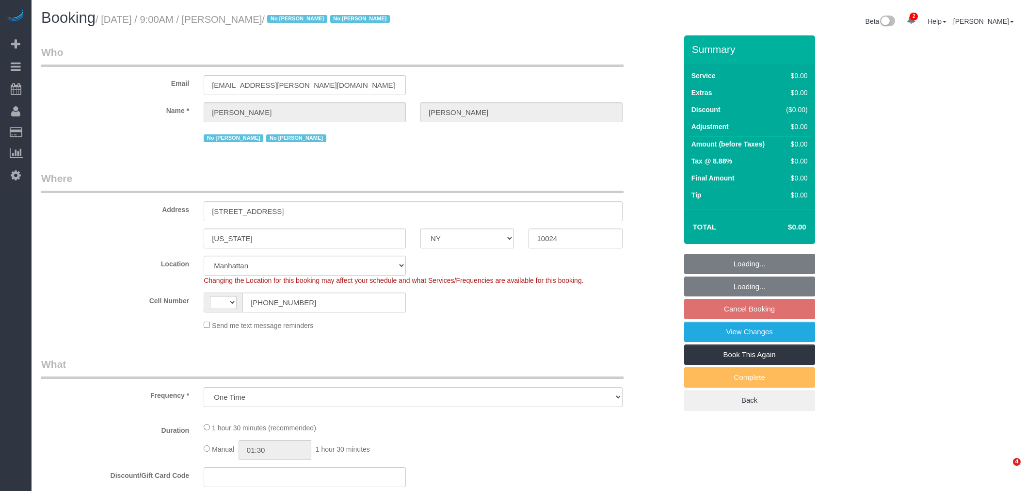
select select "NY"
select select "object:1692"
select select "string:[GEOGRAPHIC_DATA]"
select select "spot2"
select select "number:57"
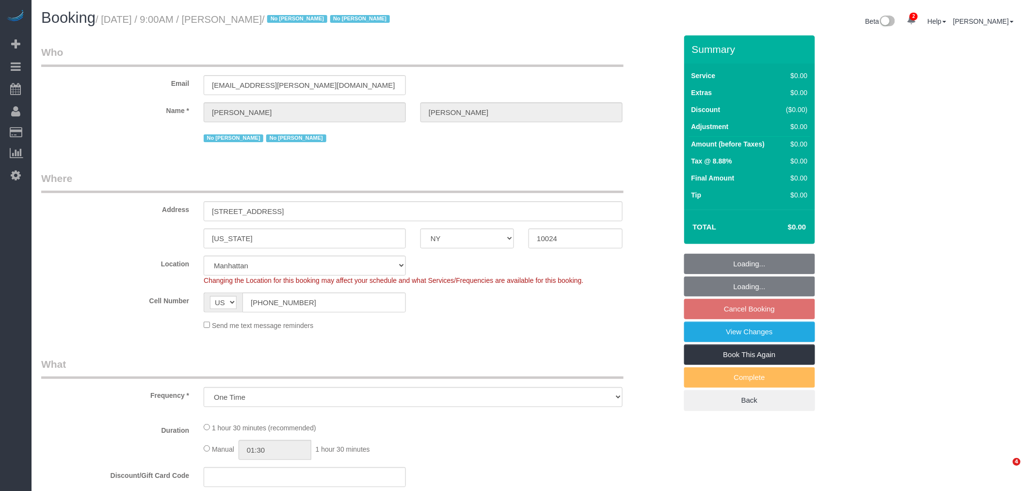
select select "number:77"
select select "number:15"
select select "number:6"
select select "string:stripe-pm_1Rguhq4VGloSiKo7JLqEDpVT"
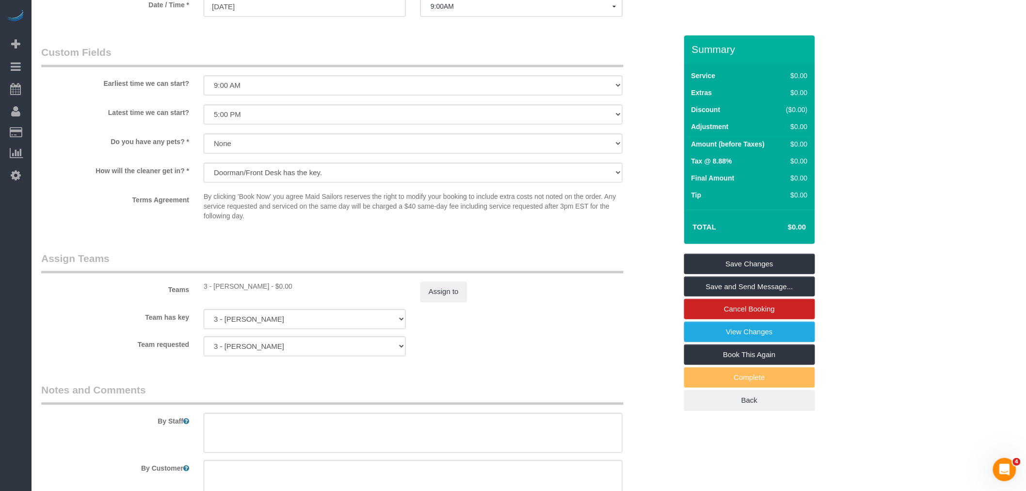
scroll to position [915, 0]
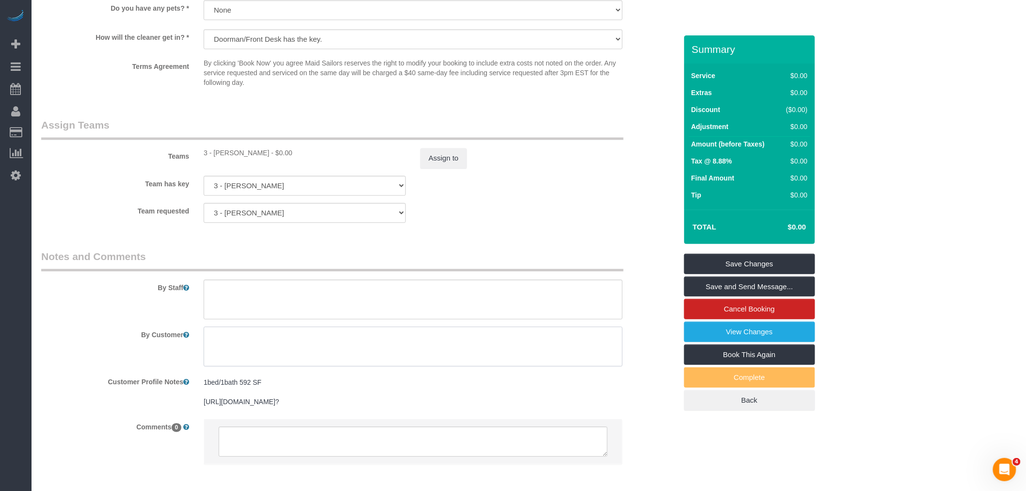
click at [268, 328] on textarea at bounding box center [413, 346] width 419 height 40
click at [262, 335] on textarea at bounding box center [413, 346] width 419 height 40
click at [339, 338] on textarea at bounding box center [413, 346] width 419 height 40
paste textarea "Bathroom counter not wiped well, stuff not moved to wipe - Behind toilet not cl…"
drag, startPoint x: 307, startPoint y: 338, endPoint x: 320, endPoint y: 339, distance: 13.1
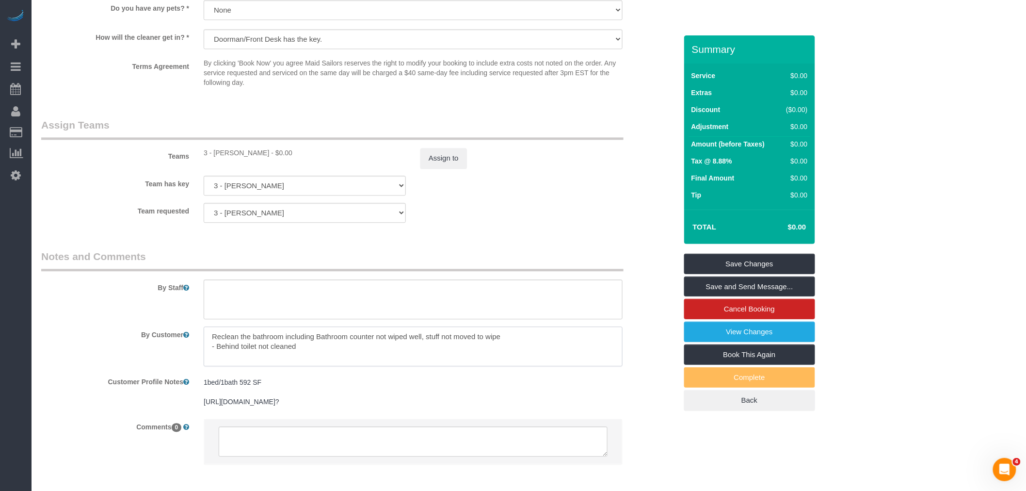
click at [308, 338] on textarea at bounding box center [413, 346] width 419 height 40
drag, startPoint x: 389, startPoint y: 338, endPoint x: 466, endPoint y: 338, distance: 77.1
click at [466, 338] on textarea at bounding box center [413, 346] width 419 height 40
click at [583, 335] on textarea at bounding box center [413, 346] width 419 height 40
click at [465, 339] on textarea at bounding box center [413, 346] width 419 height 40
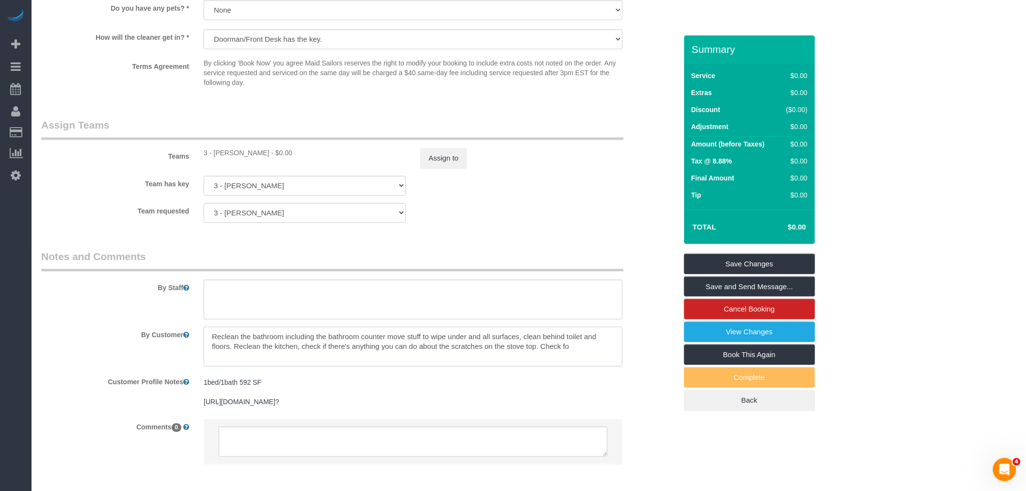
click at [234, 351] on textarea at bounding box center [413, 346] width 419 height 40
click at [371, 359] on textarea at bounding box center [413, 346] width 419 height 40
type textarea "Reclean the bathroom including the bathroom counter move stuff to wipe under an…"
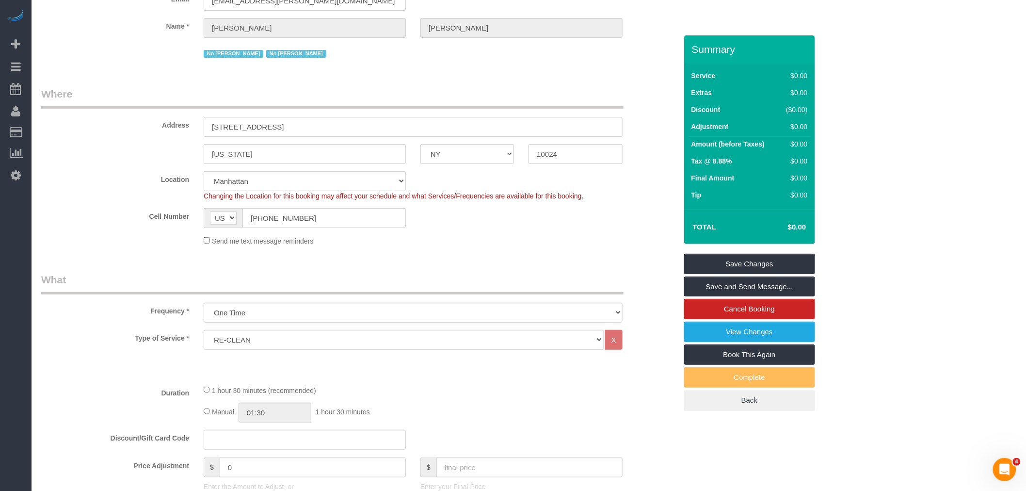
scroll to position [0, 0]
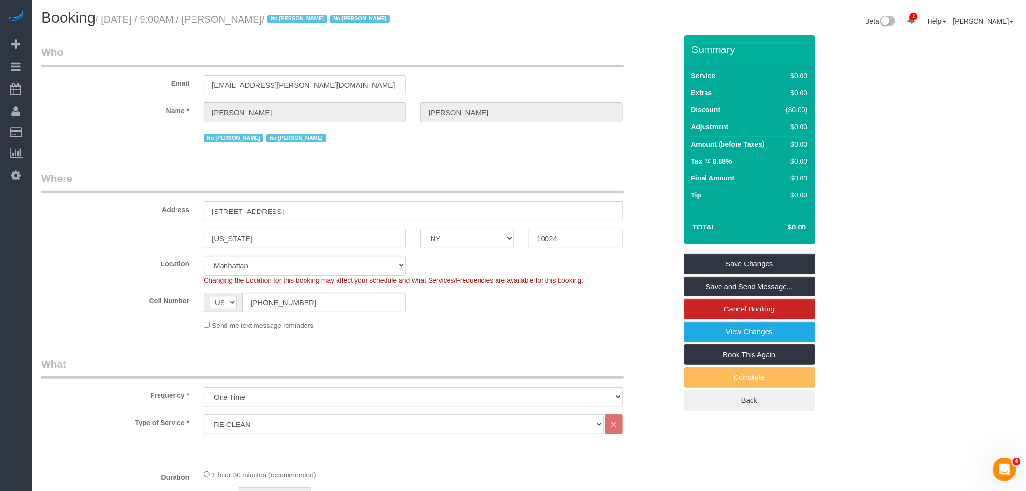
click at [488, 83] on div "Email [EMAIL_ADDRESS][PERSON_NAME][DOMAIN_NAME]" at bounding box center [359, 70] width 650 height 50
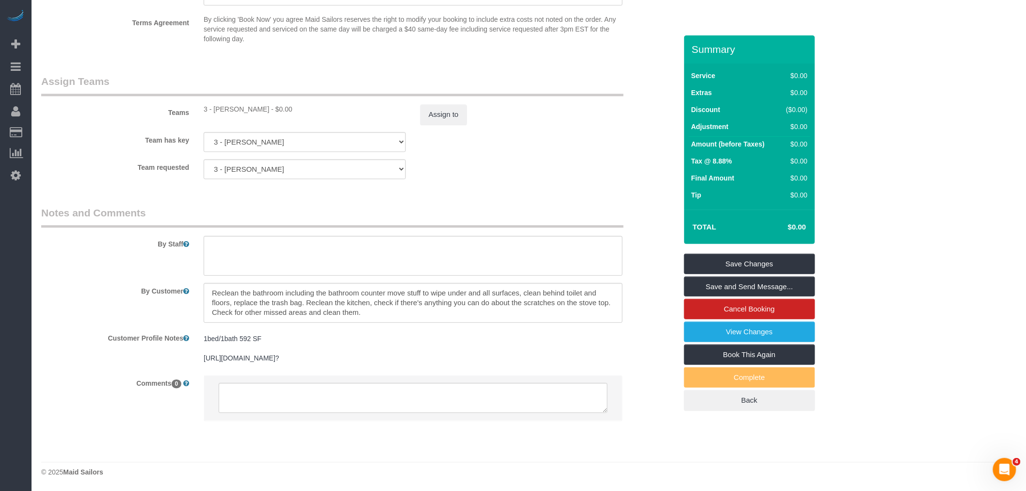
scroll to position [10, 0]
click at [358, 293] on textarea at bounding box center [413, 303] width 419 height 40
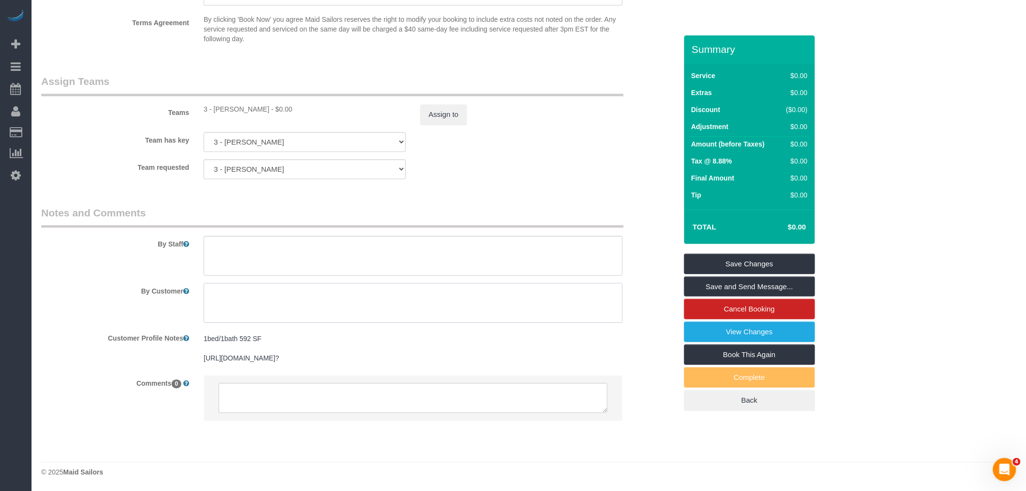
scroll to position [0, 0]
paste textarea "Please reclean the bathroom, including: Wiping down the bathroom counter (be su…"
drag, startPoint x: 230, startPoint y: 298, endPoint x: 481, endPoint y: 295, distance: 250.2
click at [231, 298] on textarea at bounding box center [413, 303] width 419 height 40
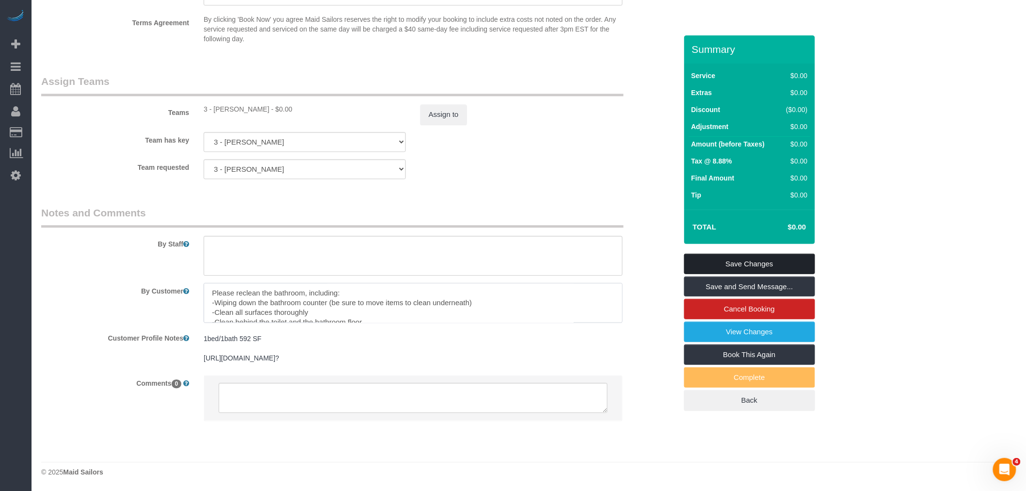
type textarea "Please reclean the bathroom, including: -Wiping down the bathroom counter (be s…"
click at [753, 256] on link "Save Changes" at bounding box center [749, 264] width 131 height 20
